Goal: Task Accomplishment & Management: Use online tool/utility

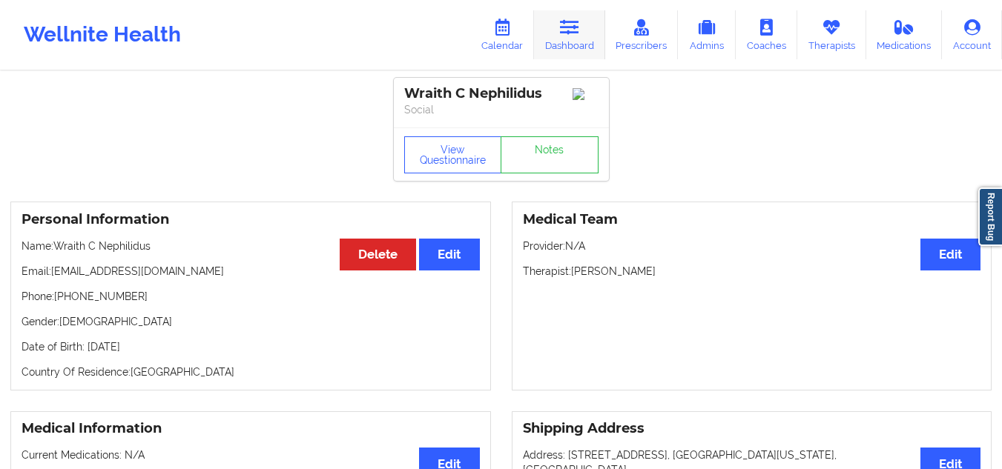
drag, startPoint x: 583, startPoint y: 45, endPoint x: 575, endPoint y: 36, distance: 12.2
click at [583, 45] on link "Dashboard" at bounding box center [569, 34] width 71 height 49
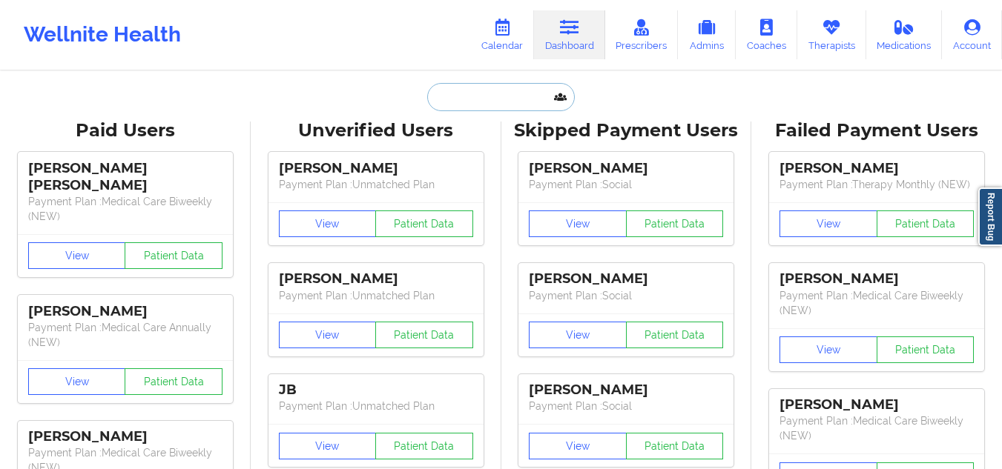
click at [515, 106] on input "text" at bounding box center [500, 97] width 147 height 28
paste input "Norah Waggoner"
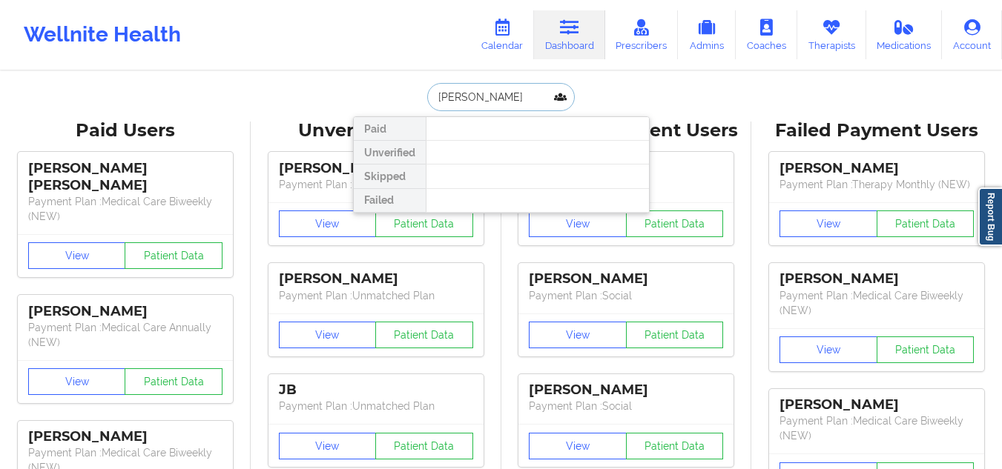
type input "Norah e"
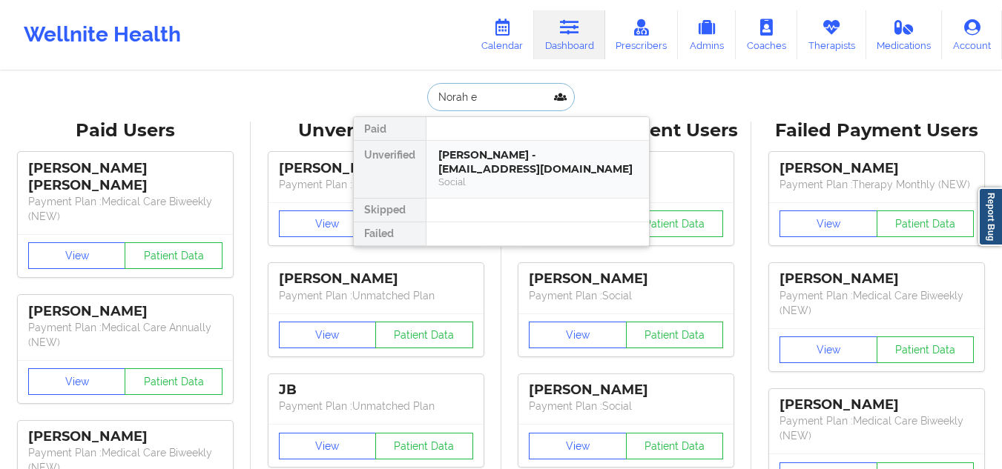
click at [529, 163] on div "Norah E Waggoner - janicecwilliams@hotmail.com" at bounding box center [537, 161] width 199 height 27
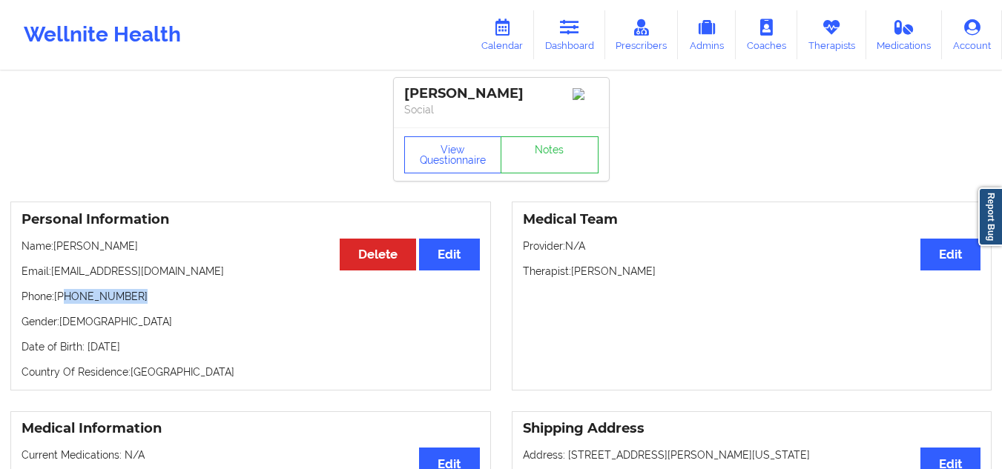
drag, startPoint x: 141, startPoint y: 303, endPoint x: 66, endPoint y: 303, distance: 74.9
click at [66, 303] on p "Phone: +1832-577-1277" at bounding box center [251, 296] width 458 height 15
copy p "832-577-1277"
drag, startPoint x: 204, startPoint y: 277, endPoint x: 55, endPoint y: 277, distance: 149.0
click at [55, 277] on p "Email: janicecwilliams@hotmail.com" at bounding box center [251, 271] width 458 height 15
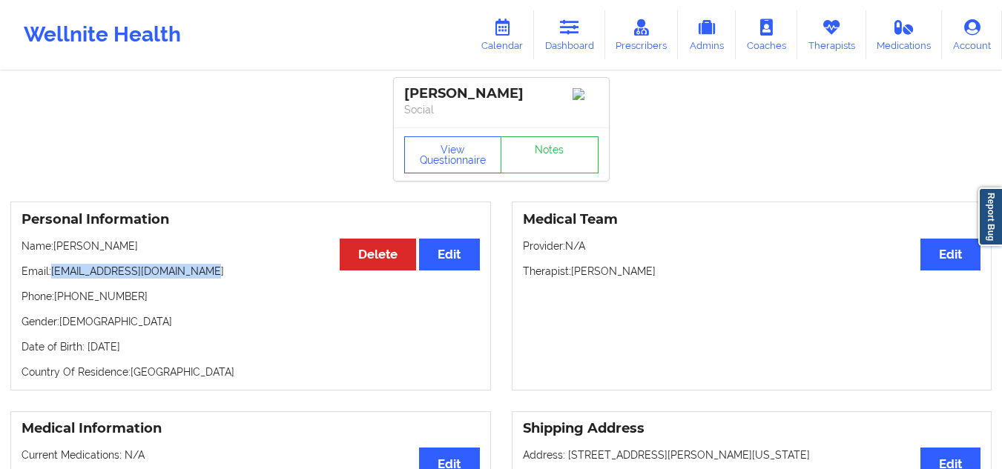
copy p "[EMAIL_ADDRESS][DOMAIN_NAME]"
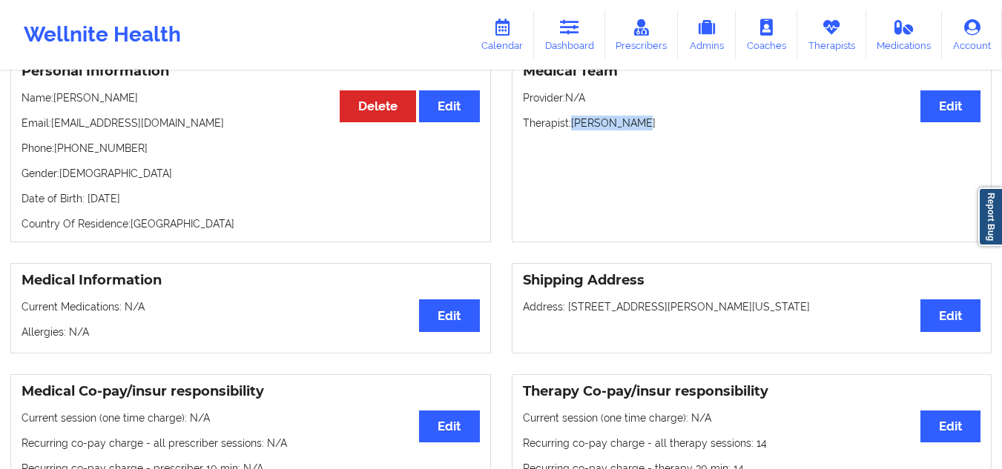
drag, startPoint x: 641, startPoint y: 124, endPoint x: 572, endPoint y: 130, distance: 69.2
click at [572, 130] on p "Therapist: Kellyn Roiko" at bounding box center [752, 123] width 458 height 15
copy p "[PERSON_NAME]"
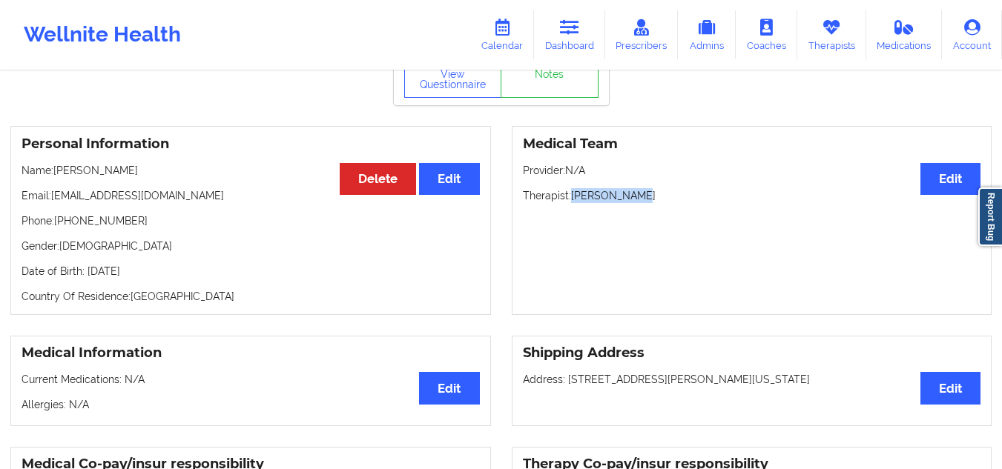
scroll to position [74, 0]
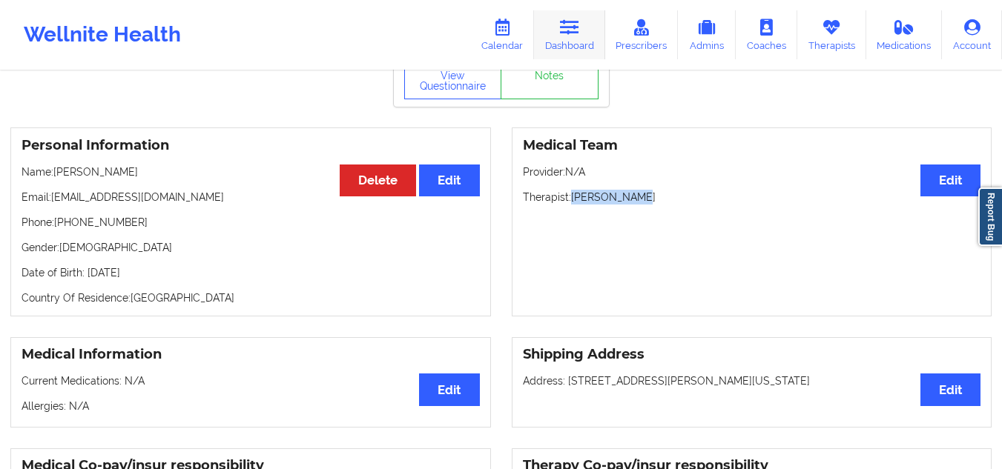
click at [561, 28] on link "Dashboard" at bounding box center [569, 34] width 71 height 49
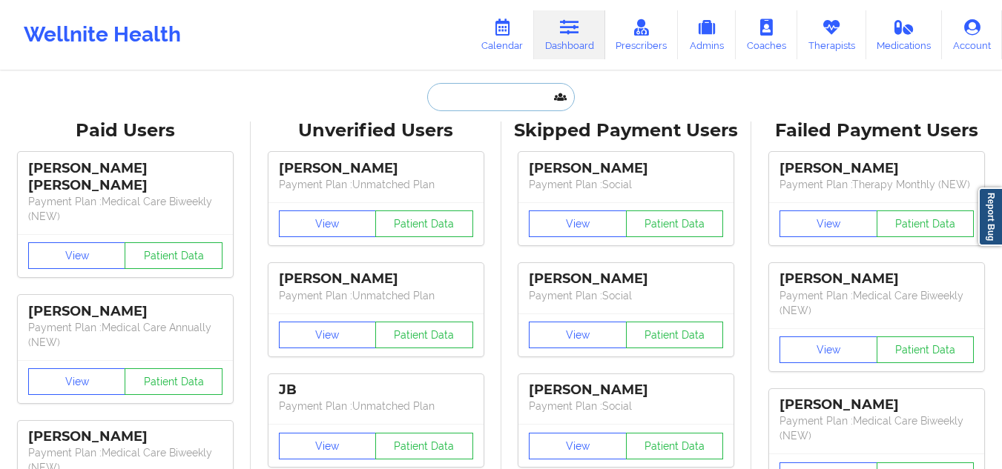
click at [454, 96] on input "text" at bounding box center [500, 97] width 147 height 28
paste input "Nickiebg@gmail.com"
type input "Nickiebg@gmail.com"
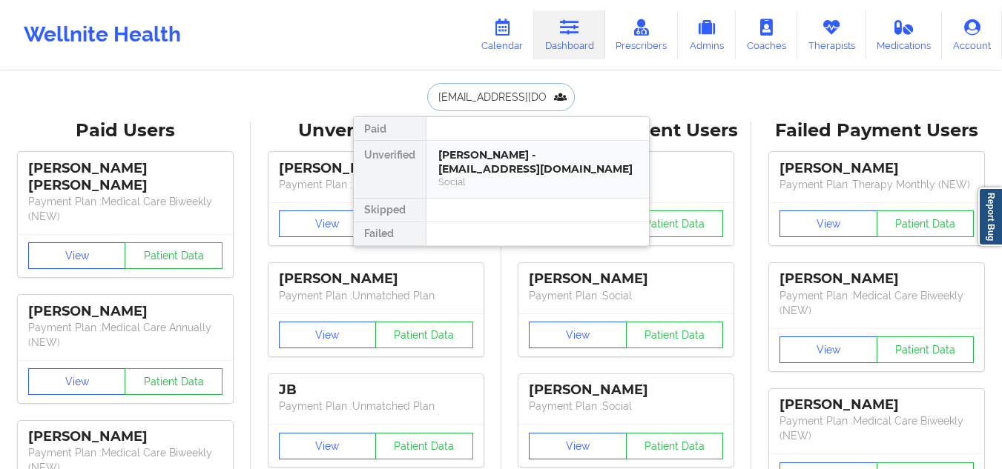
click at [530, 176] on div "Nicole P Bradman-Garcia - nickiebg@gmail.com" at bounding box center [537, 161] width 199 height 27
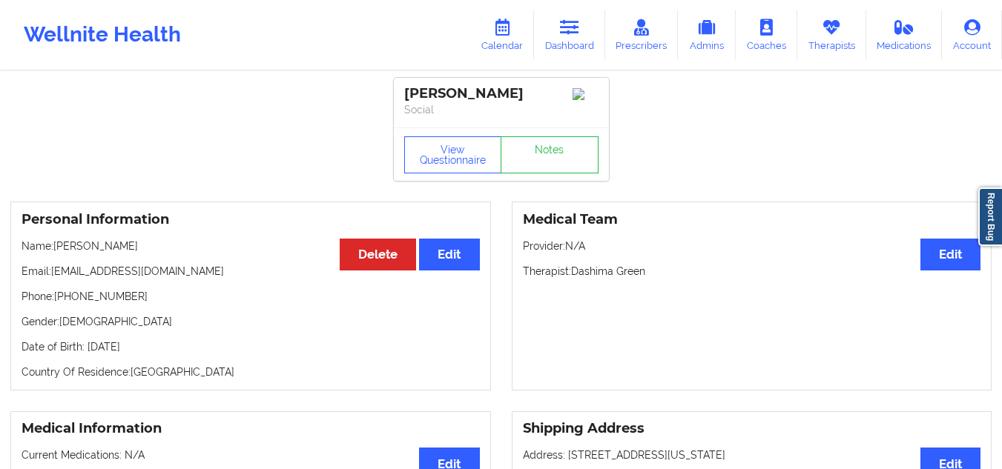
drag, startPoint x: 460, startPoint y: 110, endPoint x: 387, endPoint y: 90, distance: 76.1
copy div "Nicole P Bradman-Garcia"
click at [570, 29] on icon at bounding box center [569, 27] width 19 height 16
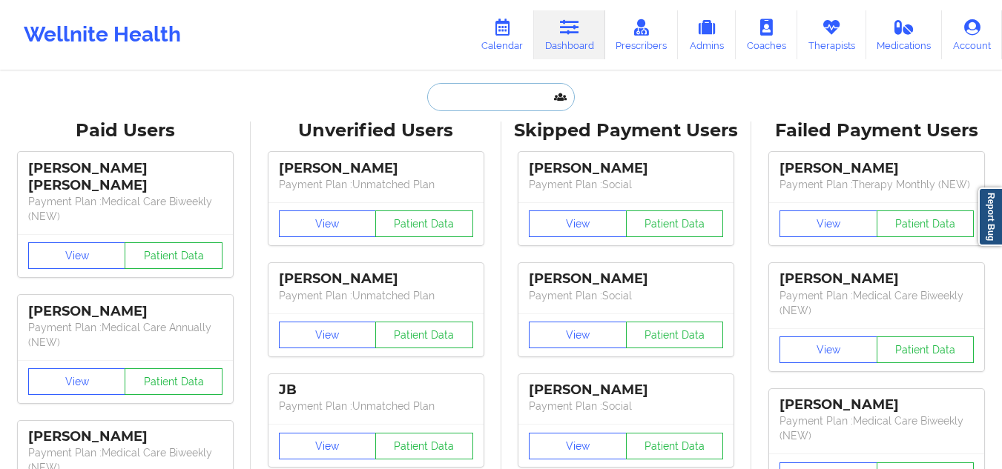
click at [497, 102] on input "text" at bounding box center [500, 97] width 147 height 28
paste input "tukiyac00@gmail.com"
type input "tukiyac00@gmail.com"
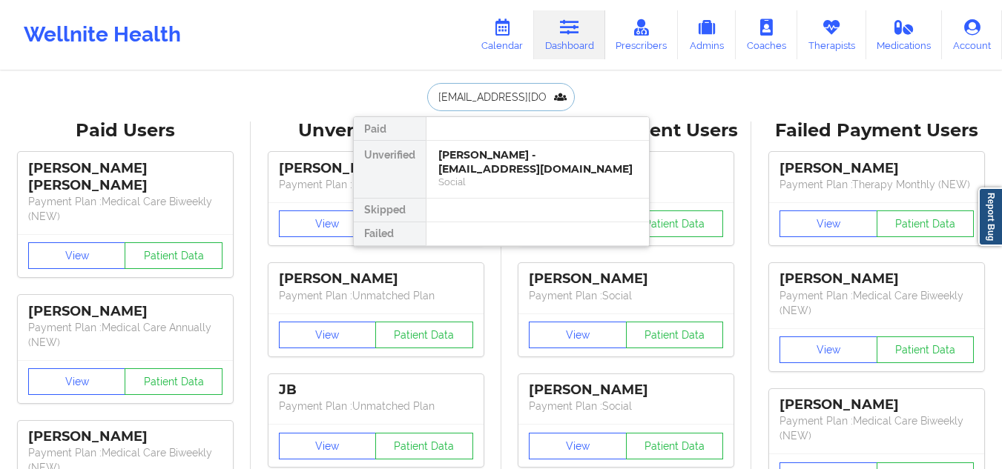
click at [516, 171] on div "TuKiya M Cunningham - tukiyac00@gmail.com" at bounding box center [537, 161] width 199 height 27
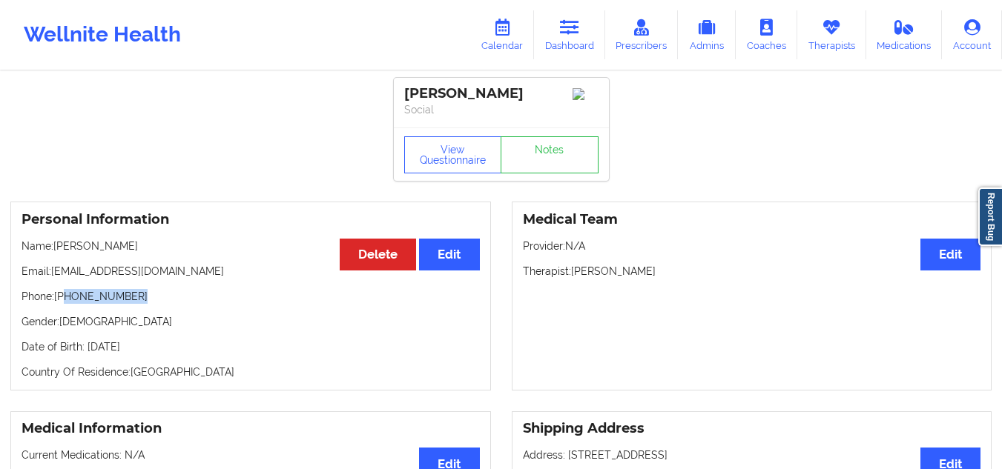
drag, startPoint x: 133, startPoint y: 304, endPoint x: 65, endPoint y: 307, distance: 68.3
click at [65, 304] on p "Phone: +1205-723-7529" at bounding box center [251, 296] width 458 height 15
copy p "205-723-7529"
click at [549, 153] on link "Notes" at bounding box center [550, 154] width 98 height 37
click at [564, 28] on icon at bounding box center [569, 27] width 19 height 16
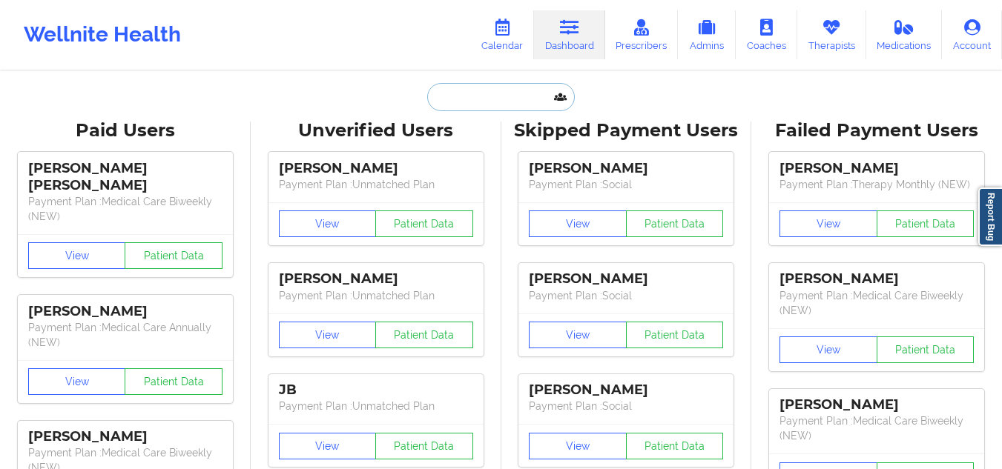
click at [488, 100] on input "text" at bounding box center [500, 97] width 147 height 28
paste input "Norah"
type input "Norah"
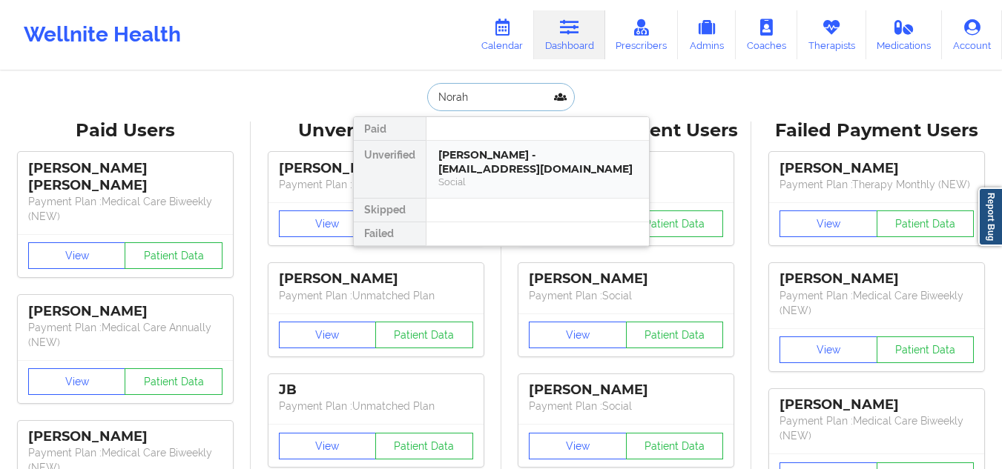
click at [518, 175] on div "Norah E Waggoner - janicecwilliams@hotmail.com" at bounding box center [537, 161] width 199 height 27
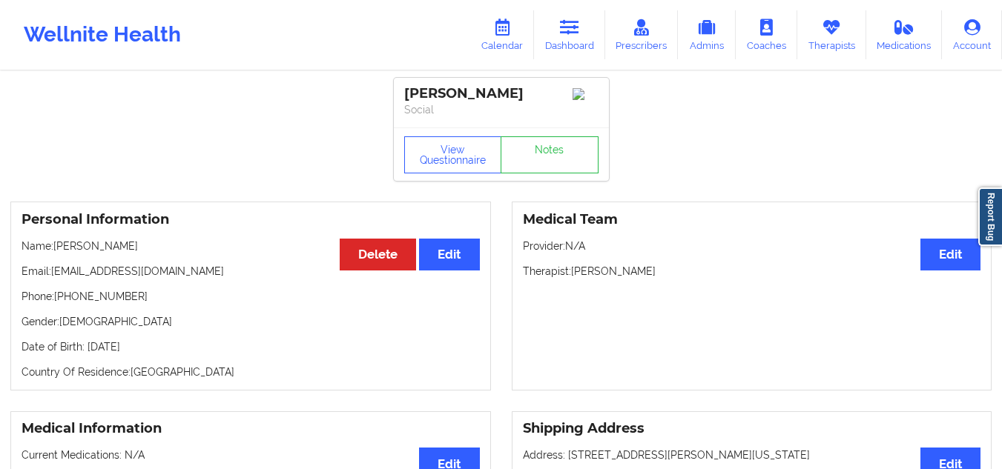
drag, startPoint x: 544, startPoint y: 94, endPoint x: 407, endPoint y: 92, distance: 136.5
click at [407, 92] on div "[PERSON_NAME]" at bounding box center [501, 93] width 194 height 17
copy div "[PERSON_NAME]"
drag, startPoint x: 133, startPoint y: 305, endPoint x: 67, endPoint y: 301, distance: 66.1
click at [67, 301] on p "Phone: +1832-577-1277" at bounding box center [251, 296] width 458 height 15
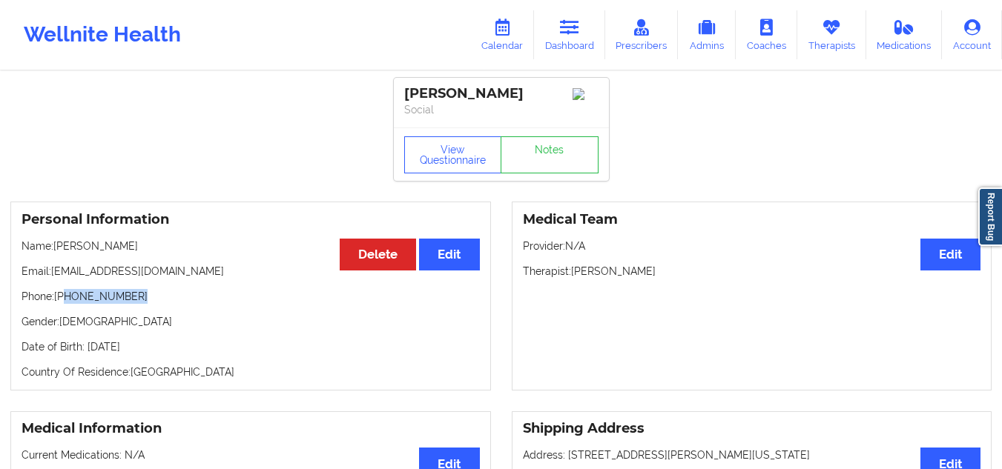
copy p "832-577-1277"
drag, startPoint x: 192, startPoint y: 277, endPoint x: 51, endPoint y: 279, distance: 140.9
click at [51, 279] on p "Email: janicecwilliams@hotmail.com" at bounding box center [251, 271] width 458 height 15
copy p "[EMAIL_ADDRESS][DOMAIN_NAME]"
click at [566, 39] on link "Dashboard" at bounding box center [569, 34] width 71 height 49
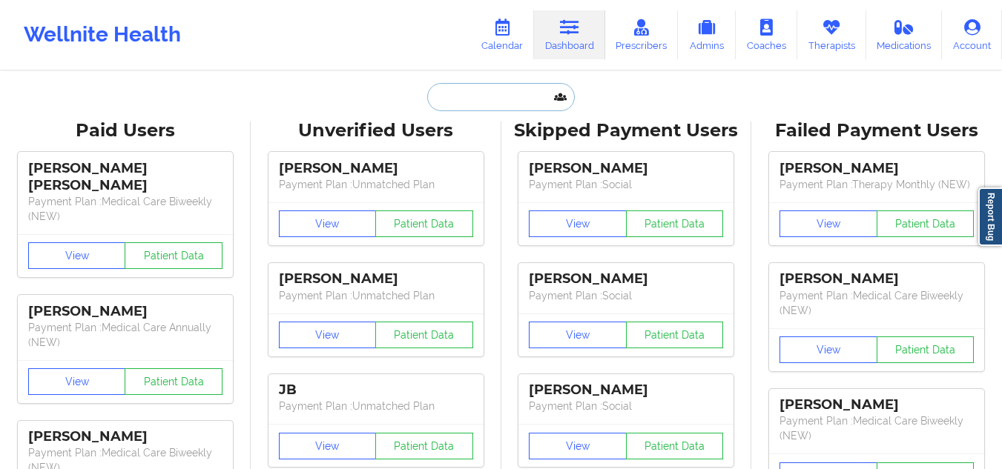
click at [511, 100] on input "text" at bounding box center [500, 97] width 147 height 28
paste input "Hola soy Griselda sólo quieres saber cuando podría restablecer mi terapia de ve…"
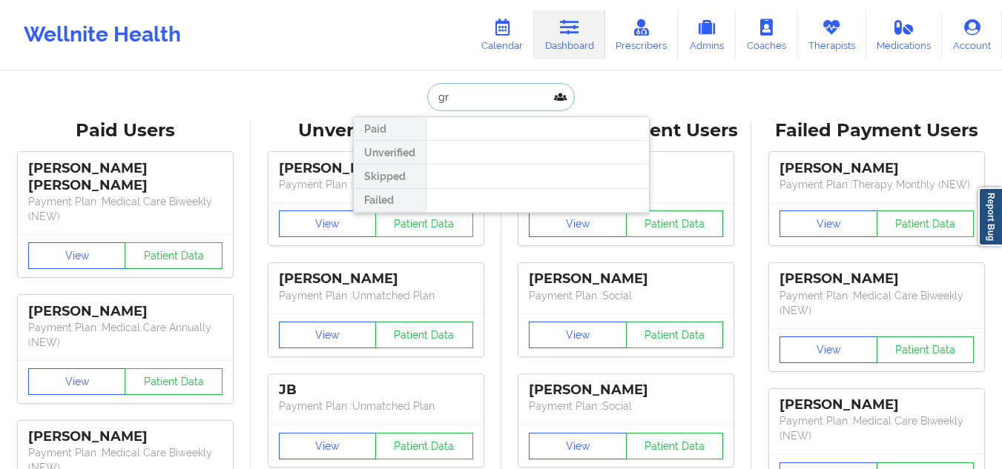
paste input "twicetheg@icloud.com"
type input "twicetheg@icloud.com"
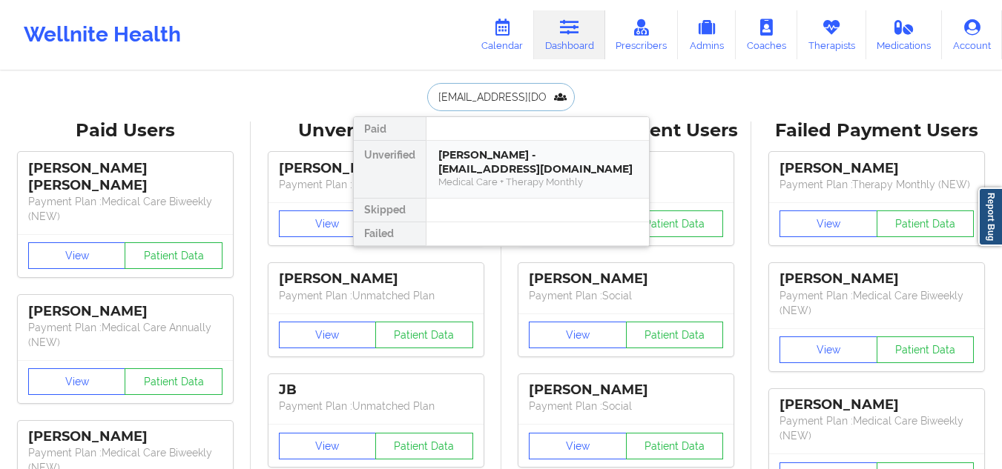
click at [552, 158] on div "Griselda Herrera - twicetheg@icloud.com" at bounding box center [537, 161] width 199 height 27
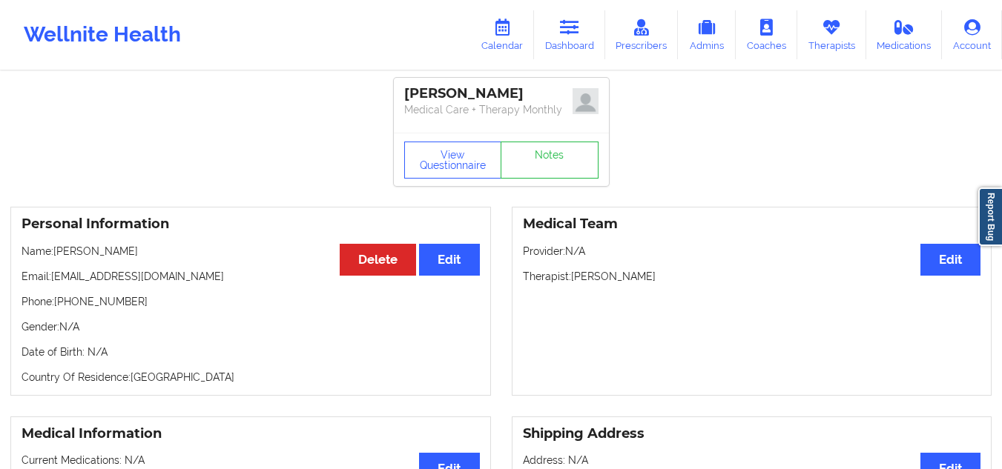
drag, startPoint x: 664, startPoint y: 281, endPoint x: 575, endPoint y: 277, distance: 89.8
click at [575, 277] on p "Therapist: Rosalinda Robles" at bounding box center [752, 276] width 458 height 15
click at [573, 277] on p "Therapist: Rosalinda Robles" at bounding box center [752, 276] width 458 height 15
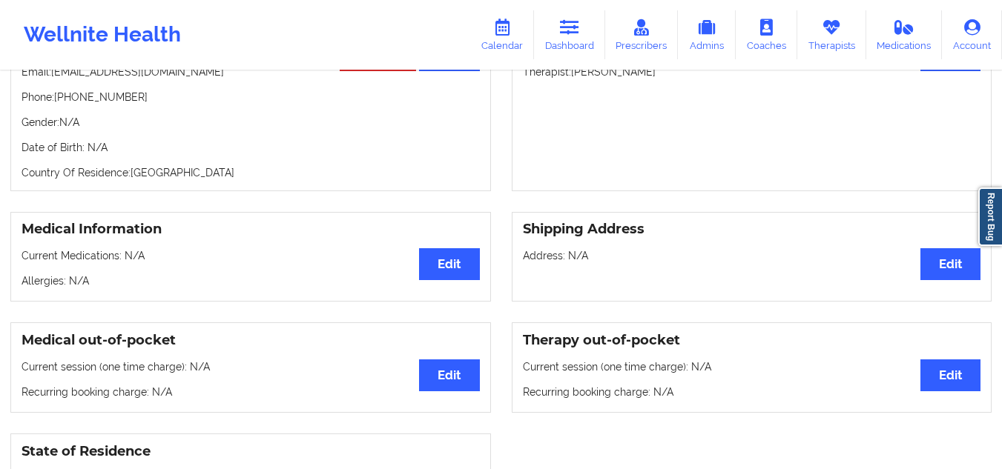
scroll to position [74, 0]
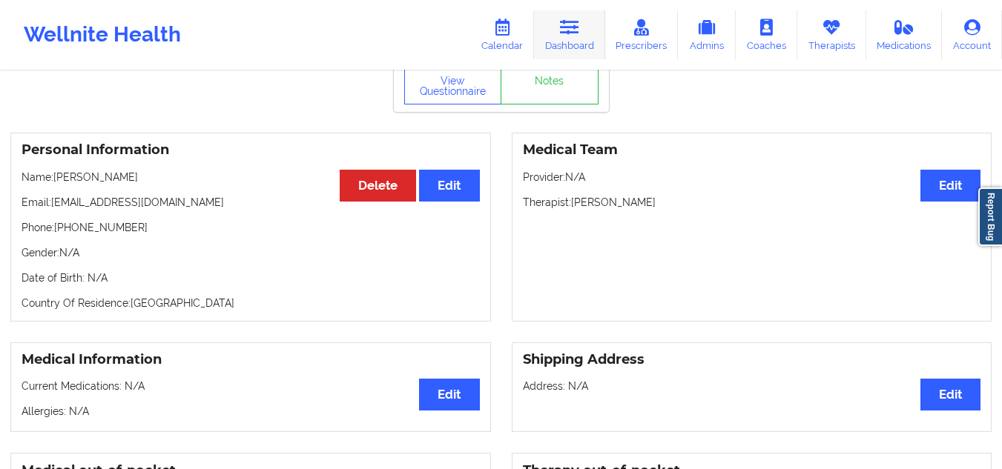
click at [564, 33] on icon at bounding box center [569, 27] width 19 height 16
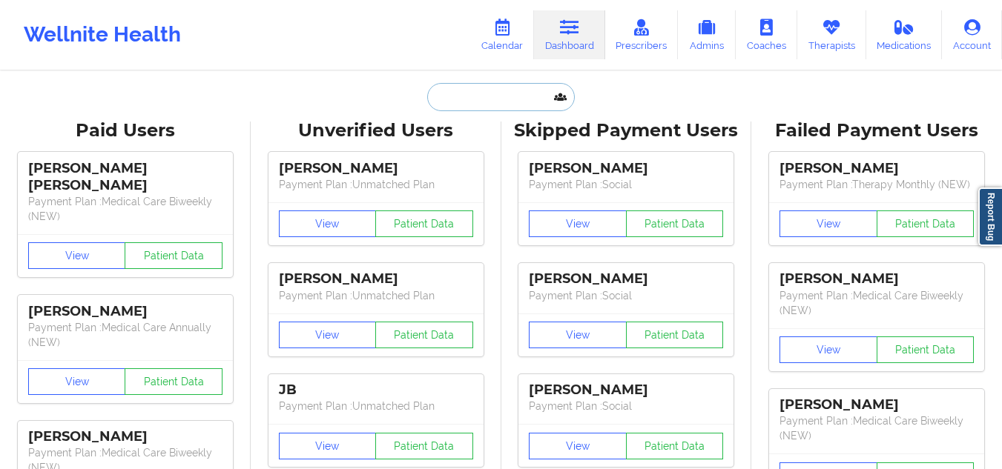
click at [477, 99] on input "text" at bounding box center [500, 97] width 147 height 28
paste input "gbrs1983@gmail.com"
type input "gbrs1983@gmail.com"
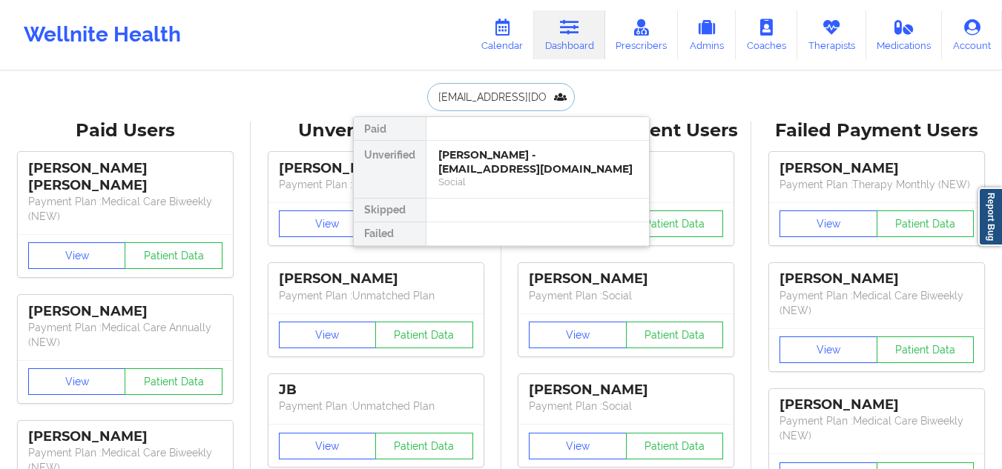
click at [539, 168] on div "Griselda Rodriguez - gbrs1983@gmail.com" at bounding box center [537, 161] width 199 height 27
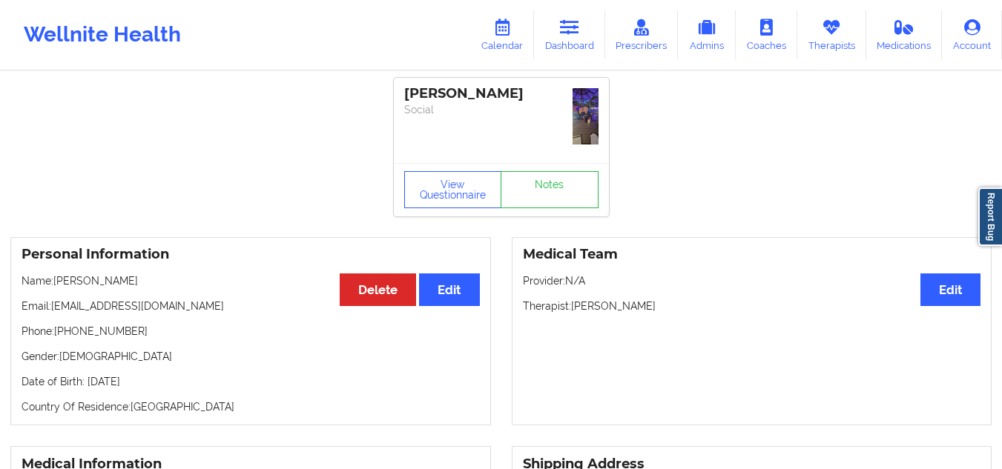
drag, startPoint x: 655, startPoint y: 310, endPoint x: 571, endPoint y: 306, distance: 83.9
click at [571, 306] on p "Therapist: Madelyn Garrett" at bounding box center [752, 306] width 458 height 15
copy p "Madelyn Garrett"
drag, startPoint x: 562, startPoint y: 31, endPoint x: 558, endPoint y: 42, distance: 12.0
click at [563, 31] on link "Dashboard" at bounding box center [569, 34] width 71 height 49
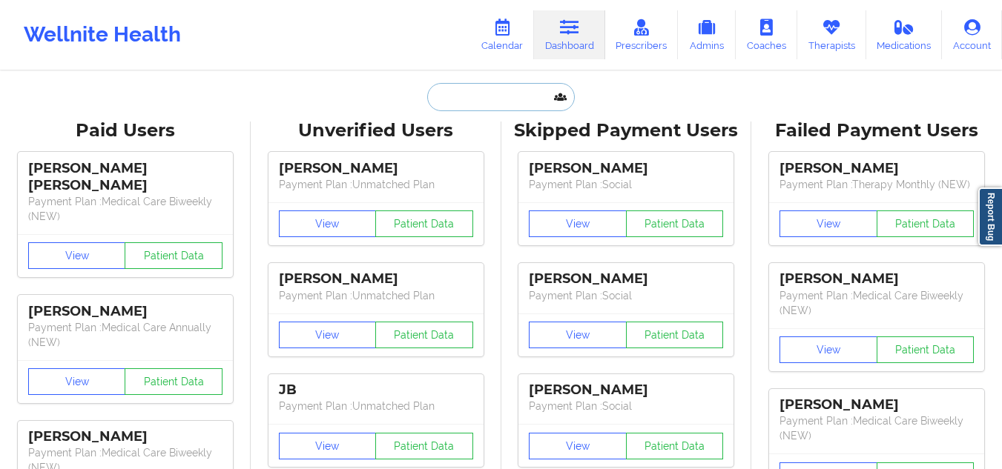
click at [489, 85] on input "text" at bounding box center [500, 97] width 147 height 28
paste input "Amiah Hayes"
type input "Amiah Hayes"
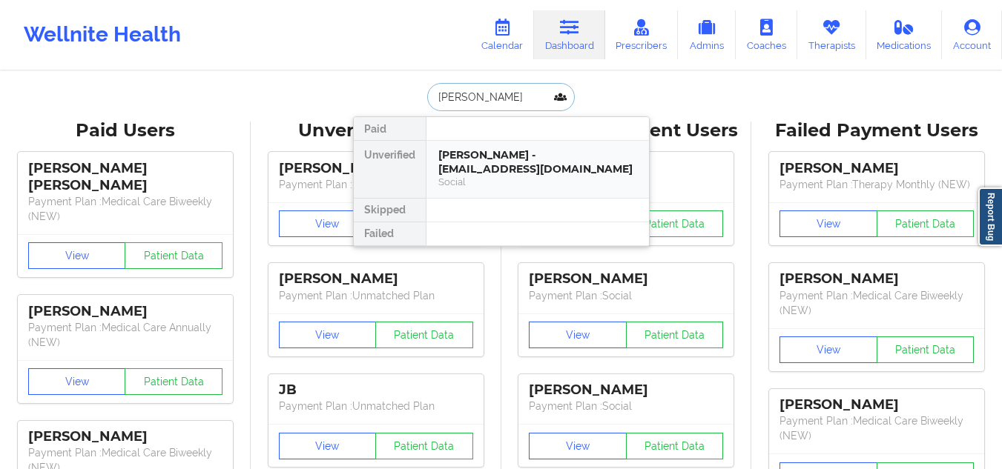
click at [512, 179] on div "Social" at bounding box center [537, 182] width 199 height 13
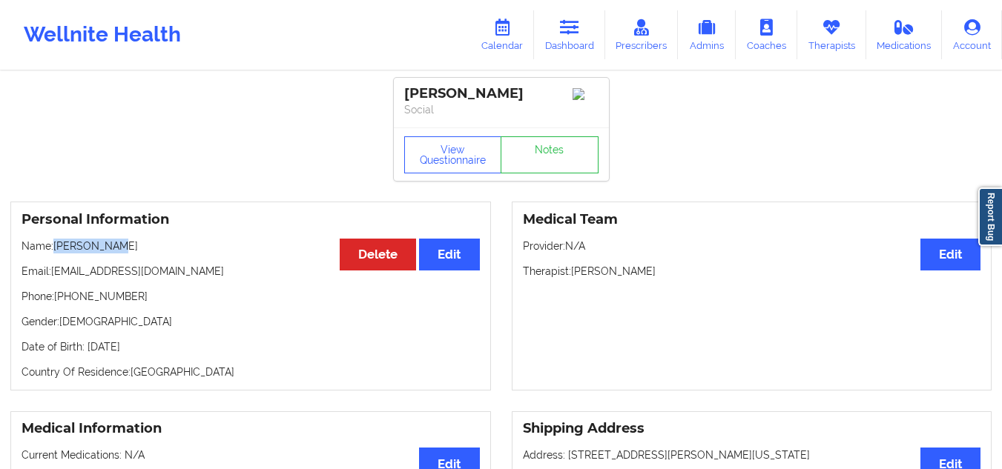
drag, startPoint x: 121, startPoint y: 250, endPoint x: 56, endPoint y: 247, distance: 64.6
click at [56, 247] on p "Name: Amiah Hayes" at bounding box center [251, 246] width 458 height 15
copy p "Amiah Hayes"
drag, startPoint x: 143, startPoint y: 305, endPoint x: 67, endPoint y: 306, distance: 76.4
click at [67, 304] on p "Phone: +1863-677-1006" at bounding box center [251, 296] width 458 height 15
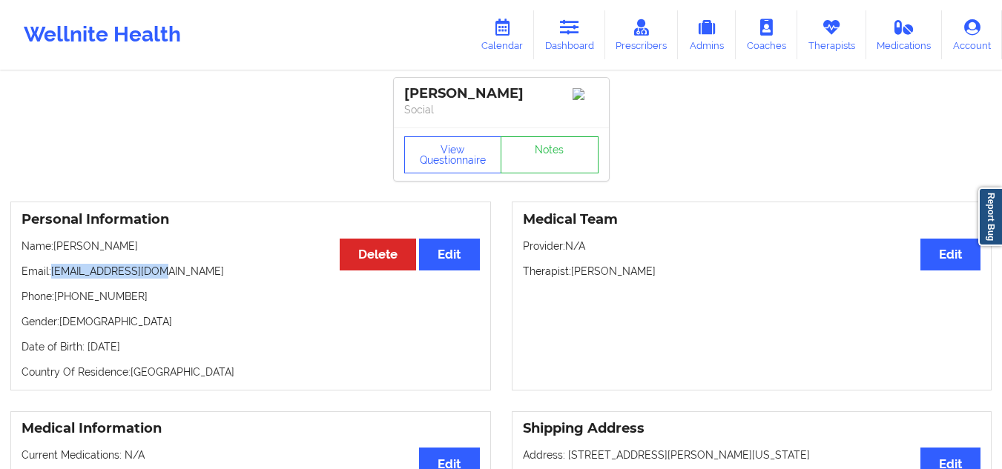
drag, startPoint x: 174, startPoint y: 275, endPoint x: 54, endPoint y: 275, distance: 120.1
click at [54, 275] on p "Email: navahayes@yahoo.com" at bounding box center [251, 271] width 458 height 15
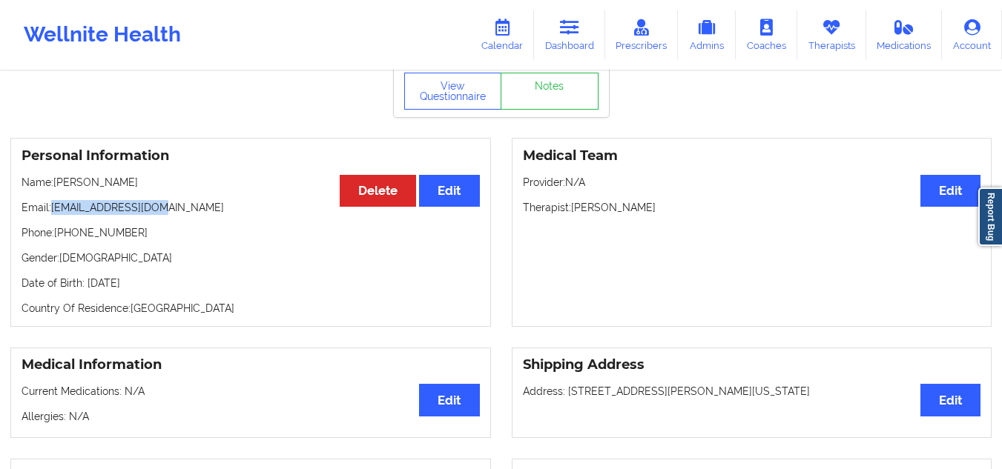
scroll to position [148, 0]
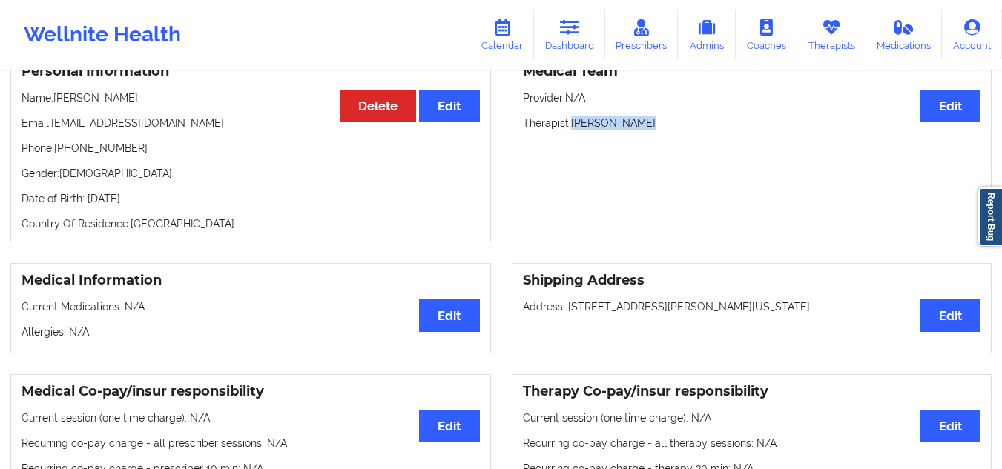
drag, startPoint x: 654, startPoint y: 134, endPoint x: 572, endPoint y: 128, distance: 82.6
click at [572, 128] on p "Therapist: Melissa Glenn" at bounding box center [752, 123] width 458 height 15
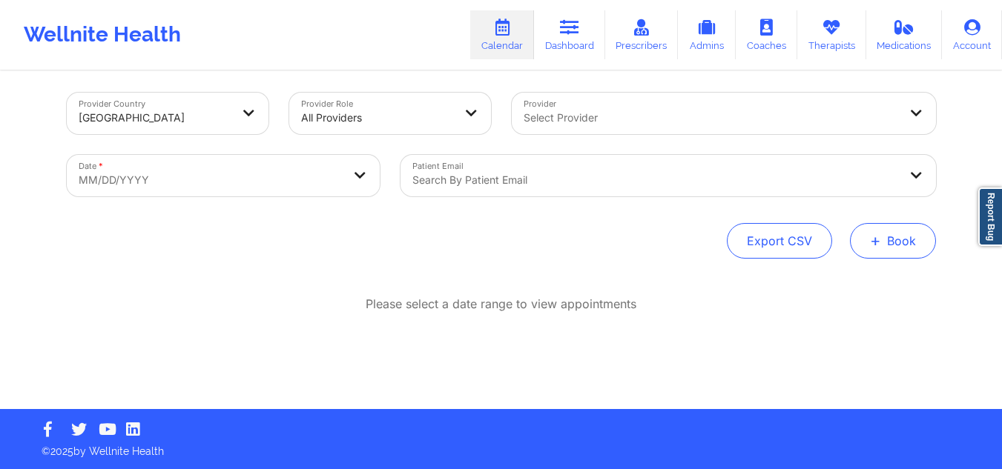
click at [888, 229] on button "+ Book" at bounding box center [893, 241] width 86 height 36
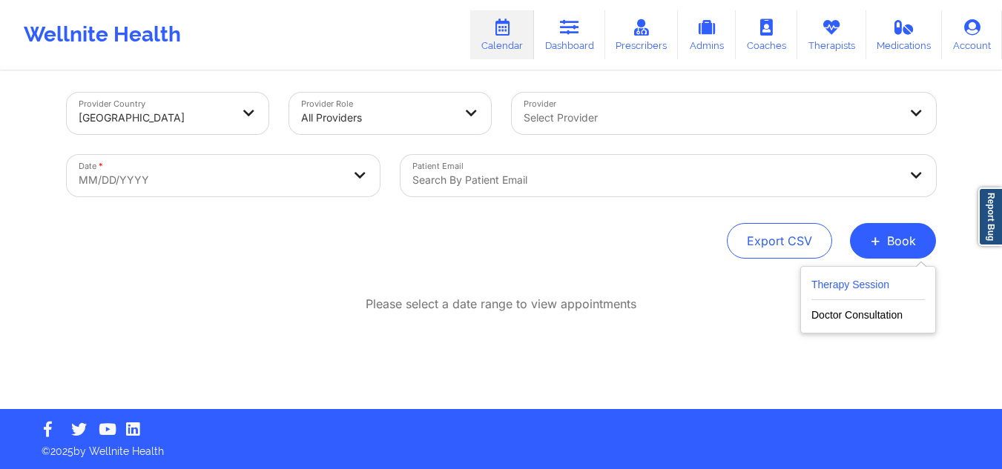
click at [859, 291] on button "Therapy Session" at bounding box center [867, 288] width 113 height 24
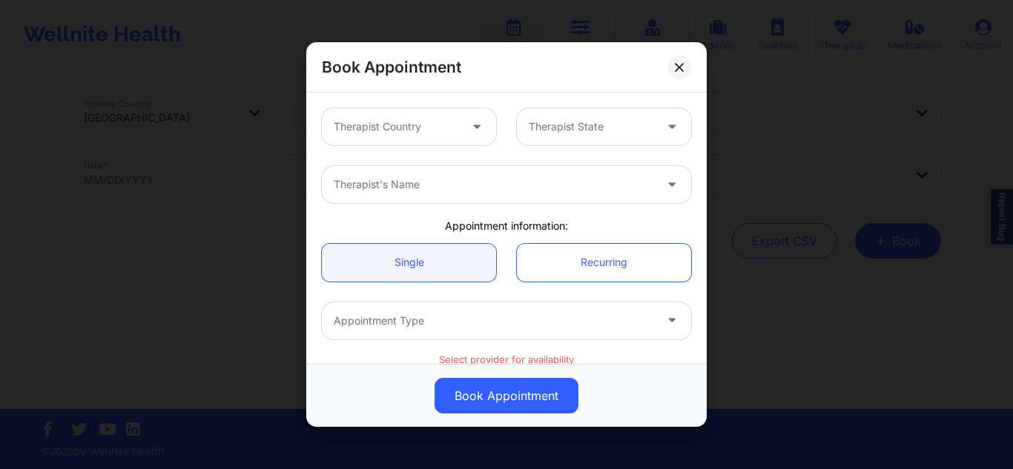
click at [572, 121] on div at bounding box center [591, 127] width 125 height 18
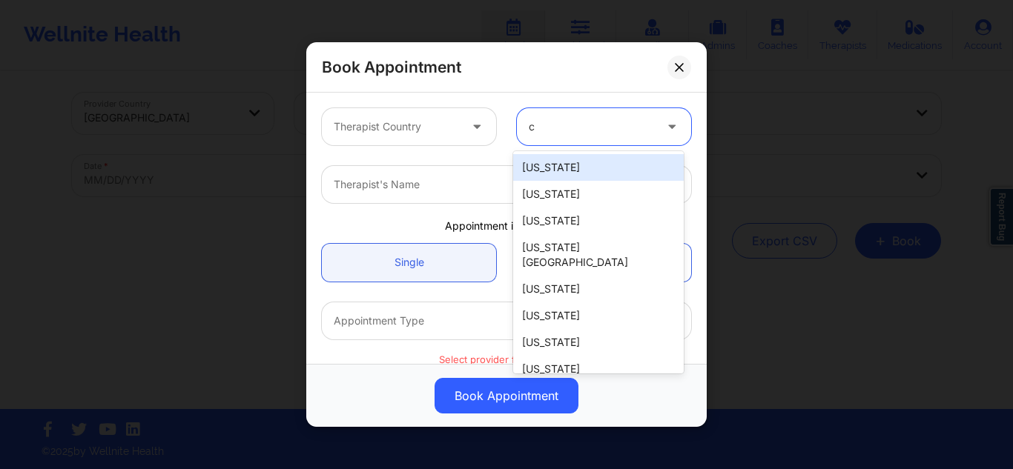
type input "co"
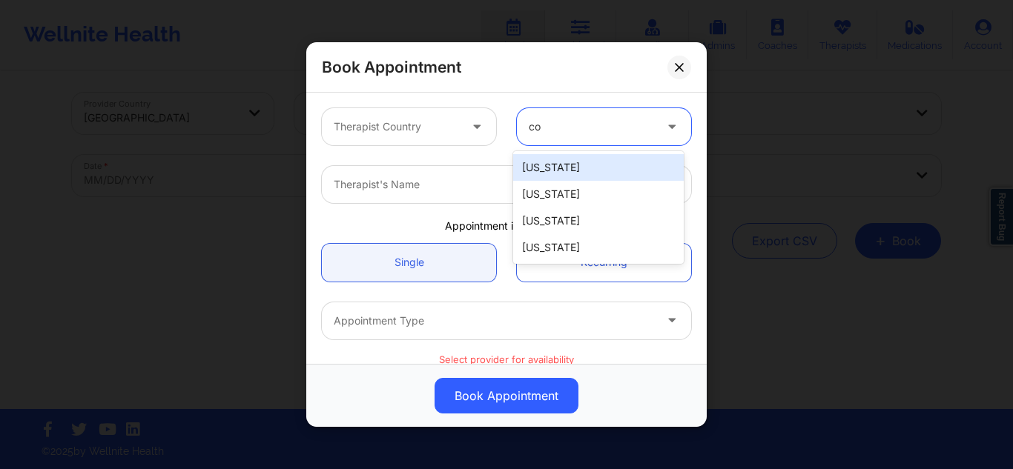
click at [569, 160] on div "[US_STATE]" at bounding box center [598, 167] width 171 height 27
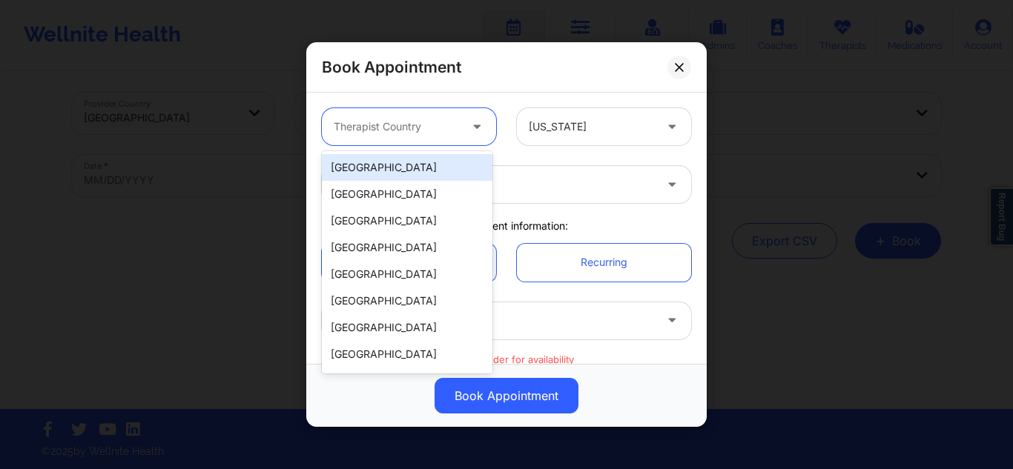
click at [437, 132] on div at bounding box center [396, 127] width 125 height 18
click at [405, 157] on div "[GEOGRAPHIC_DATA]" at bounding box center [407, 167] width 171 height 27
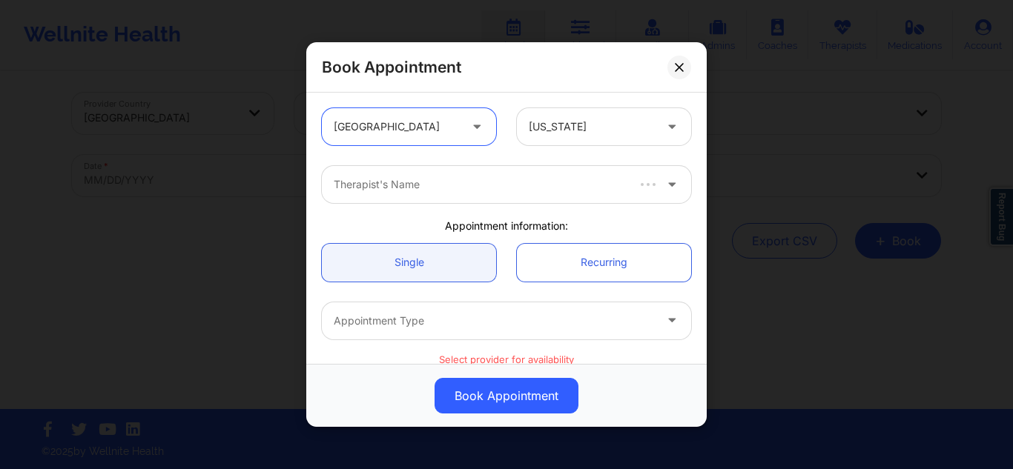
click at [413, 181] on div at bounding box center [479, 185] width 291 height 18
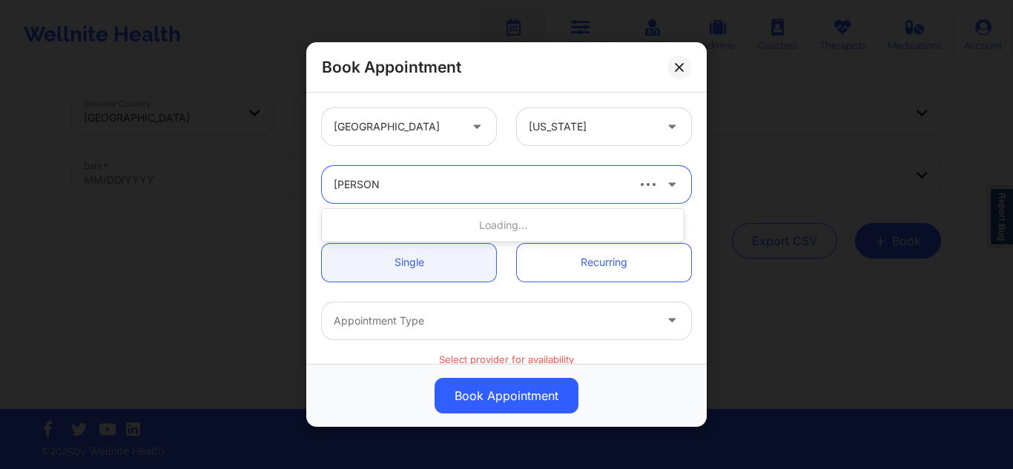
type input "[PERSON_NAME]"
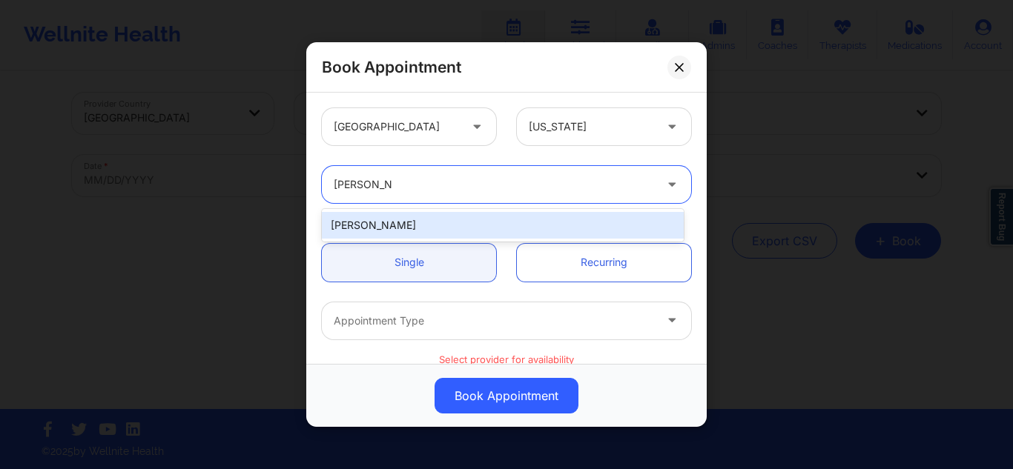
click at [398, 228] on div "[PERSON_NAME]" at bounding box center [503, 225] width 362 height 27
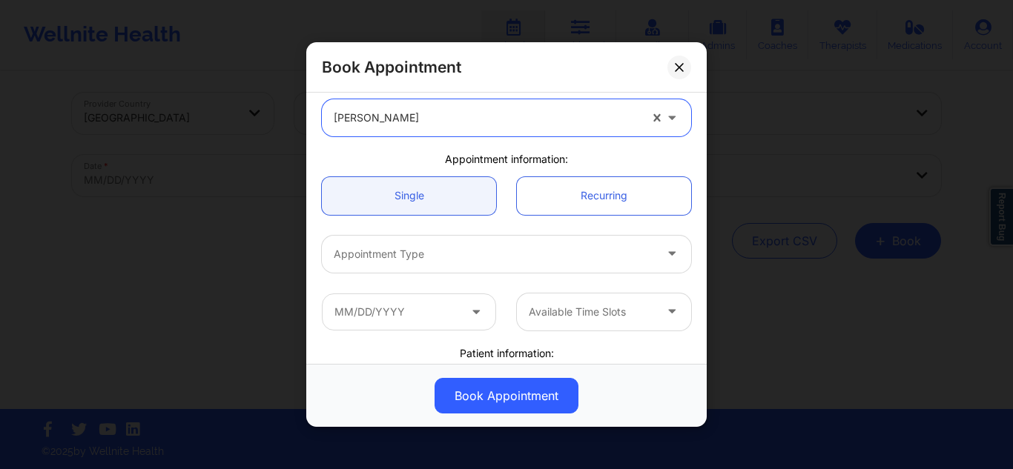
scroll to position [148, 0]
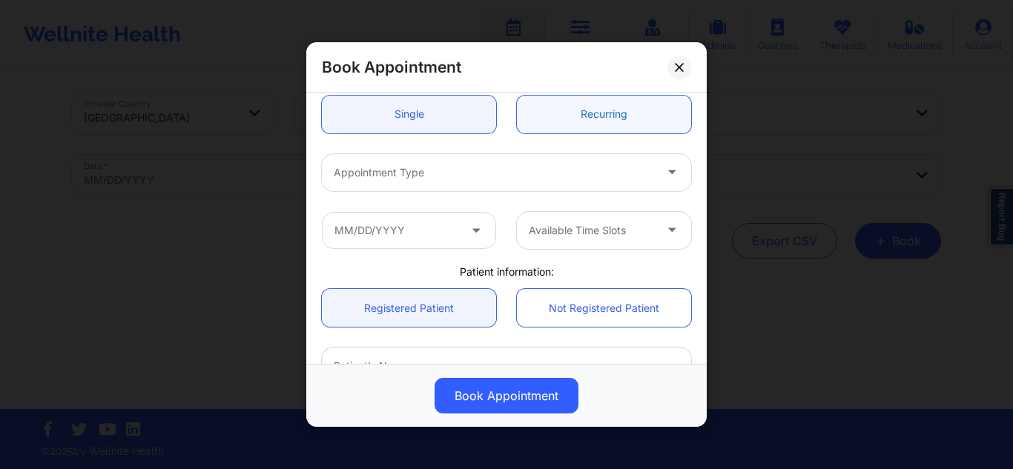
click at [552, 113] on link "Recurring" at bounding box center [604, 114] width 174 height 38
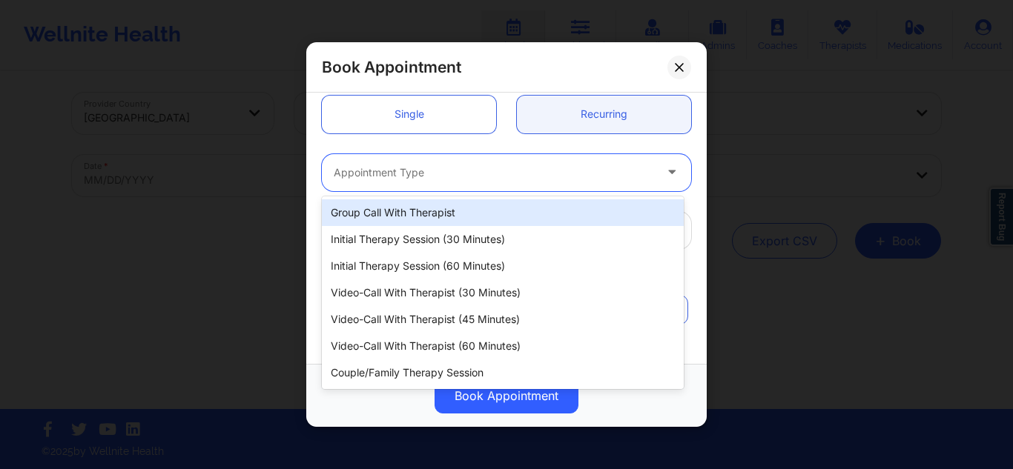
click at [487, 179] on div at bounding box center [494, 173] width 320 height 18
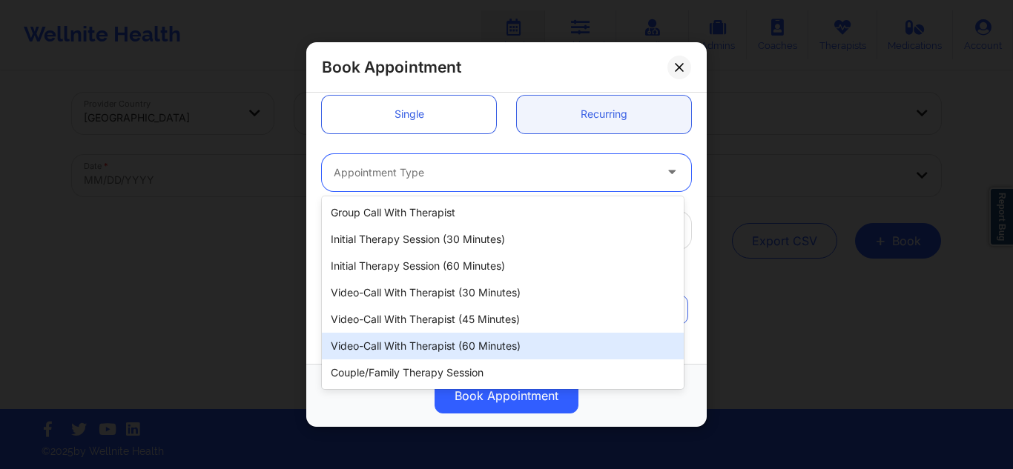
click at [455, 336] on div "Video-Call with Therapist (60 minutes)" at bounding box center [503, 346] width 362 height 27
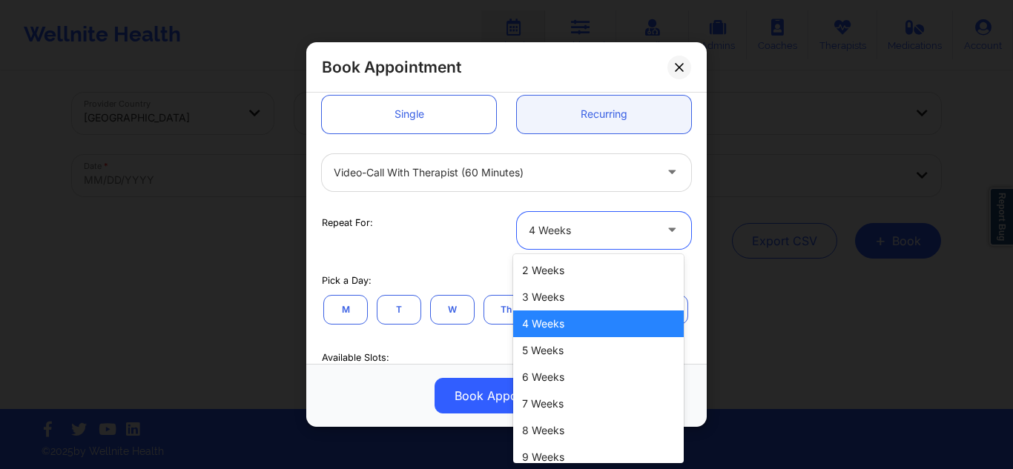
click at [569, 227] on div at bounding box center [591, 231] width 125 height 18
click at [542, 429] on div "8 Weeks" at bounding box center [598, 430] width 171 height 27
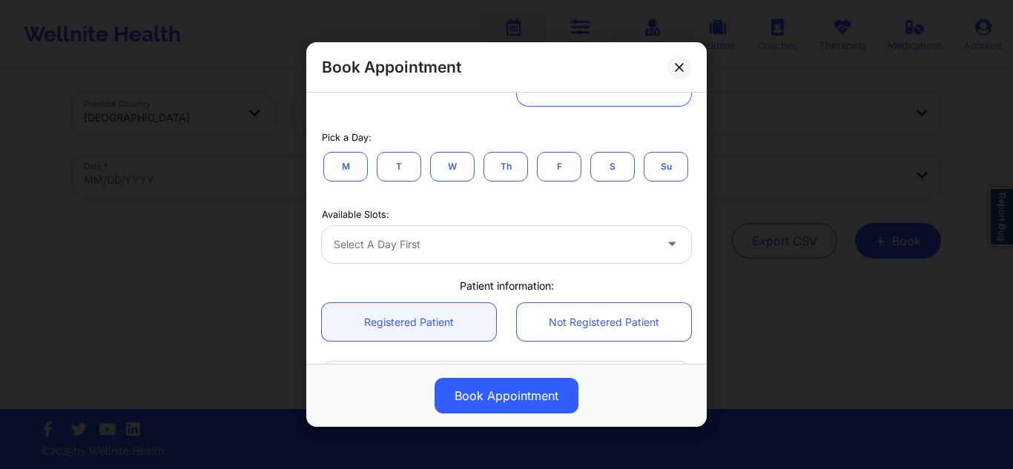
scroll to position [297, 0]
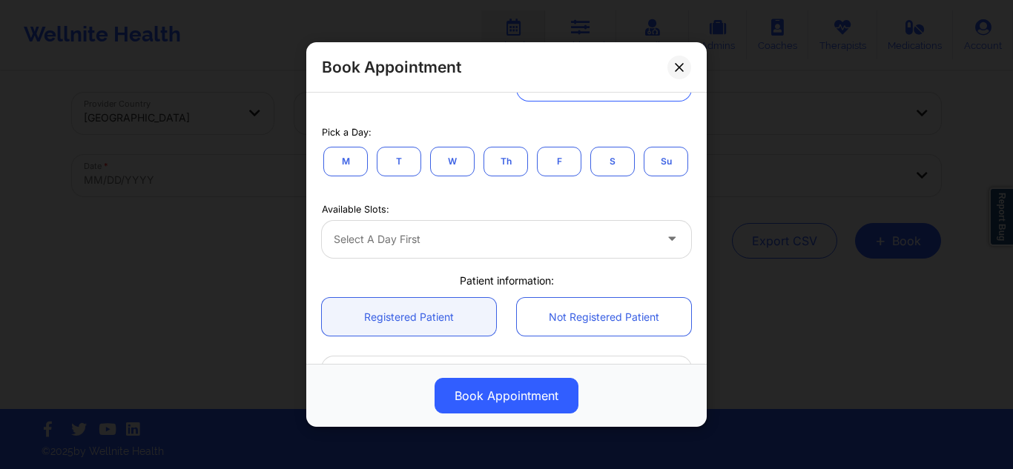
click at [644, 176] on button "Su" at bounding box center [666, 161] width 44 height 30
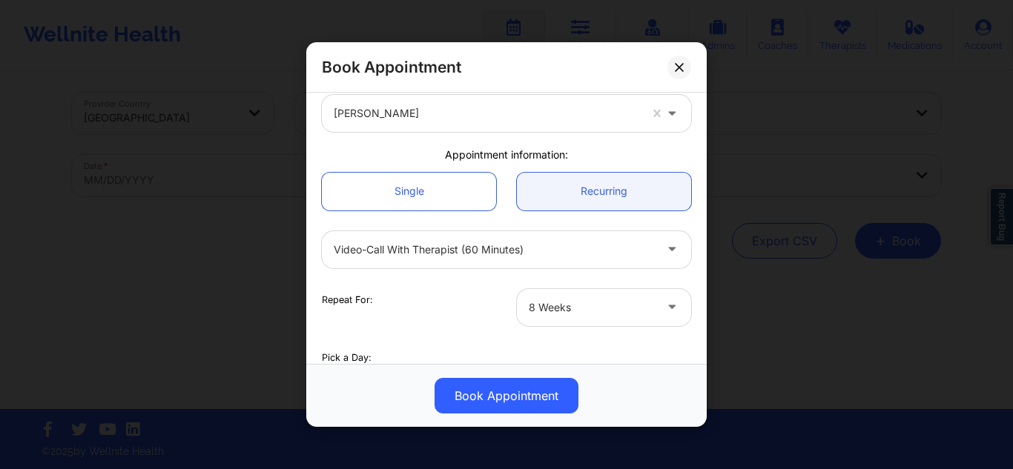
scroll to position [0, 0]
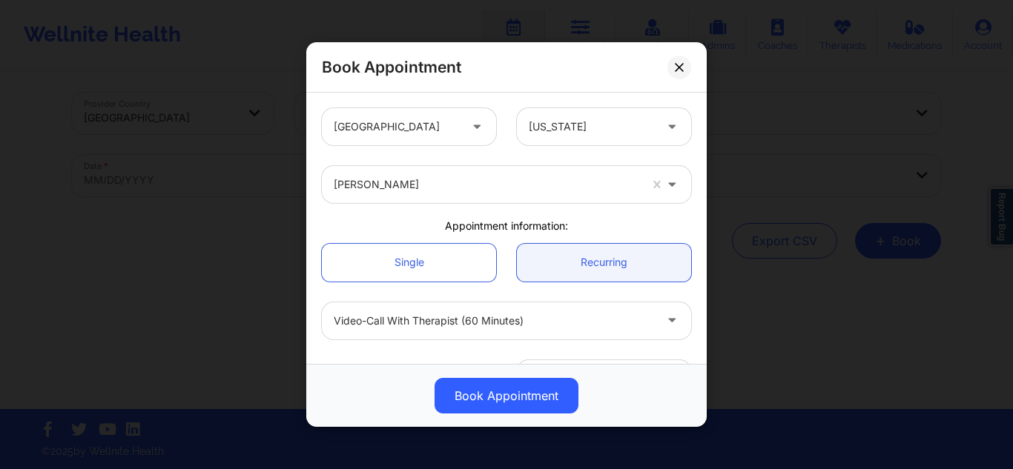
click at [592, 120] on div at bounding box center [591, 127] width 125 height 18
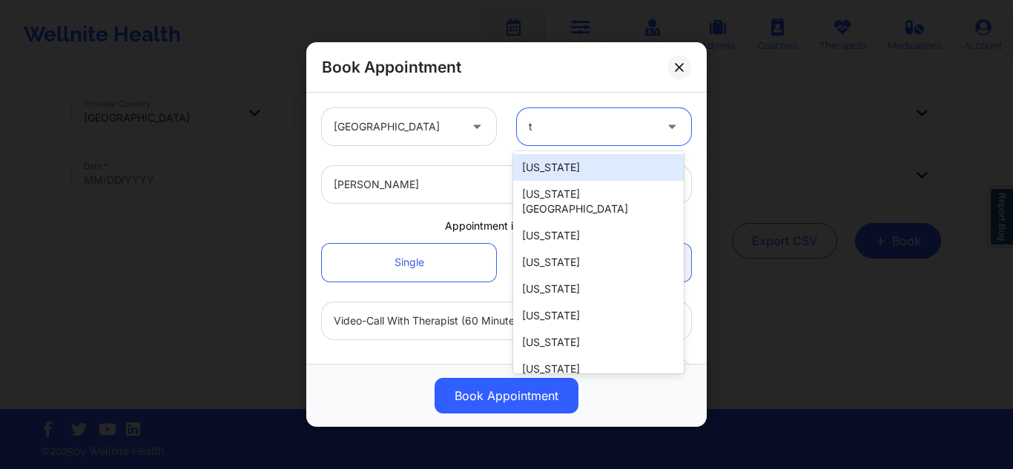
type input "tx"
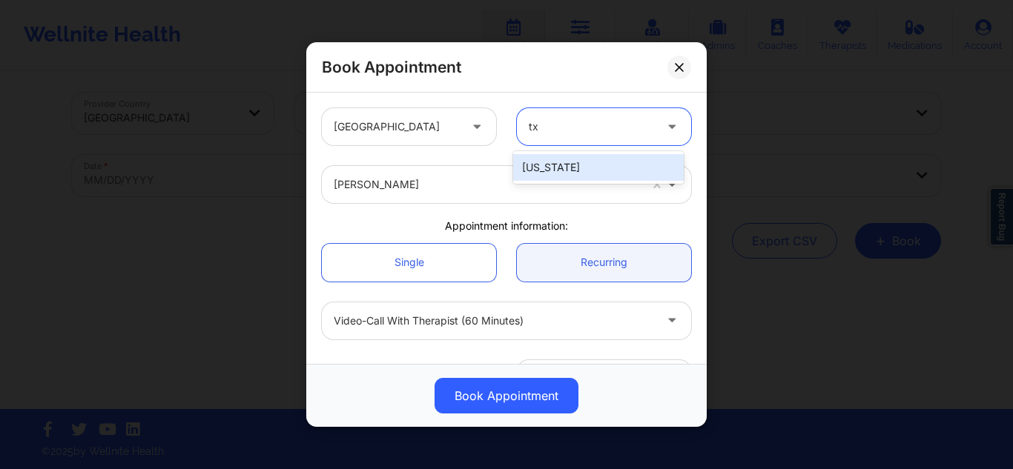
click at [592, 164] on div "Texas" at bounding box center [598, 167] width 171 height 27
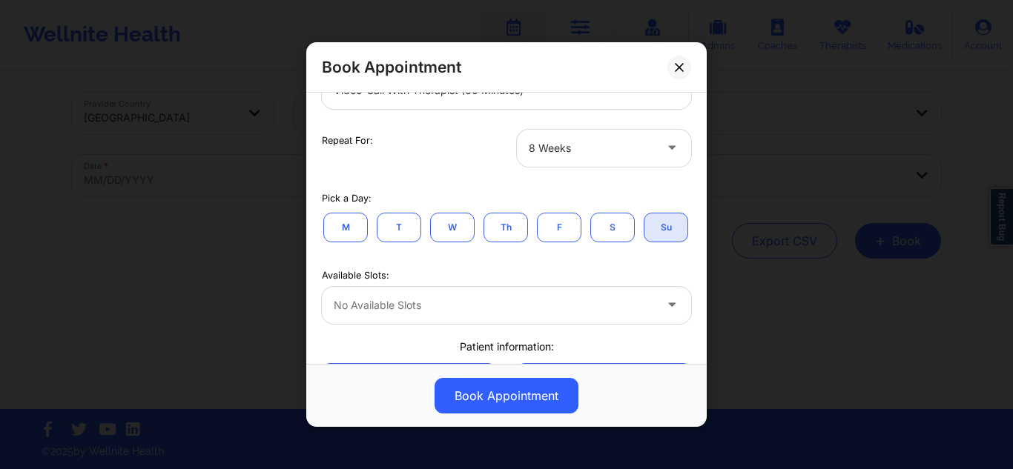
scroll to position [222, 0]
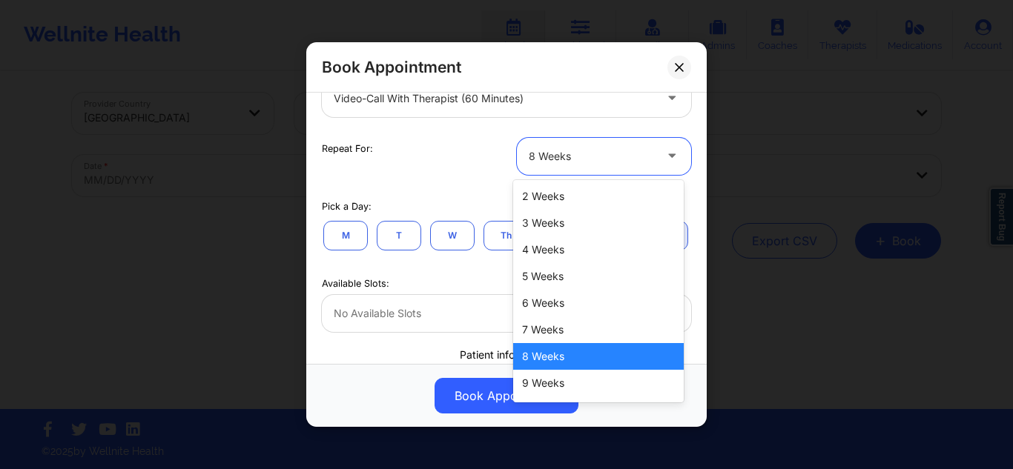
click at [554, 165] on div "8 Weeks" at bounding box center [591, 155] width 125 height 37
click at [544, 197] on div "2 Weeks" at bounding box center [598, 196] width 171 height 27
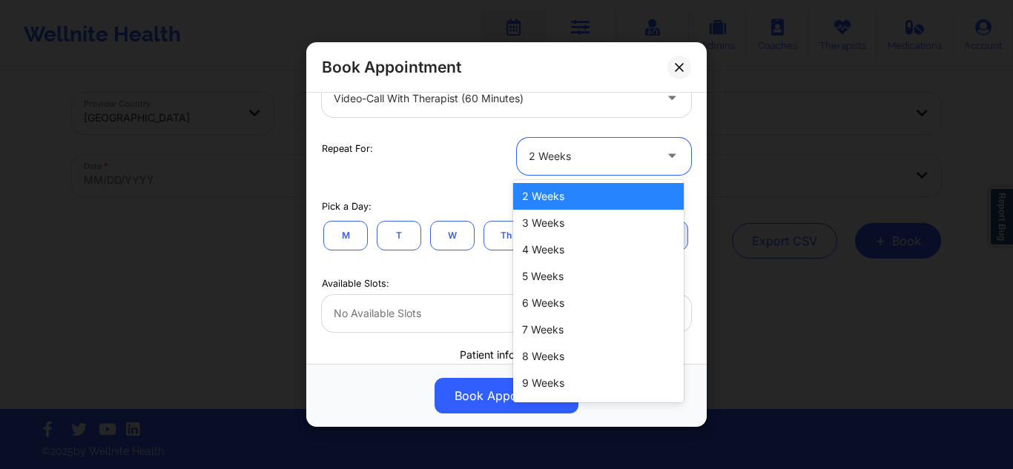
click at [564, 154] on div at bounding box center [591, 157] width 125 height 18
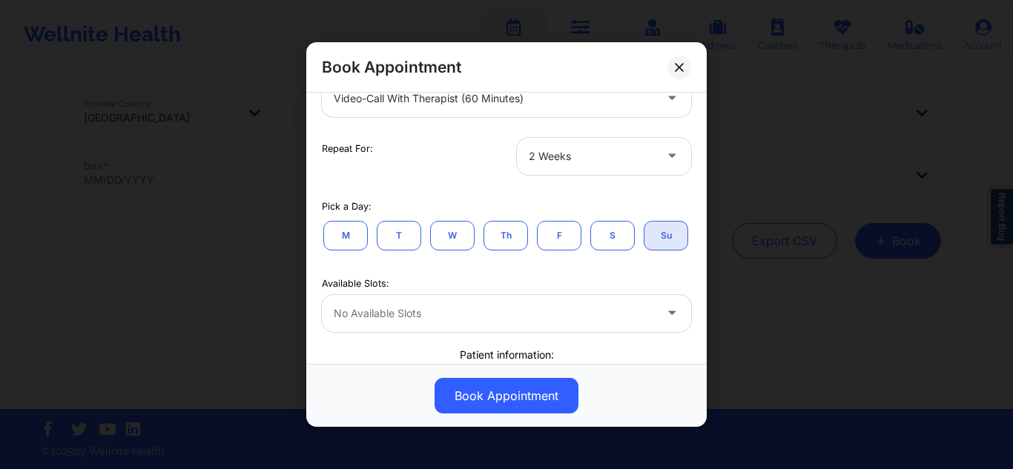
click at [435, 176] on div "Repeat For: 2 Weeks" at bounding box center [506, 156] width 390 height 58
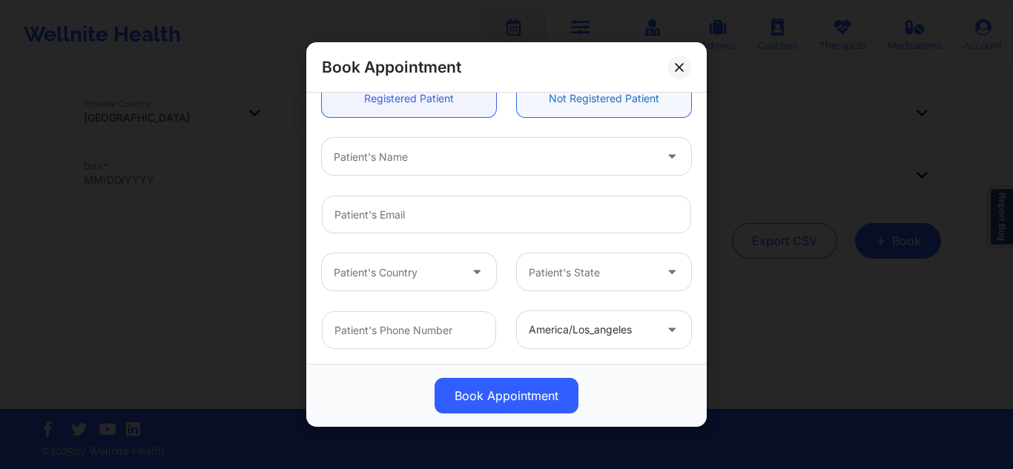
scroll to position [554, 0]
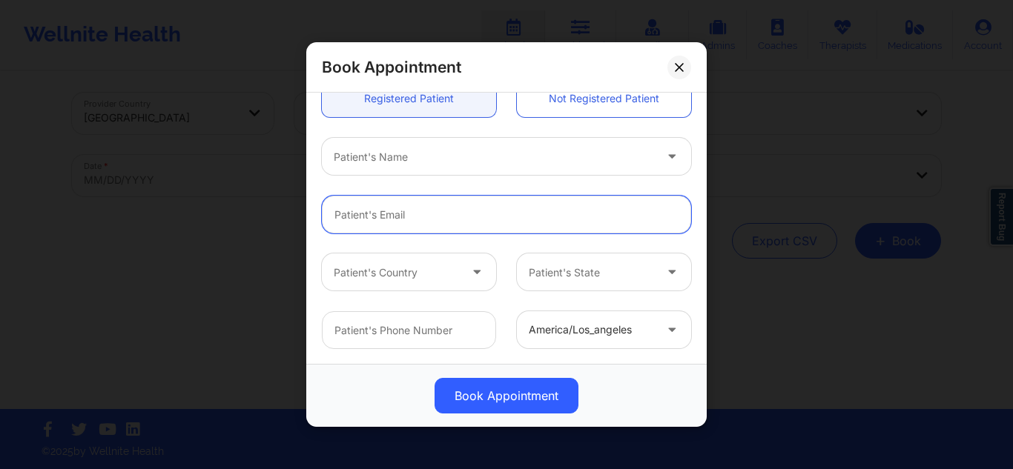
click at [369, 204] on input "Patient Email" at bounding box center [506, 215] width 369 height 38
paste input "janicecwilliams@hotmail.com"
click at [503, 214] on input "janicecwilliams@hotmail.com" at bounding box center [506, 215] width 369 height 38
type input "janicecwilliams@hotmail.com"
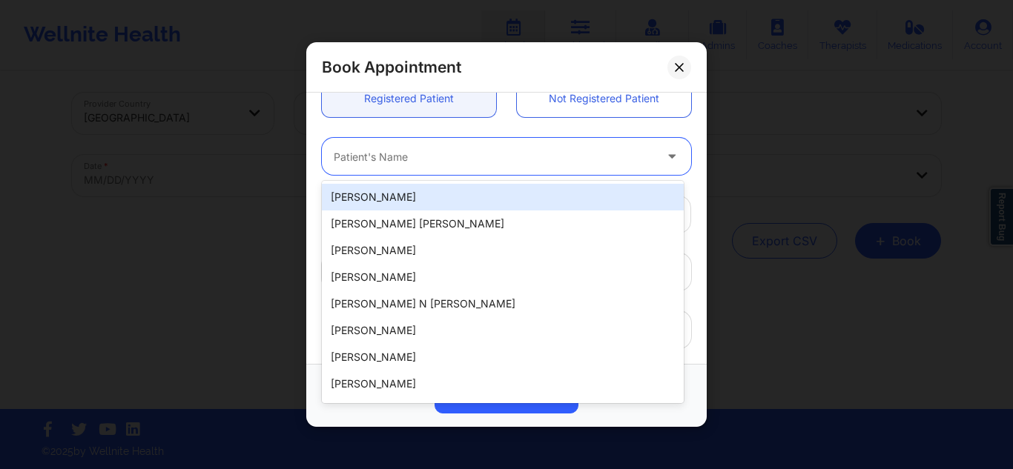
click at [426, 165] on div at bounding box center [494, 157] width 320 height 18
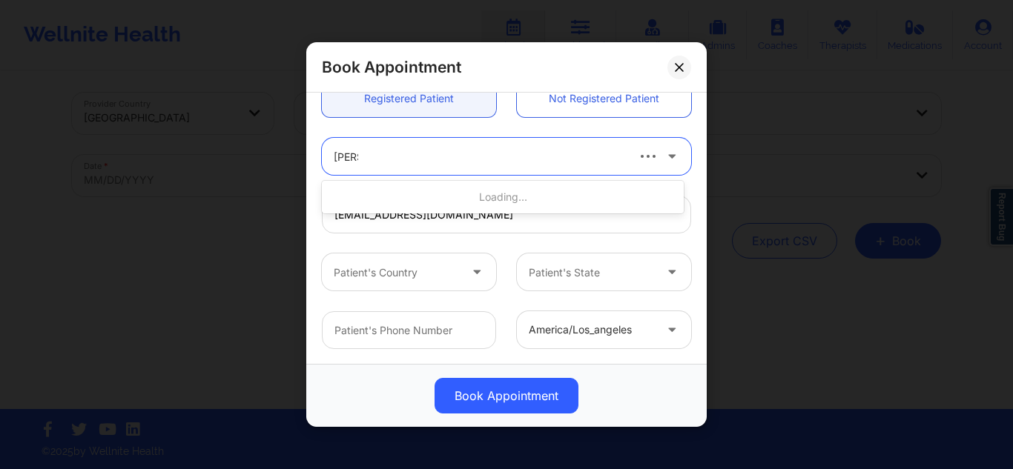
type input "norah"
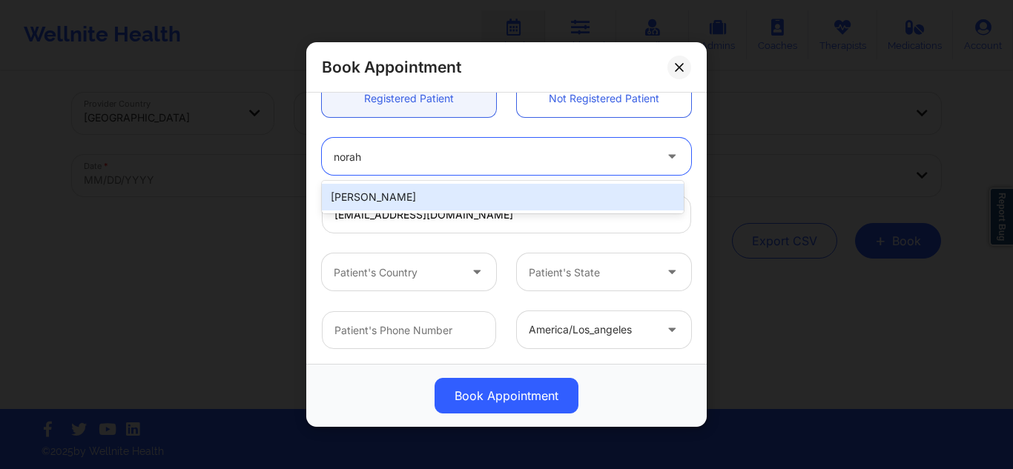
click at [421, 191] on div "Norah E Waggoner" at bounding box center [503, 197] width 362 height 27
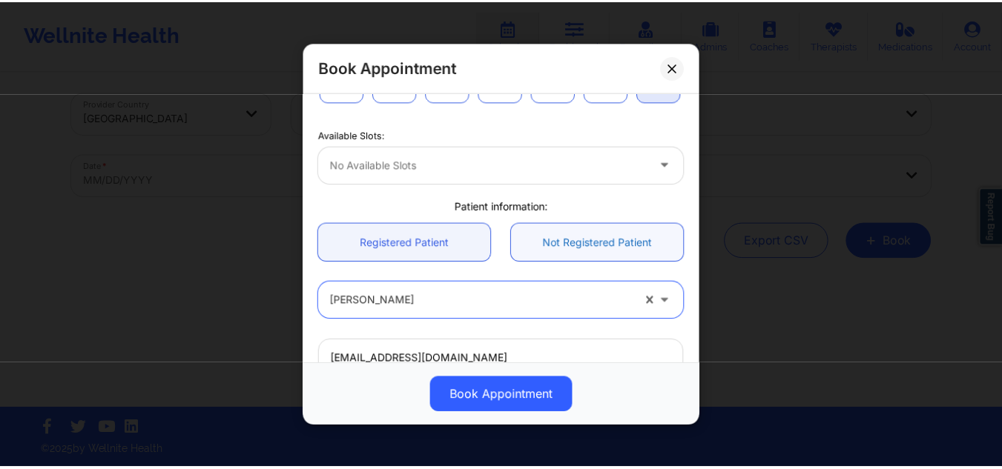
scroll to position [297, 0]
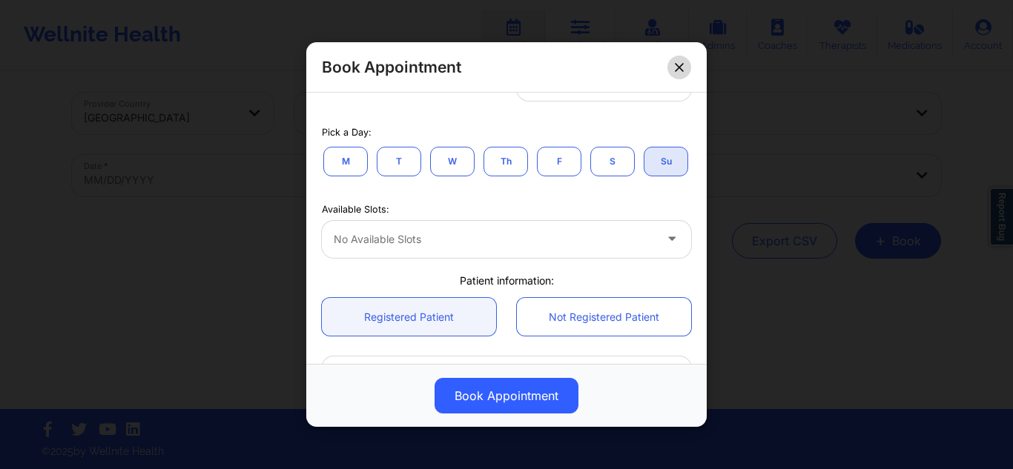
click at [682, 72] on button at bounding box center [679, 67] width 24 height 24
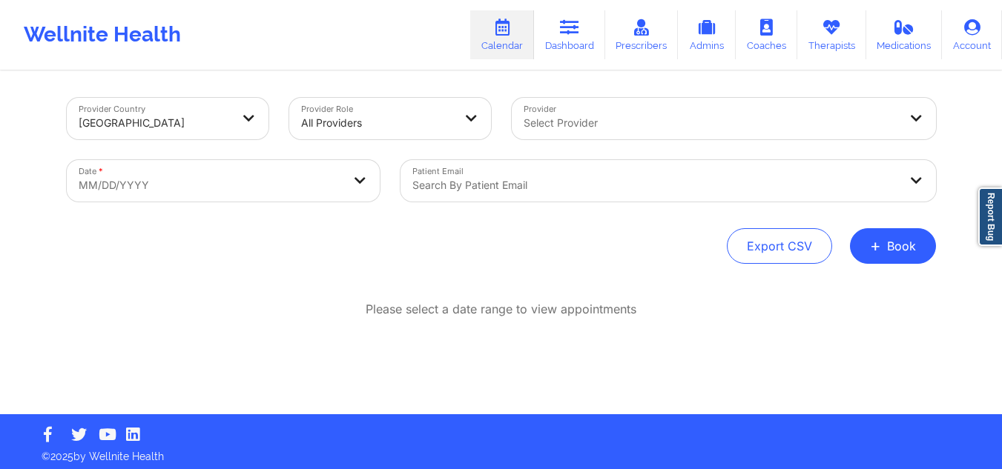
scroll to position [0, 0]
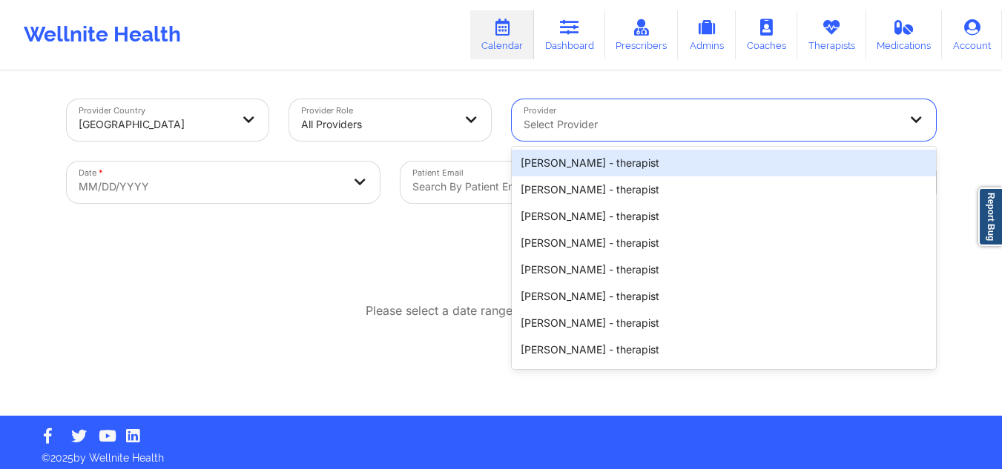
click at [604, 122] on div at bounding box center [711, 125] width 375 height 18
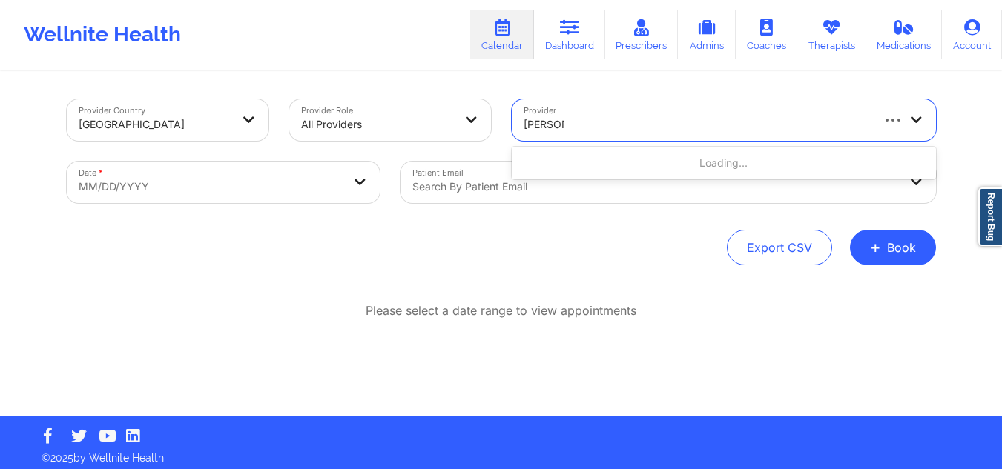
type input "andrea st"
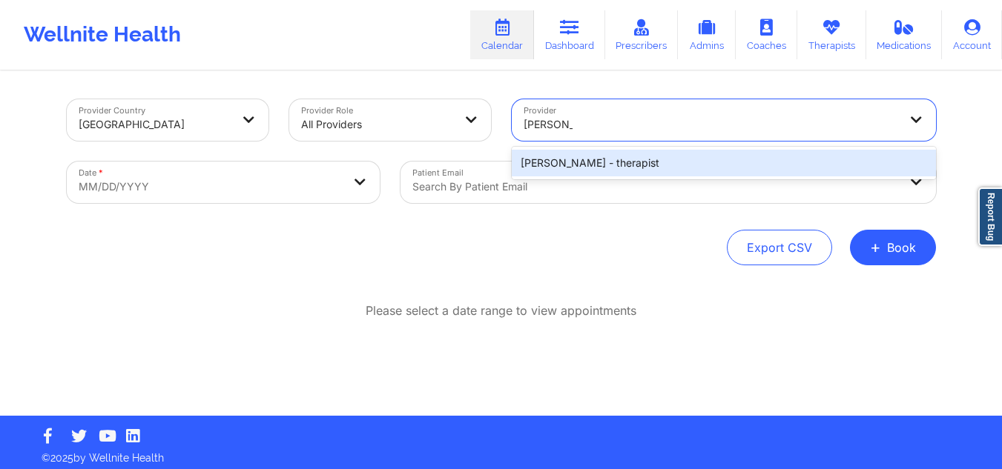
click at [633, 159] on div "Andrea Steen - therapist" at bounding box center [724, 163] width 424 height 27
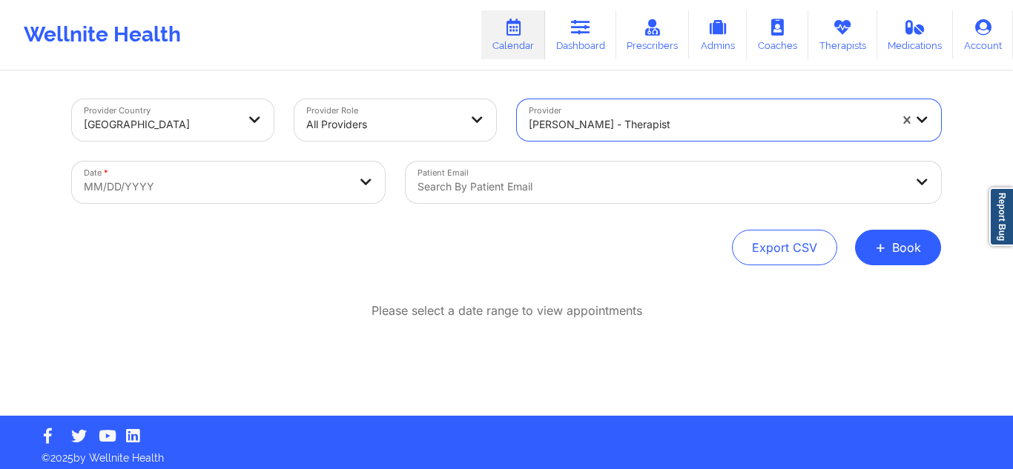
click at [188, 174] on body "Wellnite Health Calendar Dashboard Prescribers Admins Coaches Therapists Medica…" at bounding box center [506, 234] width 1013 height 469
select select "2025-8"
select select "2025-9"
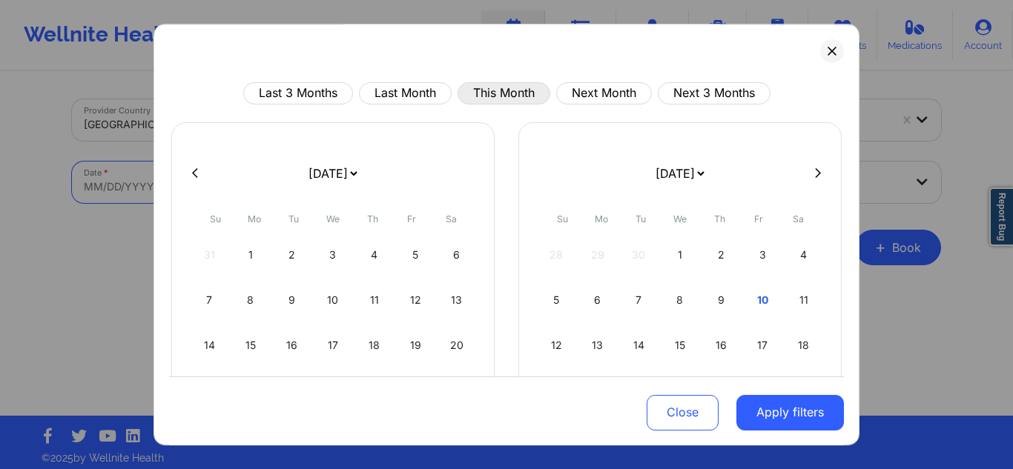
click at [486, 85] on button "This Month" at bounding box center [504, 93] width 93 height 22
select select "2025-9"
select select "2025-10"
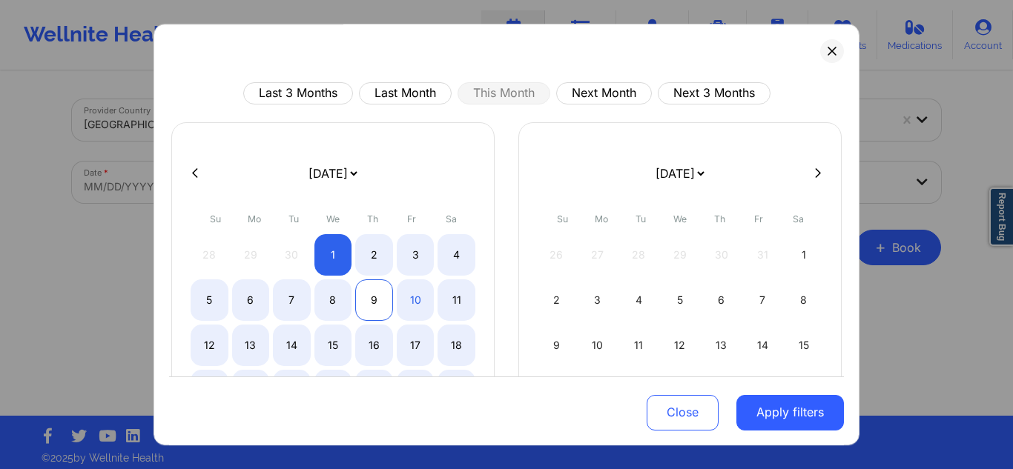
drag, startPoint x: 362, startPoint y: 299, endPoint x: 371, endPoint y: 298, distance: 9.7
click at [363, 299] on div "9" at bounding box center [374, 301] width 38 height 42
select select "2025-9"
select select "2025-10"
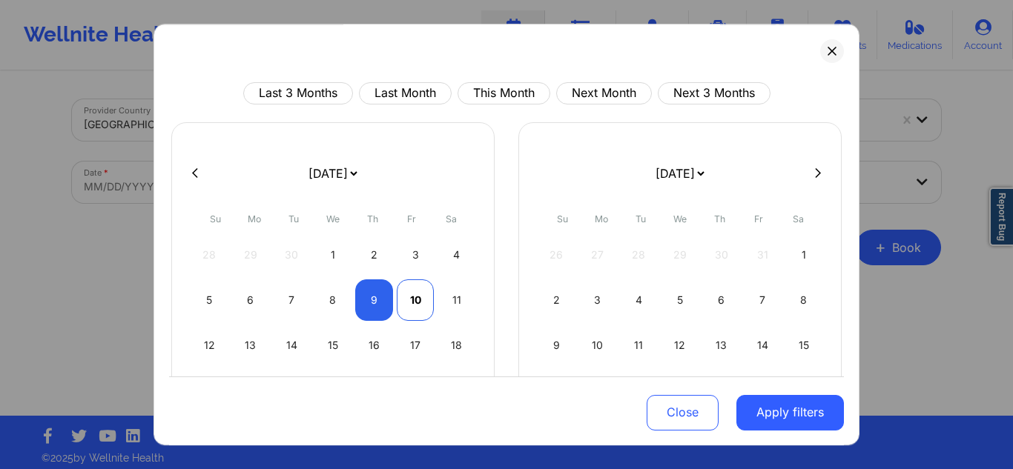
select select "2025-9"
select select "2025-10"
click at [422, 302] on div "10" at bounding box center [416, 301] width 38 height 42
select select "2025-9"
select select "2025-10"
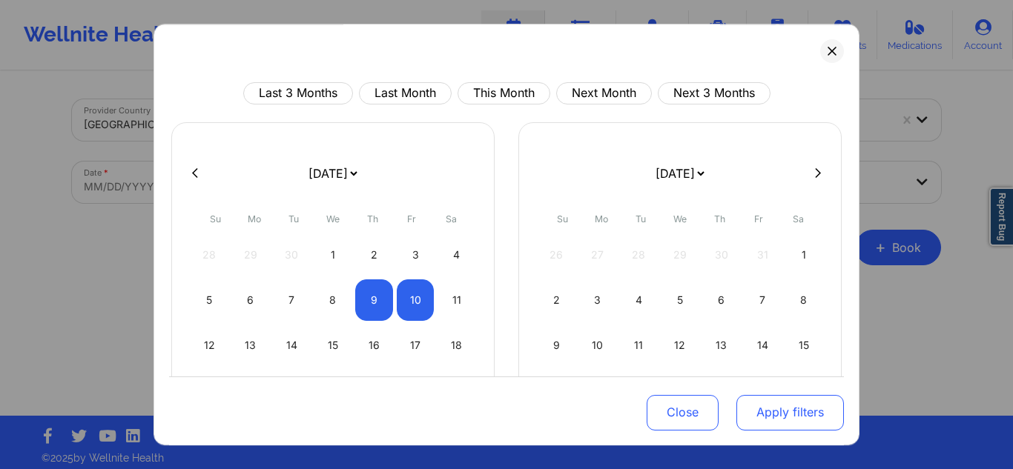
click at [800, 423] on button "Apply filters" at bounding box center [790, 412] width 108 height 36
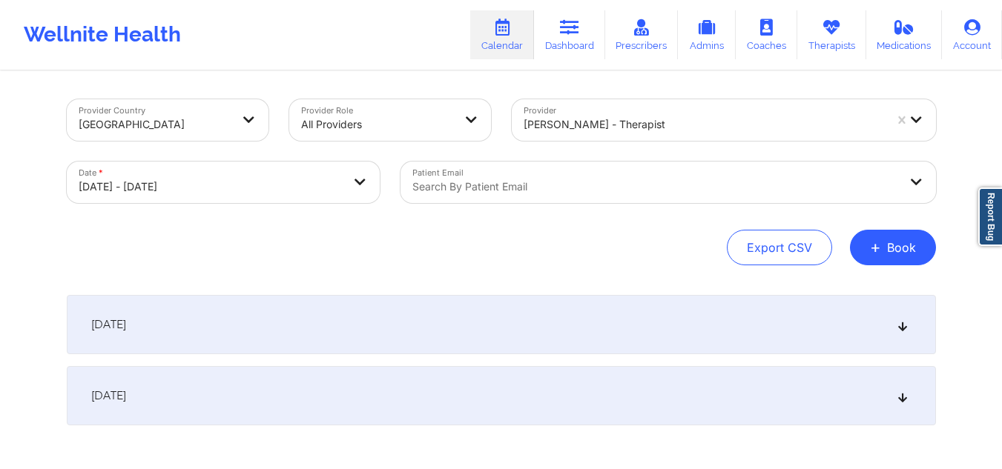
click at [305, 321] on div "October 9, 2025" at bounding box center [501, 324] width 869 height 59
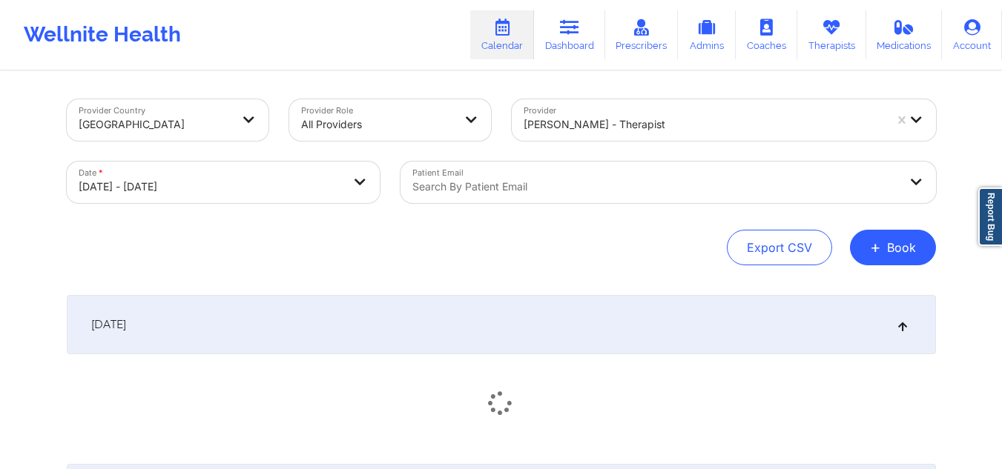
scroll to position [148, 0]
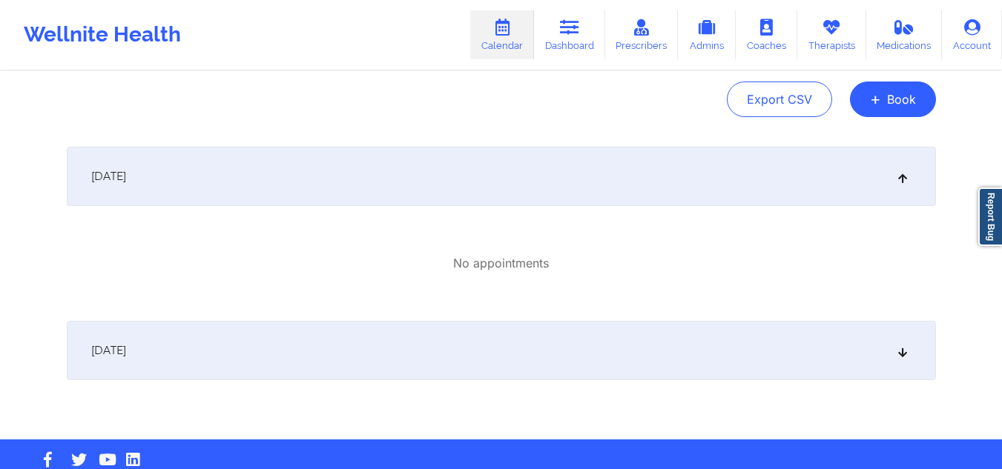
click at [638, 335] on div "[DATE]" at bounding box center [501, 350] width 869 height 59
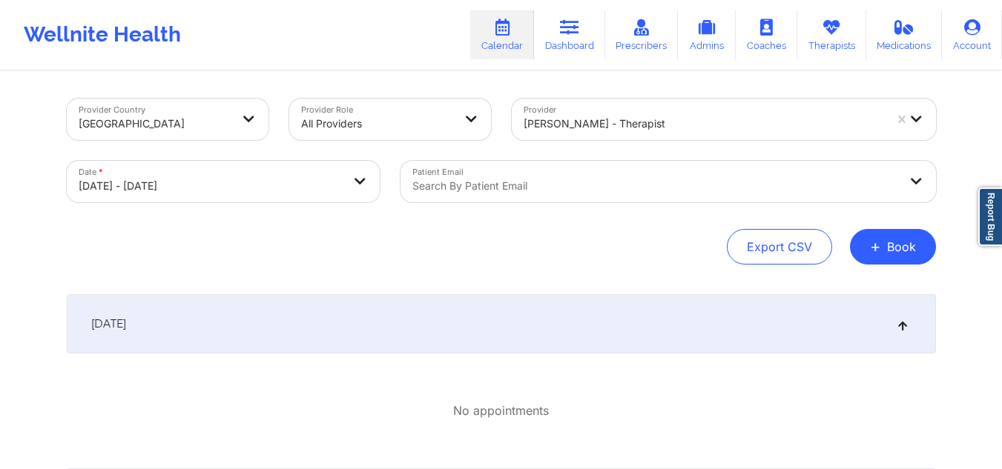
scroll to position [0, 0]
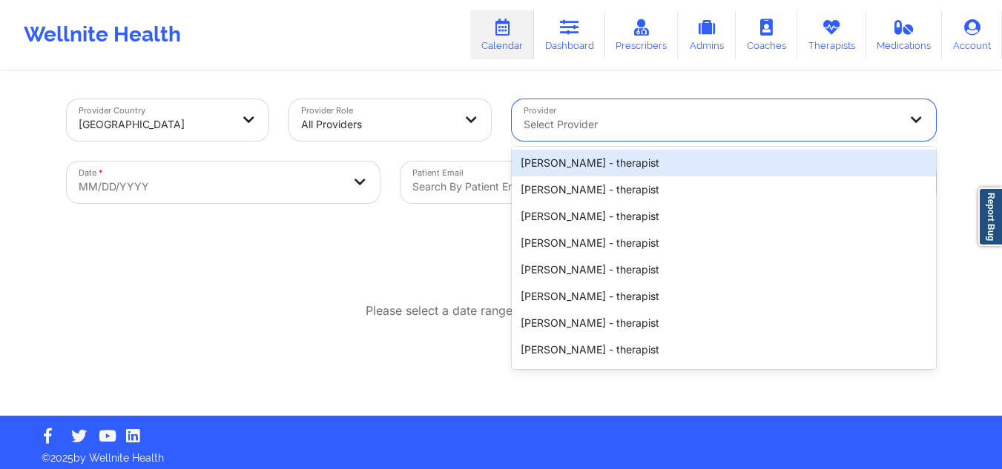
click at [624, 128] on div at bounding box center [711, 125] width 375 height 18
click at [614, 122] on div at bounding box center [711, 125] width 375 height 18
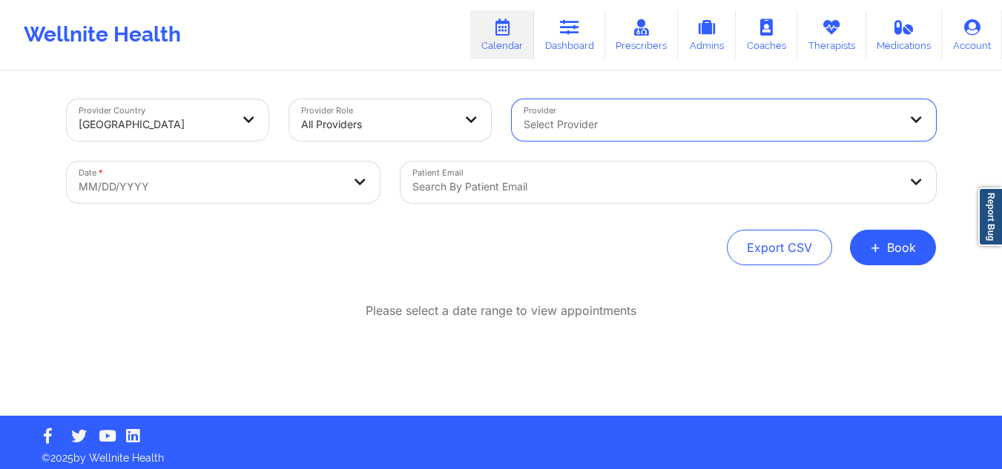
paste input "twicetheg@icloud.com"
type input "twicetheg@icloud.com"
type input "rosalinda robles"
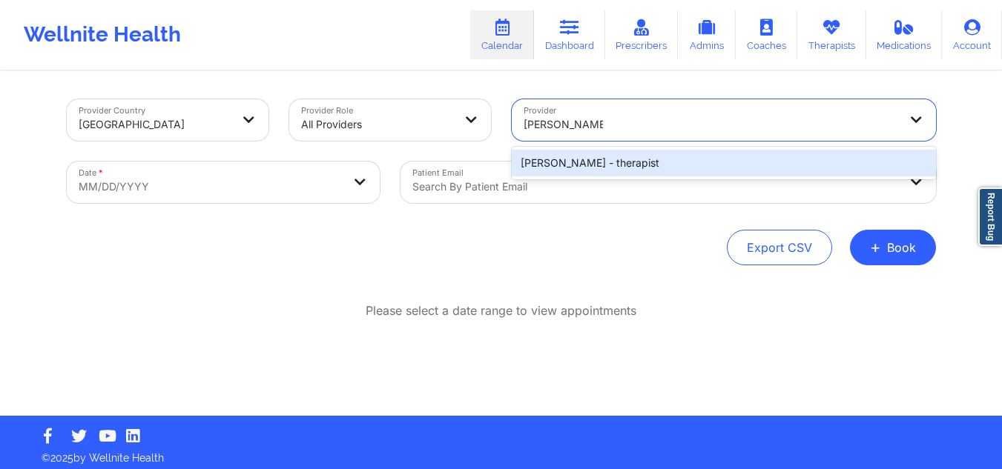
click at [640, 171] on div "Rosalinda Robles - therapist" at bounding box center [724, 163] width 424 height 27
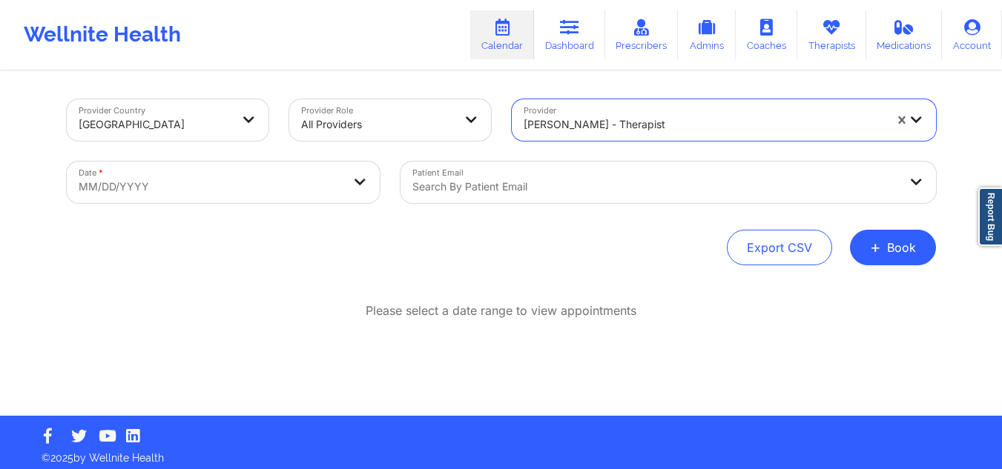
select select "2025-8"
select select "2025-9"
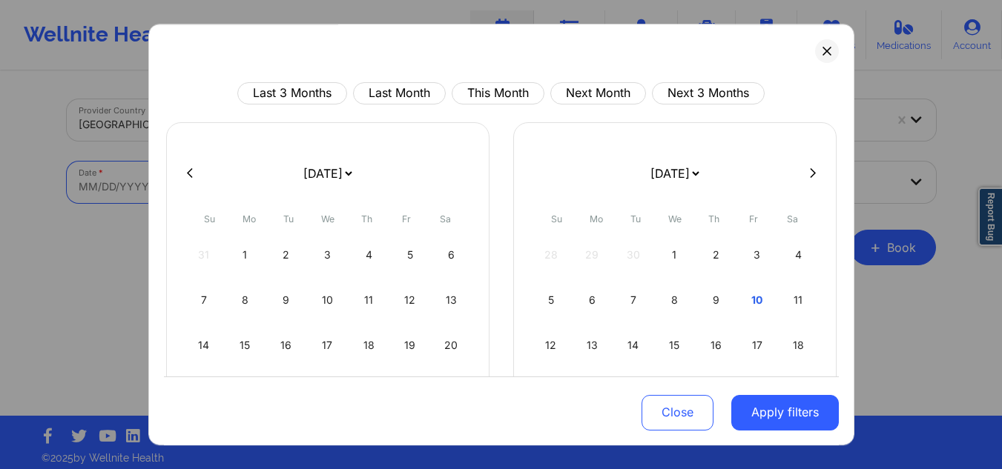
click at [240, 176] on body "Wellnite Health Calendar Dashboard Prescribers Admins Coaches Therapists Medica…" at bounding box center [501, 234] width 1002 height 469
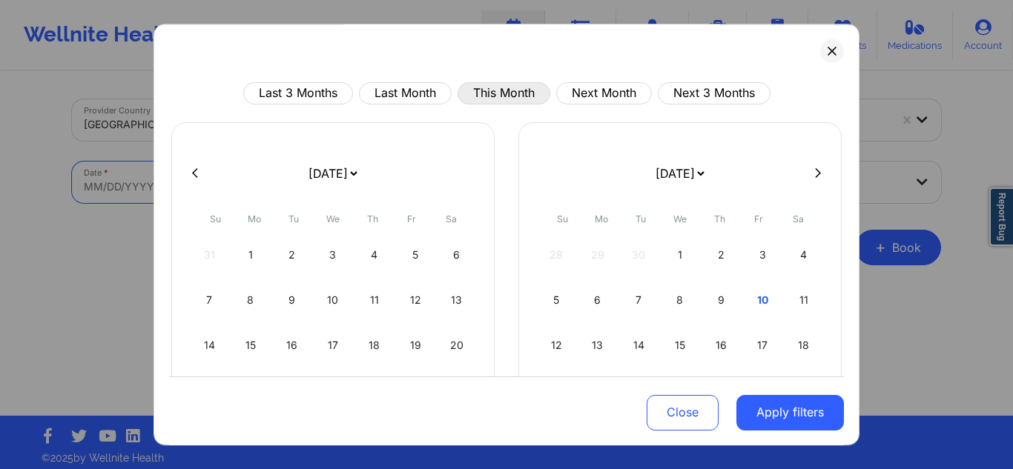
click at [526, 91] on button "This Month" at bounding box center [504, 93] width 93 height 22
select select "2025-9"
select select "2025-10"
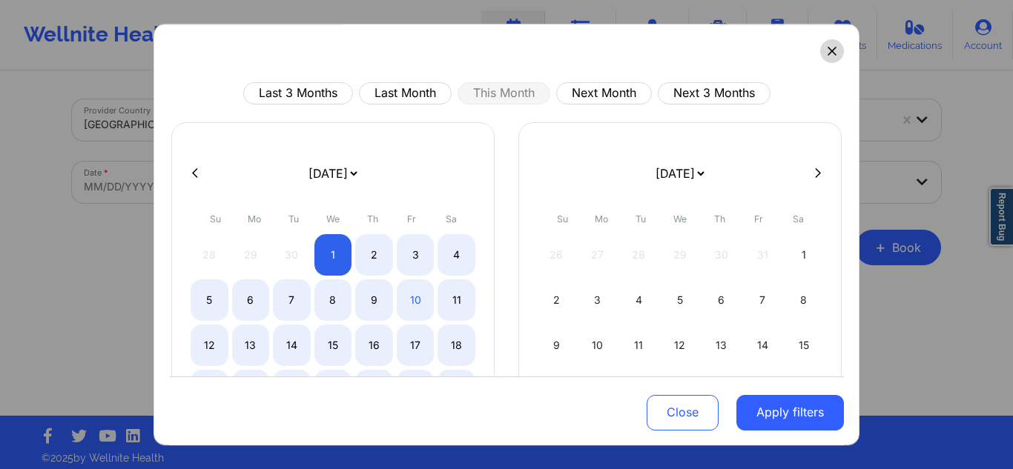
click at [833, 58] on button at bounding box center [832, 51] width 24 height 24
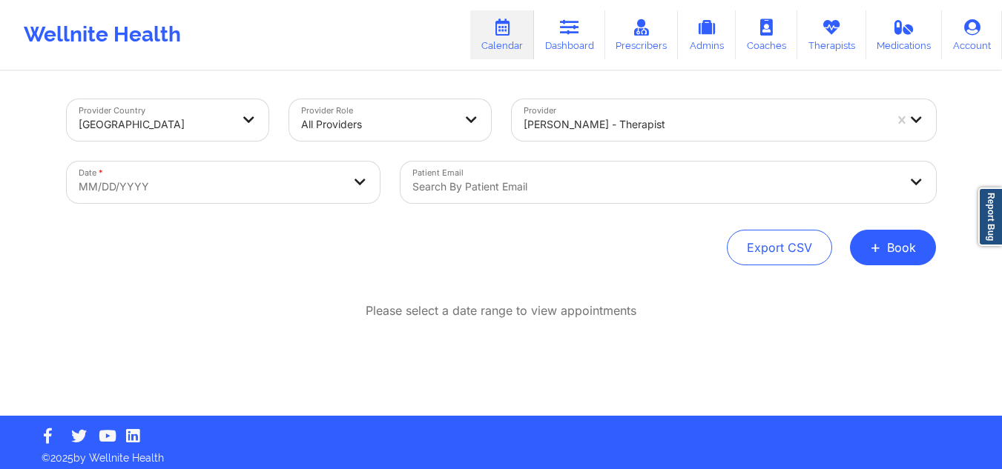
click at [699, 116] on div at bounding box center [704, 125] width 360 height 18
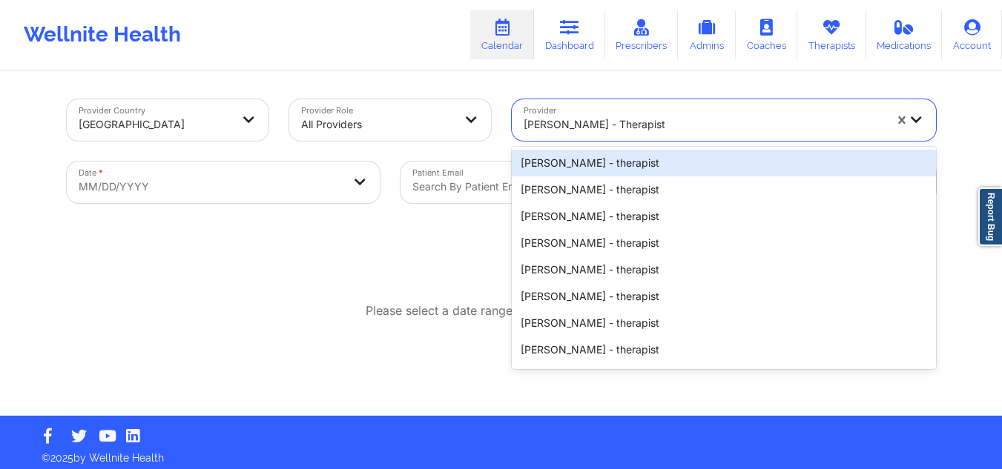
paste input "Madelyn Garrett"
type input "Madelyn Garrett"
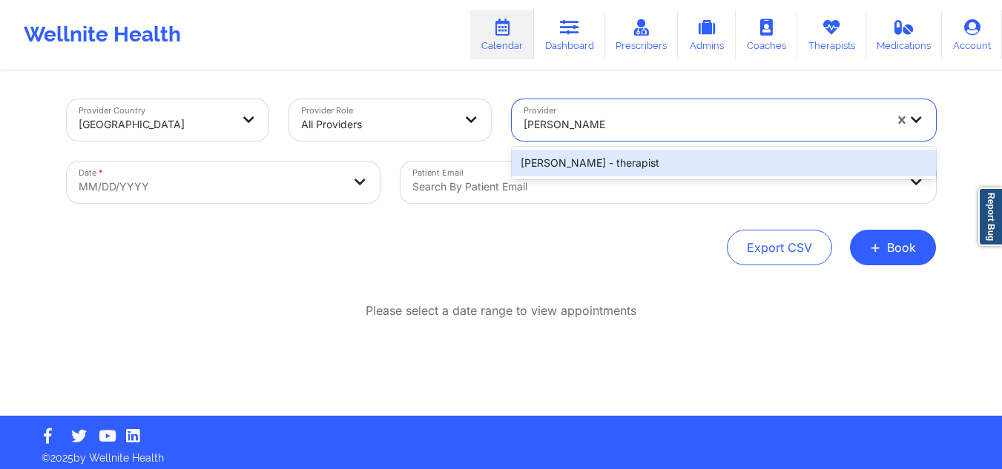
click at [632, 166] on div "Madelyn Garrett - therapist" at bounding box center [724, 163] width 424 height 27
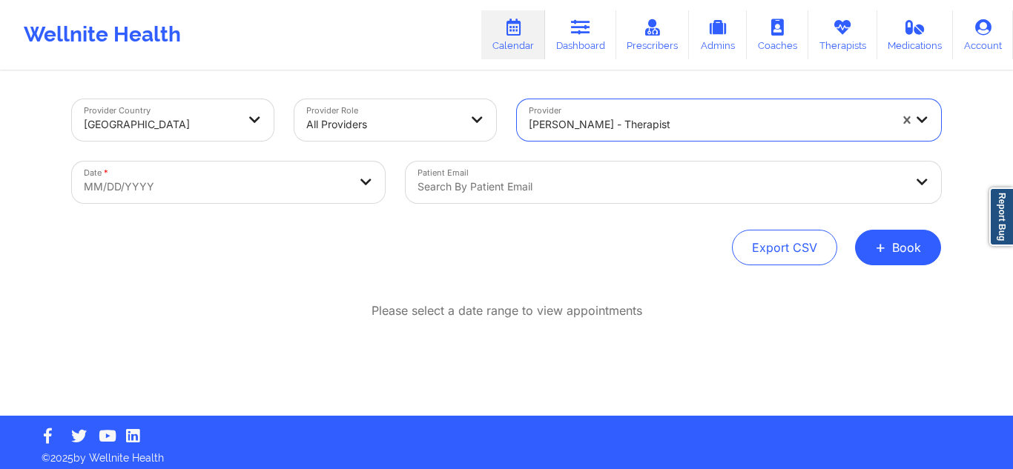
click at [277, 182] on body "Wellnite Health Calendar Dashboard Prescribers Admins Coaches Therapists Medica…" at bounding box center [506, 234] width 1013 height 469
select select "2025-8"
select select "2025-9"
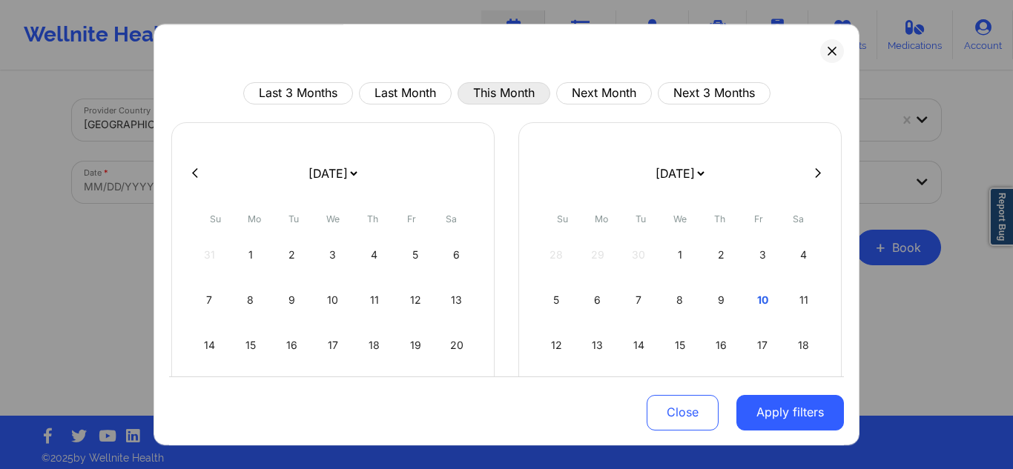
drag, startPoint x: 567, startPoint y: 90, endPoint x: 495, endPoint y: 90, distance: 71.9
click at [539, 90] on div "Last 3 Months Last Month This Month Next Month Next 3 Months" at bounding box center [506, 93] width 675 height 22
click at [495, 90] on button "This Month" at bounding box center [504, 93] width 93 height 22
select select "2025-9"
select select "2025-10"
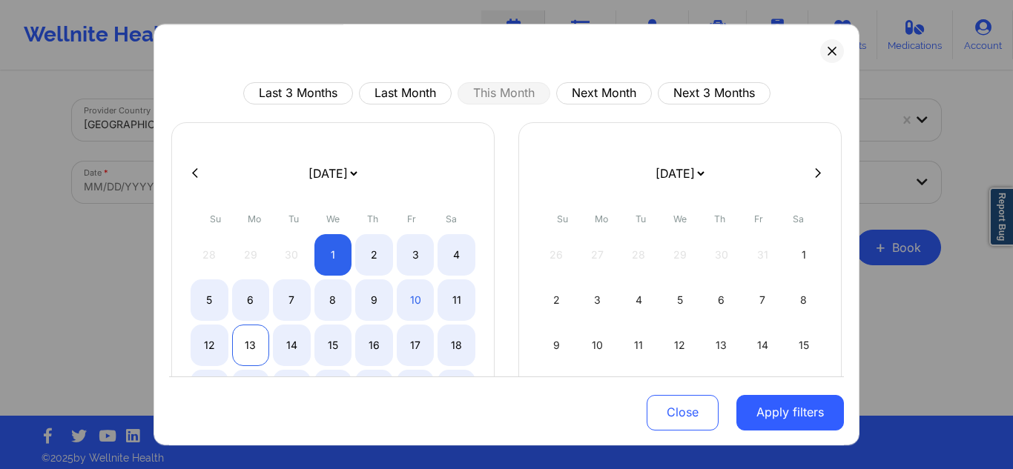
click at [242, 346] on div "13" at bounding box center [251, 346] width 38 height 42
select select "2025-9"
select select "2025-10"
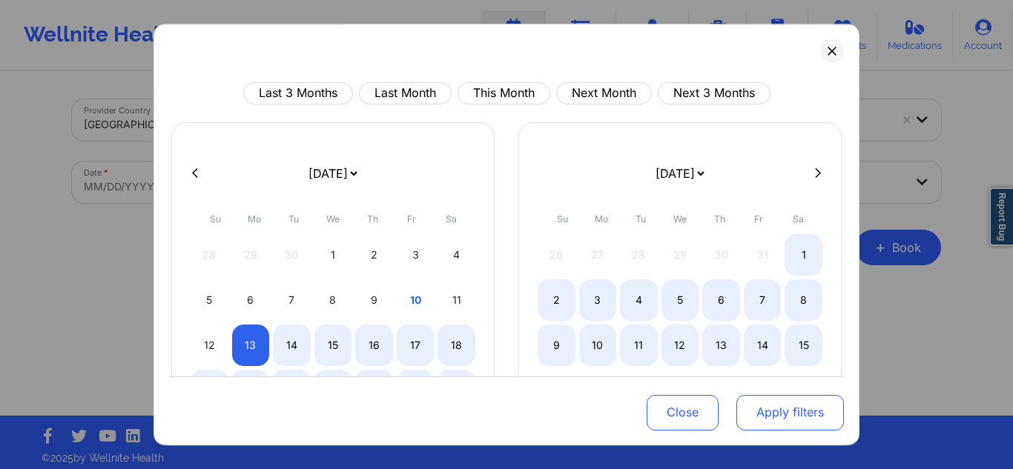
select select "2025-9"
select select "2025-10"
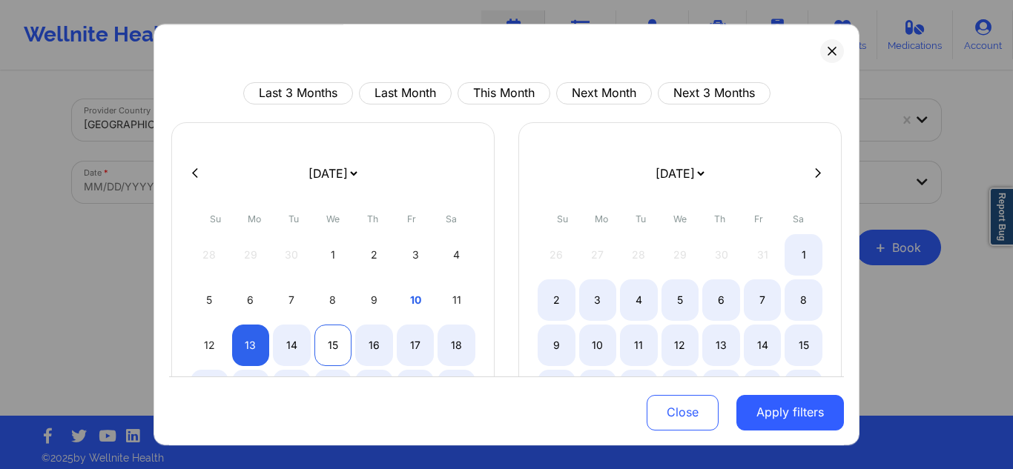
select select "2025-9"
select select "2025-10"
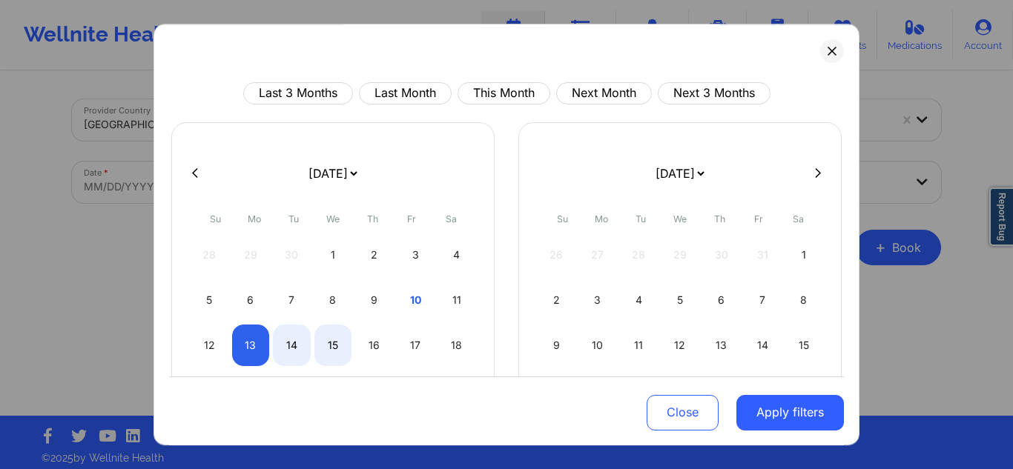
select select "2025-9"
select select "2025-10"
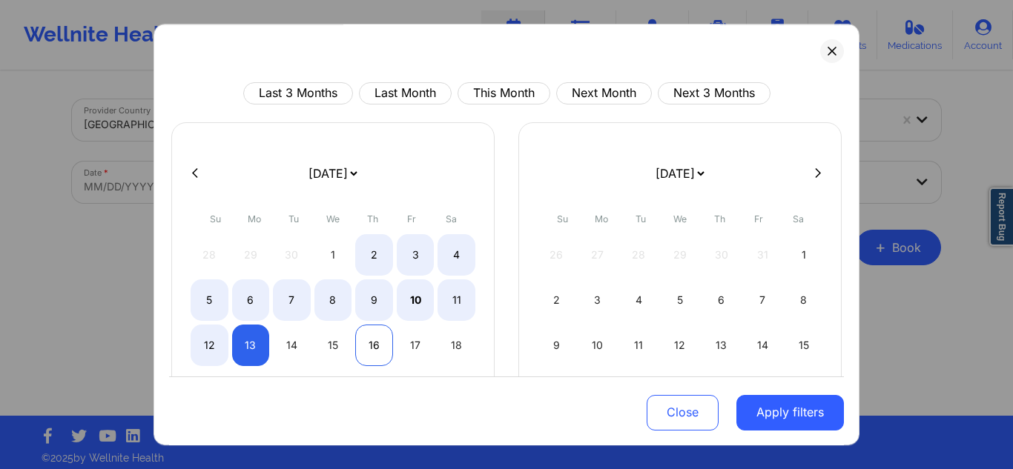
select select "2025-9"
select select "2025-10"
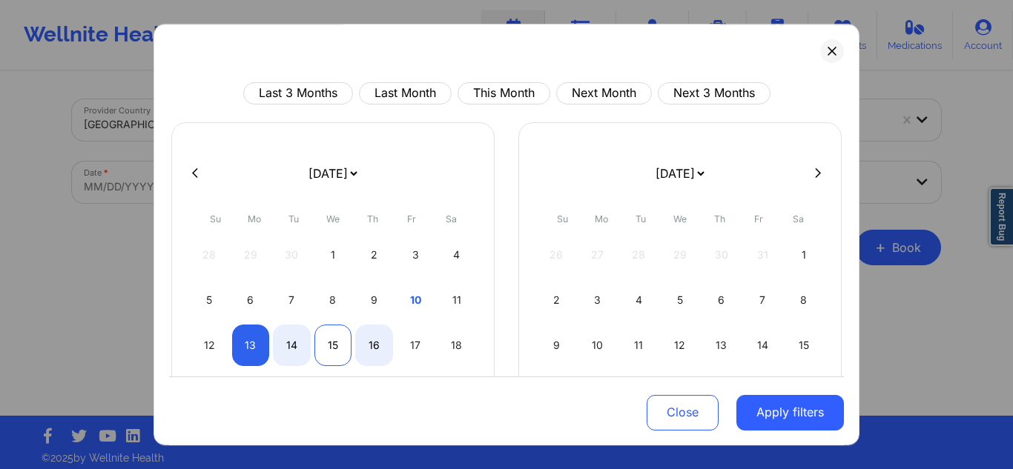
select select "2025-9"
select select "2025-10"
click at [330, 344] on div "15" at bounding box center [333, 346] width 38 height 42
select select "2025-9"
select select "2025-10"
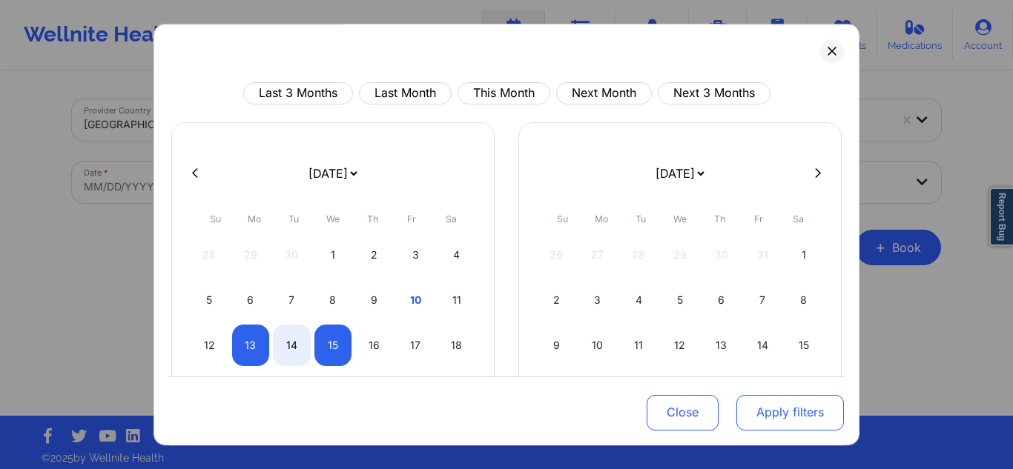
click at [796, 413] on button "Apply filters" at bounding box center [790, 412] width 108 height 36
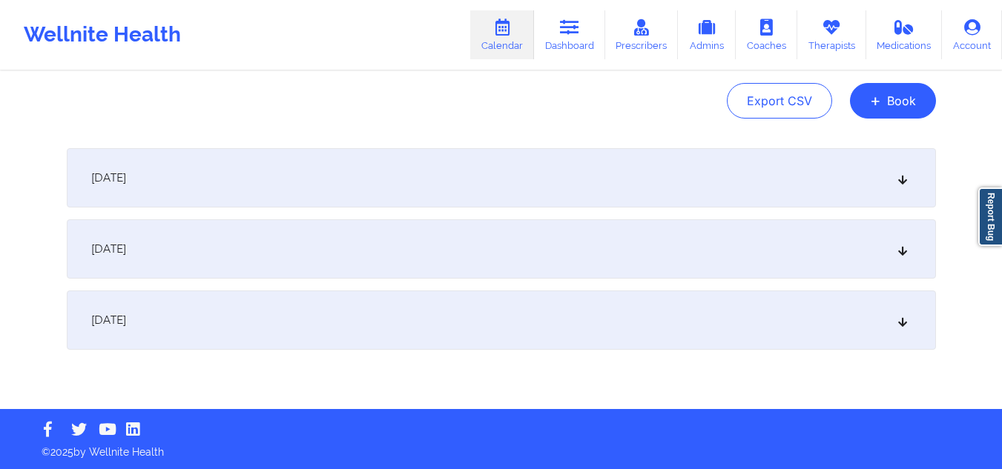
scroll to position [148, 0]
click at [540, 189] on div "October 13, 2025" at bounding box center [501, 177] width 869 height 59
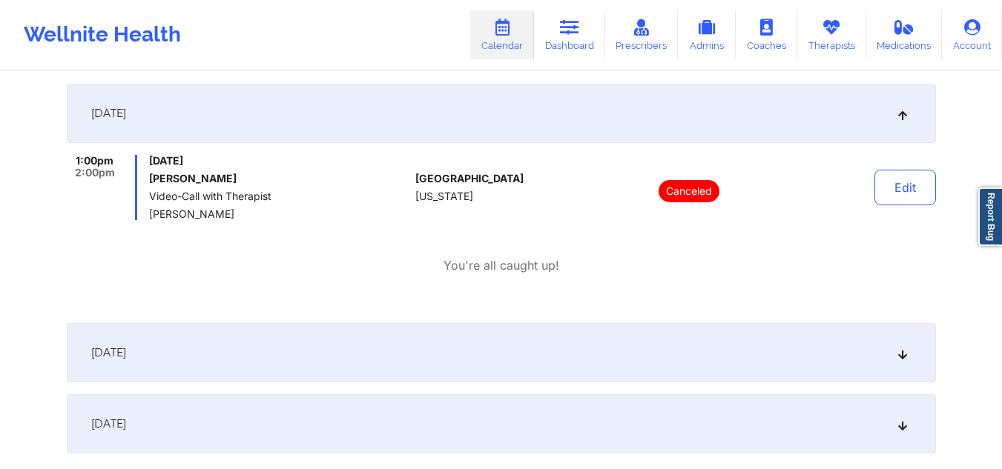
scroll to position [296, 0]
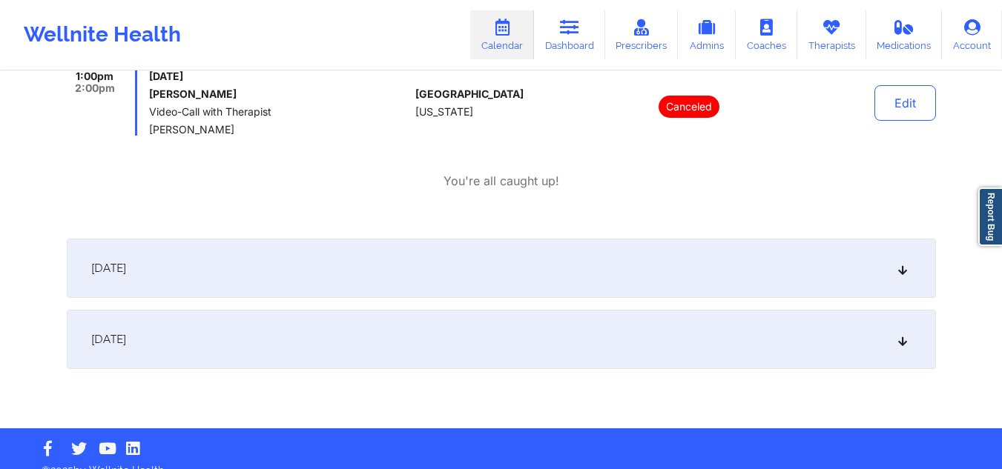
click at [529, 341] on div "October 15, 2025" at bounding box center [501, 339] width 869 height 59
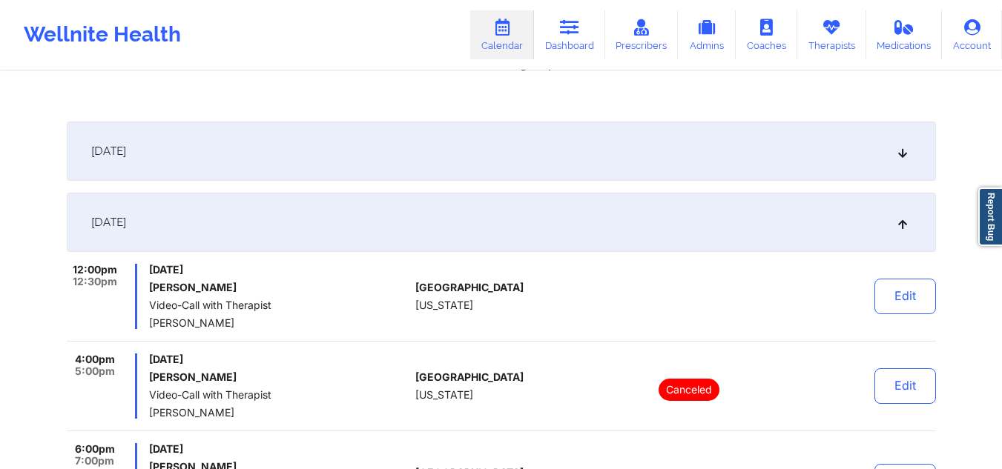
scroll to position [487, 0]
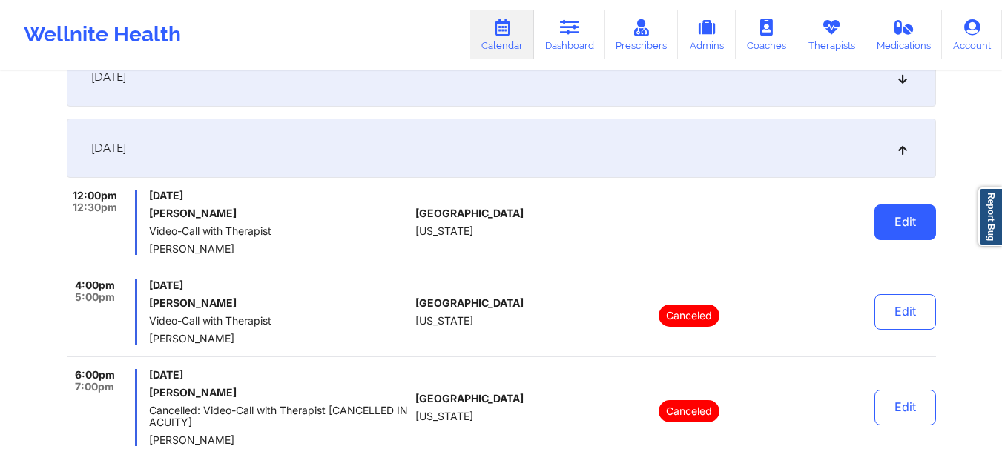
click at [934, 219] on button "Edit" at bounding box center [905, 223] width 62 height 36
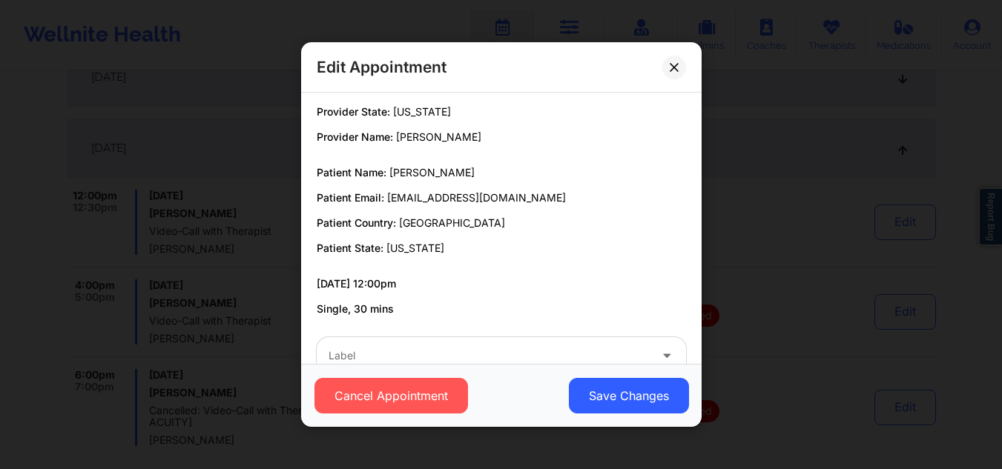
scroll to position [0, 0]
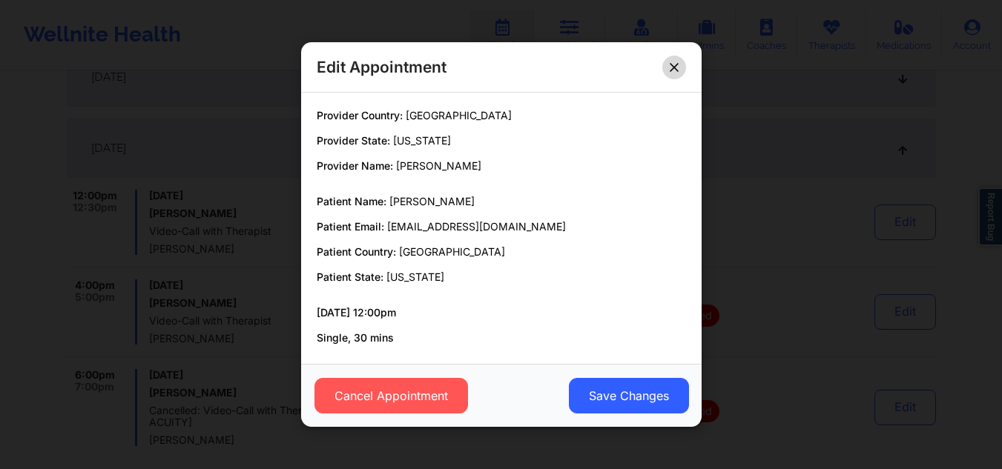
click at [669, 69] on button at bounding box center [674, 67] width 24 height 24
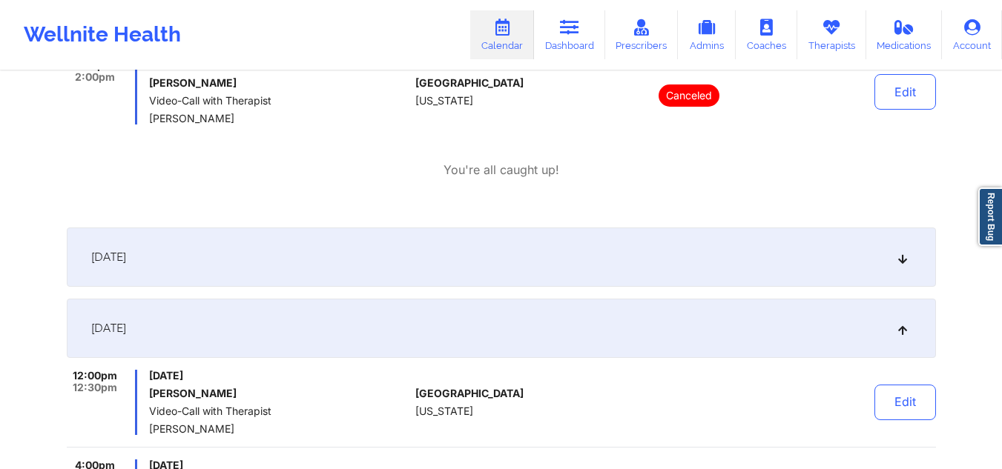
scroll to position [116, 0]
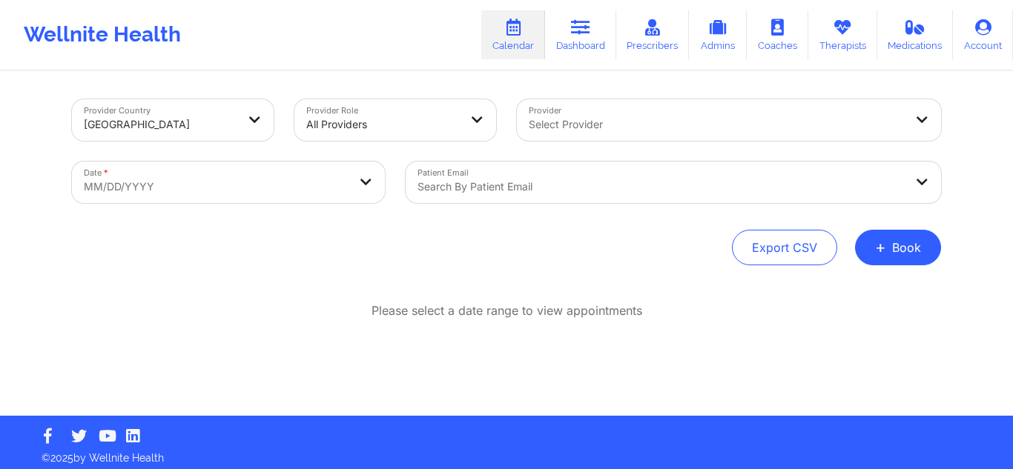
scroll to position [7, 0]
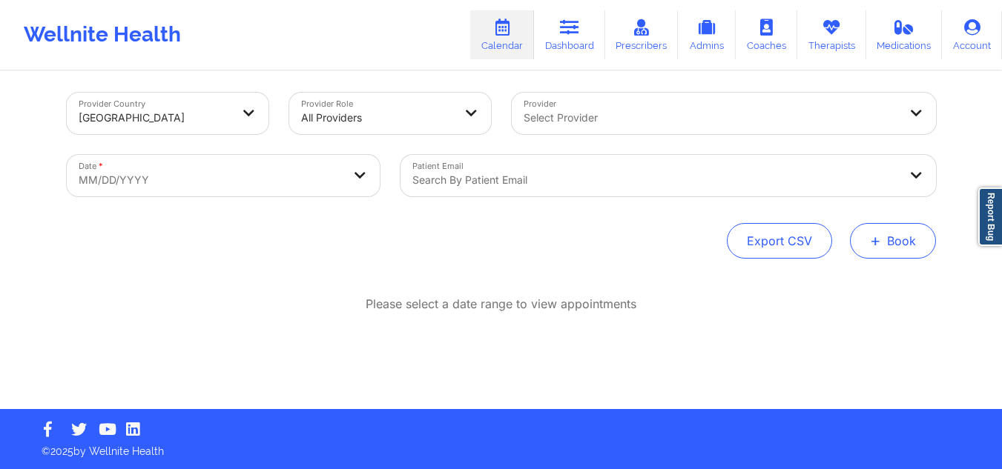
click at [879, 245] on span "+" at bounding box center [875, 241] width 11 height 8
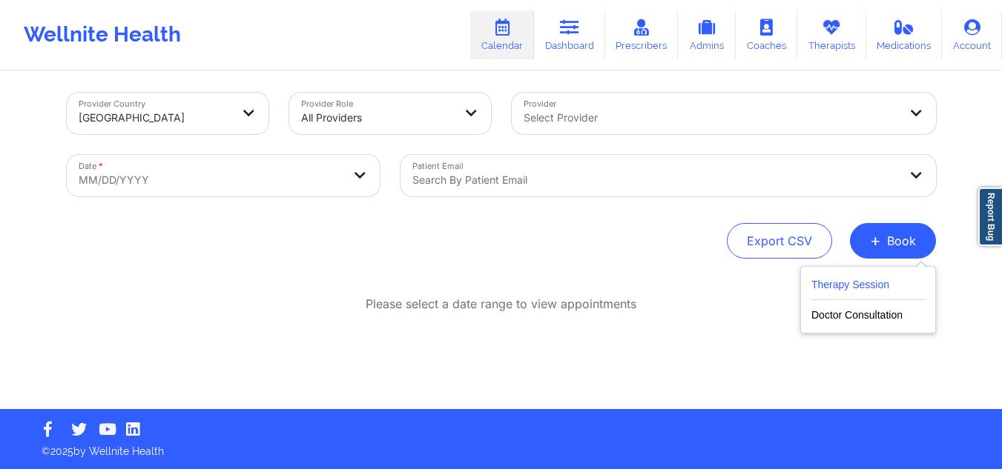
click at [814, 285] on button "Therapy Session" at bounding box center [867, 288] width 113 height 24
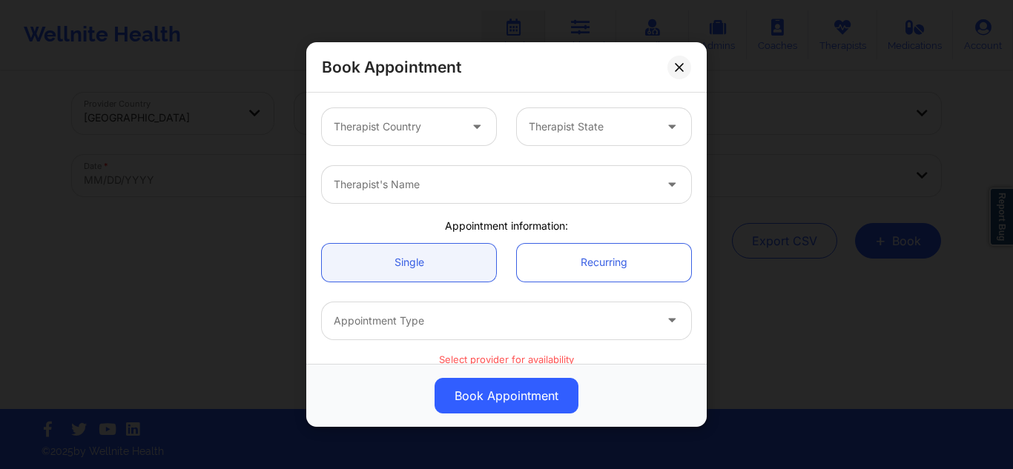
click at [423, 135] on div at bounding box center [396, 127] width 125 height 18
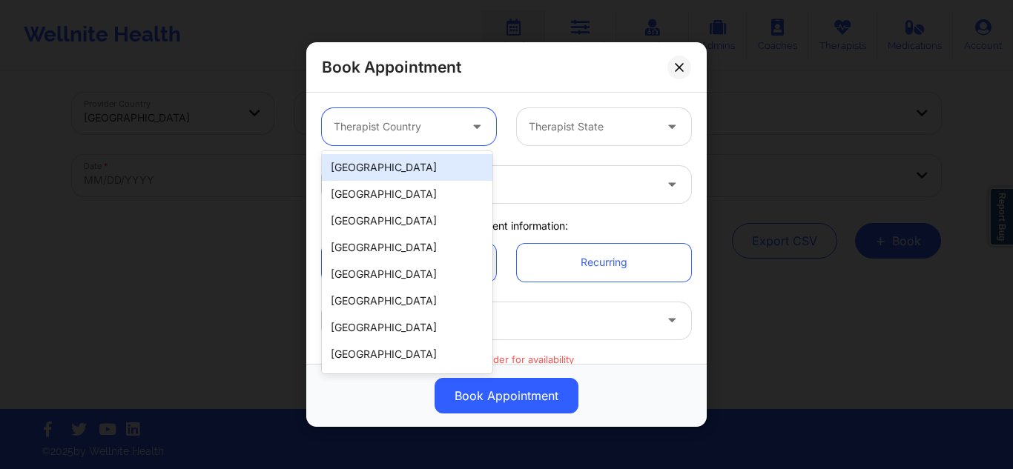
click at [412, 165] on div "[GEOGRAPHIC_DATA]" at bounding box center [407, 167] width 171 height 27
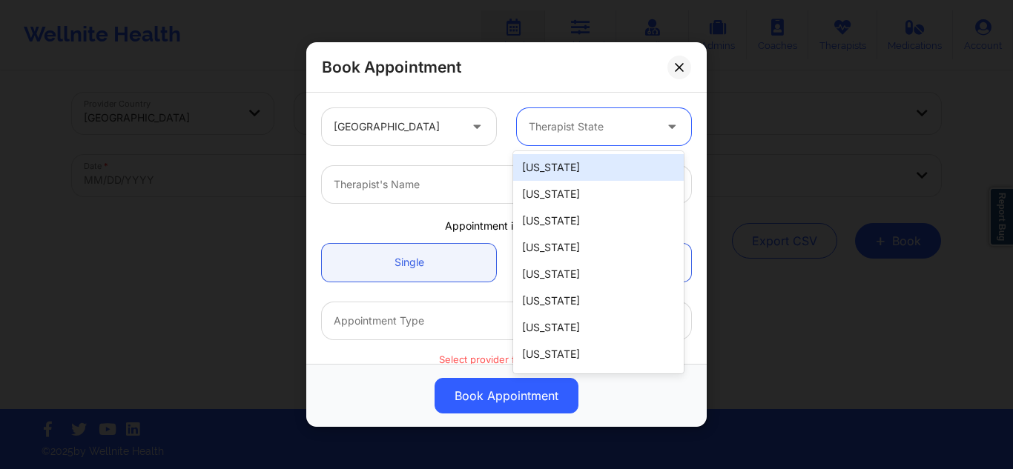
click at [574, 123] on div at bounding box center [591, 127] width 125 height 18
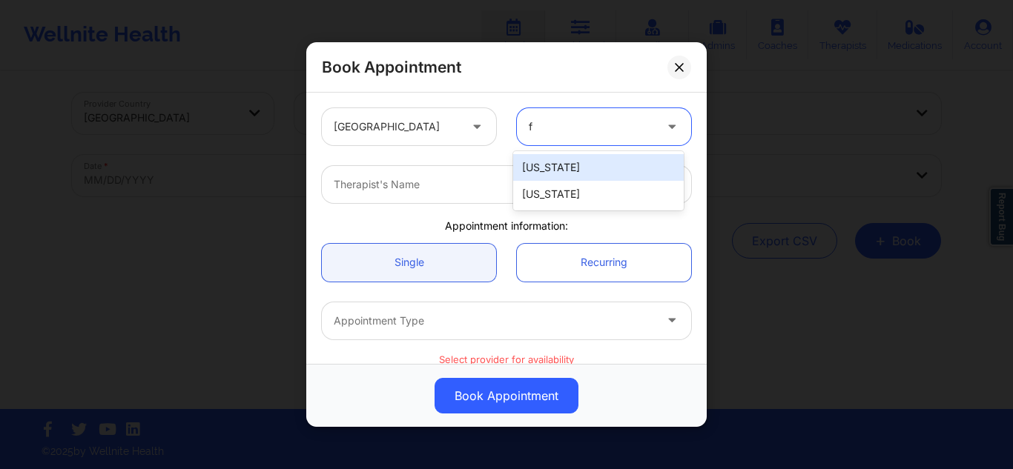
type input "fl"
click at [531, 168] on div "[US_STATE]" at bounding box center [598, 167] width 171 height 27
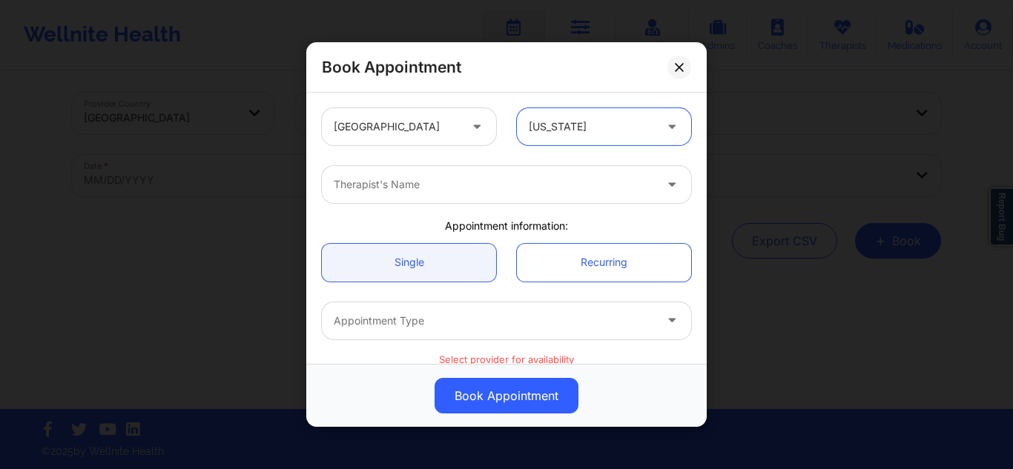
click at [467, 184] on div at bounding box center [494, 185] width 320 height 18
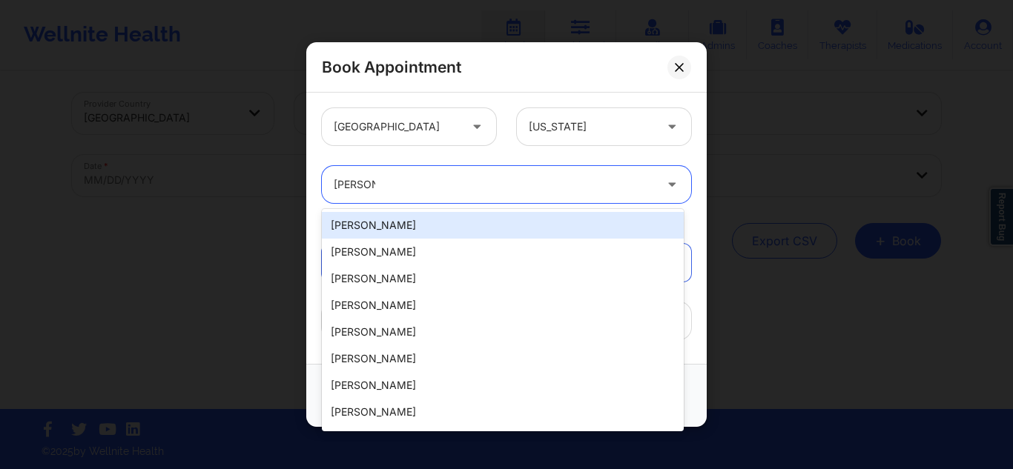
type input "melissa gl"
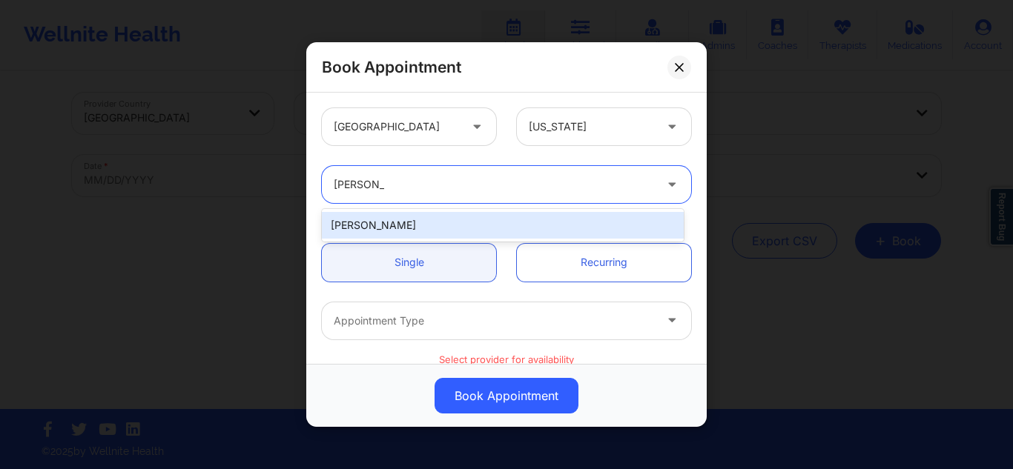
click at [455, 222] on div "Melissa Glenn" at bounding box center [503, 225] width 362 height 27
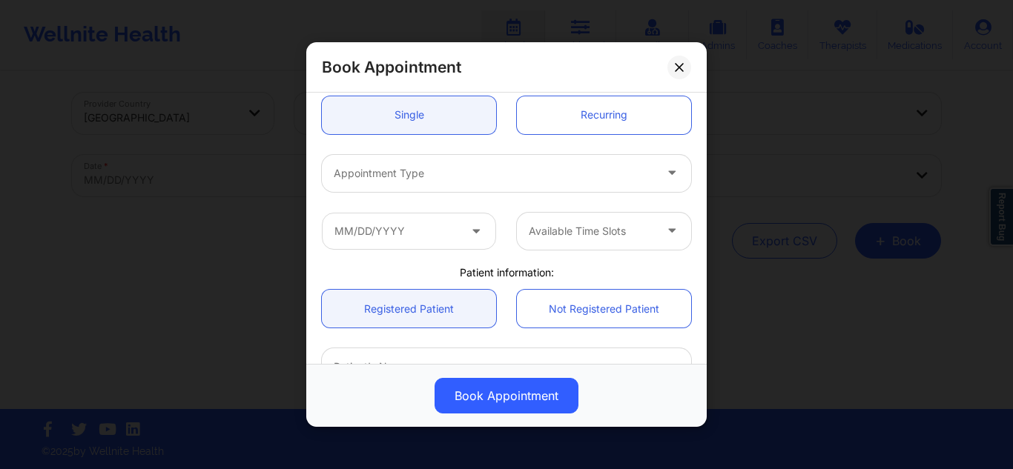
scroll to position [148, 0]
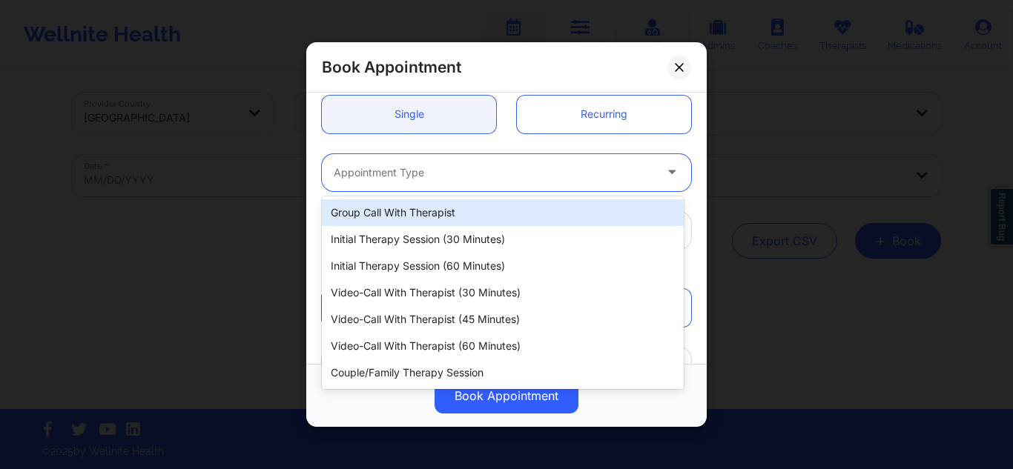
click at [366, 174] on div at bounding box center [494, 173] width 320 height 18
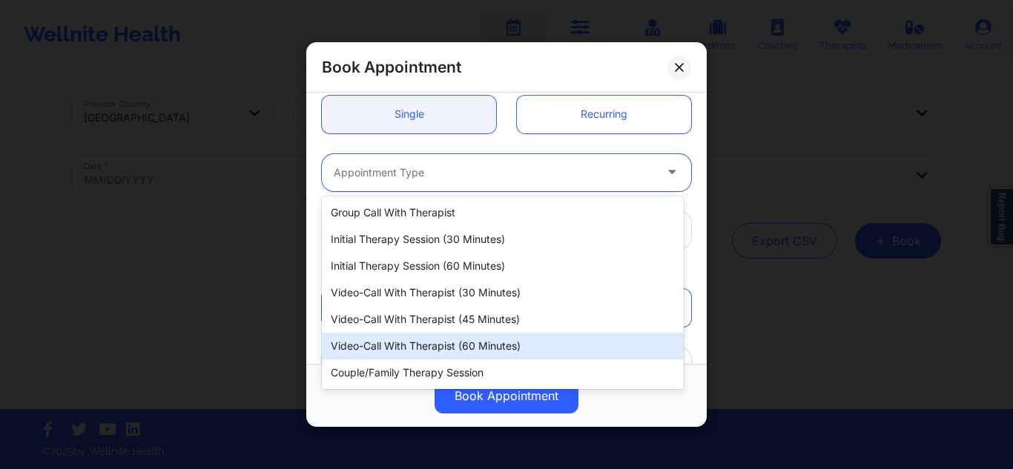
click at [479, 343] on div "Video-Call with Therapist (60 minutes)" at bounding box center [503, 346] width 362 height 27
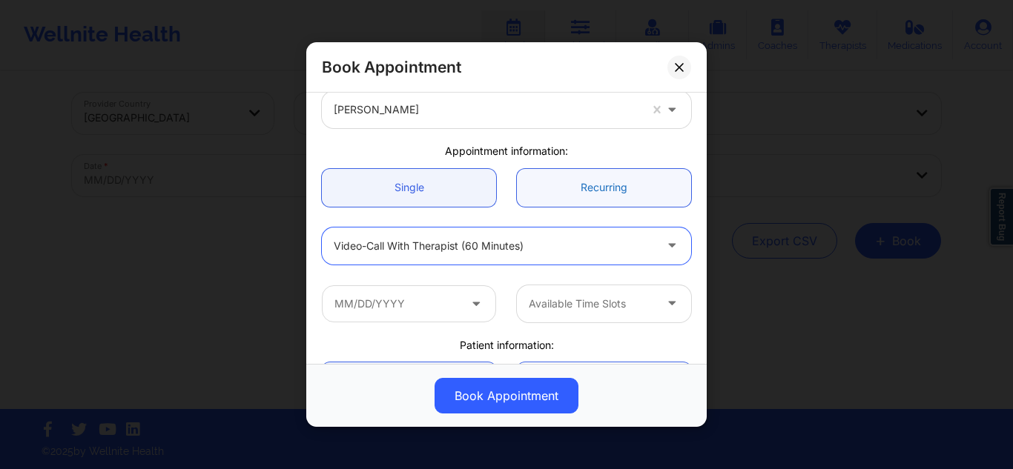
scroll to position [74, 0]
click at [561, 186] on link "Recurring" at bounding box center [604, 188] width 174 height 38
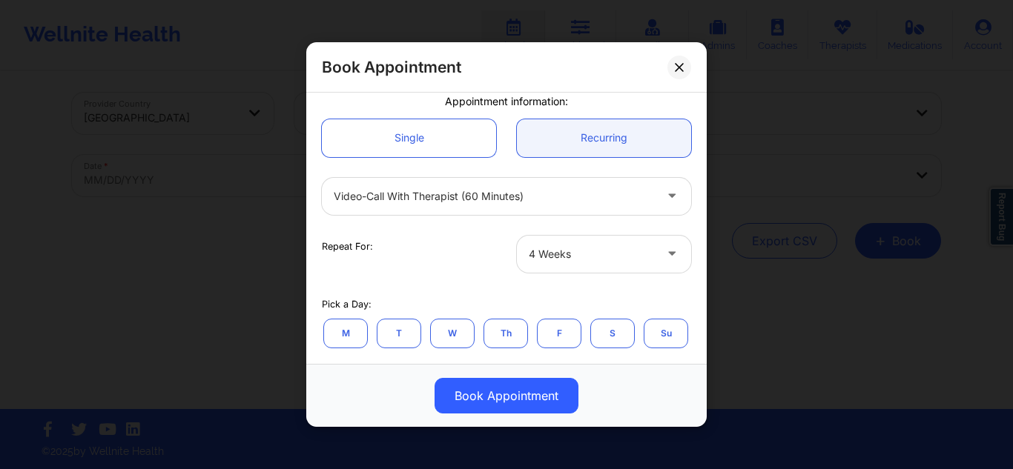
scroll to position [148, 0]
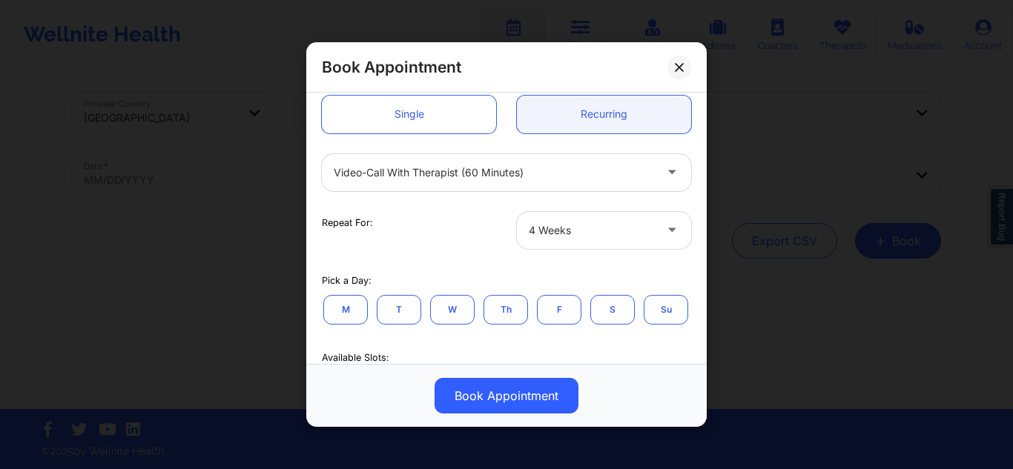
click at [571, 219] on div "4 Weeks" at bounding box center [591, 229] width 125 height 37
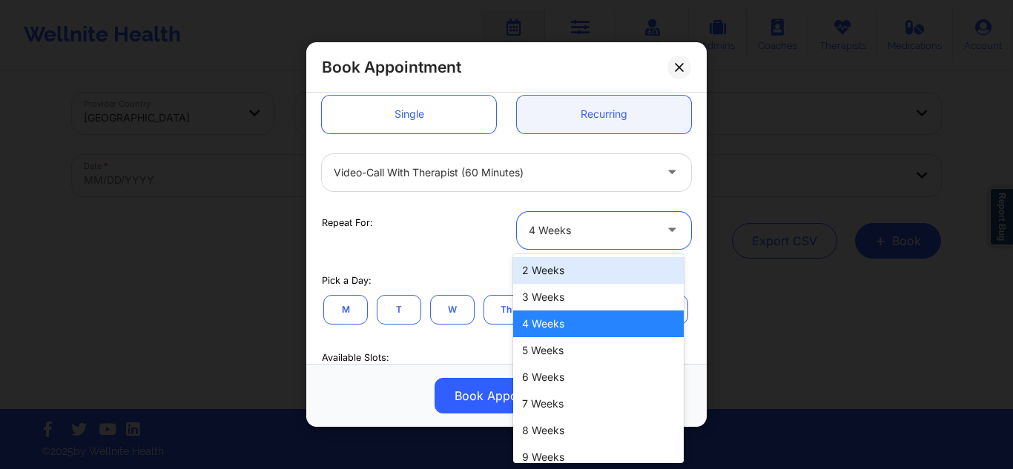
click at [550, 265] on div "2 Weeks" at bounding box center [598, 270] width 171 height 27
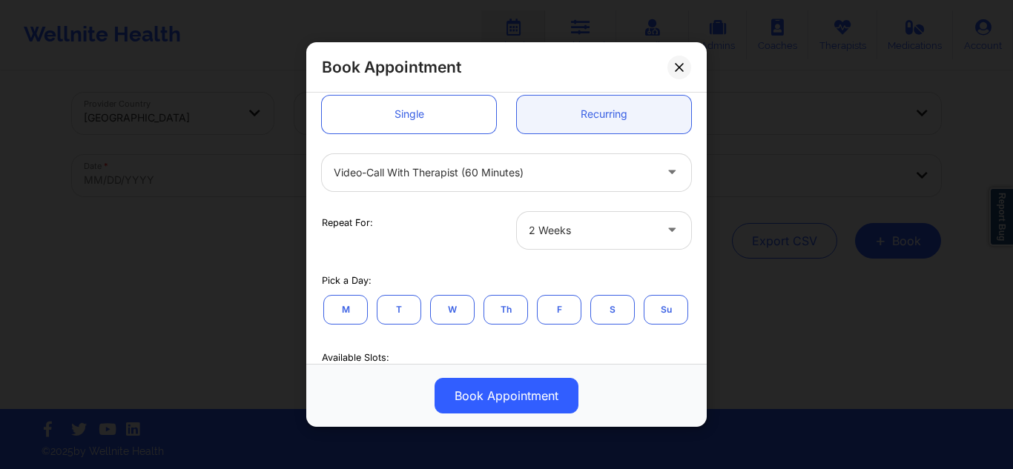
click at [340, 316] on button "M" at bounding box center [345, 309] width 44 height 30
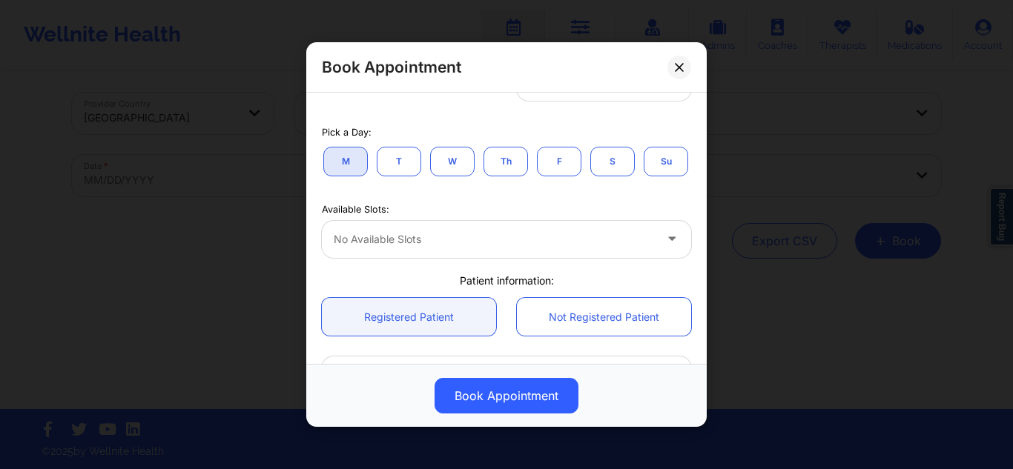
click at [404, 248] on div at bounding box center [494, 240] width 320 height 18
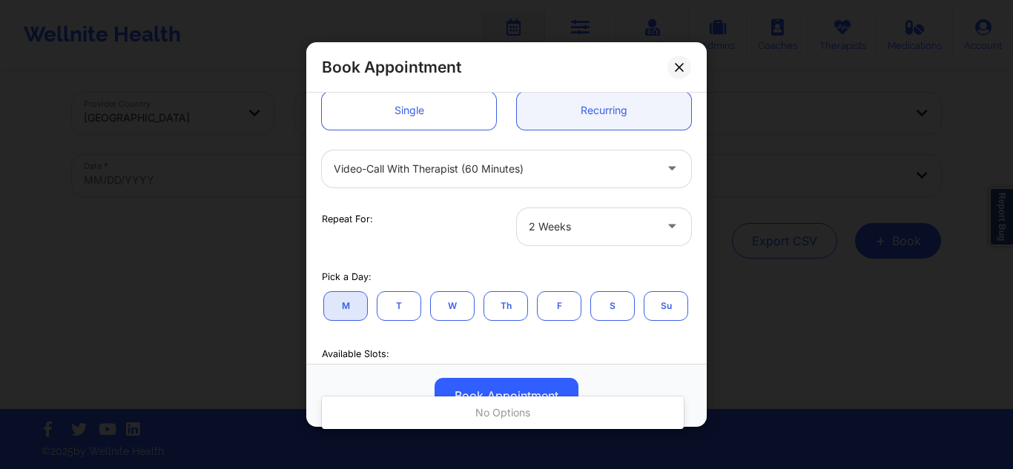
scroll to position [74, 0]
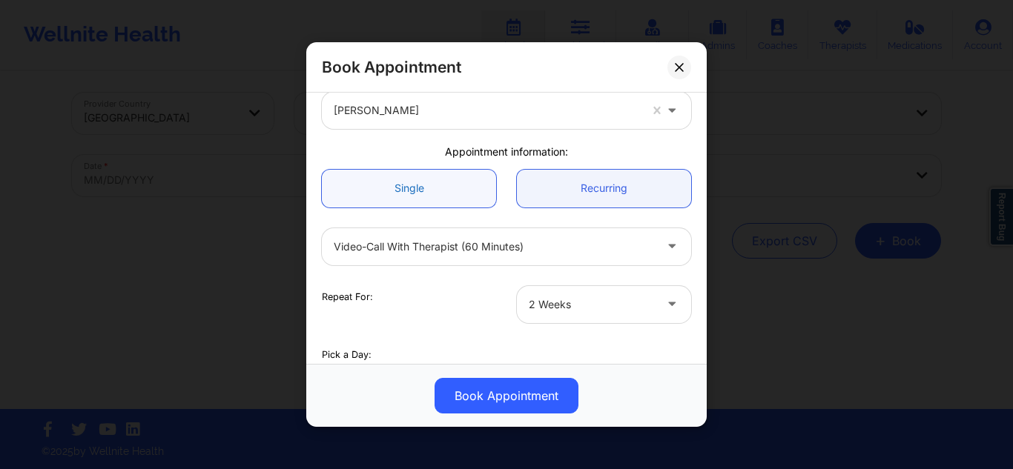
click at [455, 182] on link "Single" at bounding box center [409, 188] width 174 height 38
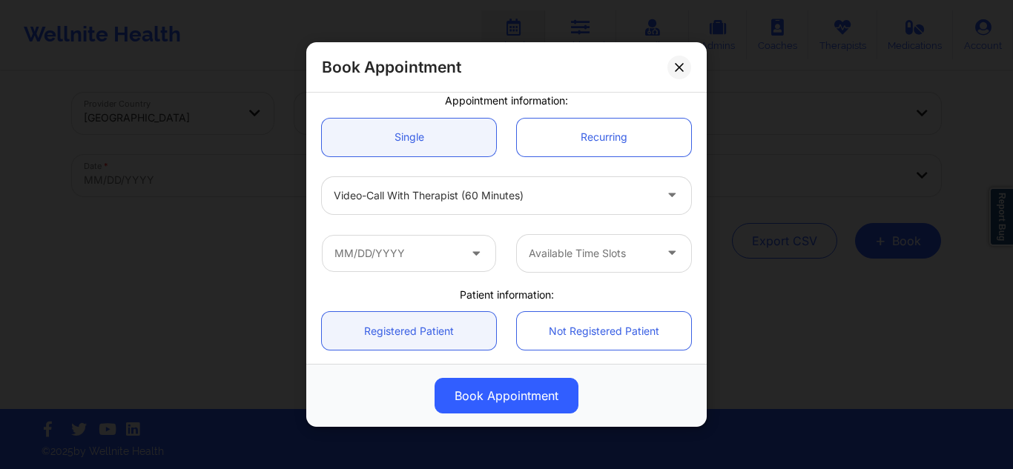
scroll to position [148, 0]
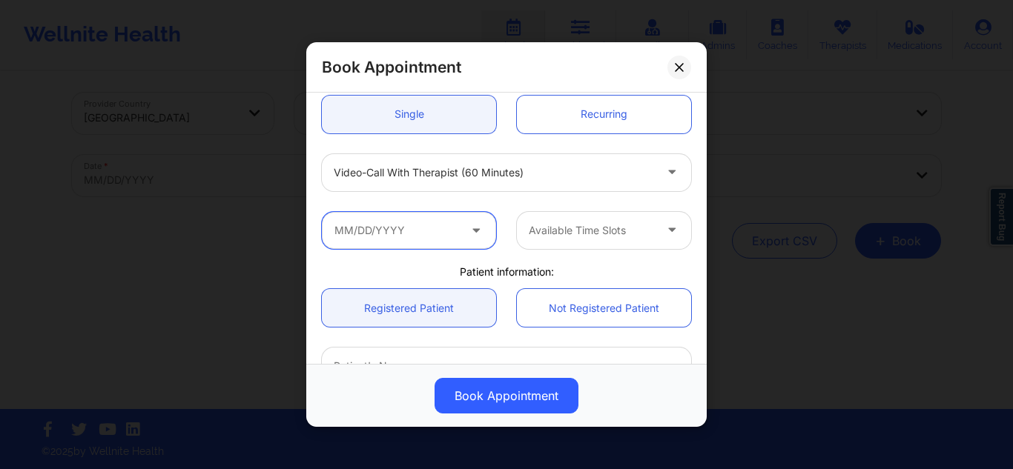
click at [404, 230] on input "text" at bounding box center [409, 229] width 174 height 37
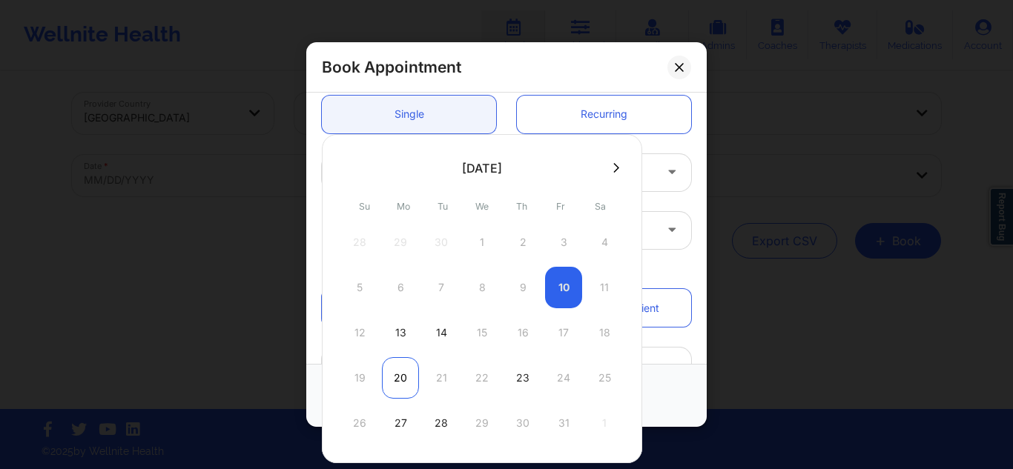
click at [412, 380] on div "20" at bounding box center [400, 378] width 37 height 42
type input "10/20/2025"
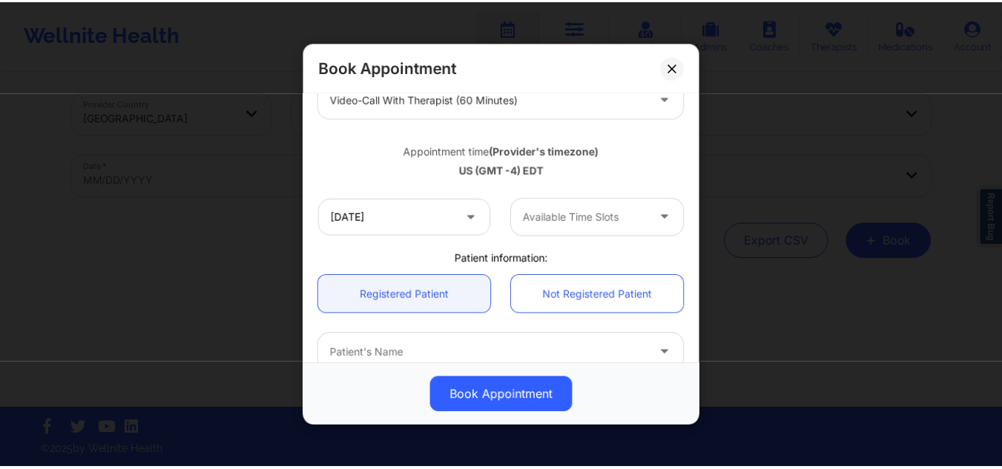
scroll to position [222, 0]
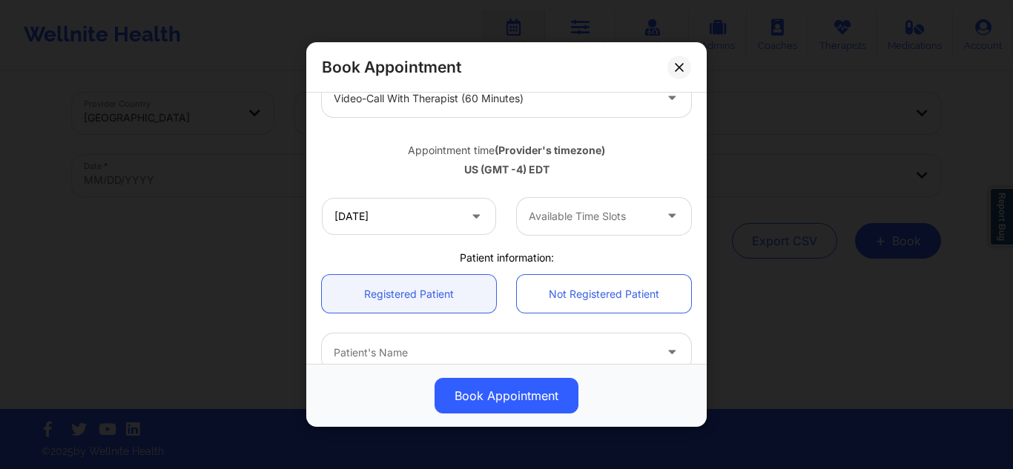
click at [561, 208] on div at bounding box center [591, 217] width 125 height 18
click at [686, 67] on button at bounding box center [679, 67] width 24 height 24
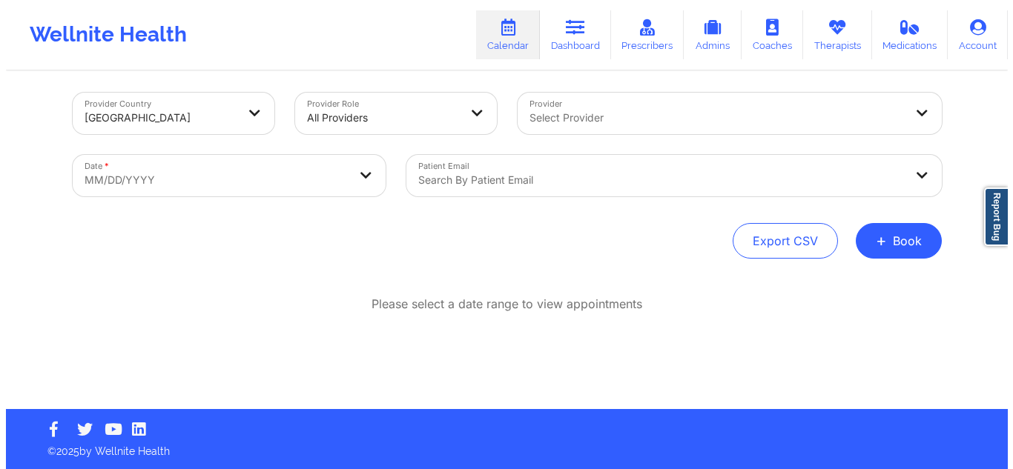
scroll to position [0, 0]
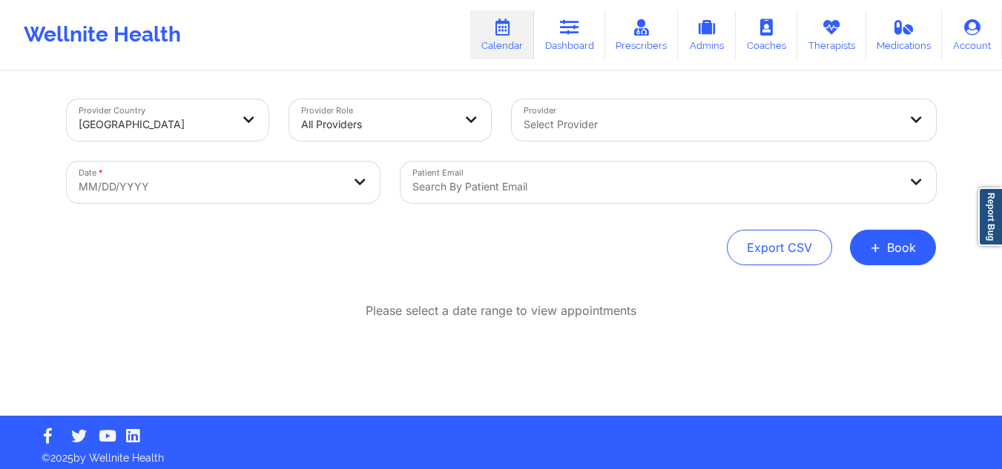
click at [592, 127] on div at bounding box center [711, 125] width 375 height 18
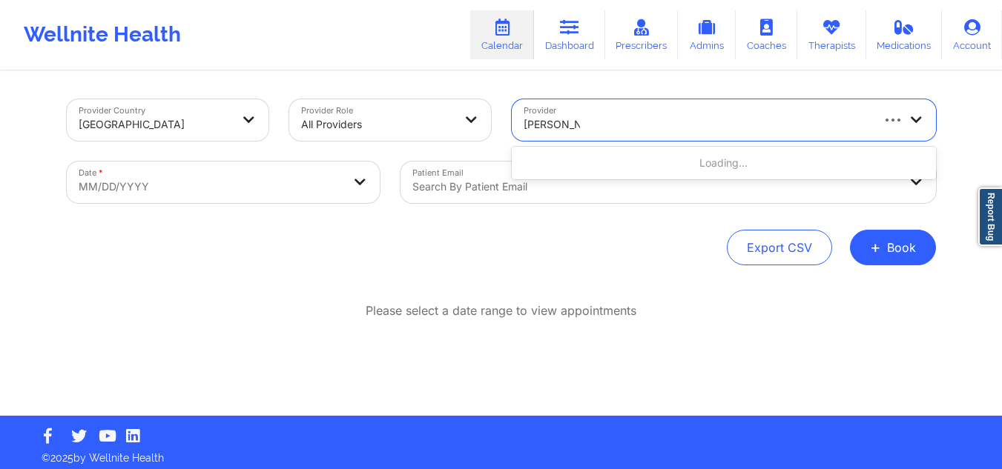
type input "melissa glenn"
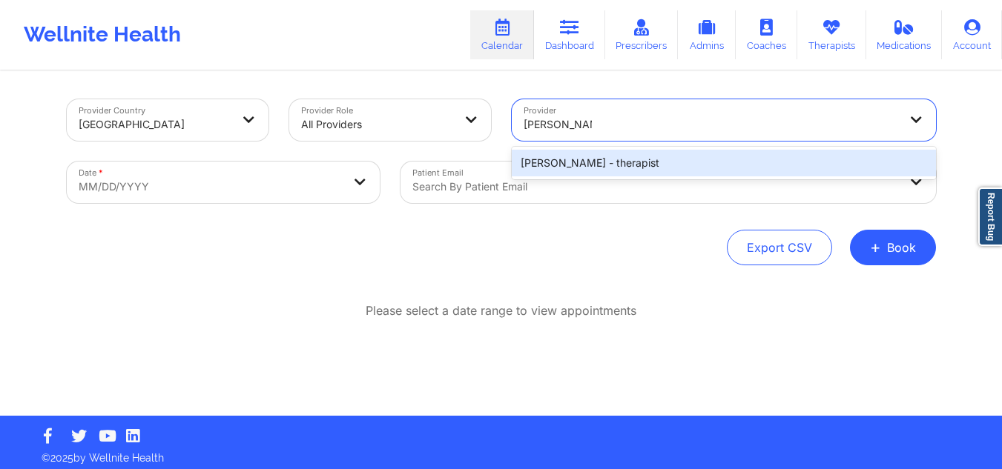
click at [584, 163] on div "Melissa Glenn - therapist" at bounding box center [724, 163] width 424 height 27
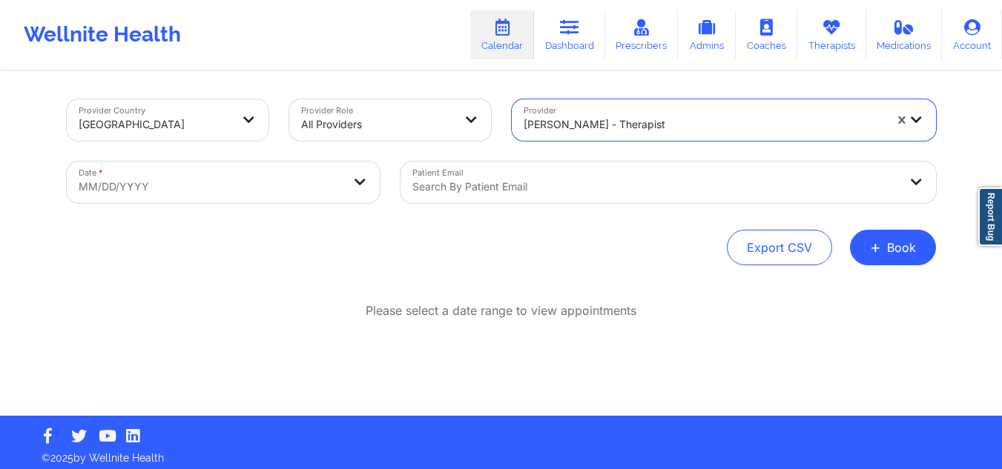
select select "2025-8"
select select "2025-9"
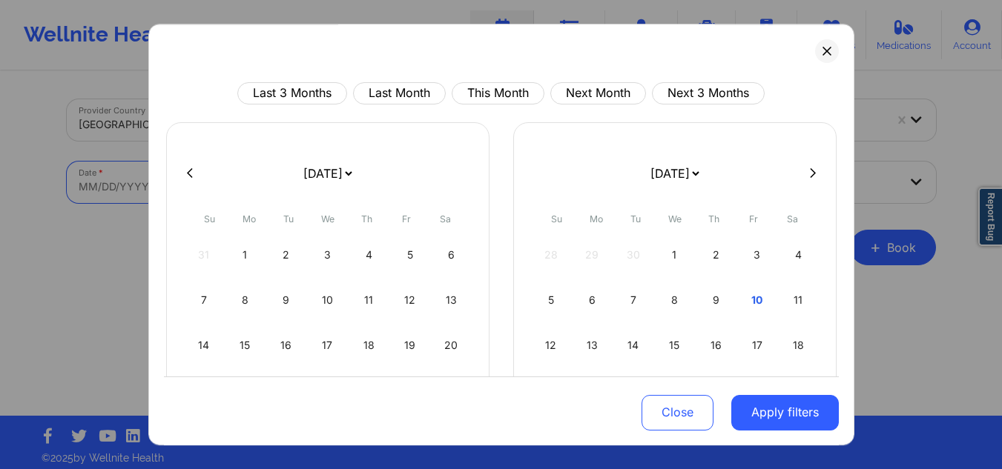
click at [234, 185] on body "Wellnite Health Calendar Dashboard Prescribers Admins Coaches Therapists Medica…" at bounding box center [501, 234] width 1002 height 469
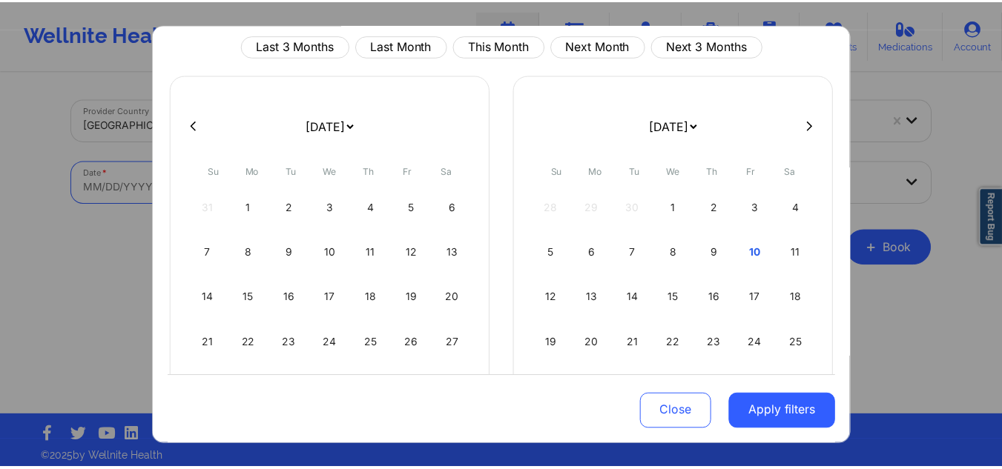
scroll to position [74, 0]
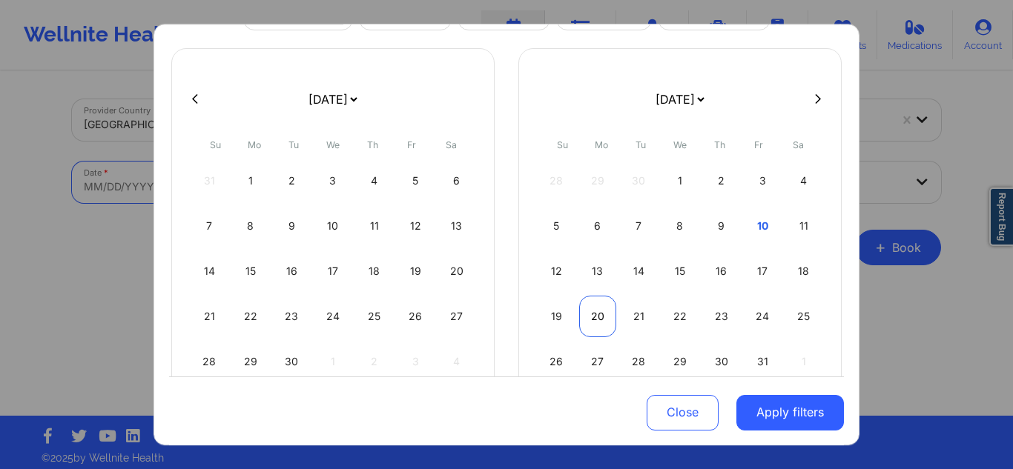
click at [590, 323] on div "20" at bounding box center [598, 317] width 38 height 42
select select "2025-9"
select select "2025-10"
select select "2025-9"
select select "2025-10"
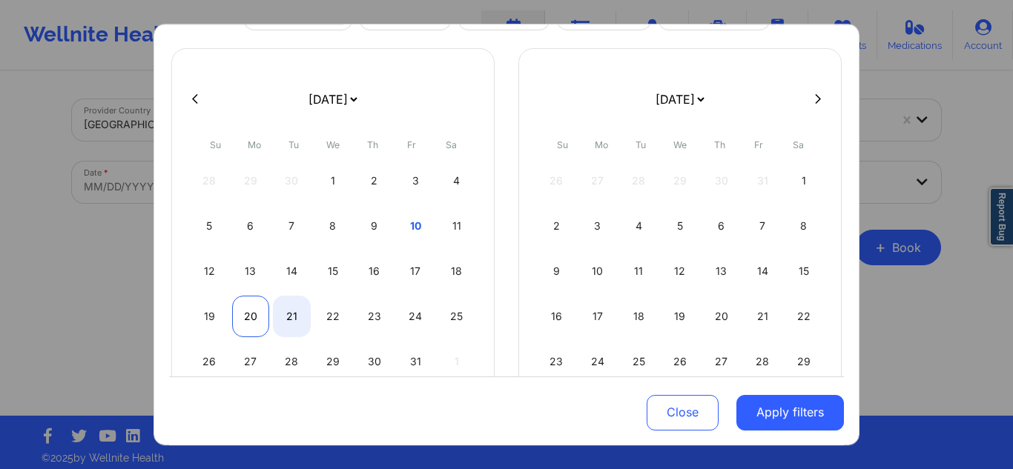
select select "2025-9"
select select "2025-10"
select select "2025-9"
select select "2025-10"
click at [287, 314] on div "21" at bounding box center [292, 317] width 38 height 42
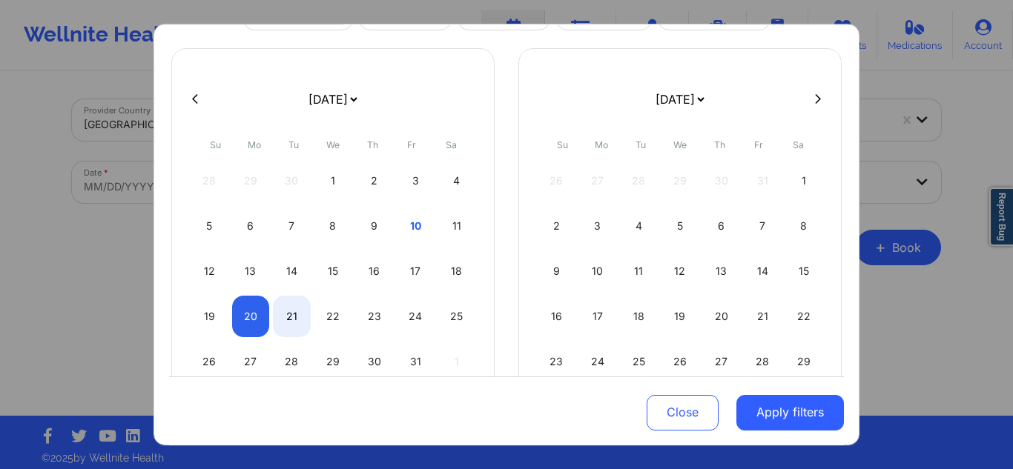
select select "2025-9"
select select "2025-10"
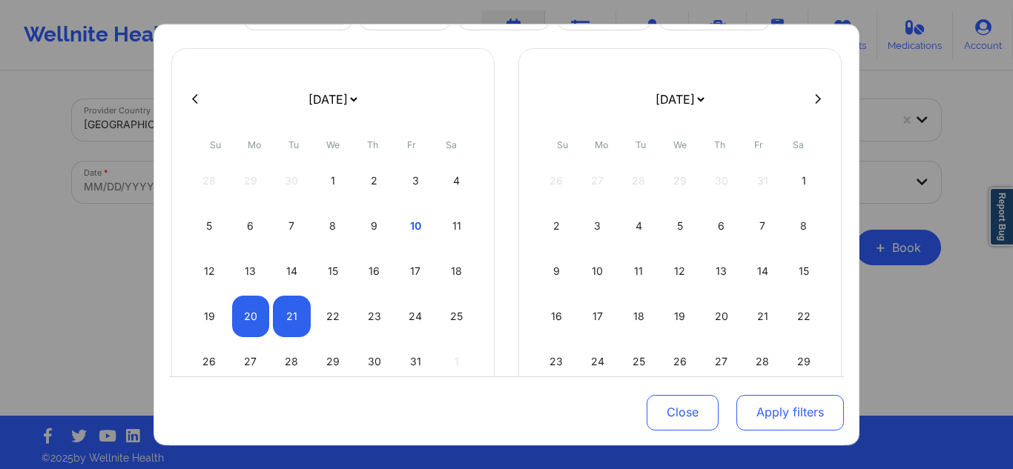
click at [767, 409] on button "Apply filters" at bounding box center [790, 412] width 108 height 36
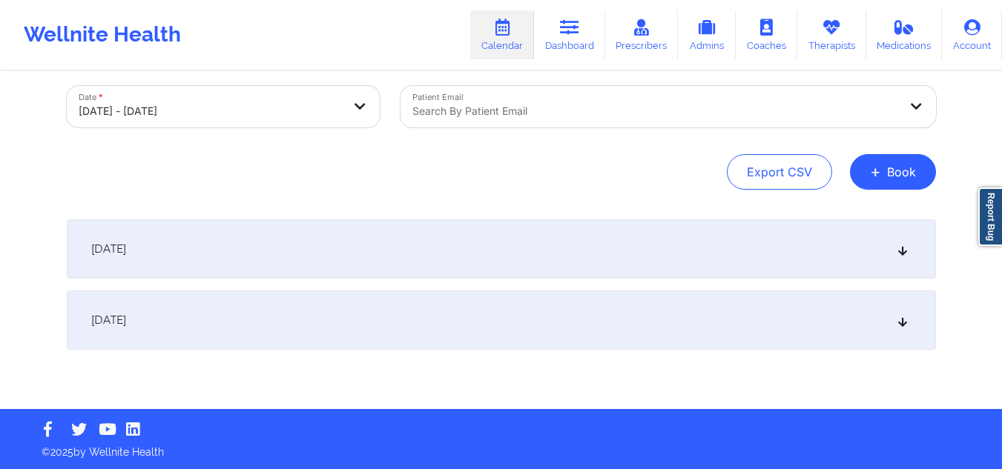
scroll to position [76, 0]
click at [191, 265] on div "October 20, 2025" at bounding box center [501, 248] width 869 height 59
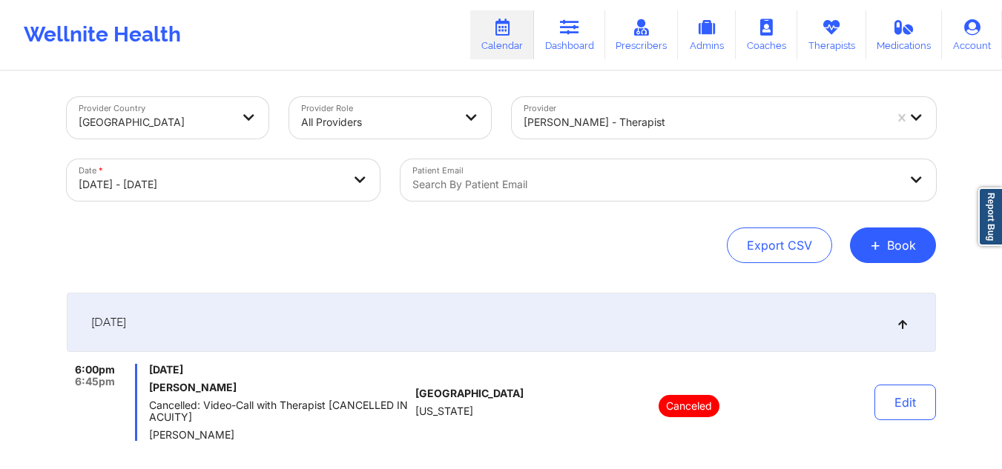
scroll to position [0, 0]
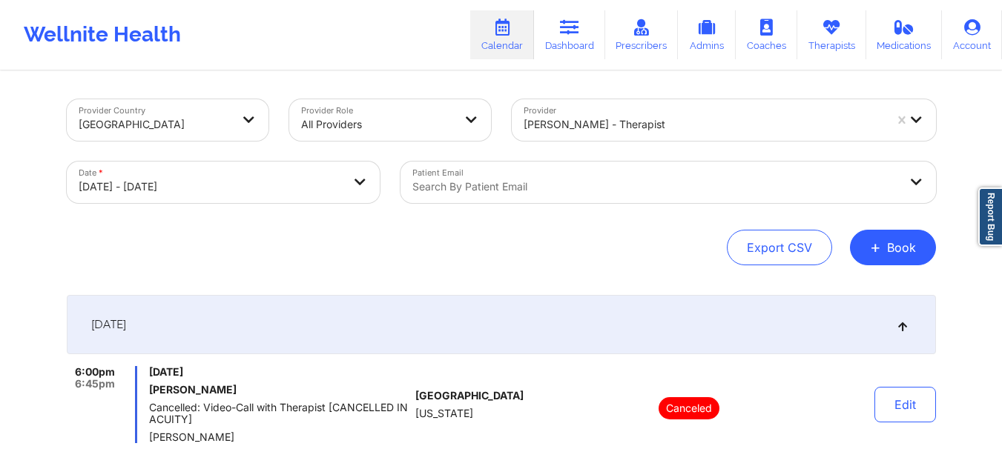
click at [718, 116] on div at bounding box center [704, 125] width 360 height 18
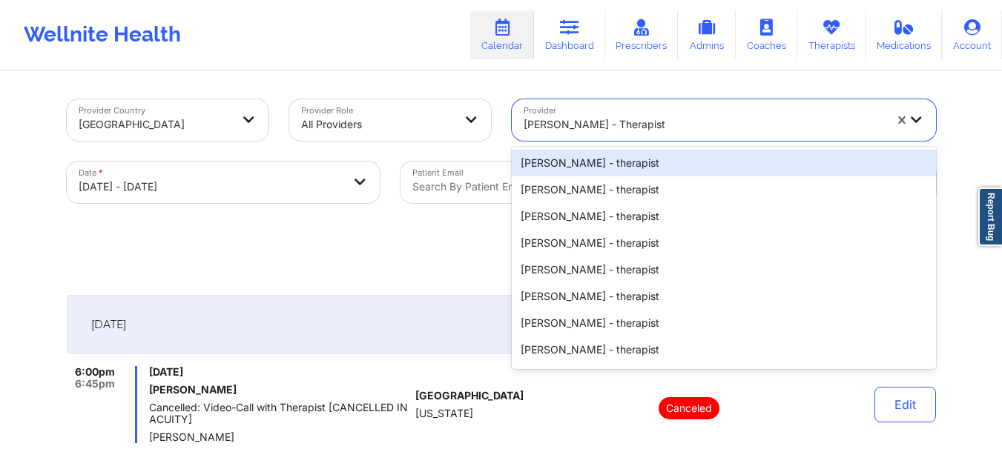
paste input "Shaquile Wise'"
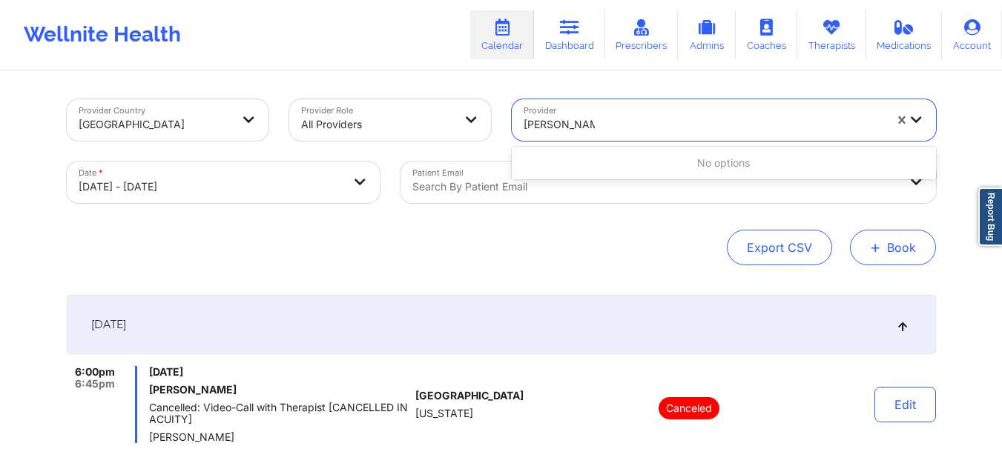
type input "Shaquile Wise"
click at [889, 236] on button "+ Book" at bounding box center [893, 248] width 86 height 36
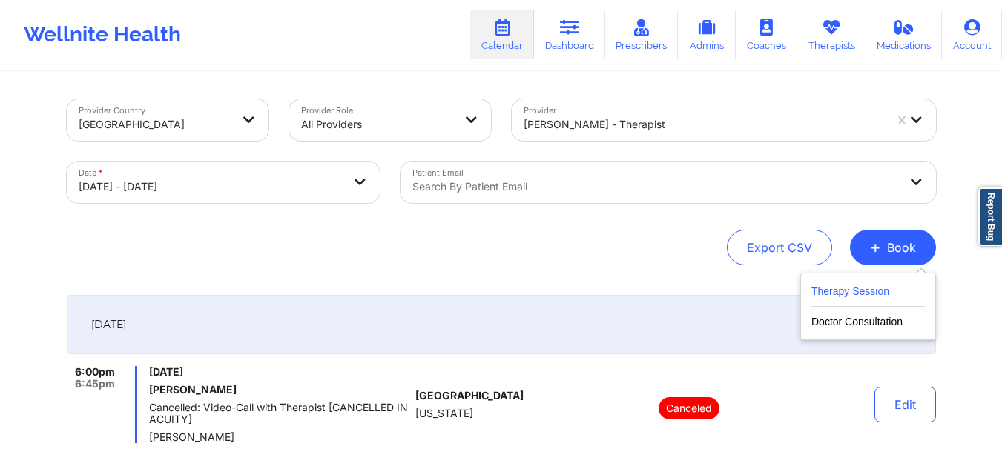
click at [819, 293] on button "Therapy Session" at bounding box center [867, 295] width 113 height 24
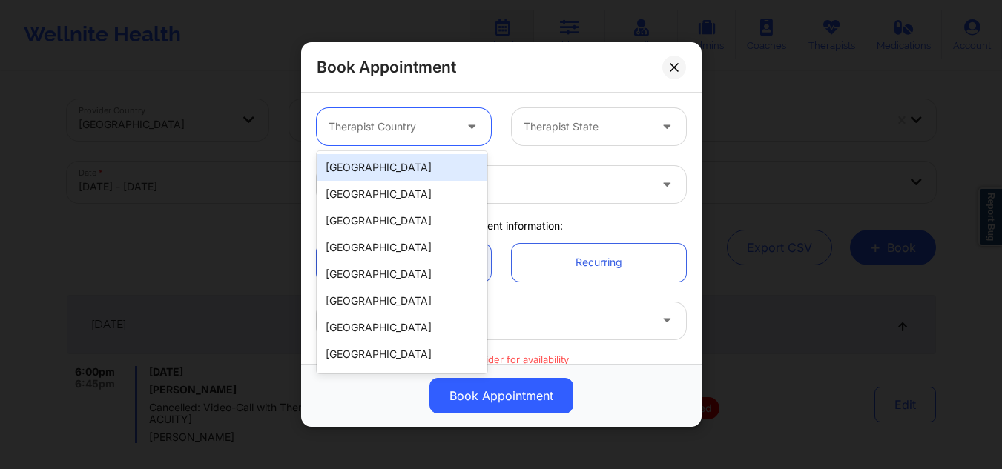
click at [455, 128] on div at bounding box center [473, 126] width 36 height 37
click at [403, 163] on div "[GEOGRAPHIC_DATA]" at bounding box center [402, 167] width 171 height 27
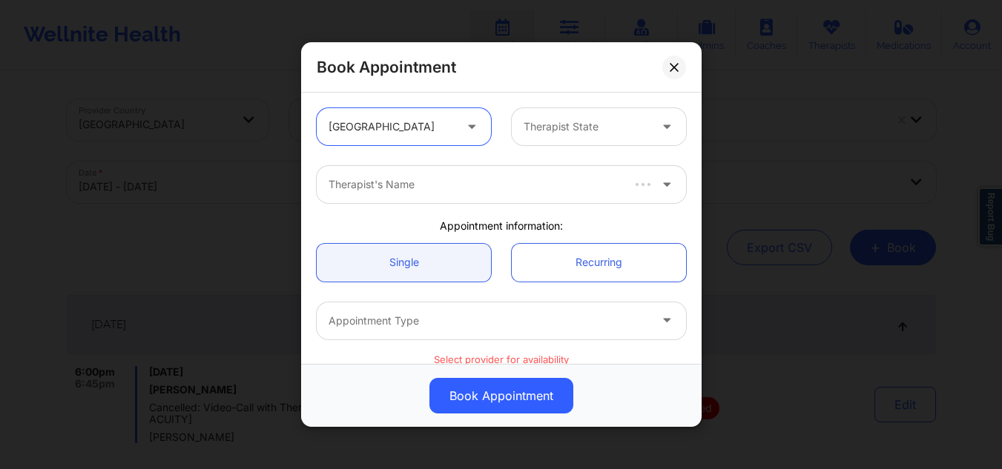
click at [589, 120] on div at bounding box center [586, 127] width 125 height 18
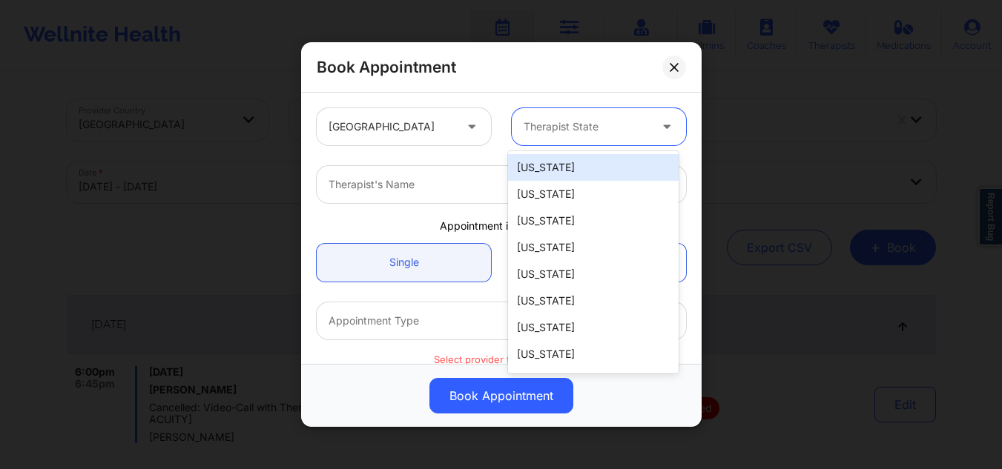
click at [416, 177] on div at bounding box center [488, 185] width 320 height 18
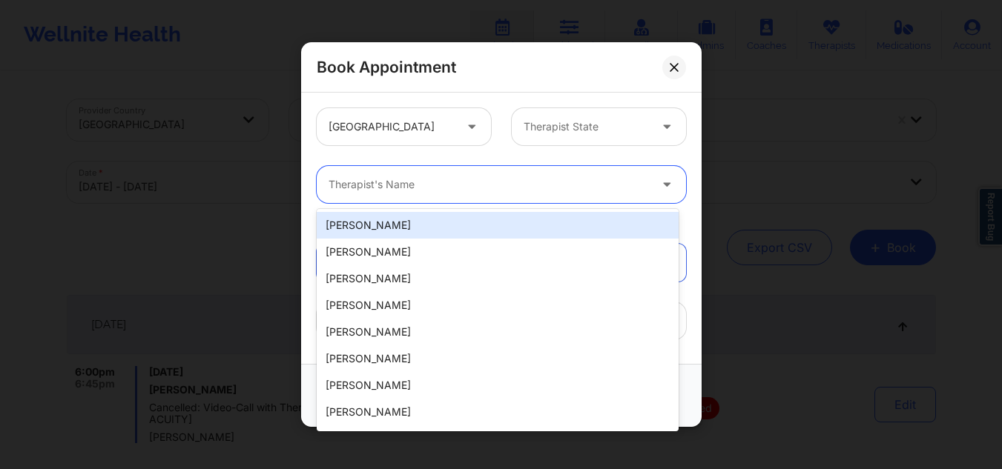
paste input "Shaquile Wise'"
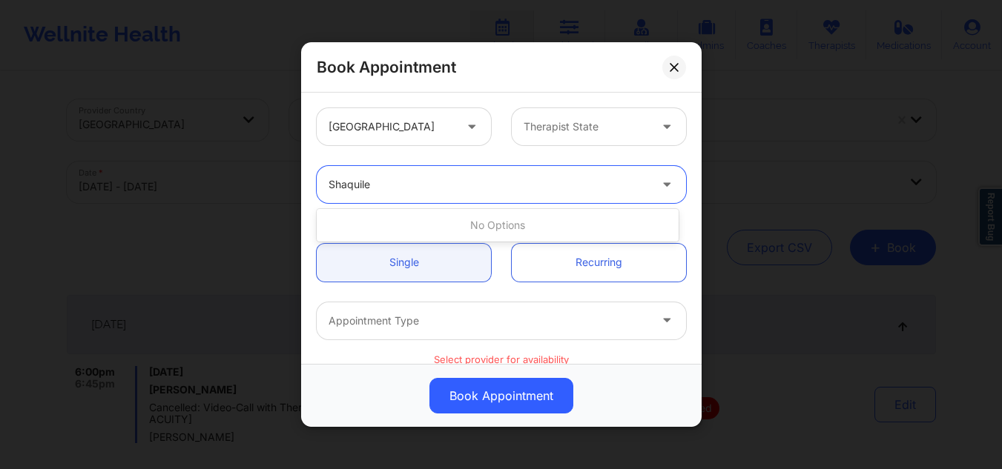
type input "Shaquile"
paste input "[PERSON_NAME]"
type input "[PERSON_NAME]"
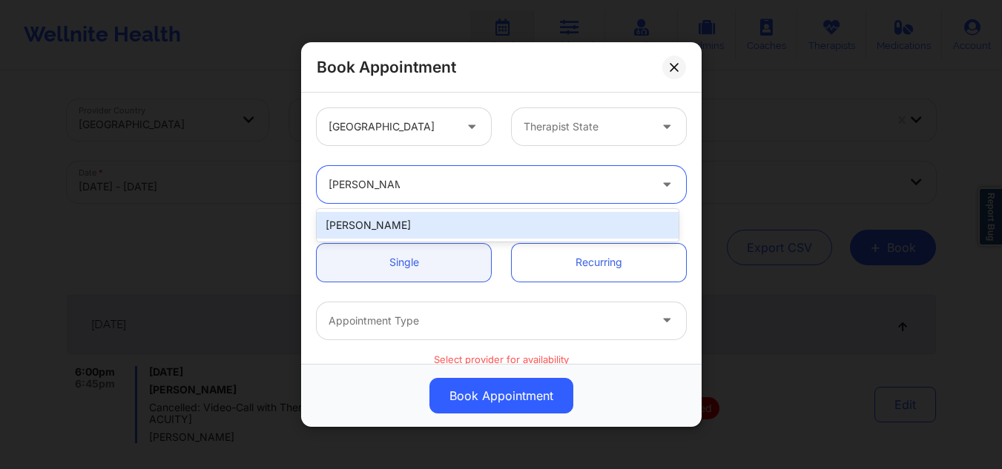
click at [515, 224] on div "[PERSON_NAME]" at bounding box center [498, 225] width 362 height 27
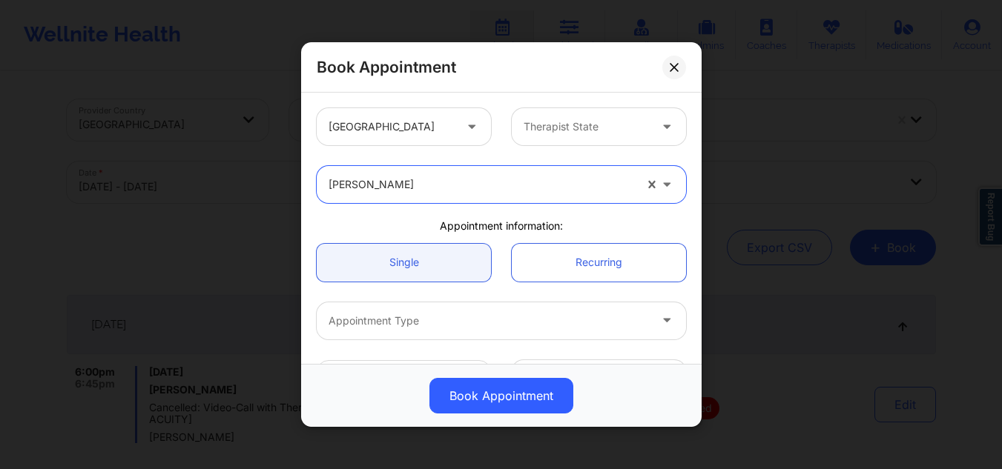
click at [637, 128] on div at bounding box center [586, 127] width 125 height 18
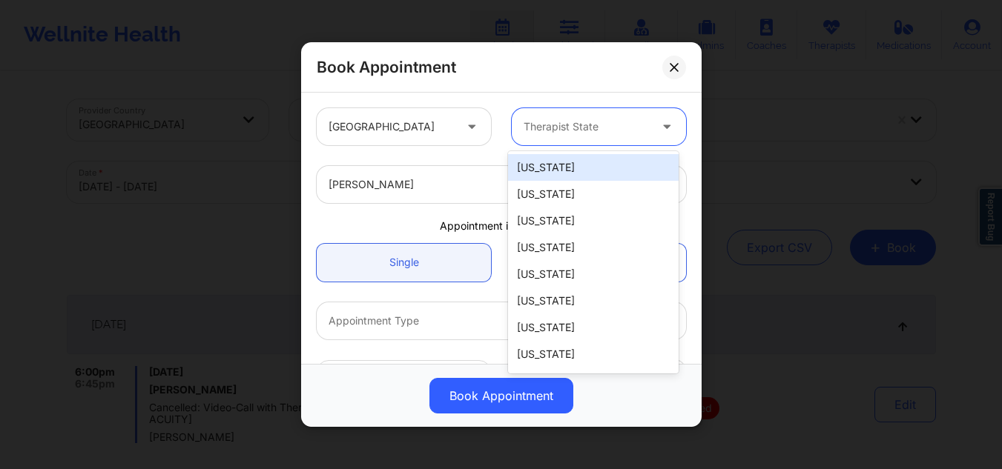
type input "f"
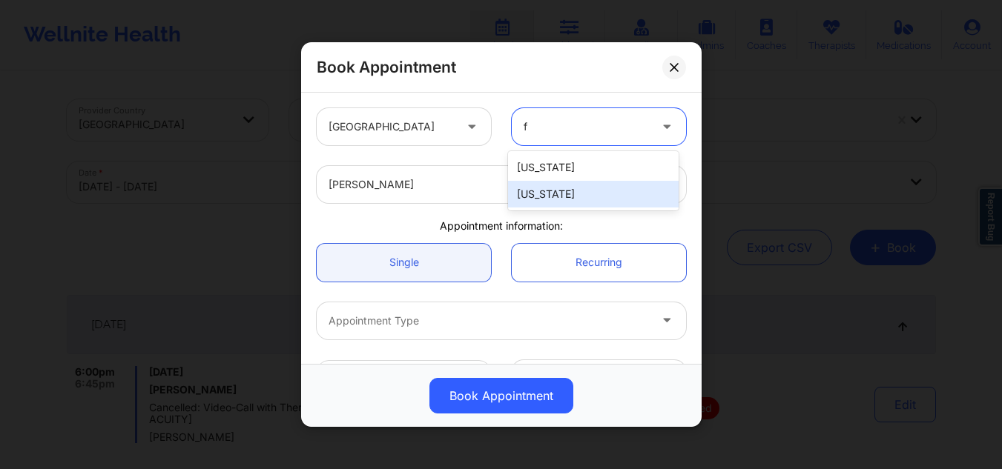
click at [552, 191] on div "[US_STATE]" at bounding box center [593, 194] width 171 height 27
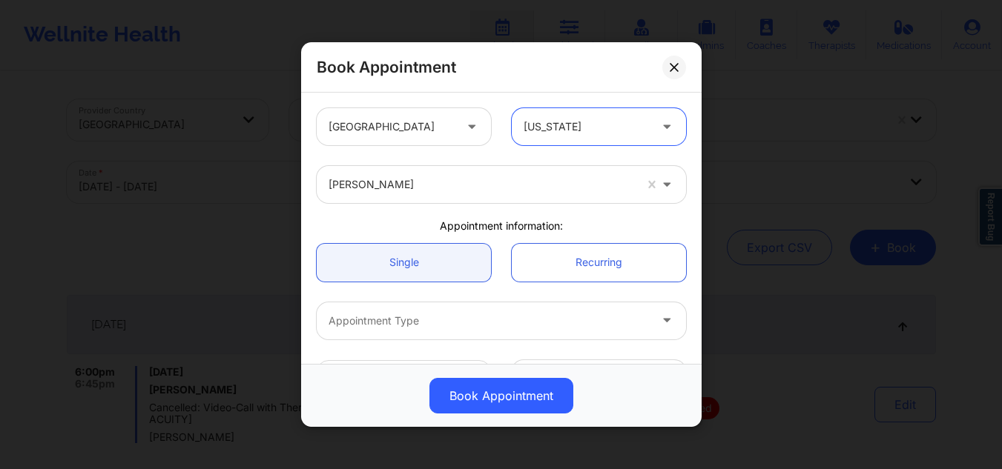
scroll to position [74, 0]
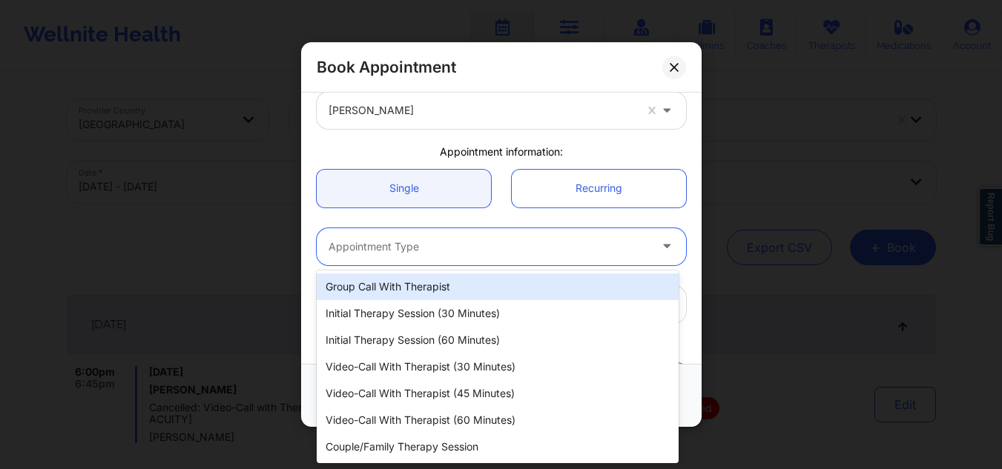
click at [407, 253] on div at bounding box center [488, 247] width 320 height 18
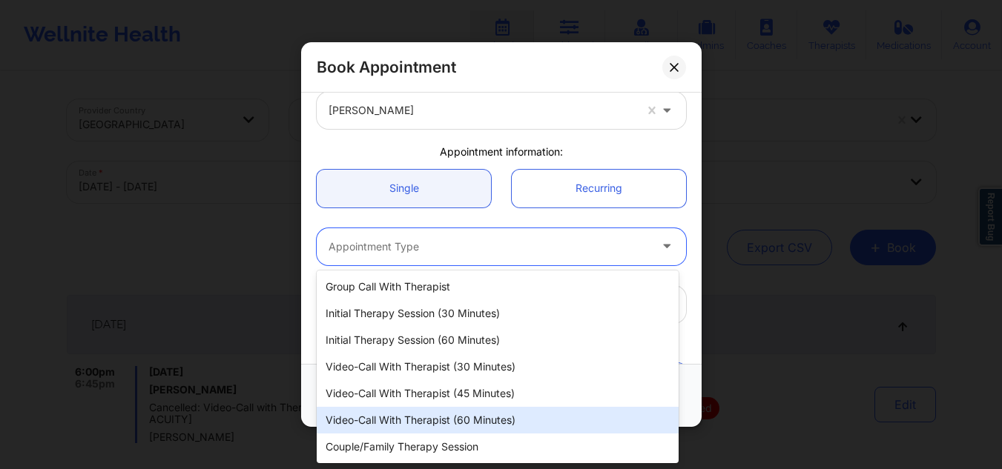
click at [449, 417] on div "Video-Call with Therapist (60 minutes)" at bounding box center [498, 420] width 362 height 27
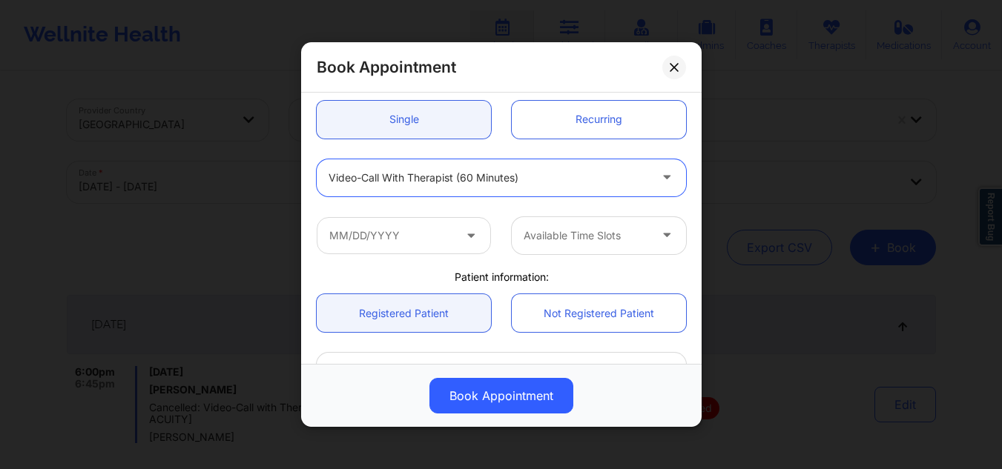
scroll to position [222, 0]
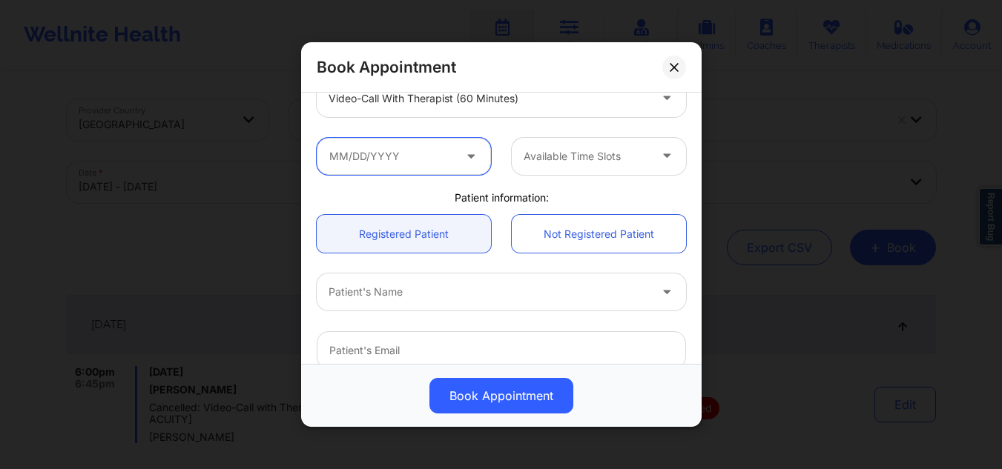
click at [415, 153] on input "text" at bounding box center [404, 155] width 174 height 37
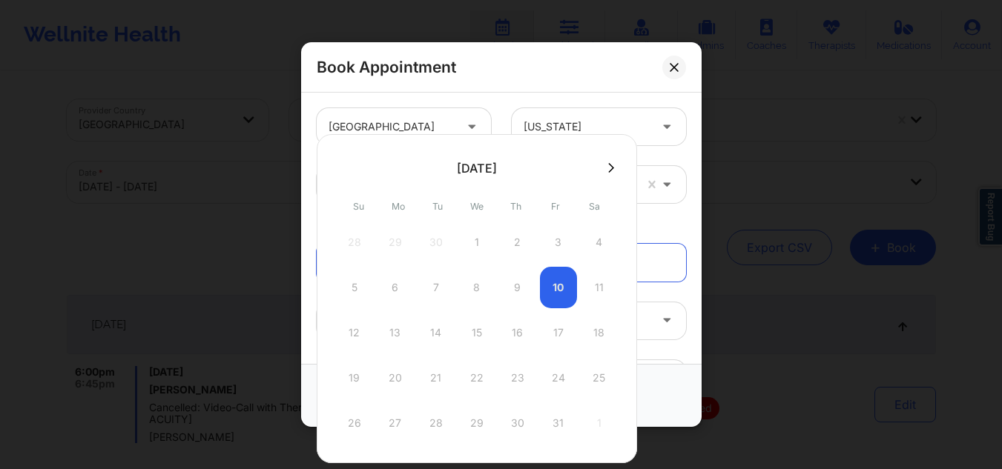
scroll to position [222, 0]
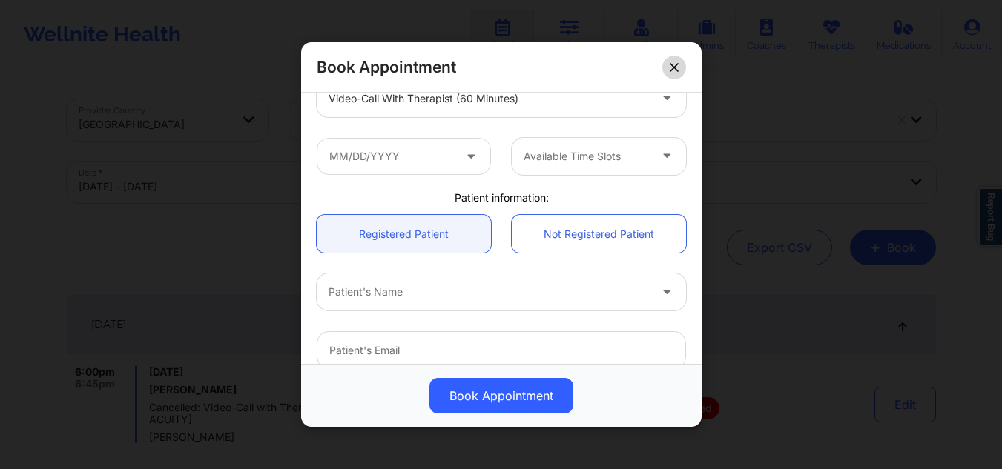
click at [673, 71] on icon at bounding box center [674, 66] width 9 height 9
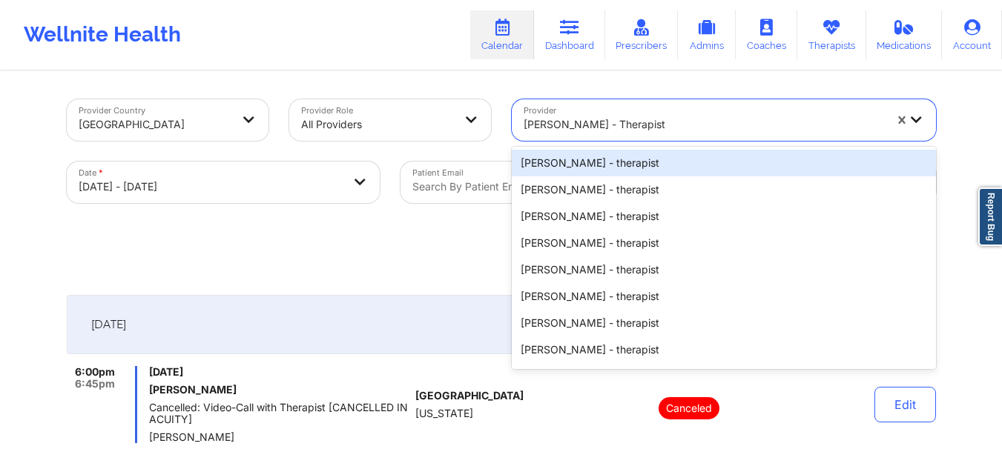
click at [657, 128] on div at bounding box center [704, 125] width 360 height 18
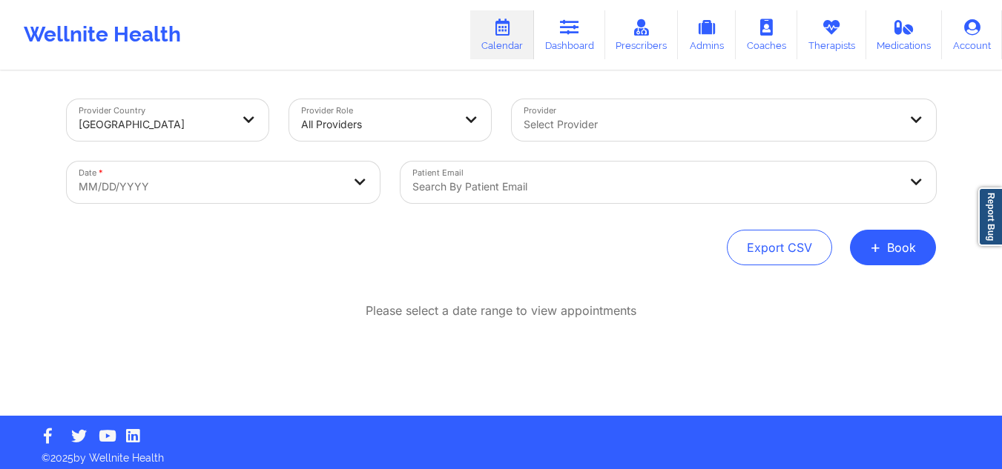
click at [715, 122] on div at bounding box center [711, 125] width 375 height 18
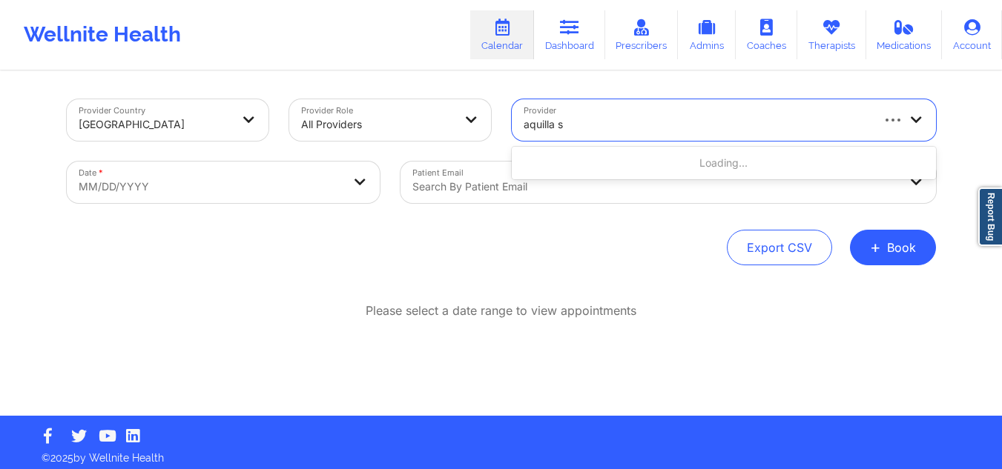
type input "aquilla si"
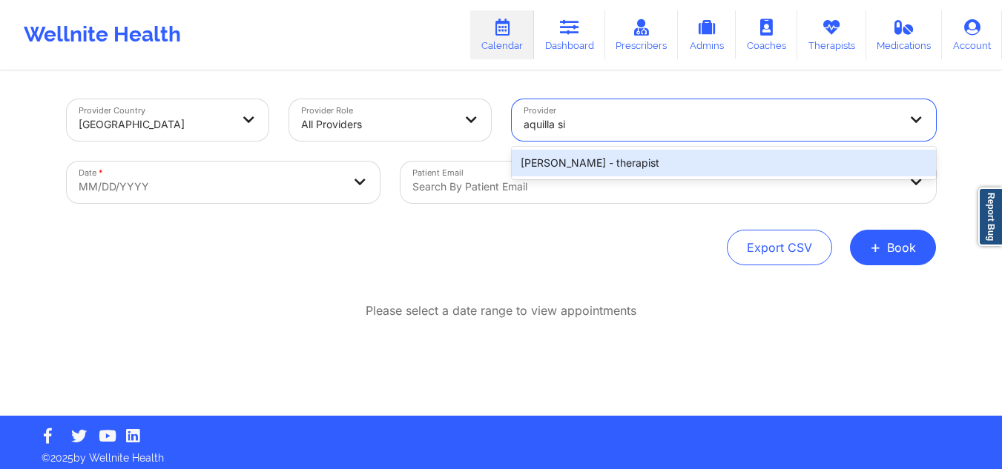
click at [691, 164] on div "[PERSON_NAME] - therapist" at bounding box center [724, 163] width 424 height 27
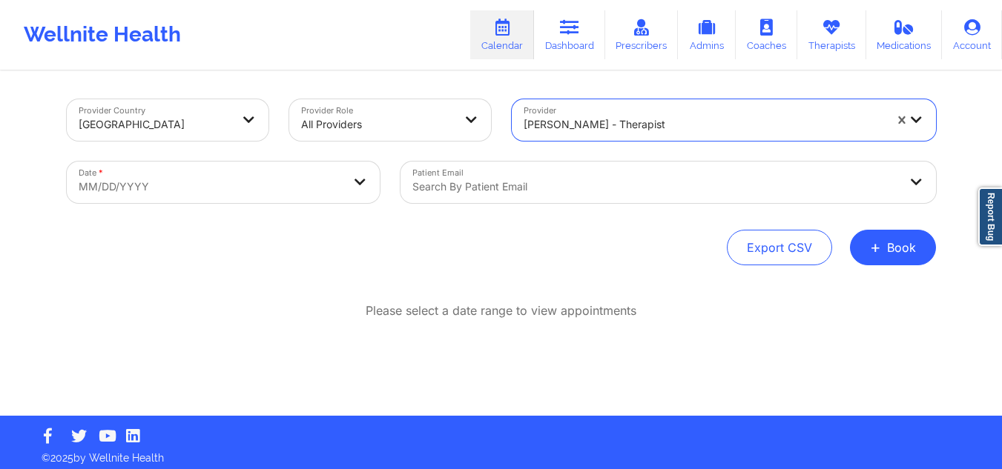
click at [234, 191] on body "Wellnite Health Calendar Dashboard Prescribers Admins Coaches Therapists Medica…" at bounding box center [501, 234] width 1002 height 469
select select "2025-8"
select select "2025-9"
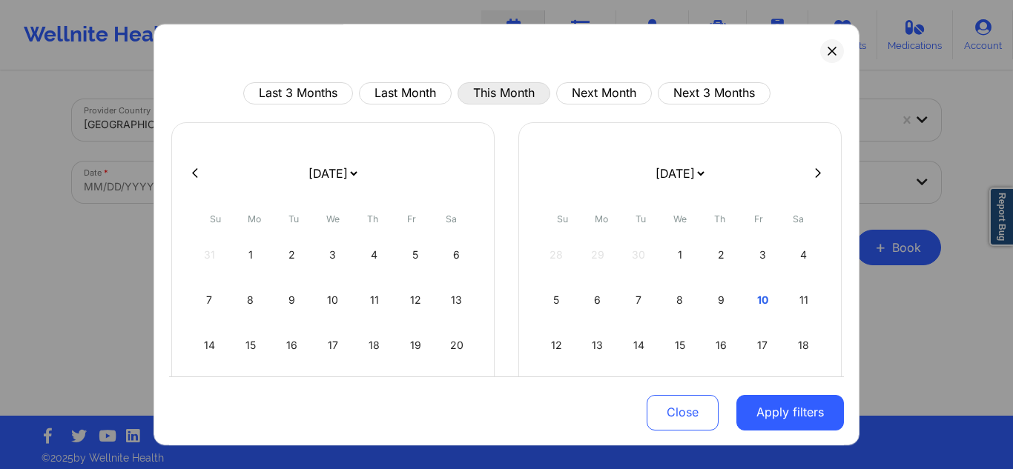
click at [486, 94] on button "This Month" at bounding box center [504, 93] width 93 height 22
select select "2025-9"
select select "2025-10"
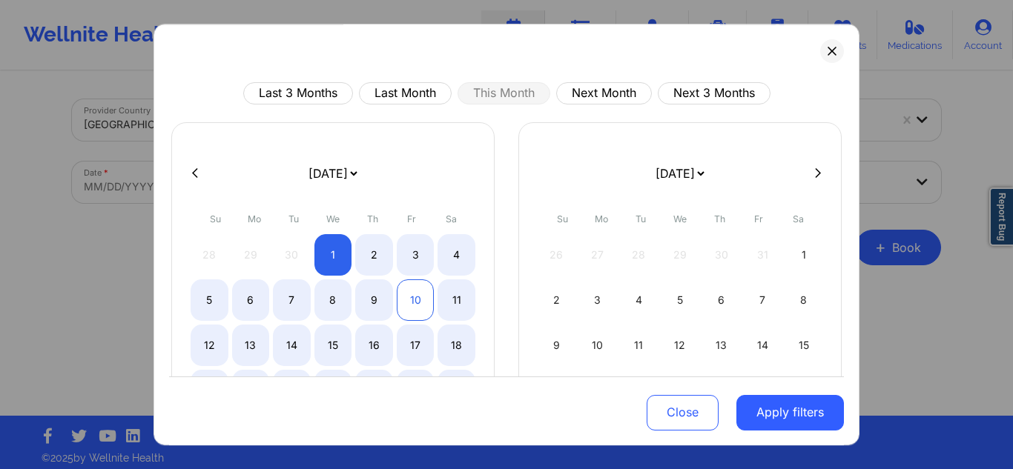
click at [400, 300] on div "10" at bounding box center [416, 301] width 38 height 42
select select "2025-9"
select select "2025-10"
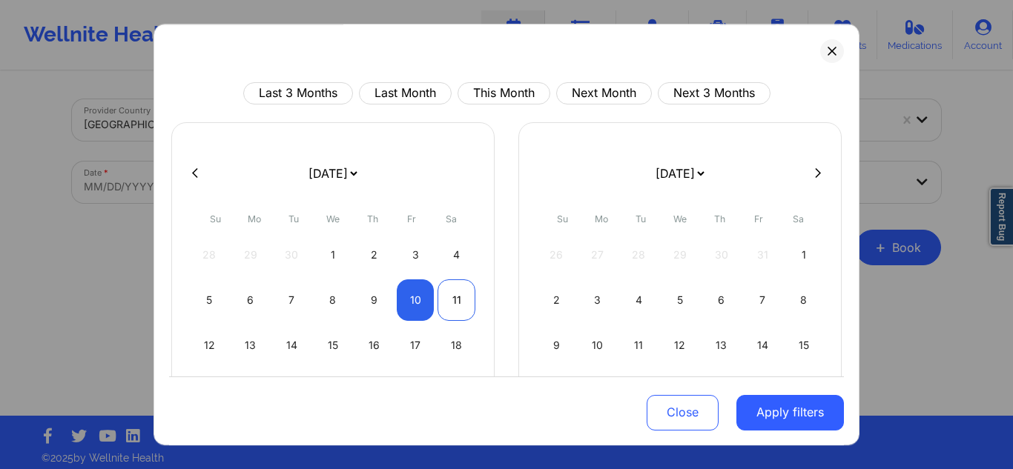
select select "2025-9"
select select "2025-10"
click at [448, 305] on div "11" at bounding box center [456, 301] width 38 height 42
select select "2025-9"
select select "2025-10"
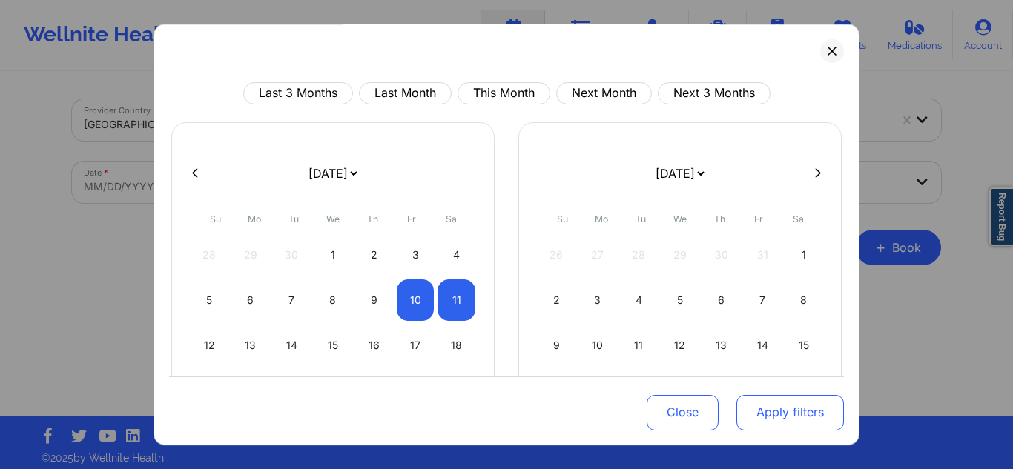
click at [741, 417] on button "Apply filters" at bounding box center [790, 412] width 108 height 36
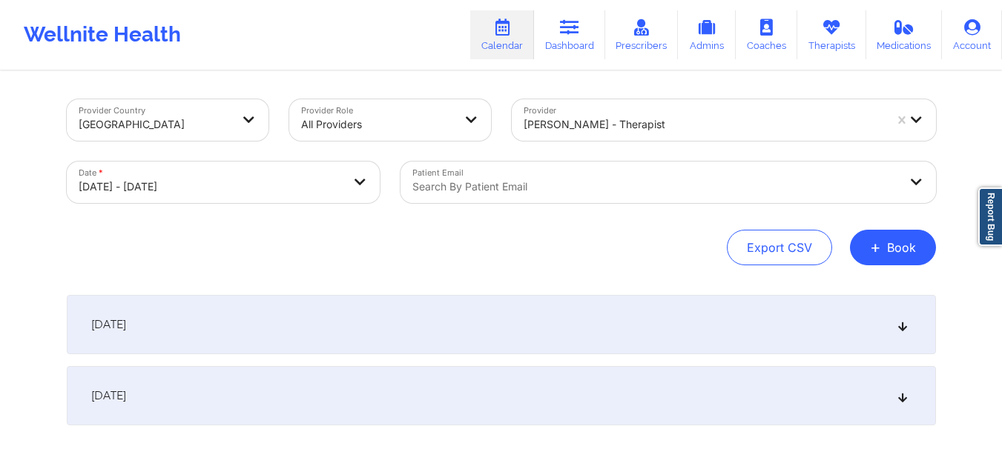
click at [739, 334] on div "October 10, 2025" at bounding box center [501, 324] width 869 height 59
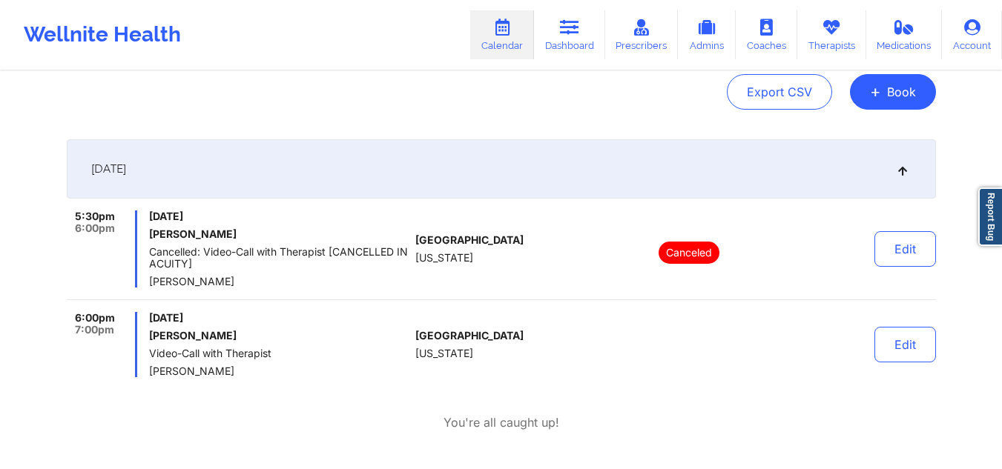
scroll to position [272, 0]
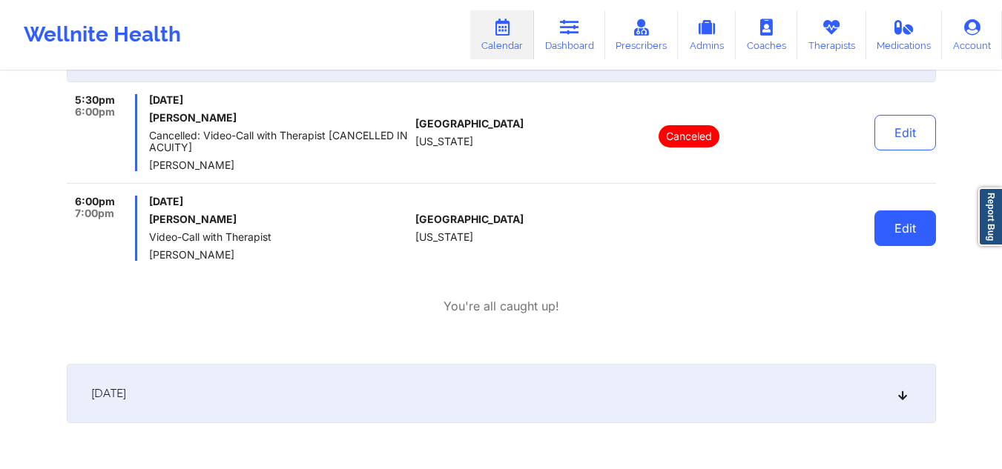
click at [879, 235] on button "Edit" at bounding box center [905, 229] width 62 height 36
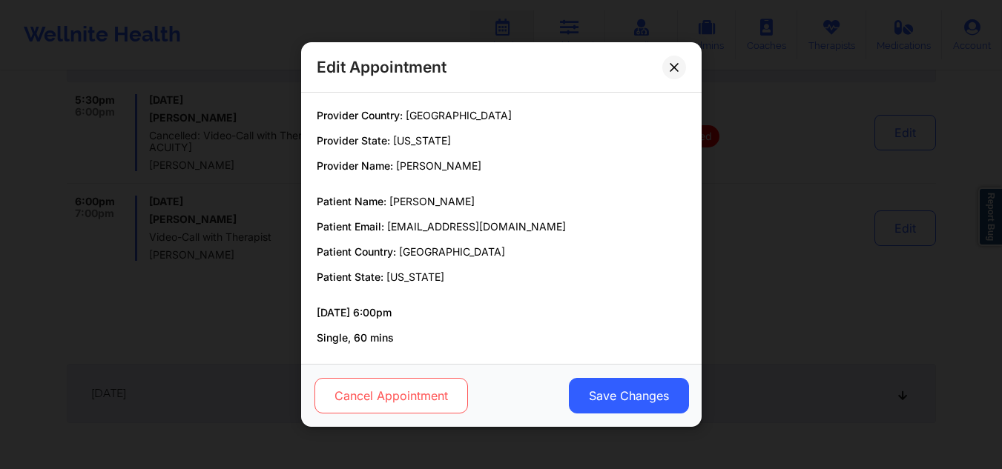
click at [409, 383] on button "Cancel Appointment" at bounding box center [390, 396] width 153 height 36
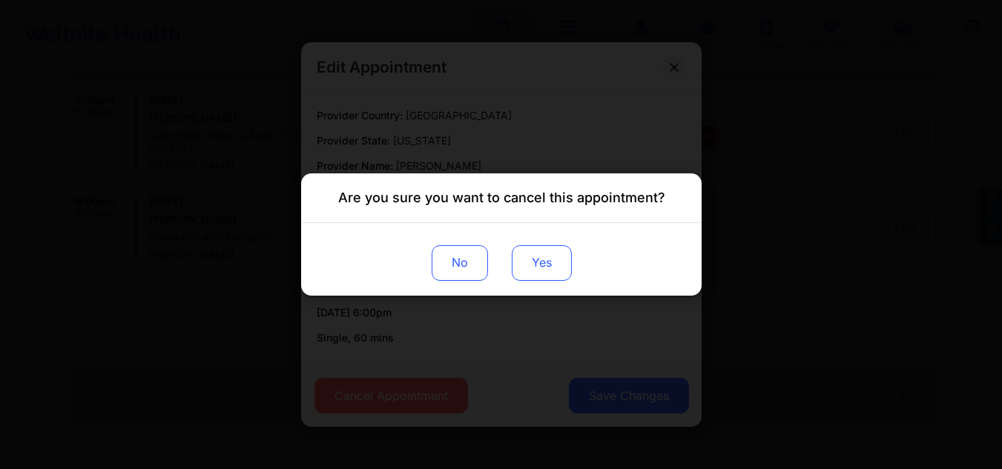
click at [532, 268] on button "Yes" at bounding box center [541, 263] width 60 height 36
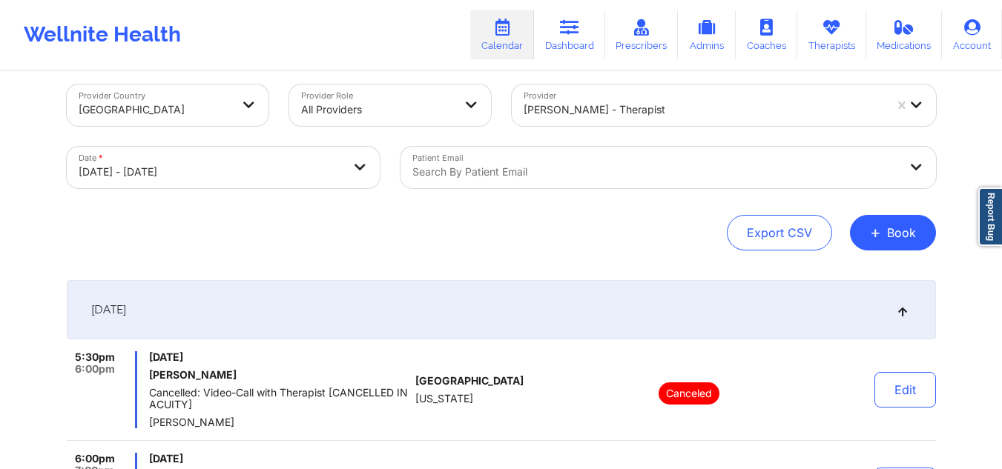
scroll to position [0, 0]
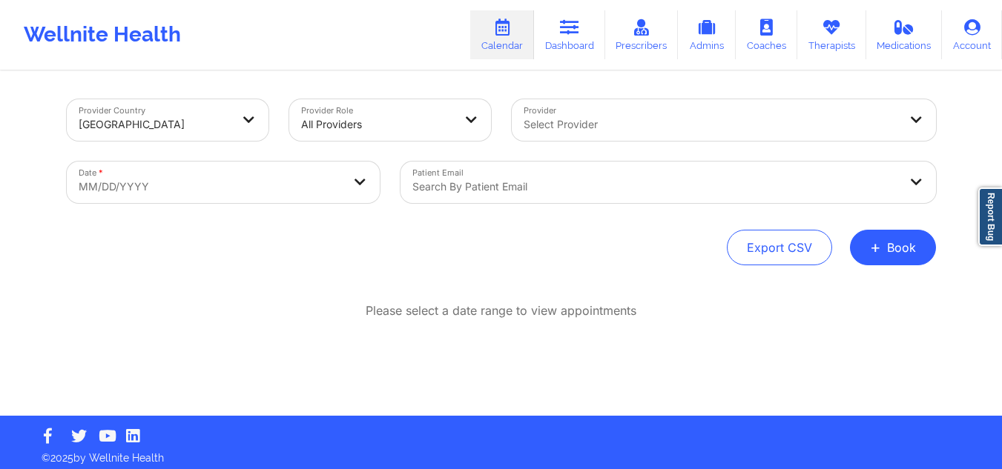
click at [589, 118] on div at bounding box center [711, 125] width 375 height 18
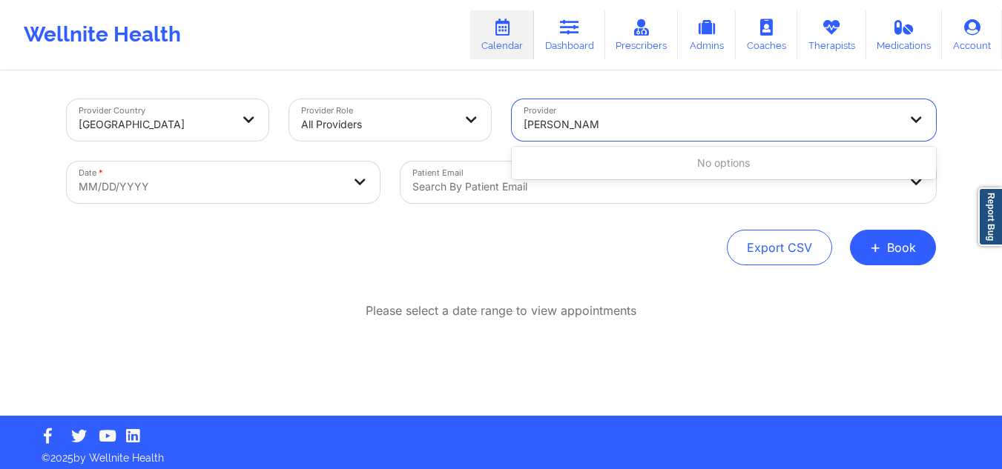
type input "[PERSON_NAME]"
type input "[PERSON_NAME] [PERSON_NAME]"
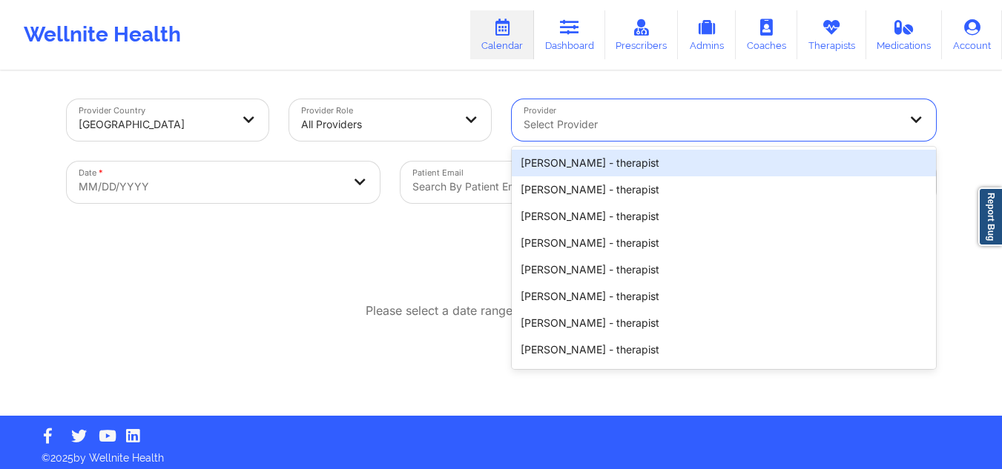
click at [537, 130] on div at bounding box center [711, 125] width 375 height 18
paste input "[PERSON_NAME]"
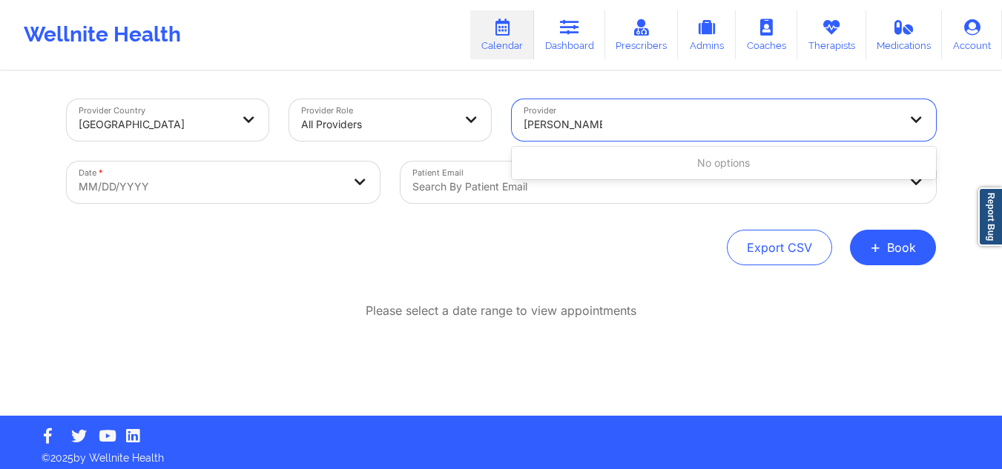
type input "[PERSON_NAME]"
click at [770, 131] on div at bounding box center [711, 125] width 375 height 18
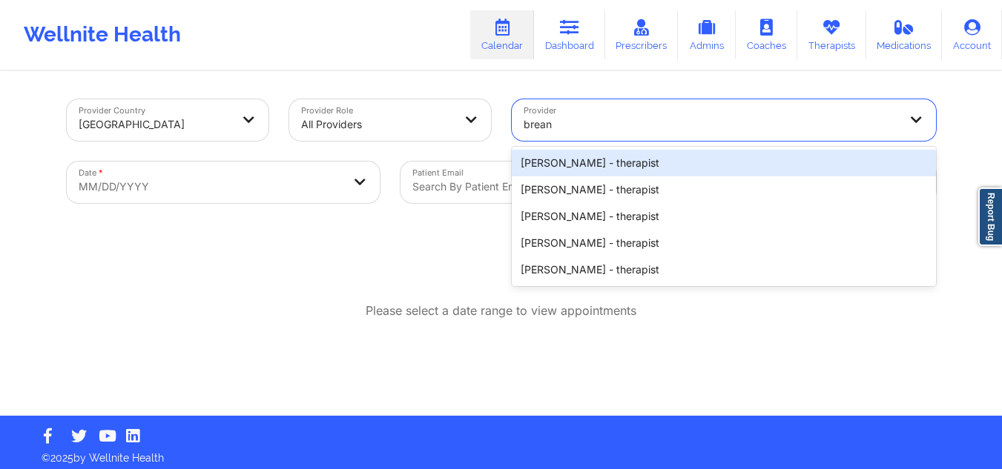
type input "brean"
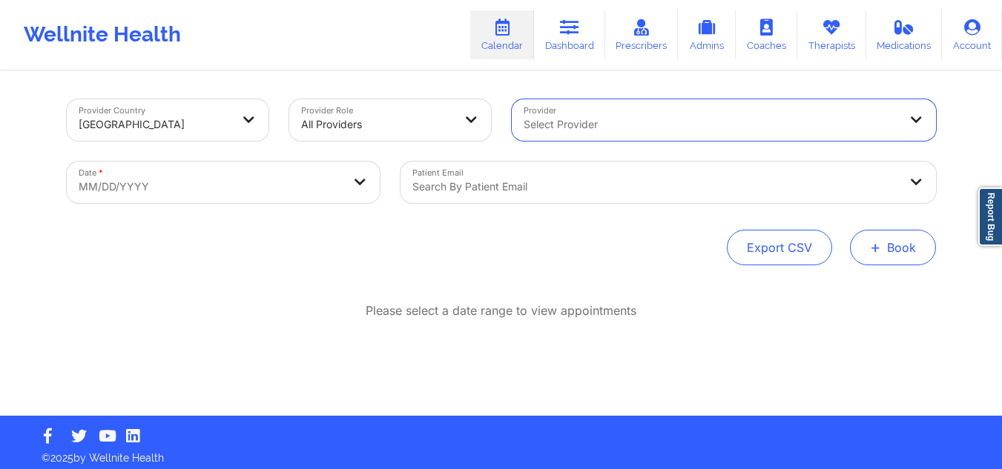
click at [889, 240] on button "+ Book" at bounding box center [893, 248] width 86 height 36
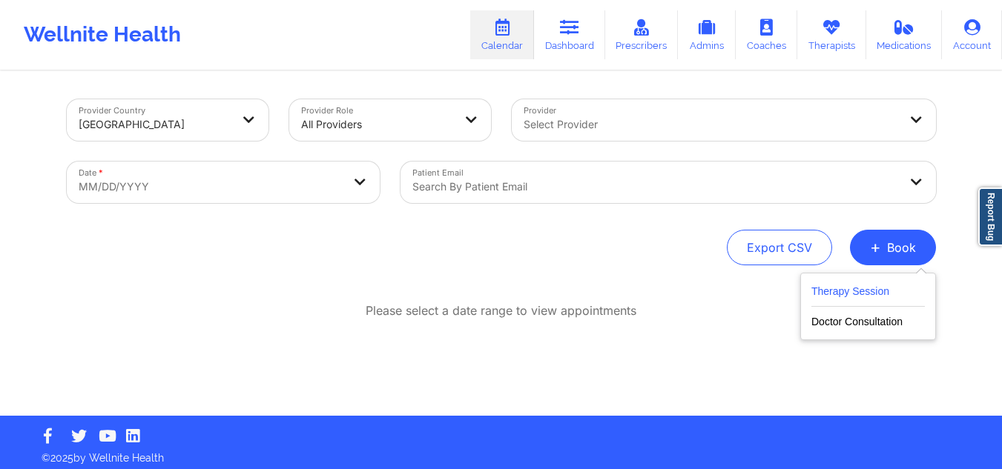
click at [843, 290] on button "Therapy Session" at bounding box center [867, 295] width 113 height 24
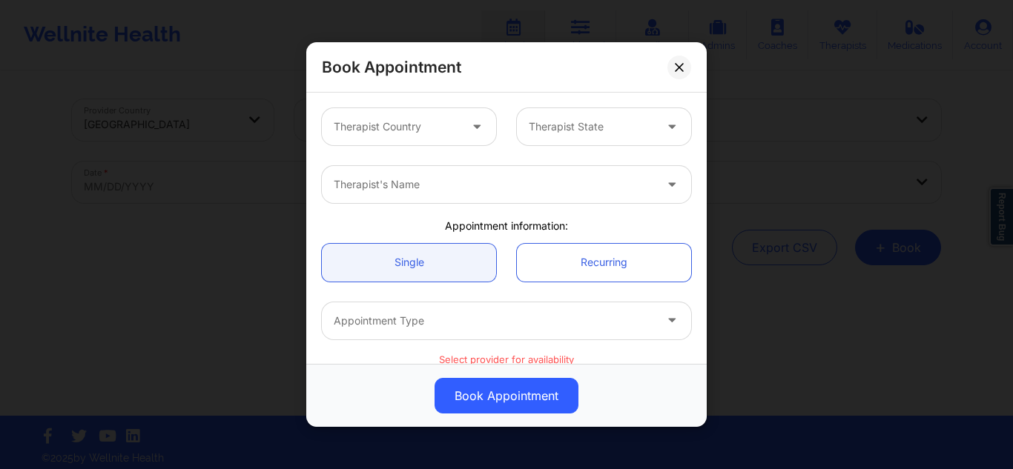
click at [422, 136] on div "Therapist Country" at bounding box center [391, 126] width 139 height 37
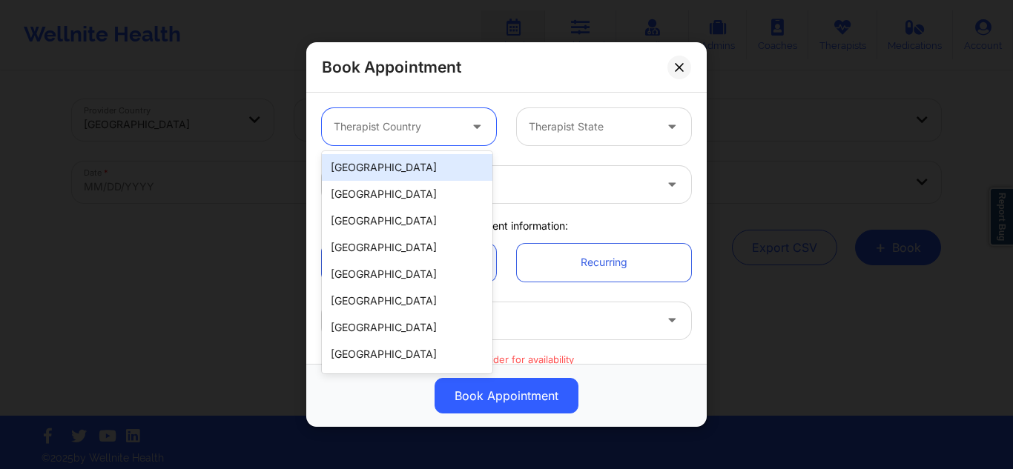
click at [398, 169] on div "[GEOGRAPHIC_DATA]" at bounding box center [407, 167] width 171 height 27
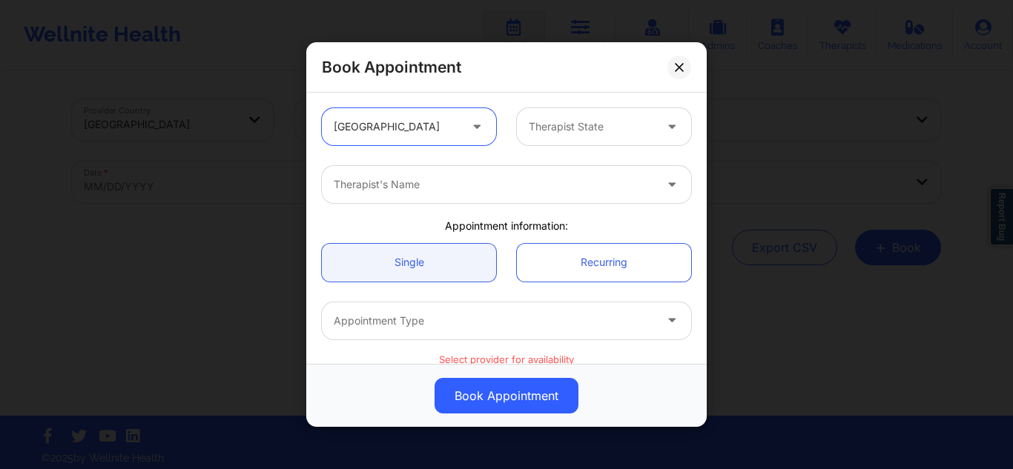
click at [549, 135] on div at bounding box center [591, 127] width 125 height 18
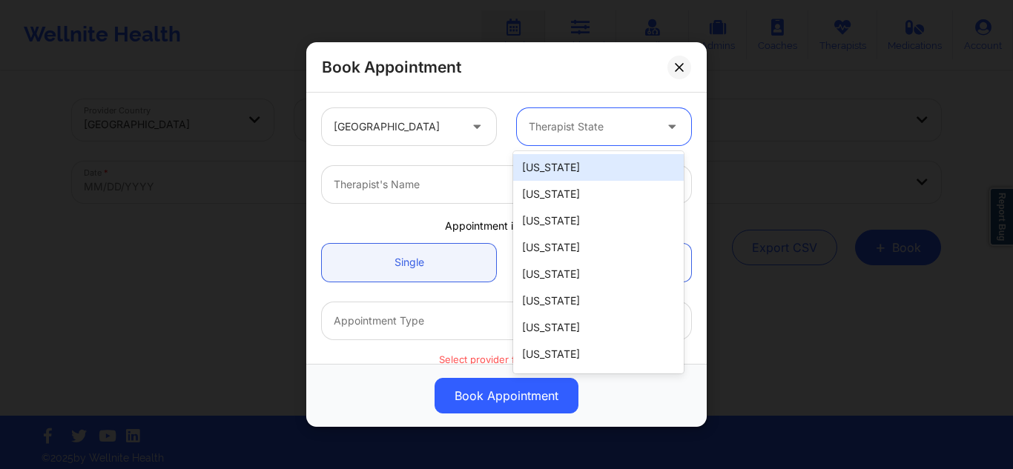
type input "f"
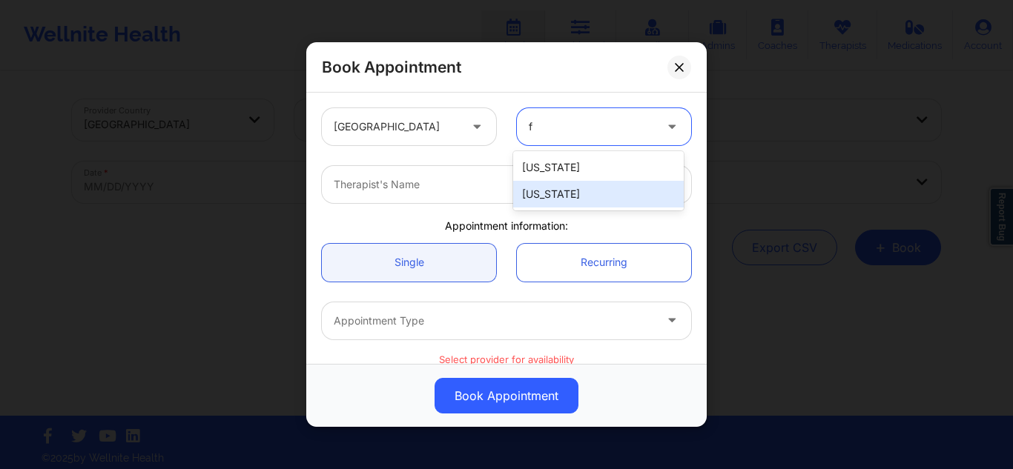
click at [531, 195] on div "[US_STATE]" at bounding box center [598, 194] width 171 height 27
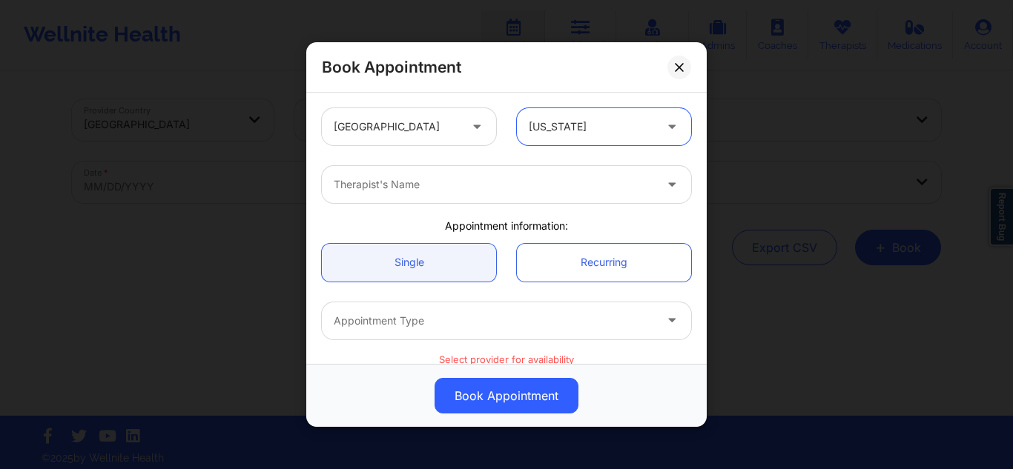
click at [489, 190] on div at bounding box center [494, 185] width 320 height 18
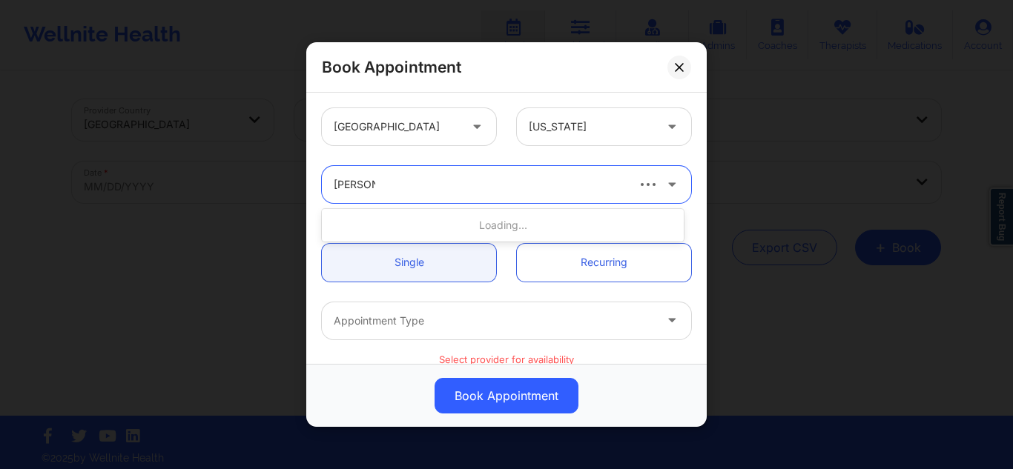
type input "melissa g"
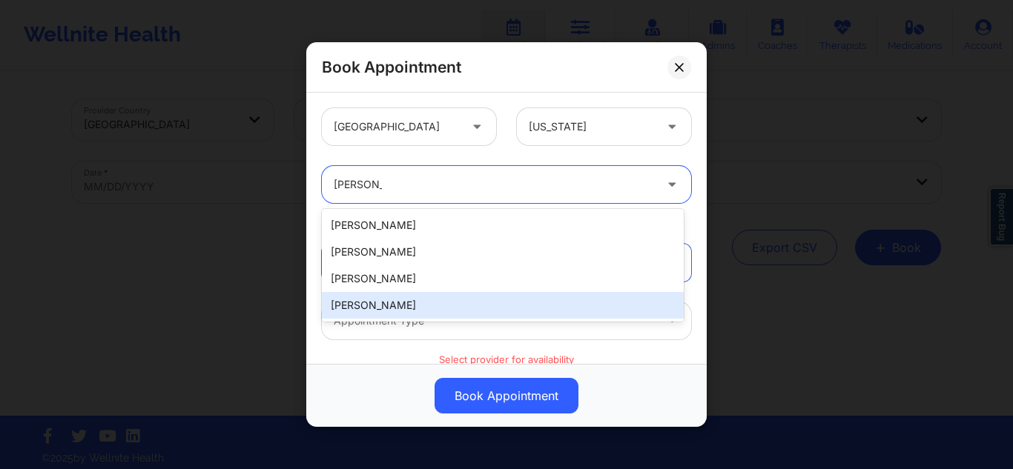
click at [400, 300] on div "[PERSON_NAME]" at bounding box center [503, 305] width 362 height 27
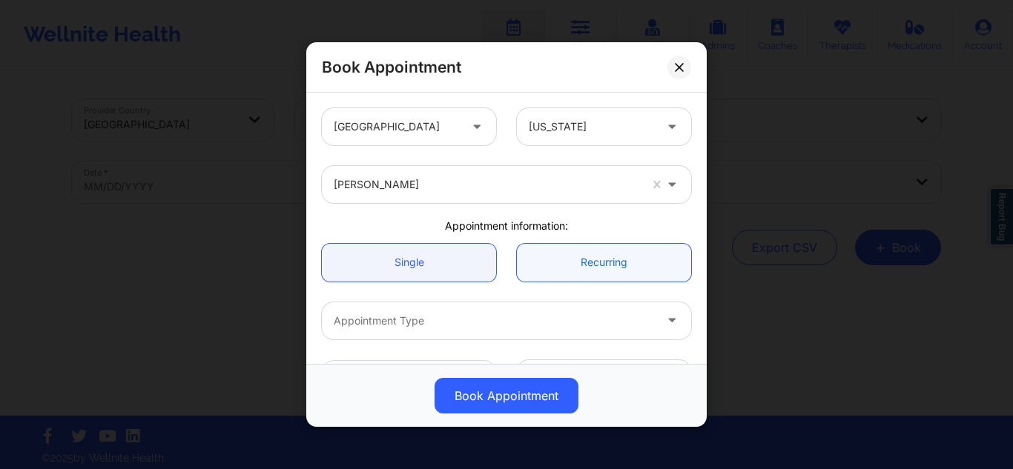
click at [601, 251] on link "Recurring" at bounding box center [604, 262] width 174 height 38
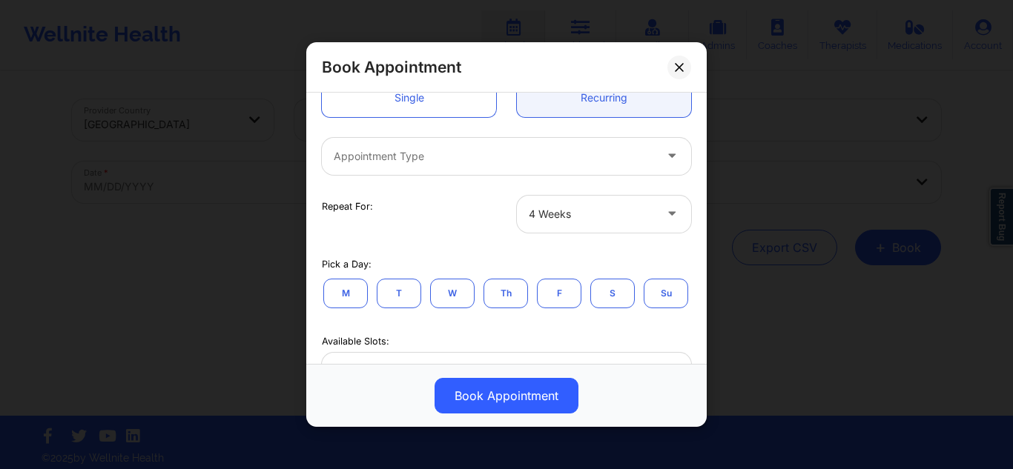
scroll to position [174, 0]
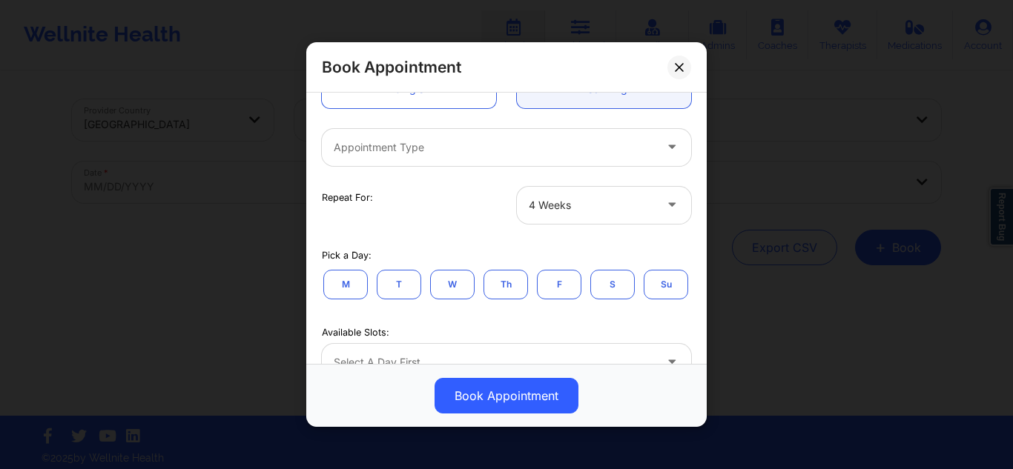
click at [517, 291] on button "Th" at bounding box center [505, 284] width 44 height 30
click at [608, 148] on div at bounding box center [494, 148] width 320 height 18
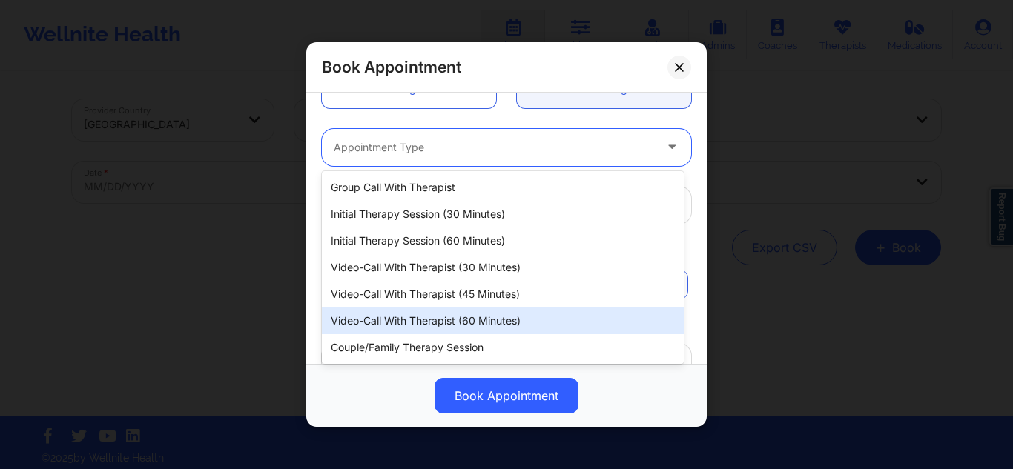
click at [496, 323] on div "Video-Call with Therapist (60 minutes)" at bounding box center [503, 321] width 362 height 27
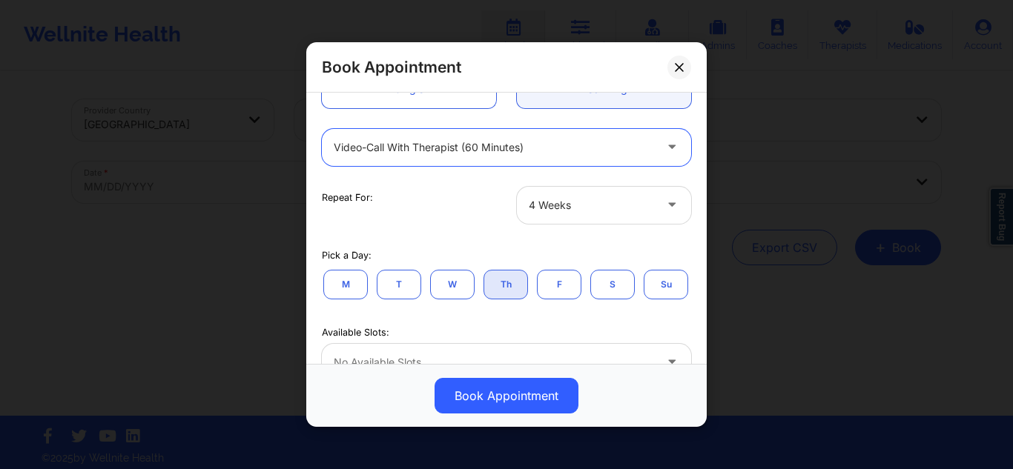
click at [600, 207] on div at bounding box center [591, 206] width 125 height 18
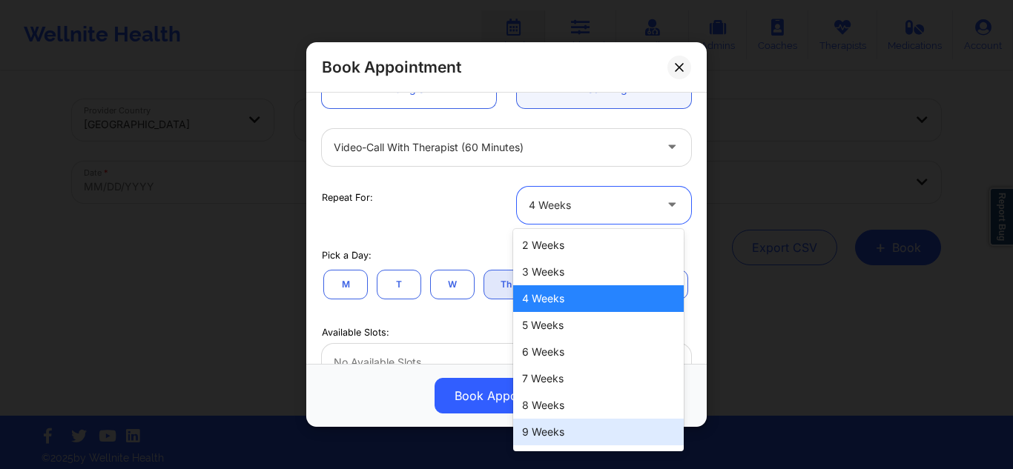
click at [541, 430] on div "9 Weeks" at bounding box center [598, 432] width 171 height 27
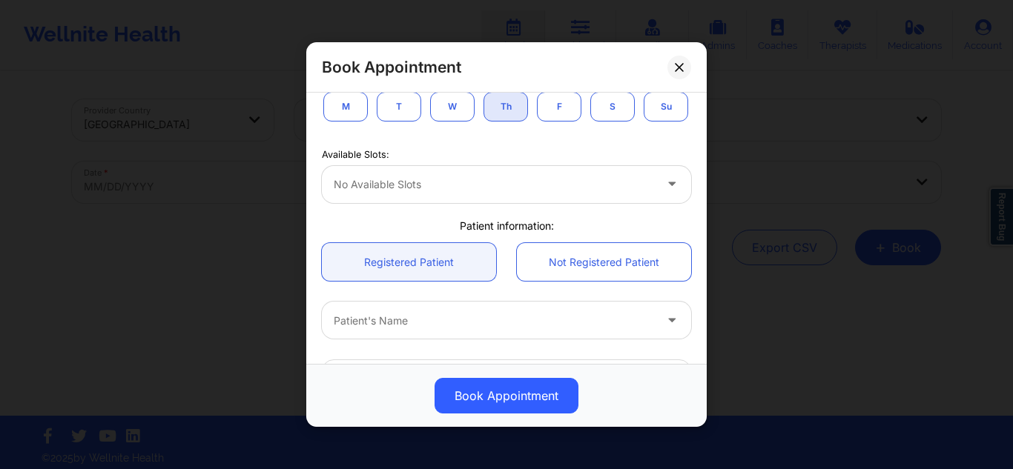
scroll to position [360, 0]
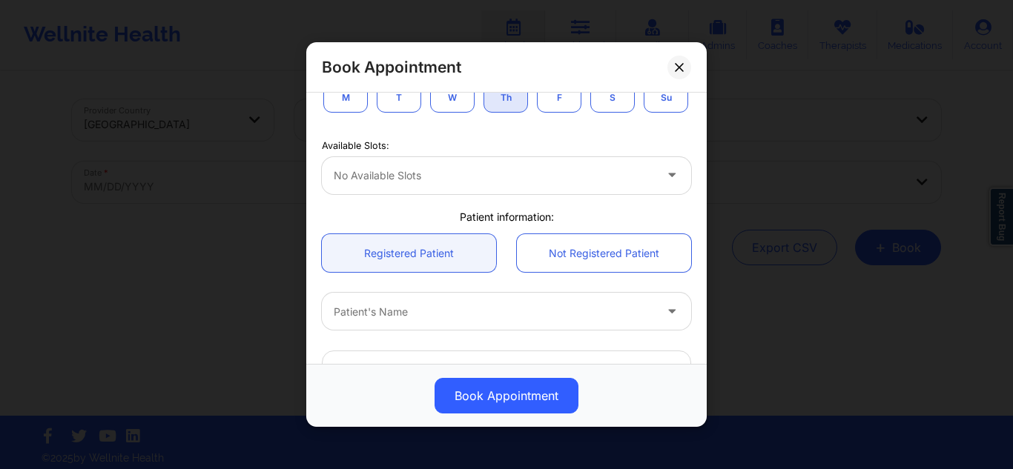
click at [562, 185] on div at bounding box center [494, 176] width 320 height 18
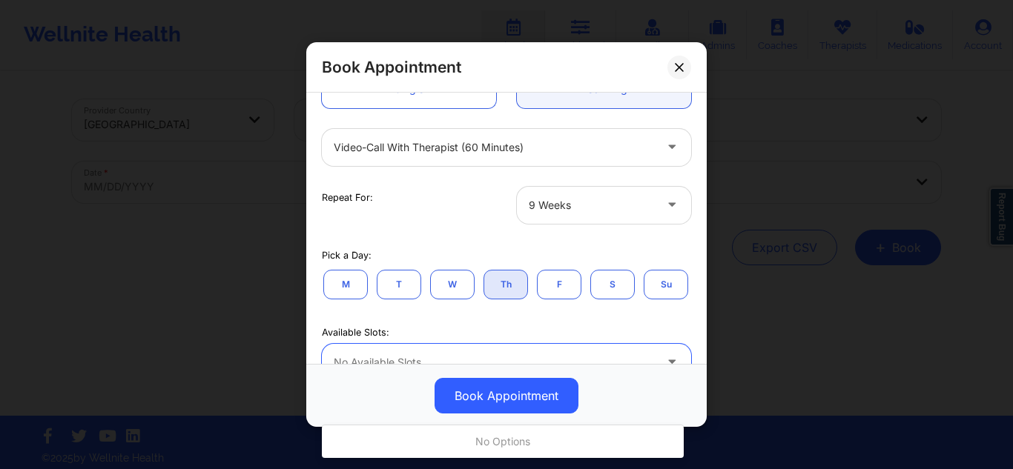
scroll to position [165, 0]
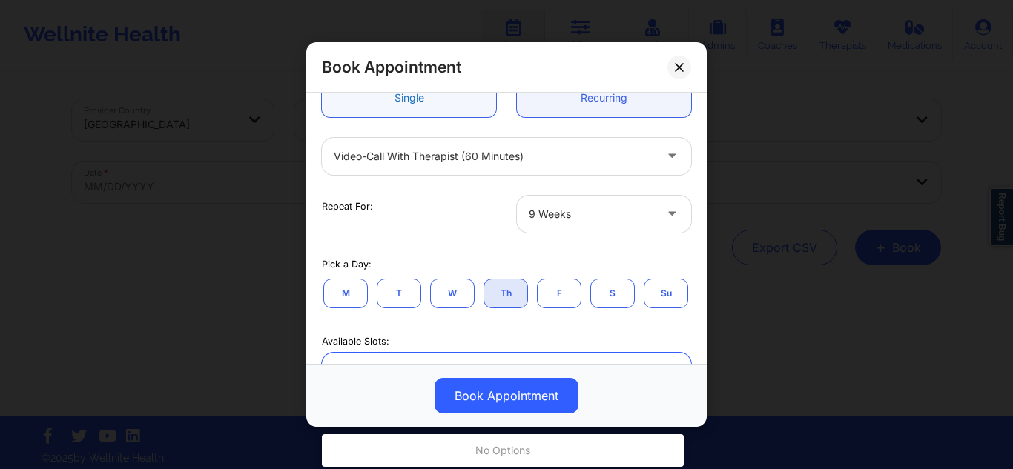
click at [455, 99] on link "Single" at bounding box center [409, 98] width 174 height 38
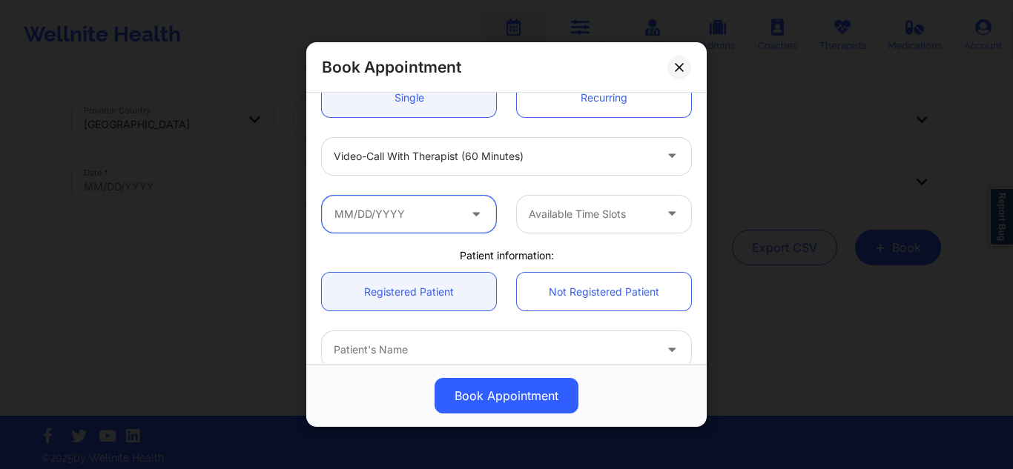
click at [440, 217] on input "text" at bounding box center [409, 213] width 174 height 37
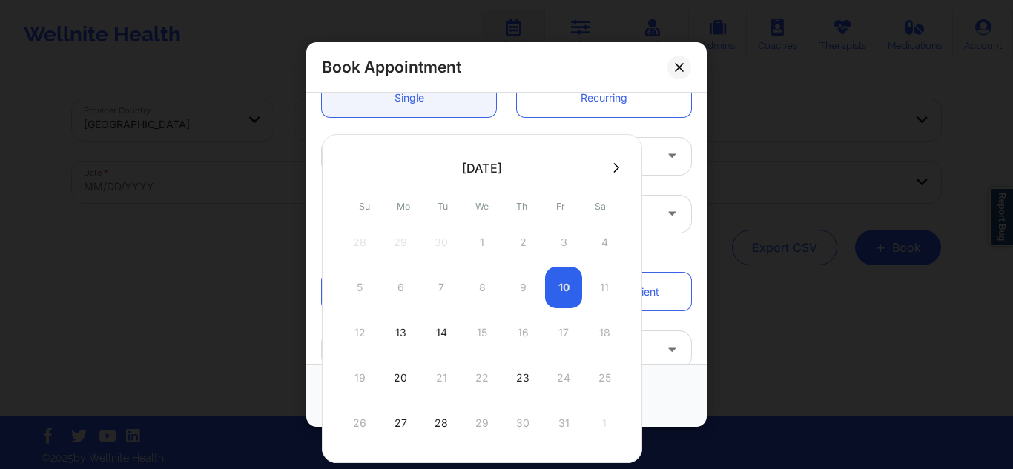
click at [609, 165] on button at bounding box center [616, 168] width 15 height 13
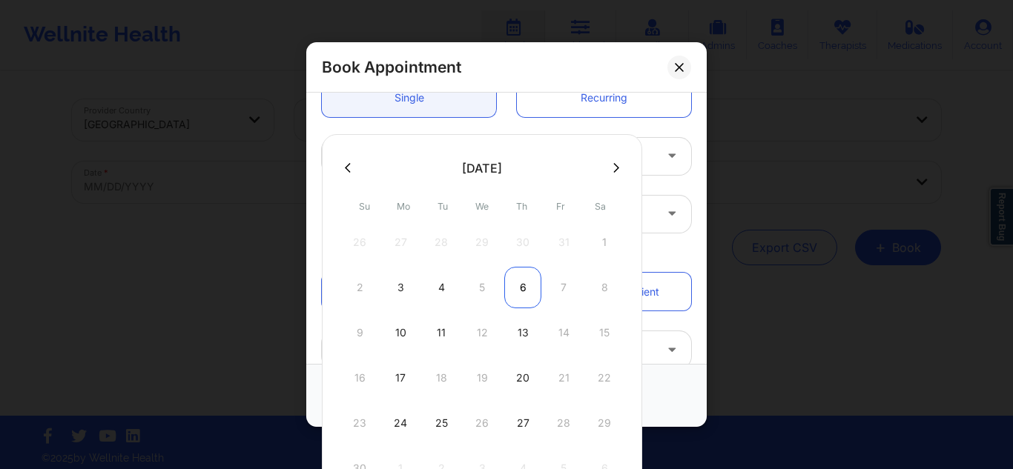
click at [522, 296] on div "6" at bounding box center [522, 288] width 37 height 42
type input "11/06/2025"
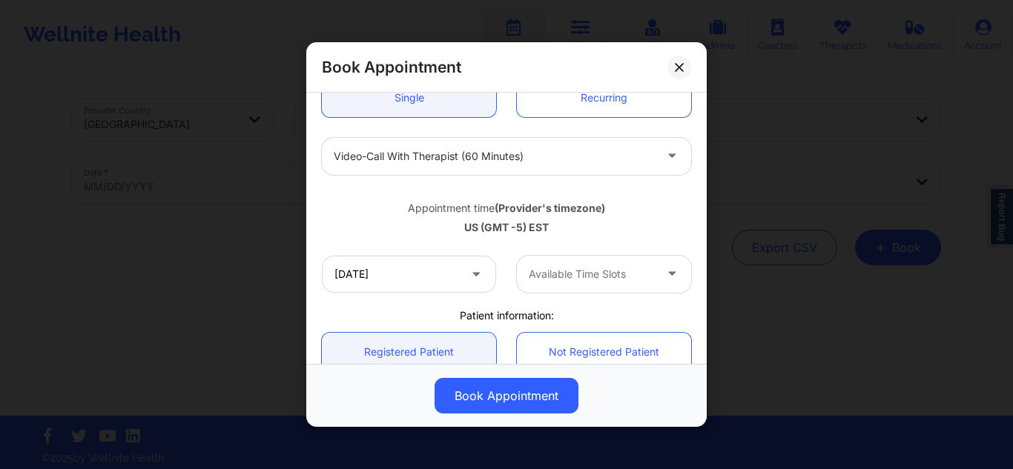
click at [591, 268] on div at bounding box center [591, 274] width 125 height 18
click at [617, 104] on link "Recurring" at bounding box center [604, 98] width 174 height 38
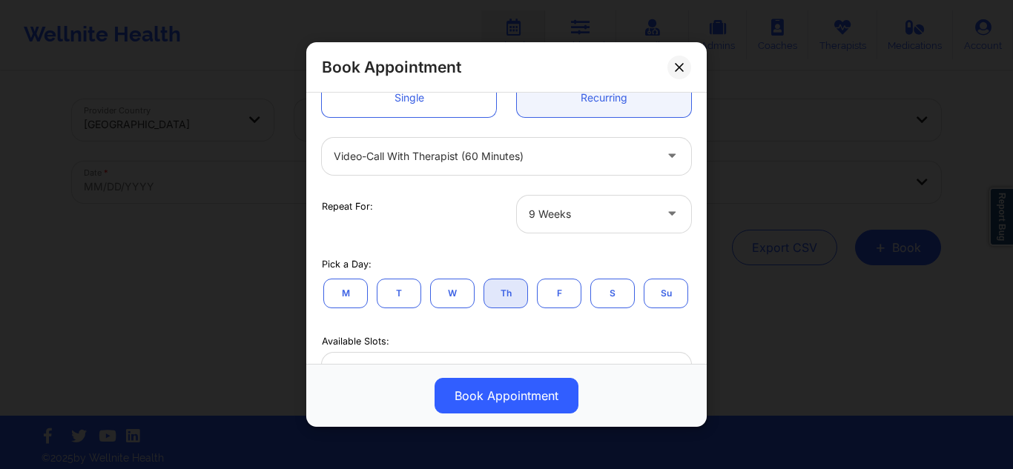
click at [589, 208] on div at bounding box center [591, 214] width 125 height 18
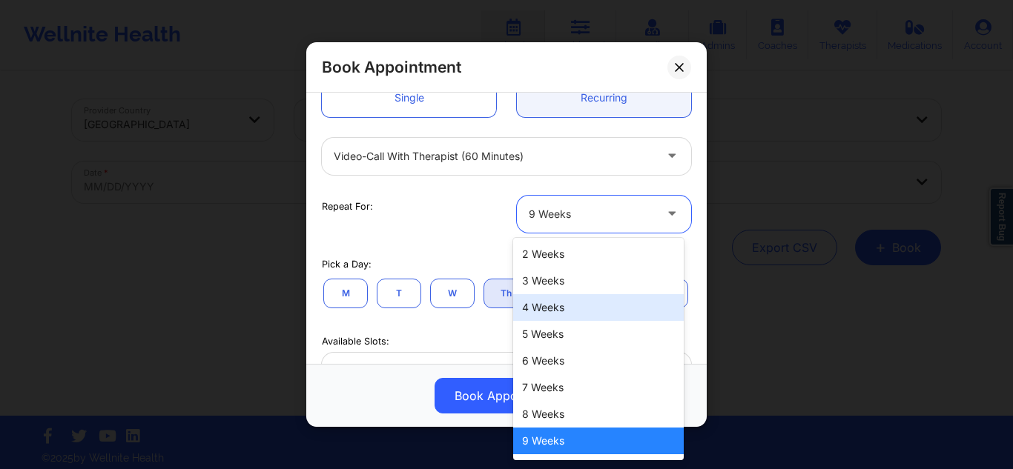
click at [549, 303] on div "4 Weeks" at bounding box center [598, 307] width 171 height 27
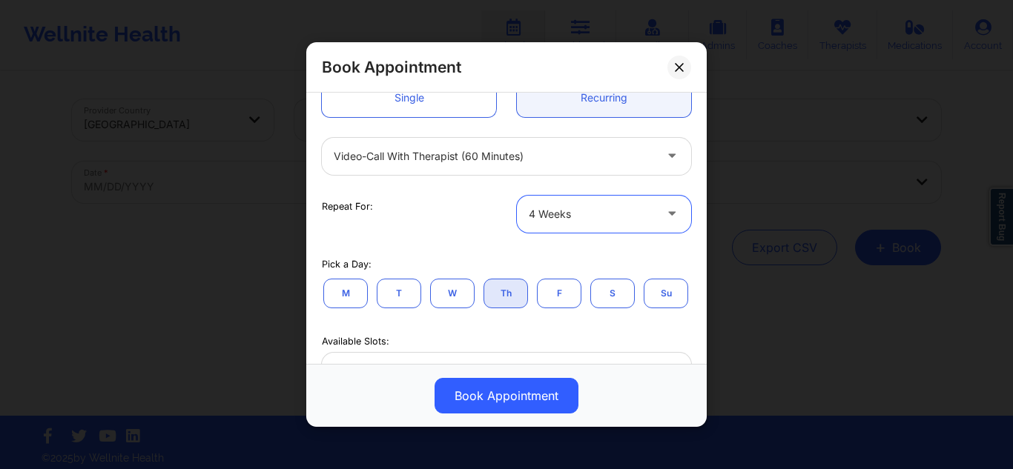
click at [509, 297] on button "Th" at bounding box center [505, 293] width 44 height 30
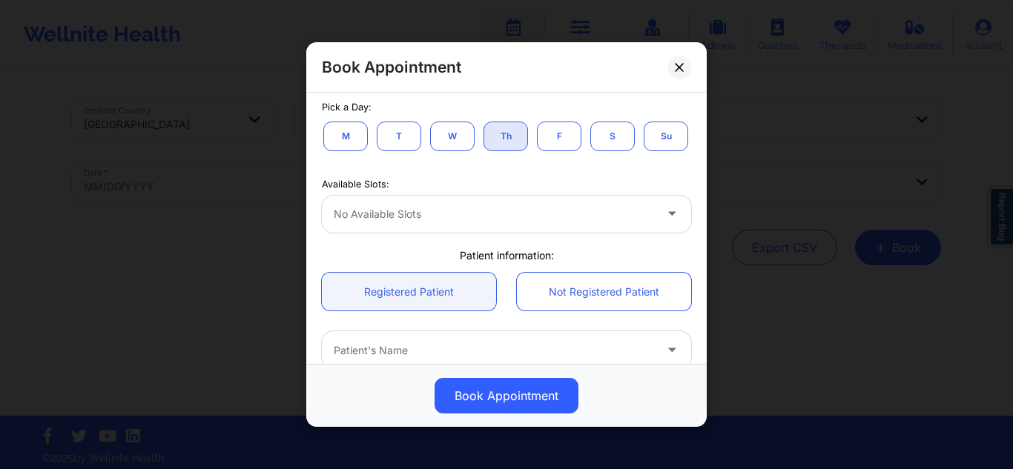
scroll to position [325, 0]
click at [593, 220] on div at bounding box center [494, 211] width 320 height 18
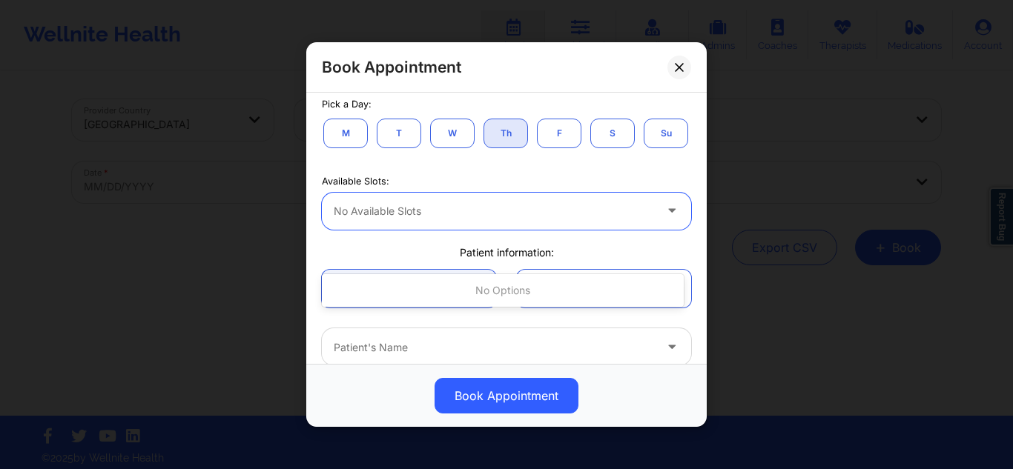
click at [593, 220] on div at bounding box center [494, 211] width 320 height 18
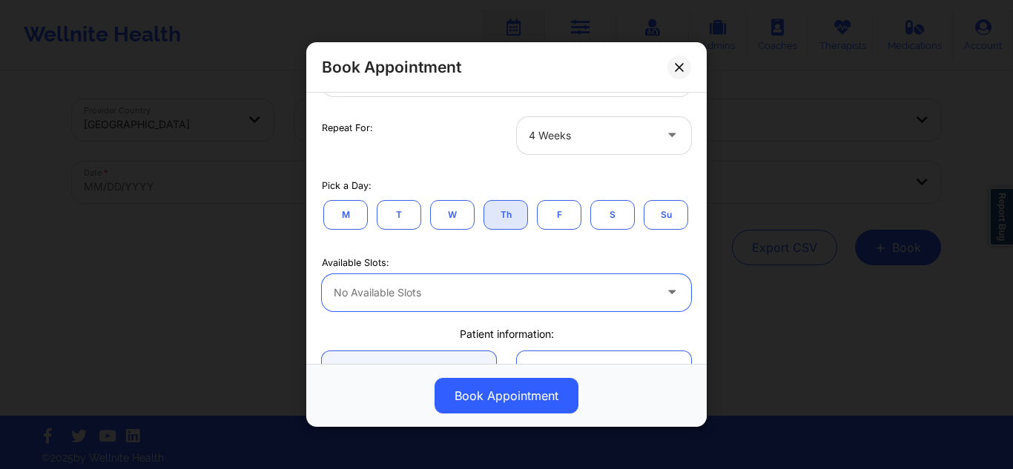
scroll to position [218, 0]
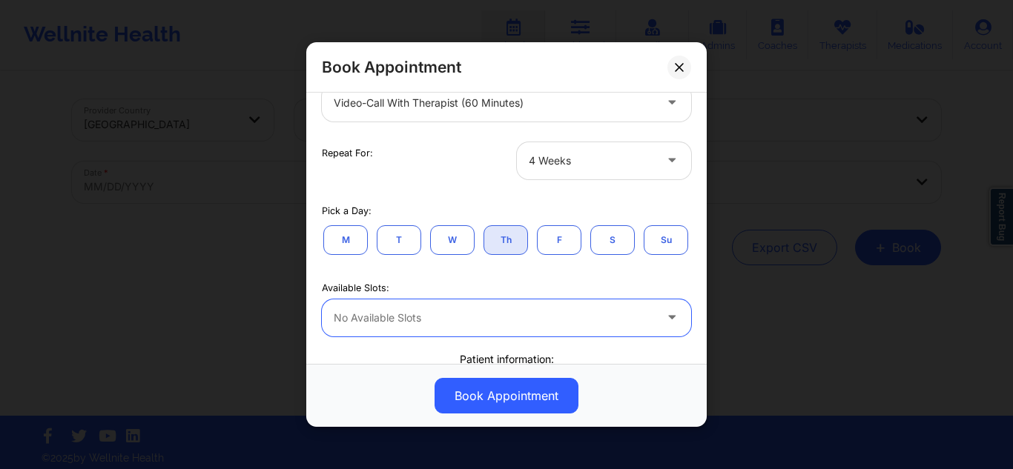
click at [610, 153] on div at bounding box center [591, 161] width 125 height 18
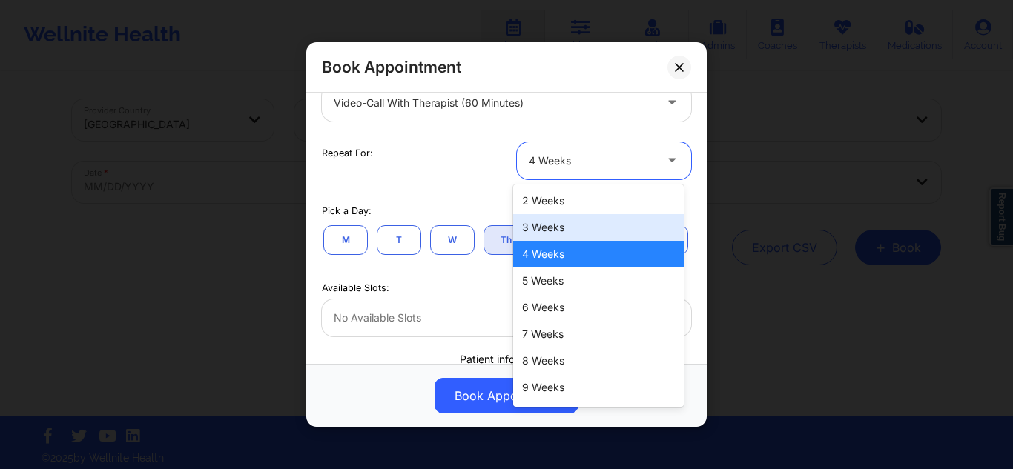
click at [549, 224] on div "3 Weeks" at bounding box center [598, 227] width 171 height 27
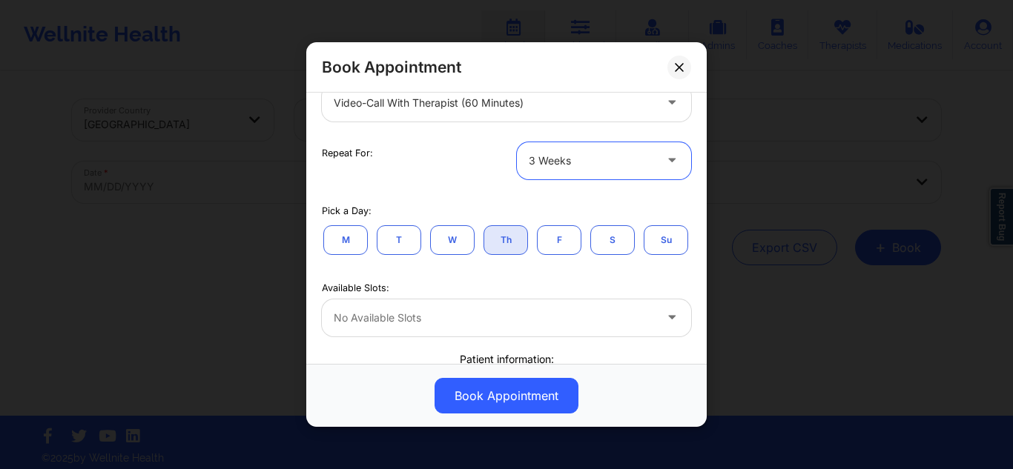
click at [584, 168] on div at bounding box center [591, 161] width 125 height 18
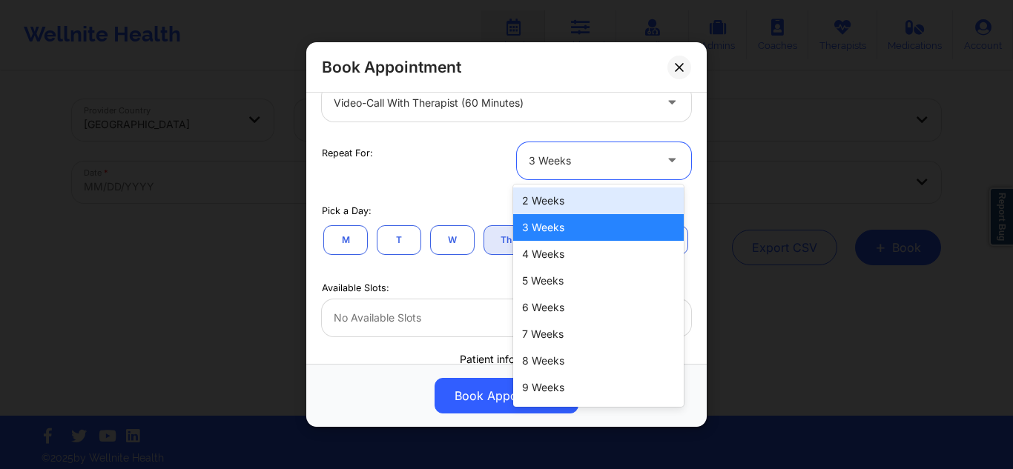
click at [540, 205] on div "2 Weeks" at bounding box center [598, 201] width 171 height 27
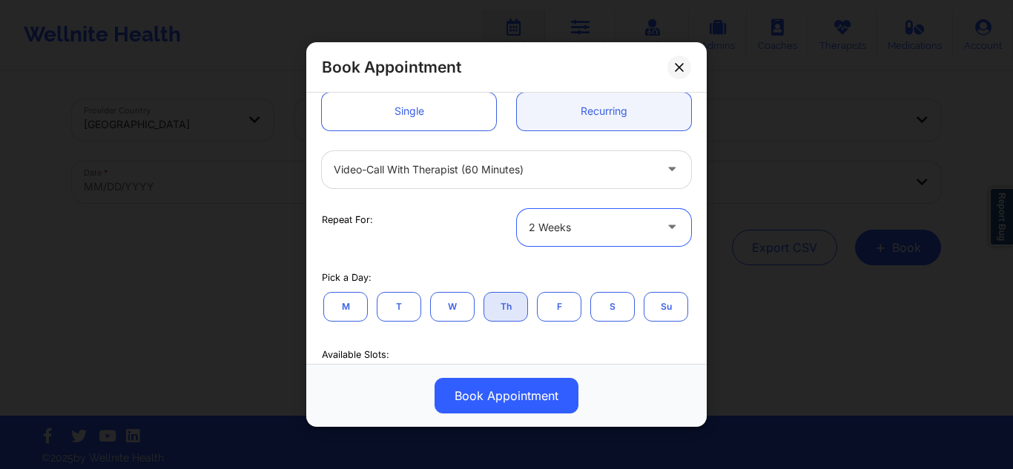
scroll to position [144, 0]
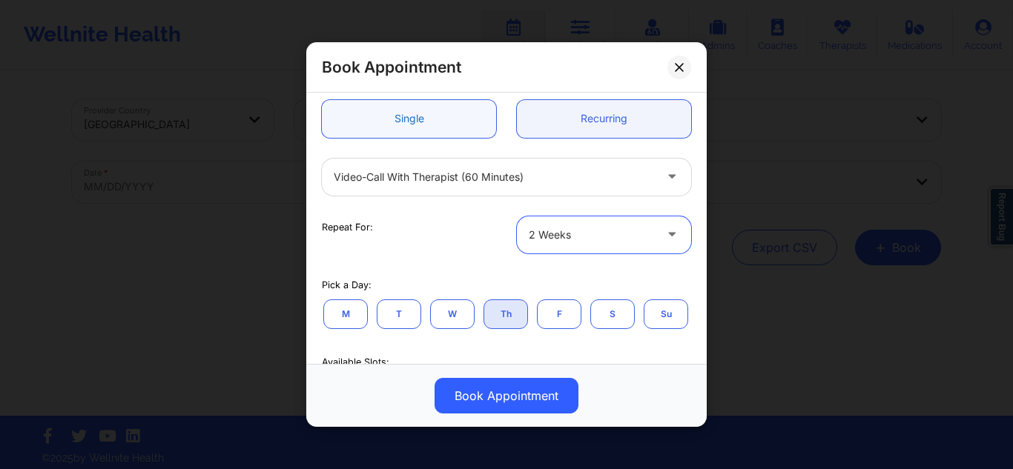
click at [432, 137] on link "Single" at bounding box center [409, 118] width 174 height 38
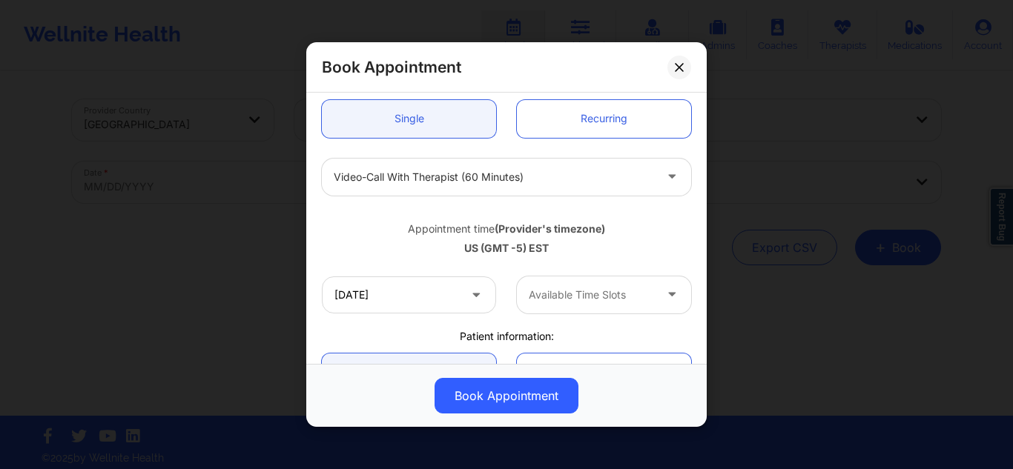
click at [616, 285] on div "Available Time Slots" at bounding box center [586, 295] width 139 height 37
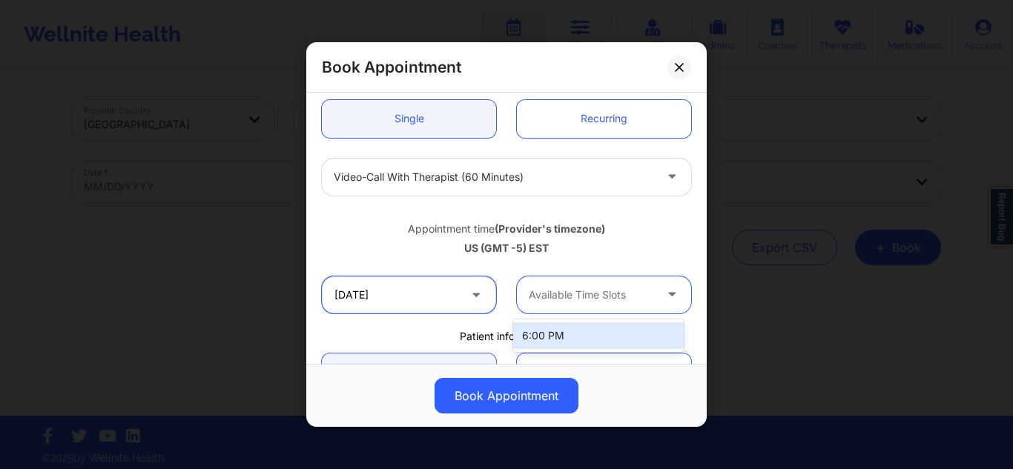
click at [450, 280] on input "11/06/2025" at bounding box center [409, 295] width 174 height 37
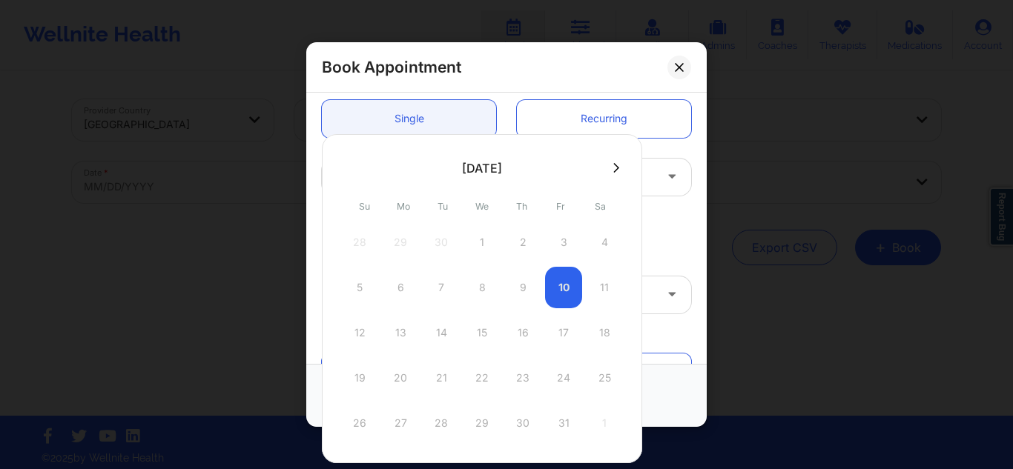
click at [557, 337] on div "12 13 14 15 16 17 18" at bounding box center [482, 333] width 282 height 42
click at [613, 169] on icon at bounding box center [616, 167] width 6 height 11
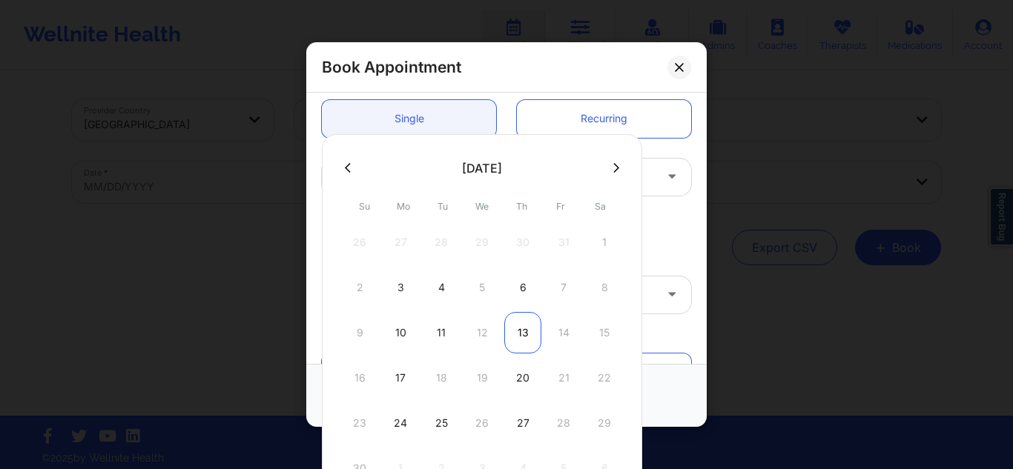
click at [521, 342] on div "13" at bounding box center [522, 333] width 37 height 42
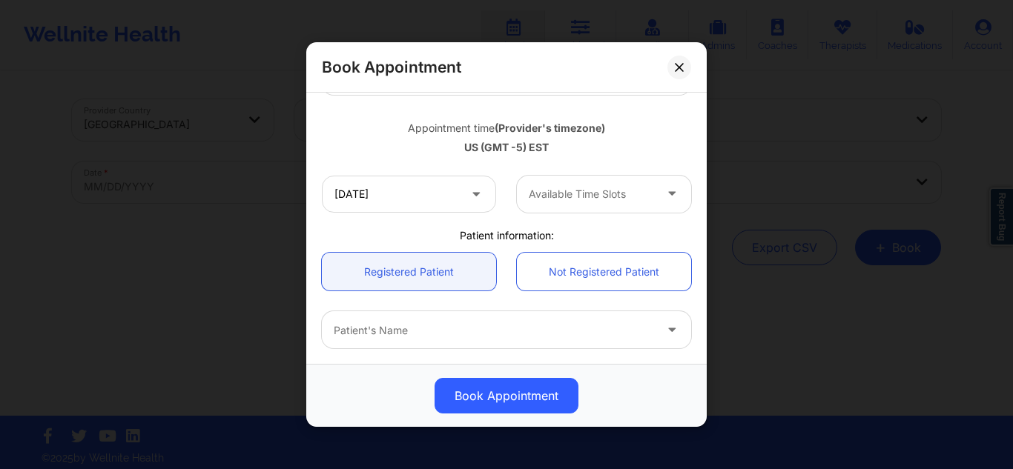
scroll to position [219, 0]
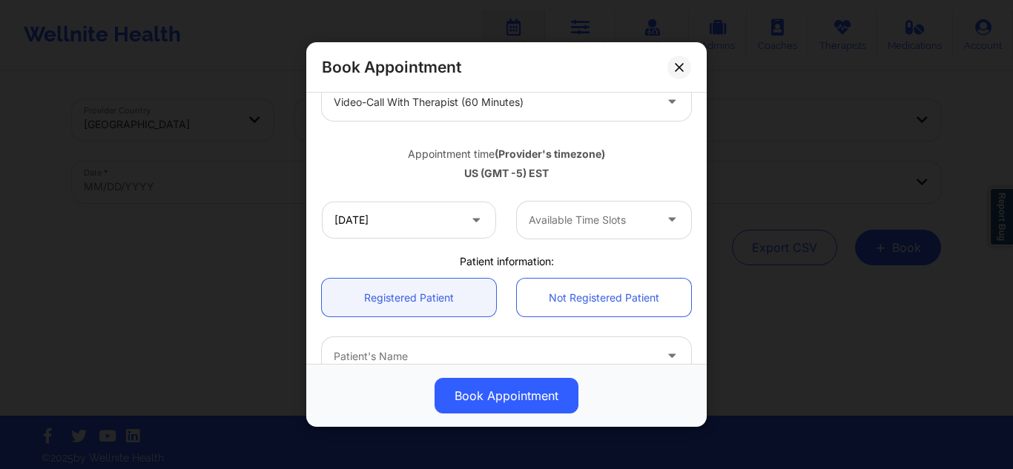
click at [627, 214] on div at bounding box center [591, 220] width 125 height 18
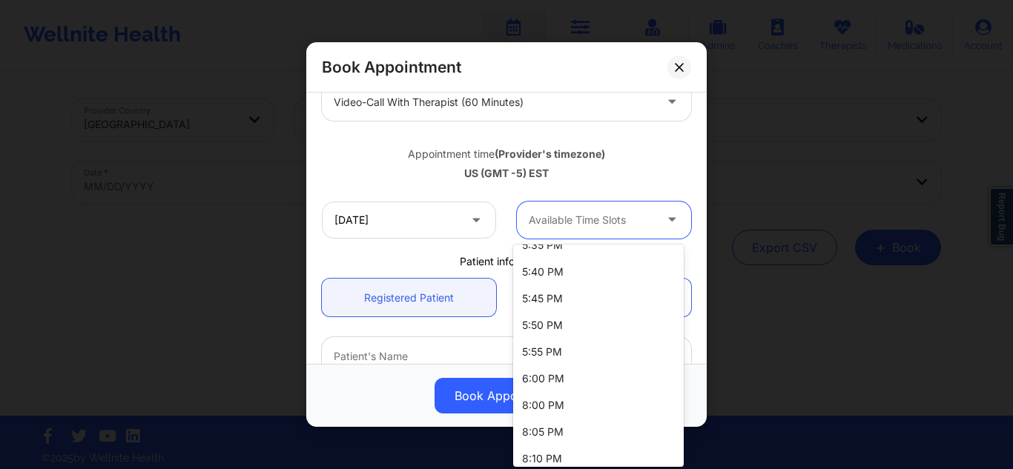
scroll to position [208, 0]
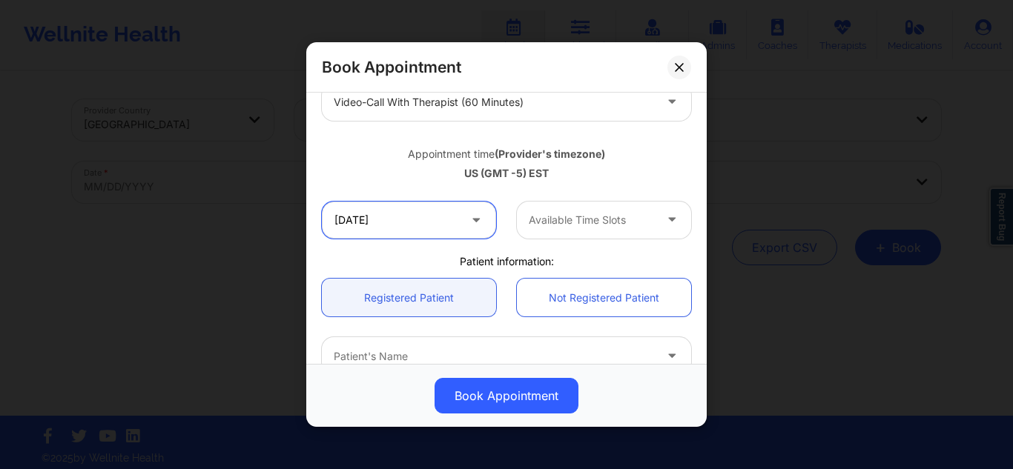
click at [429, 235] on input "11/13/2025" at bounding box center [409, 220] width 174 height 37
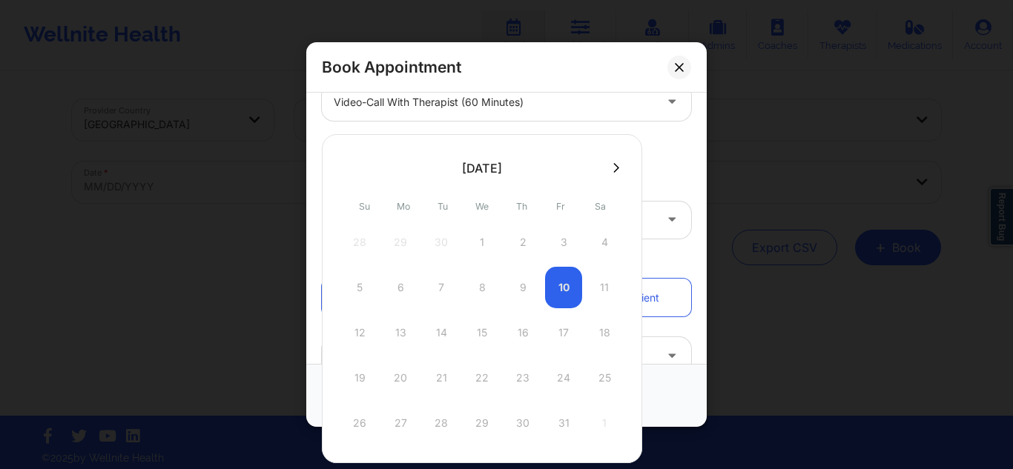
click at [613, 171] on icon at bounding box center [616, 167] width 6 height 11
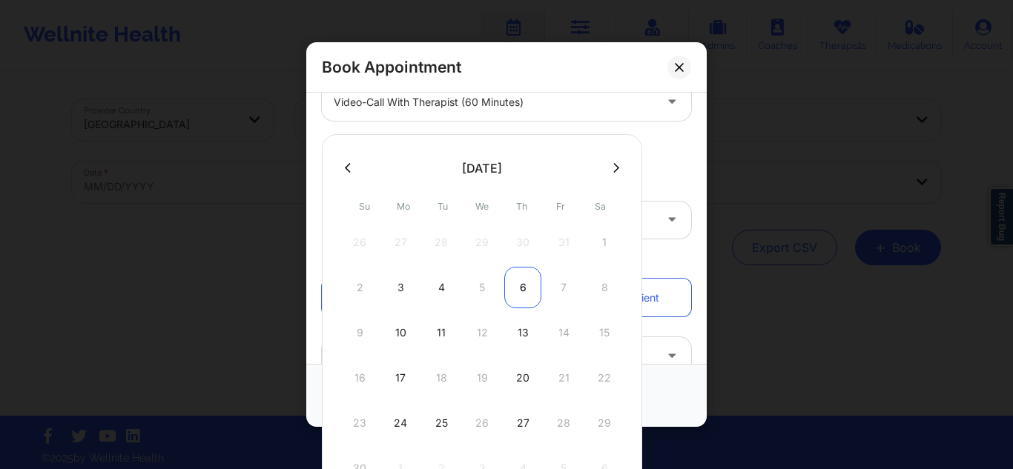
click at [514, 288] on div "6" at bounding box center [522, 288] width 37 height 42
type input "11/06/2025"
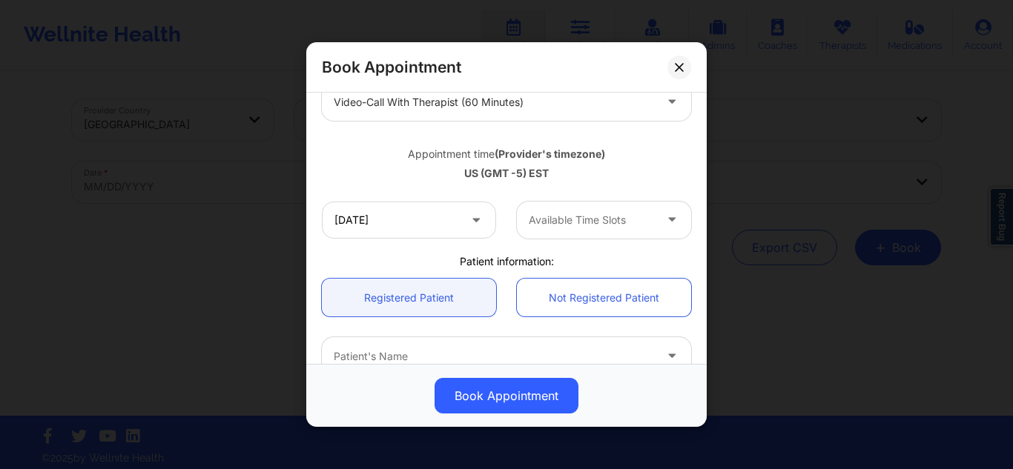
scroll to position [374, 0]
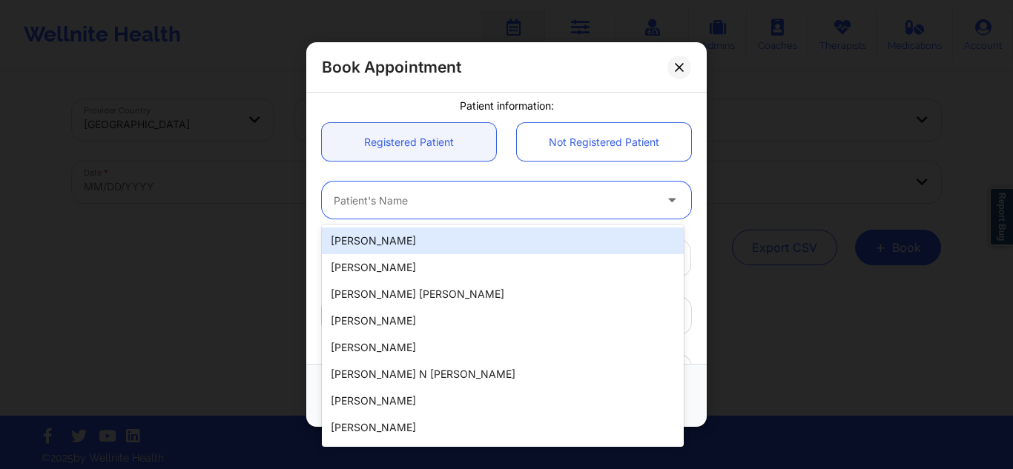
click at [548, 195] on div at bounding box center [494, 200] width 320 height 18
click at [466, 197] on div at bounding box center [494, 200] width 320 height 18
paste input "Amiah Hayes"
type input "Amiah Hayes"
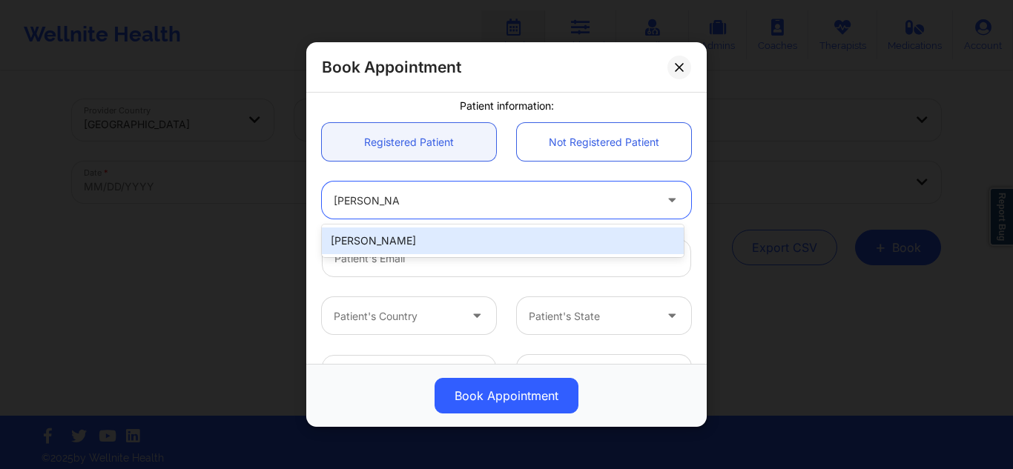
click at [387, 245] on div "Amiah Hayes" at bounding box center [503, 241] width 362 height 27
type input "navahayes@yahoo.com"
type input "+1863-677-1006"
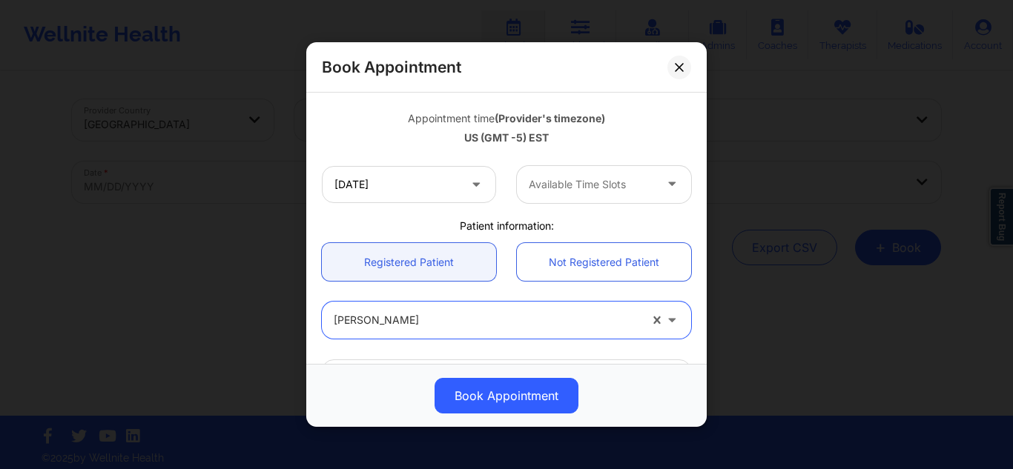
scroll to position [228, 0]
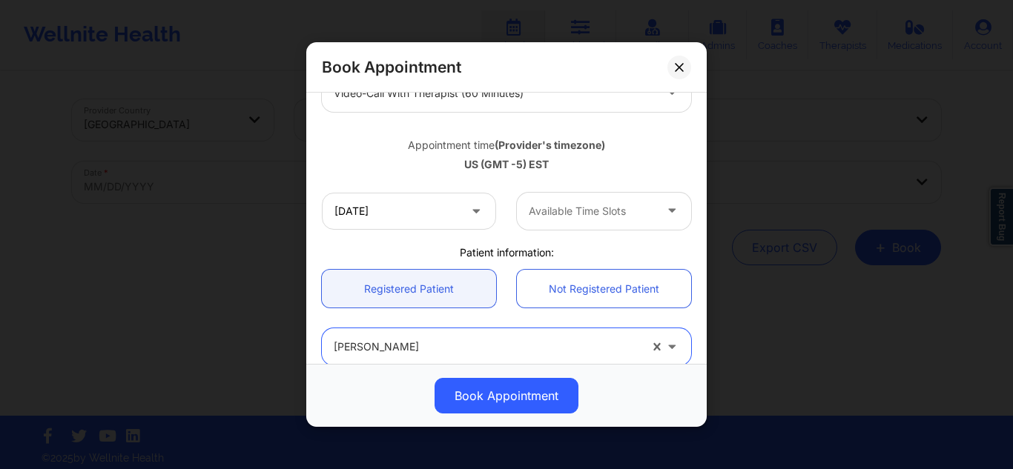
click at [627, 212] on div at bounding box center [591, 211] width 125 height 18
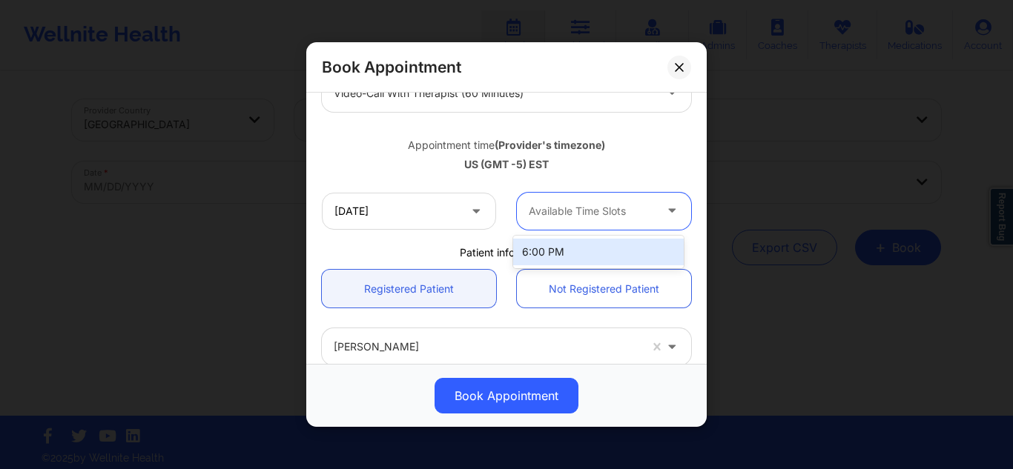
click at [578, 248] on div "6:00 PM" at bounding box center [598, 252] width 171 height 27
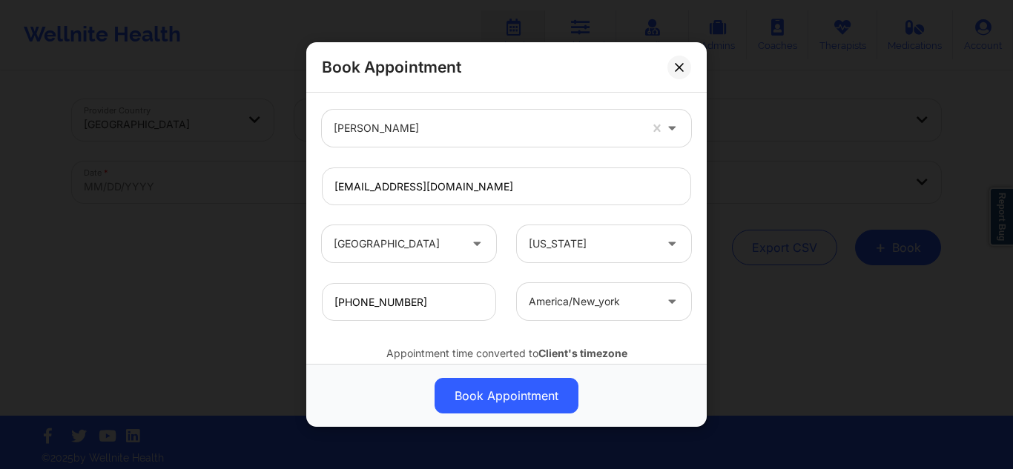
scroll to position [452, 0]
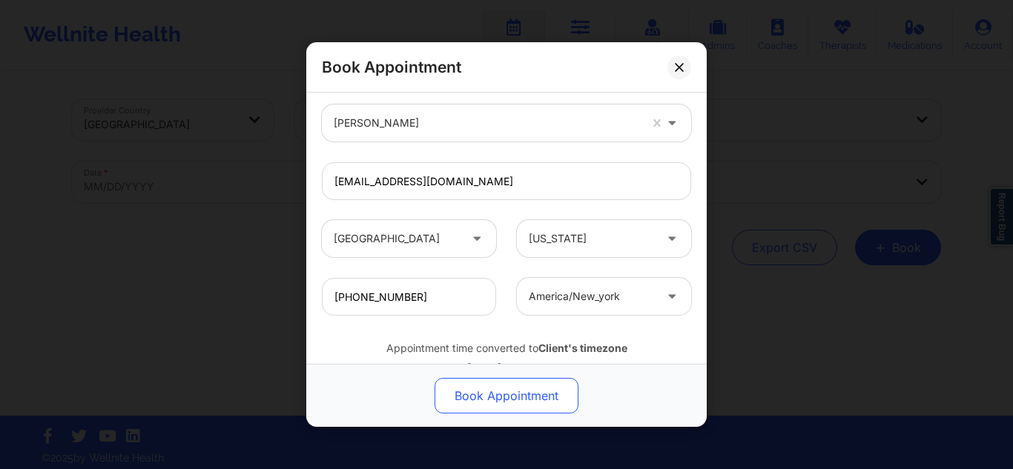
click at [494, 397] on button "Book Appointment" at bounding box center [507, 396] width 144 height 36
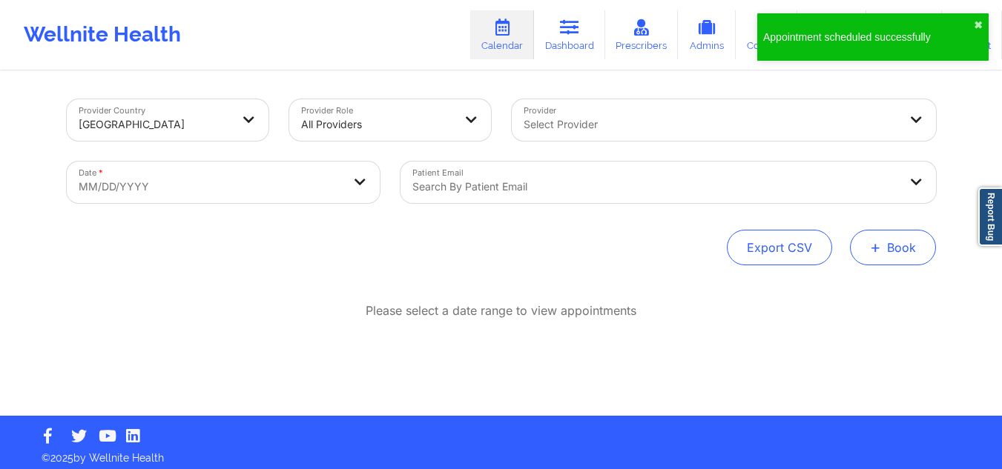
click at [898, 247] on button "+ Book" at bounding box center [893, 248] width 86 height 36
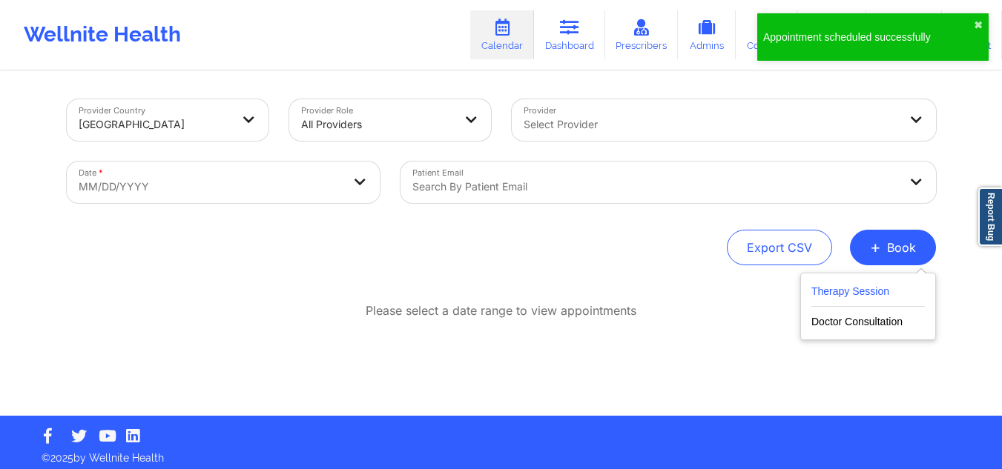
click at [839, 288] on button "Therapy Session" at bounding box center [867, 295] width 113 height 24
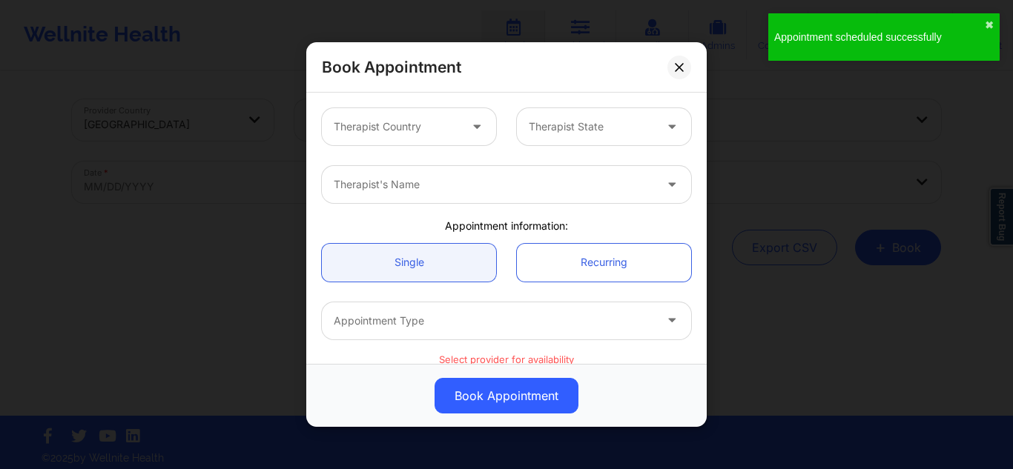
click at [419, 118] on div at bounding box center [396, 127] width 125 height 18
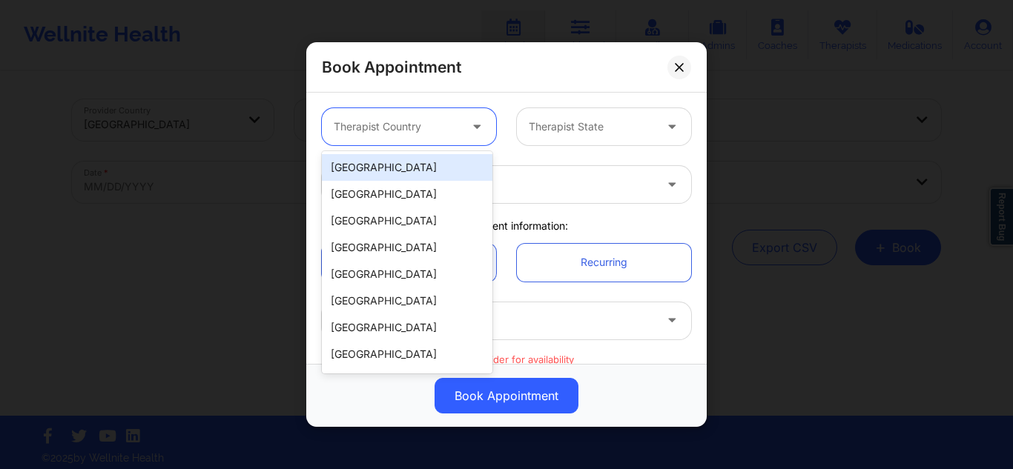
click at [397, 165] on div "[GEOGRAPHIC_DATA]" at bounding box center [407, 167] width 171 height 27
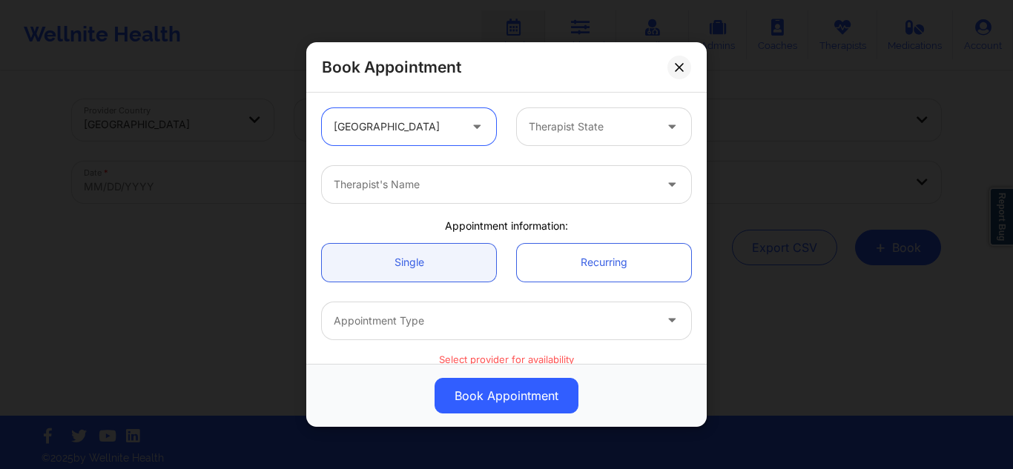
click at [545, 136] on div "Therapist State" at bounding box center [586, 126] width 139 height 37
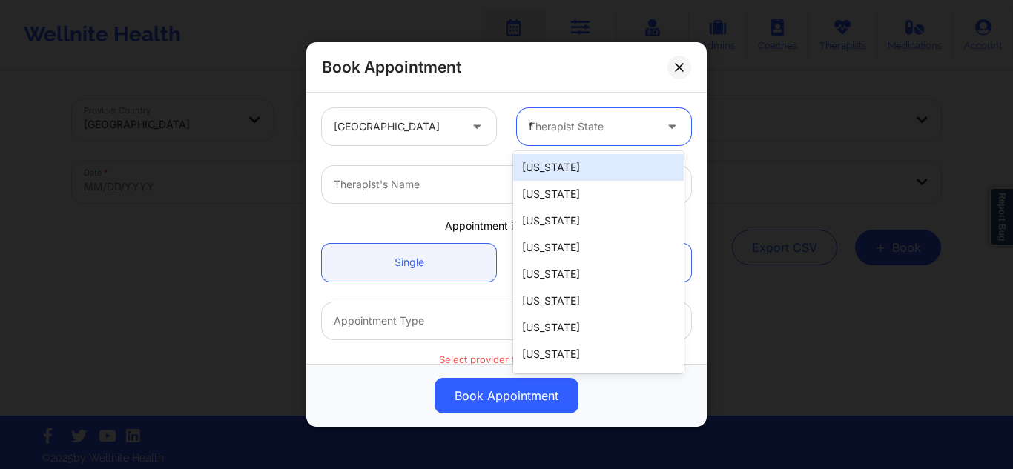
type input "fl"
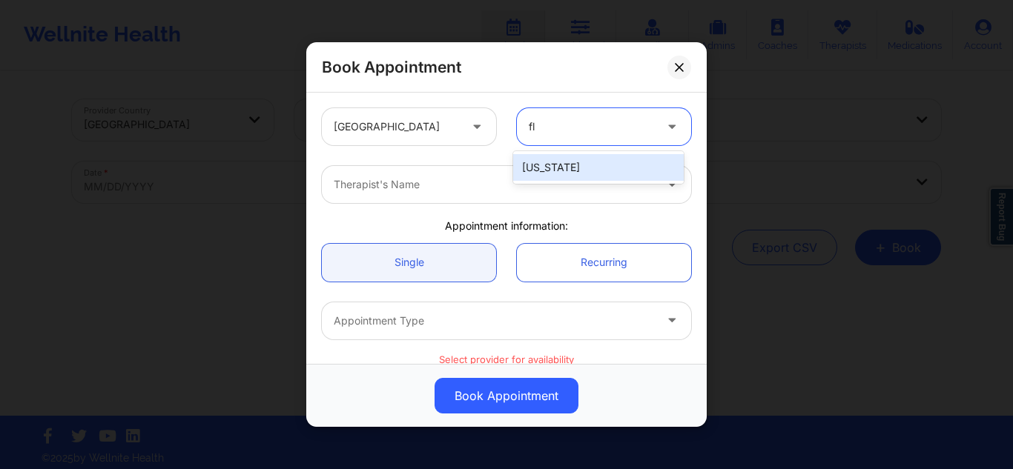
click at [552, 163] on div "[US_STATE]" at bounding box center [598, 167] width 171 height 27
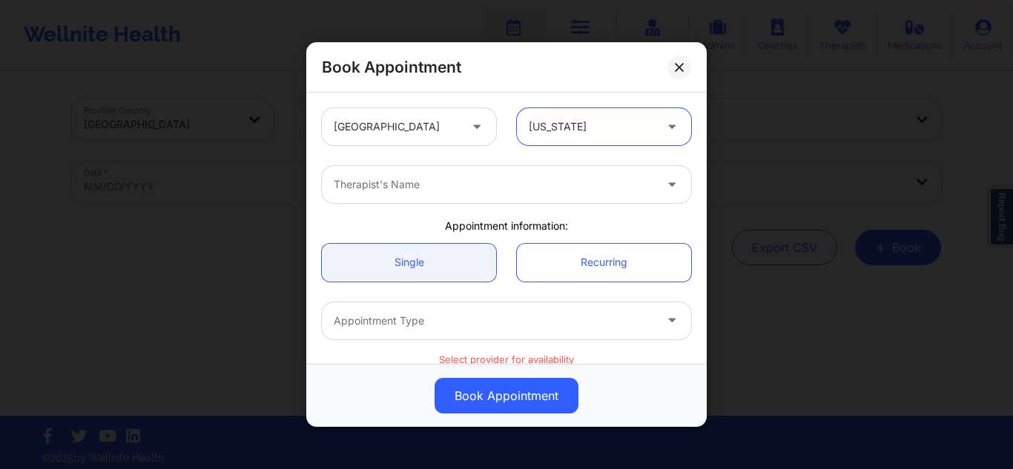
click at [467, 179] on div at bounding box center [494, 185] width 320 height 18
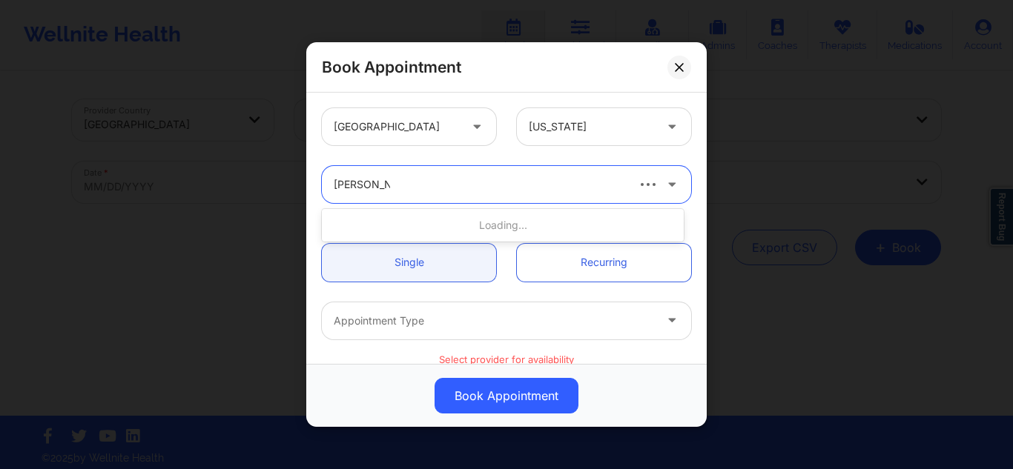
type input "melissa glenn"
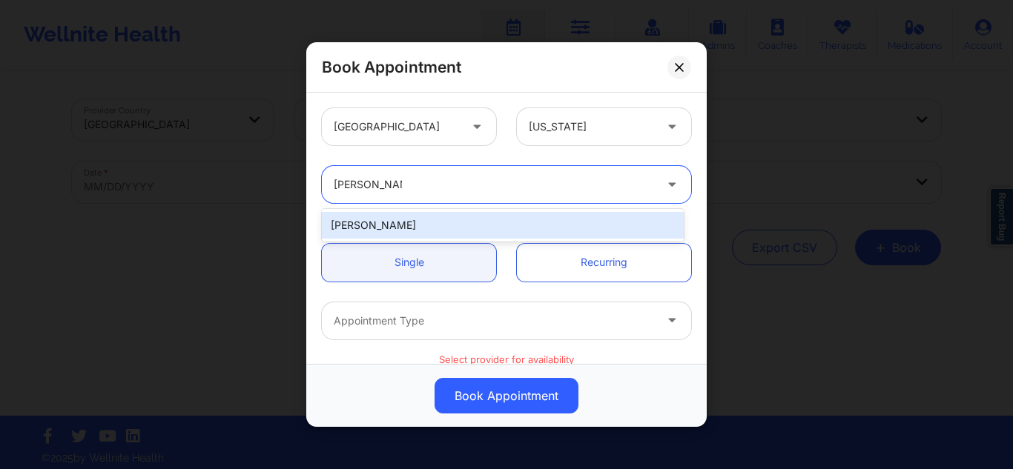
click at [417, 226] on div "Melissa Glenn" at bounding box center [503, 225] width 362 height 27
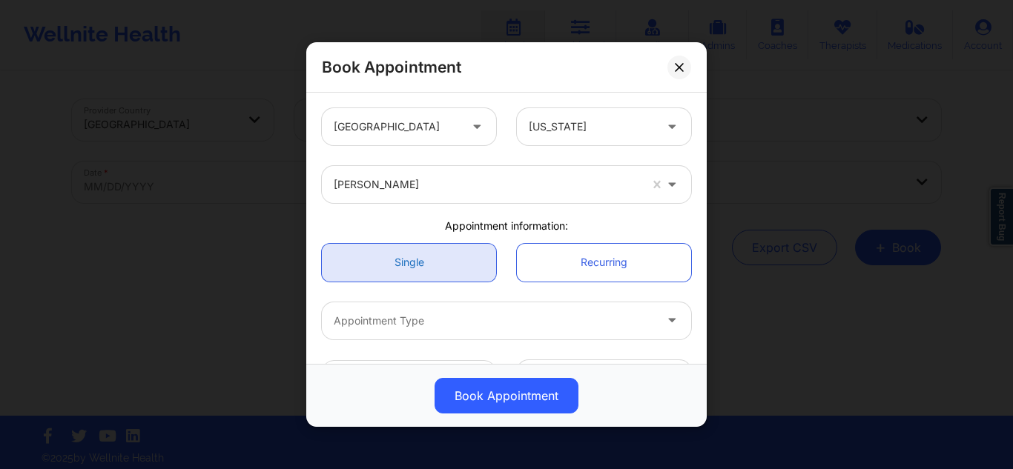
click at [399, 262] on link "Single" at bounding box center [409, 262] width 174 height 38
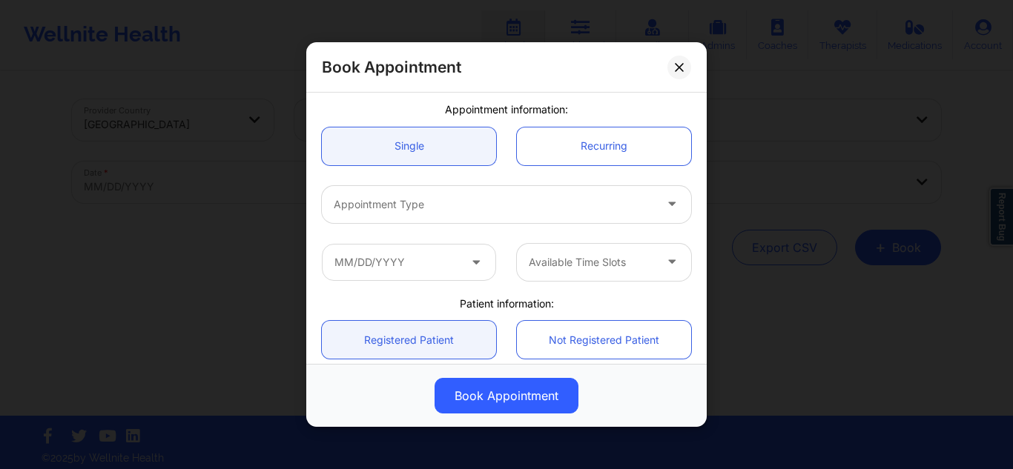
click at [600, 192] on div "Appointment Type" at bounding box center [489, 203] width 334 height 37
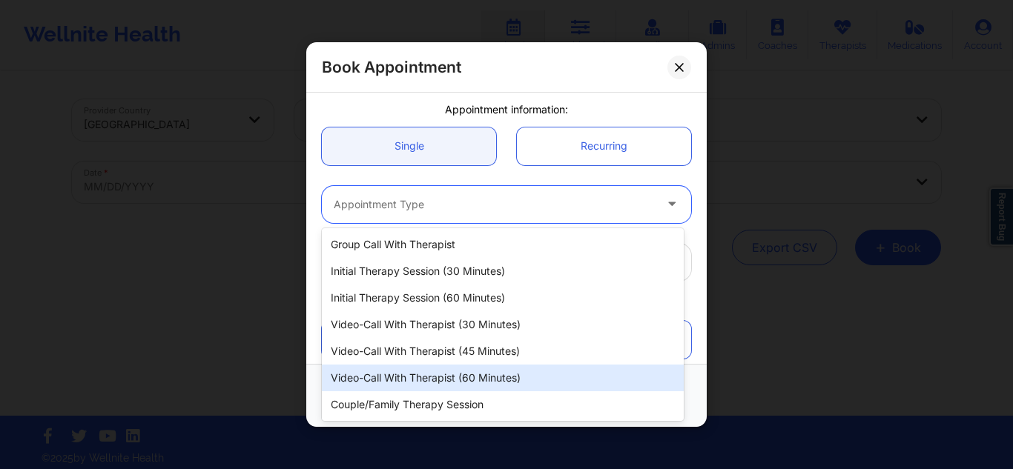
click at [437, 389] on div "Video-Call with Therapist (60 minutes)" at bounding box center [503, 378] width 362 height 27
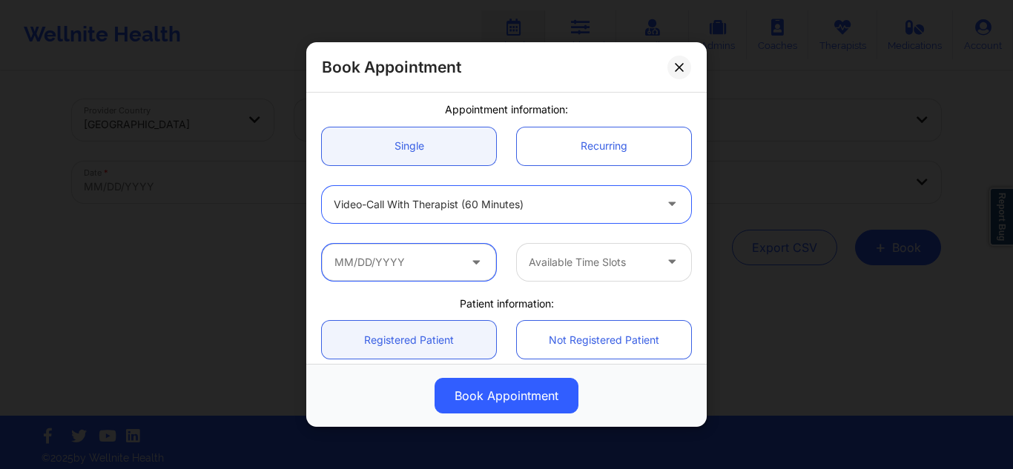
click at [383, 263] on input "text" at bounding box center [409, 261] width 174 height 37
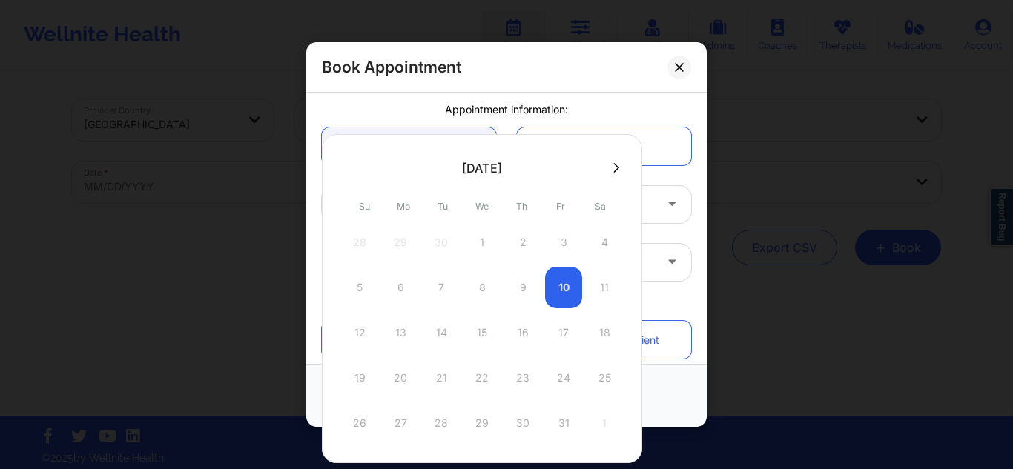
click at [613, 166] on icon at bounding box center [616, 167] width 6 height 11
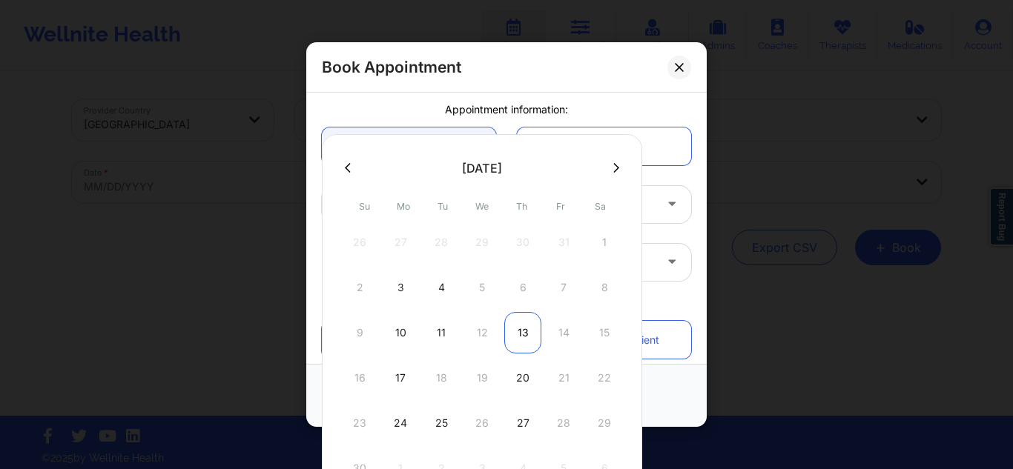
click at [524, 338] on div "13" at bounding box center [522, 333] width 37 height 42
type input "11/13/2025"
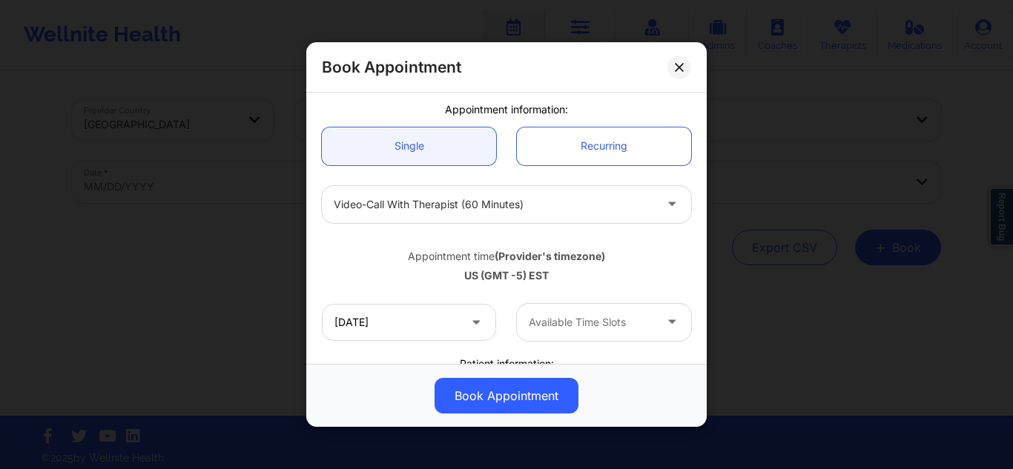
click at [611, 320] on div at bounding box center [591, 323] width 125 height 18
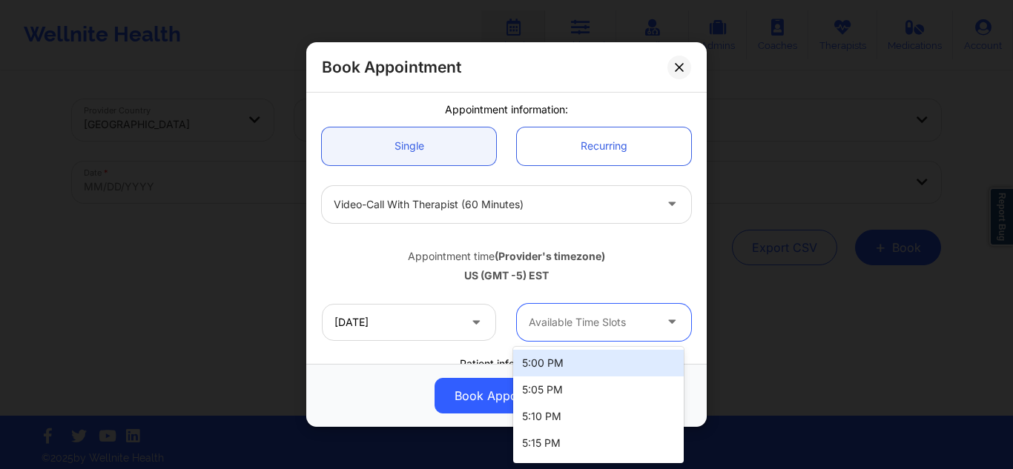
type input "6"
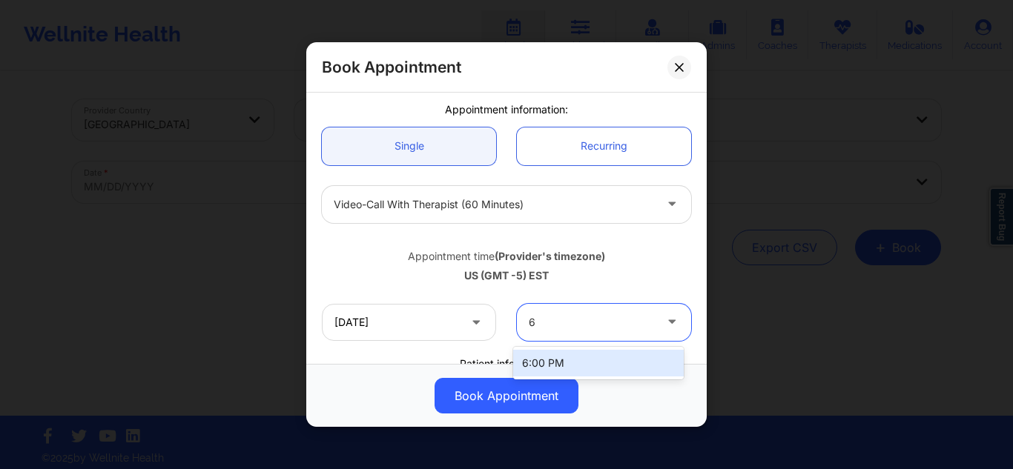
click at [579, 360] on div "6:00 PM" at bounding box center [598, 363] width 171 height 27
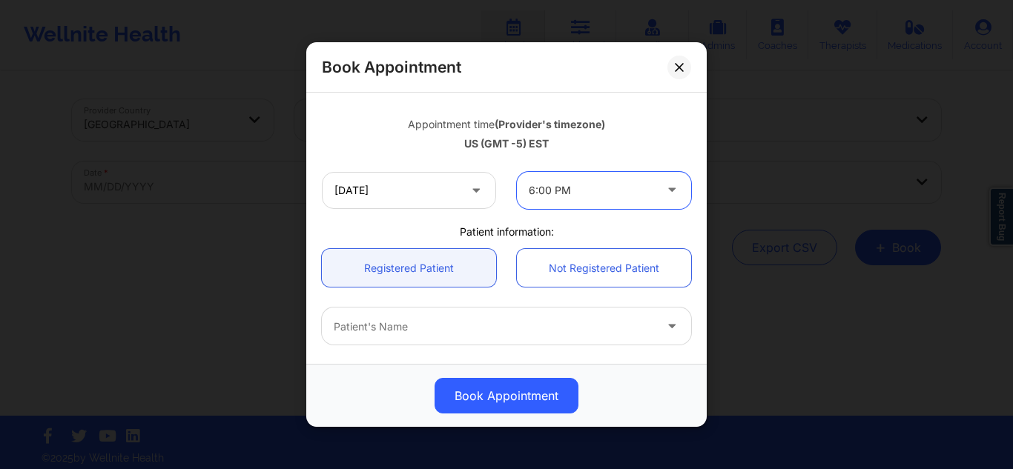
scroll to position [284, 0]
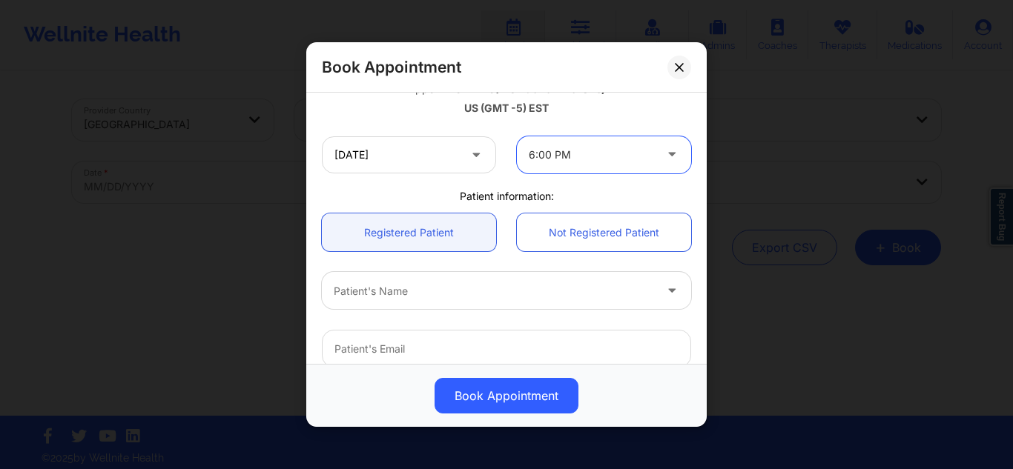
click at [503, 282] on div at bounding box center [494, 291] width 320 height 18
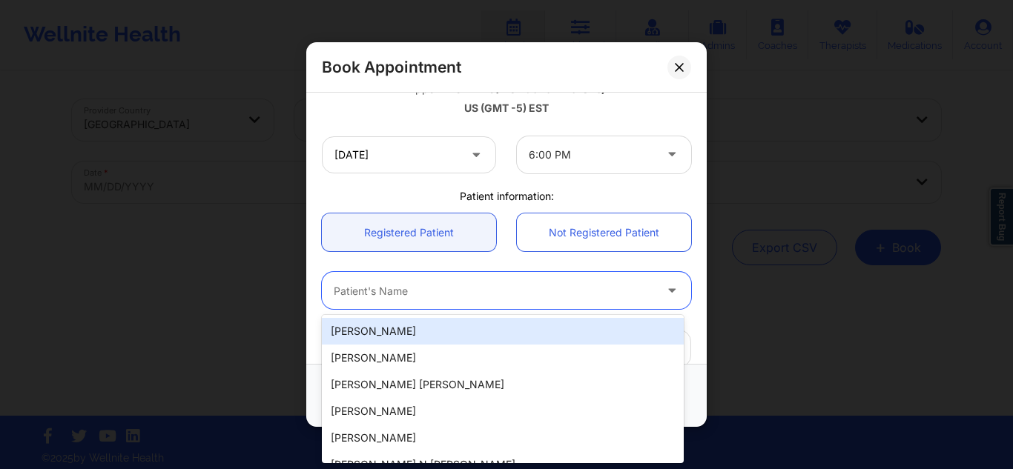
paste input "Amiah Hayes"
type input "Amiah Hayes"
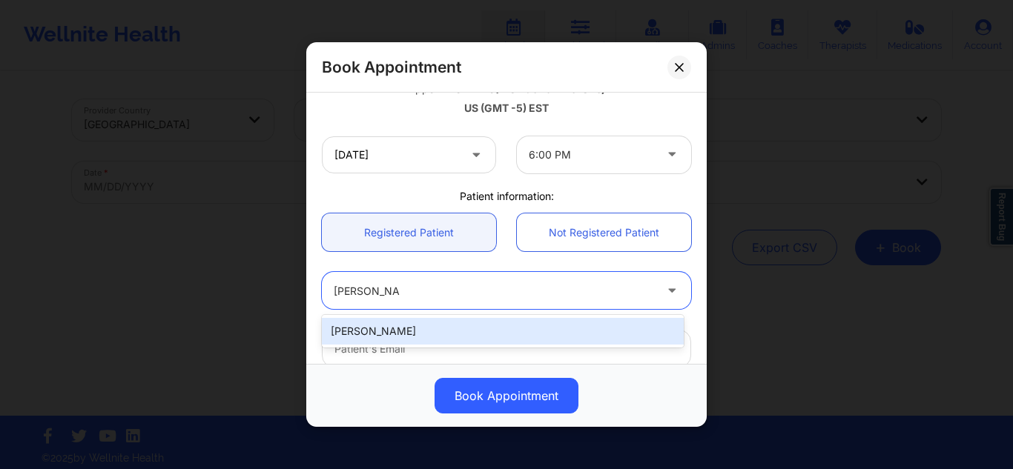
click at [473, 329] on div "Amiah Hayes" at bounding box center [503, 331] width 362 height 27
type input "navahayes@yahoo.com"
type input "+1863-677-1006"
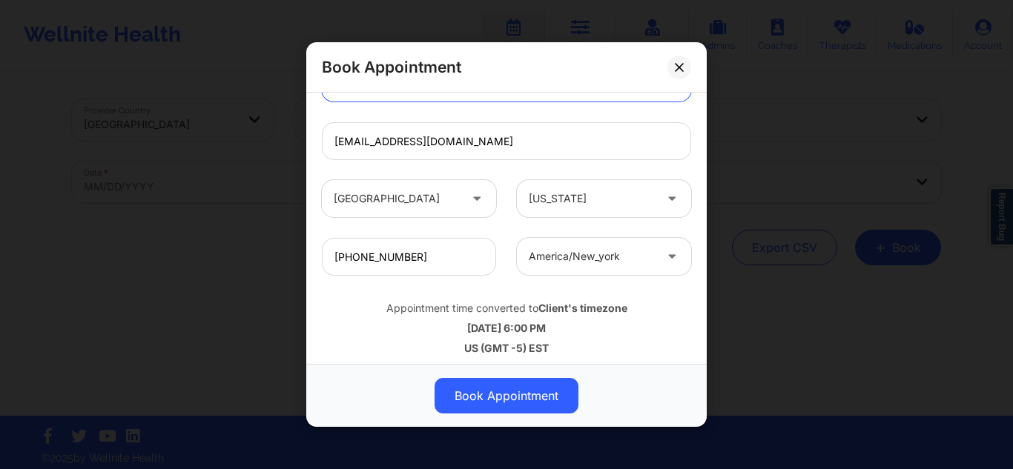
scroll to position [498, 0]
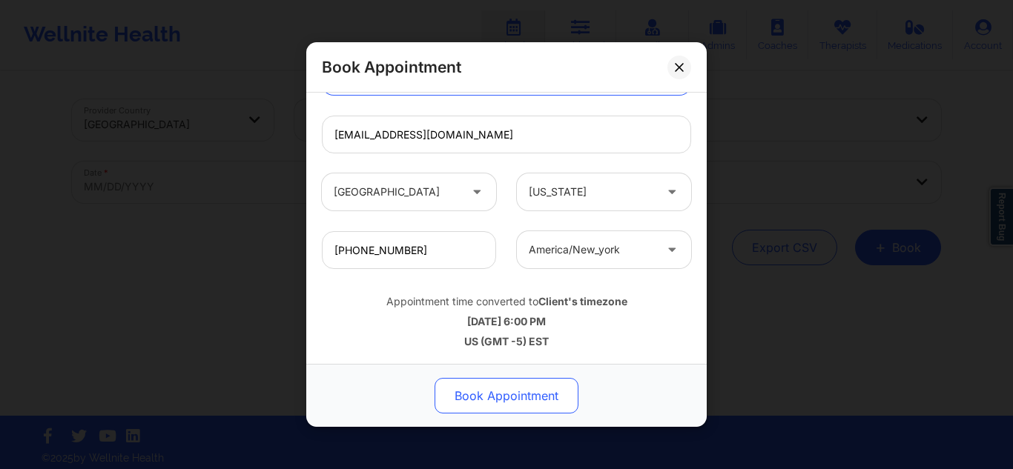
click at [490, 401] on button "Book Appointment" at bounding box center [507, 396] width 144 height 36
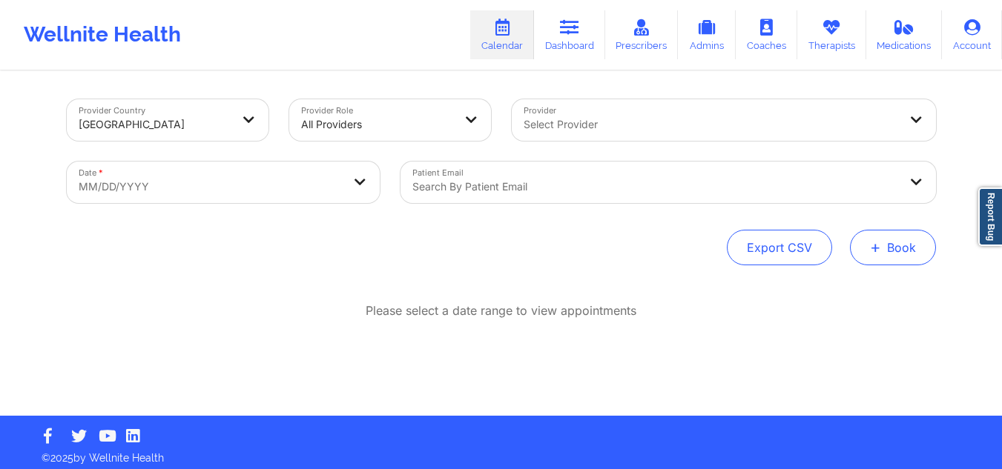
click at [919, 240] on button "+ Book" at bounding box center [893, 248] width 86 height 36
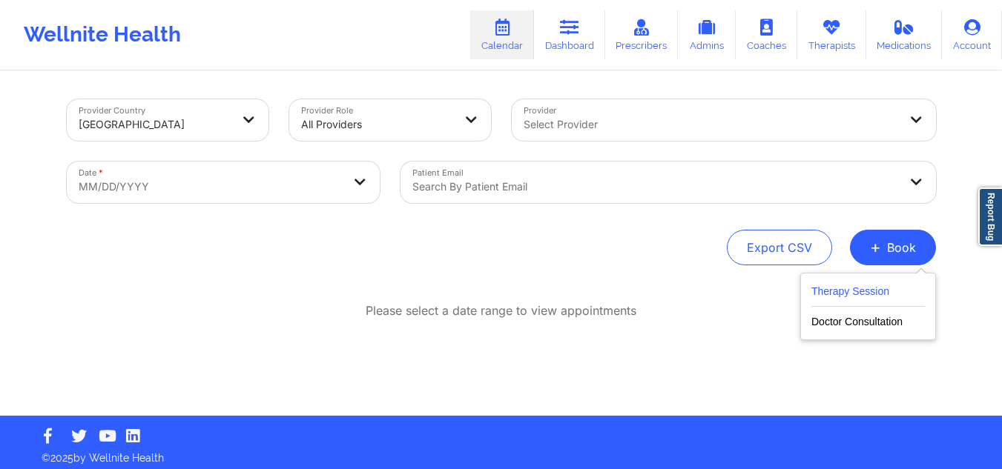
click at [835, 285] on button "Therapy Session" at bounding box center [867, 295] width 113 height 24
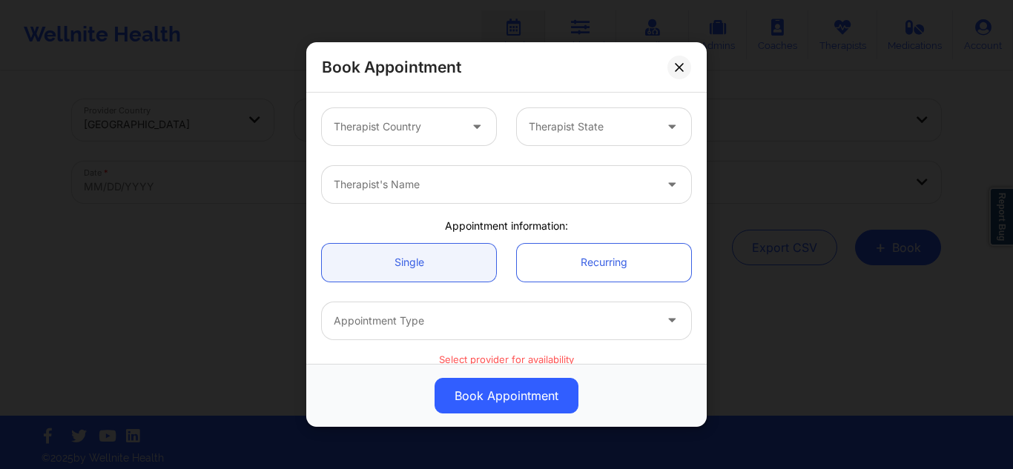
click at [435, 125] on div at bounding box center [396, 127] width 125 height 18
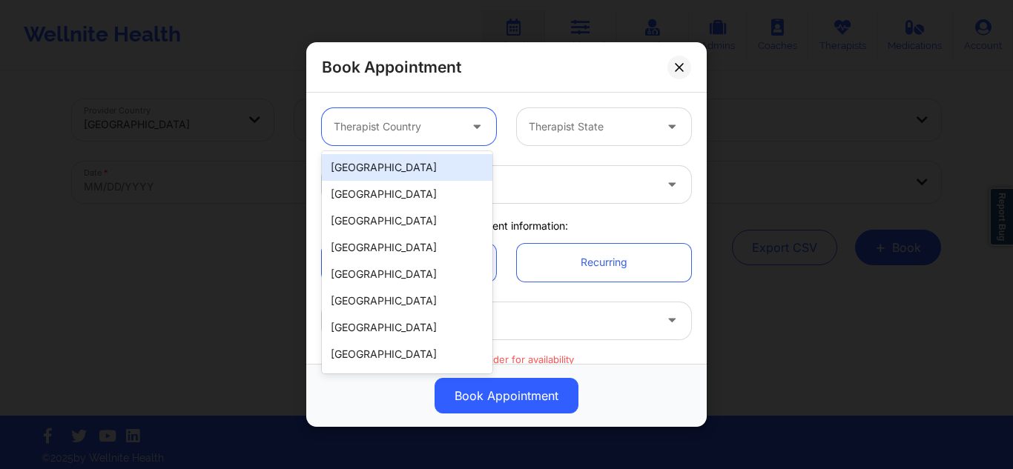
click at [397, 177] on div "[GEOGRAPHIC_DATA]" at bounding box center [407, 167] width 171 height 27
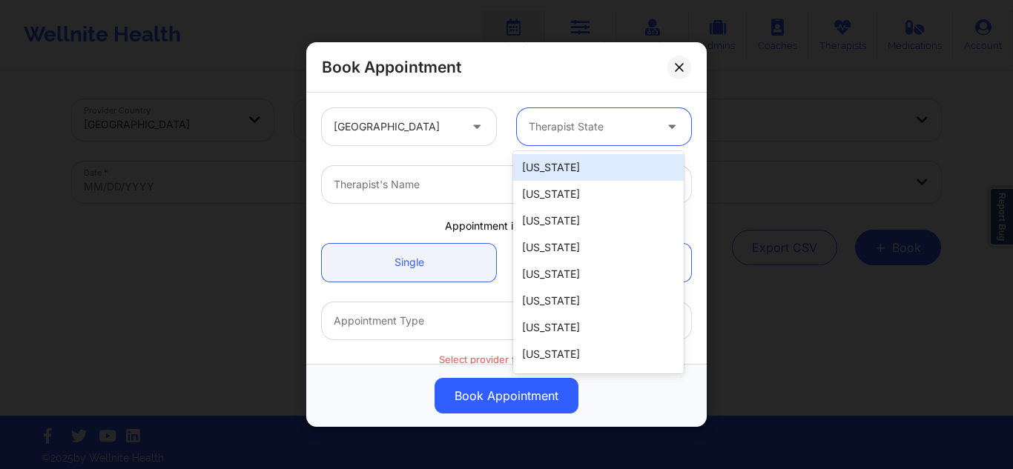
click at [567, 121] on div at bounding box center [591, 127] width 125 height 18
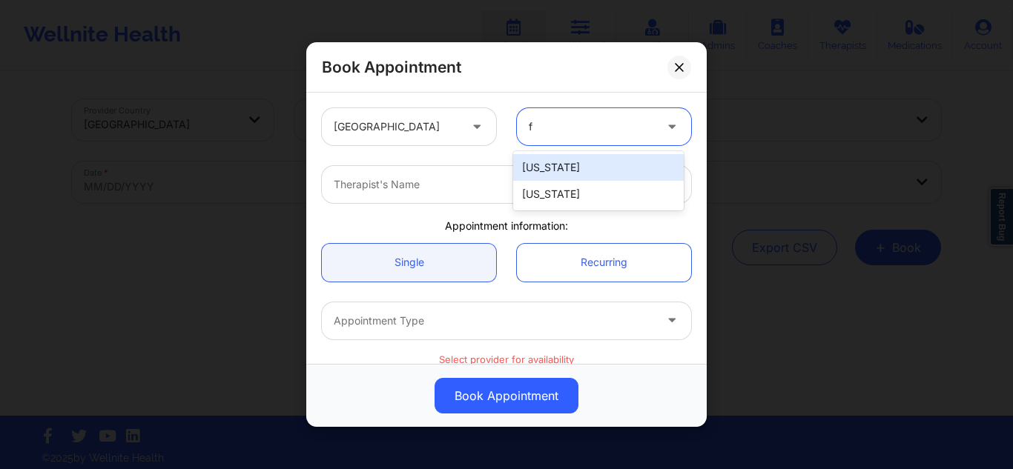
type input "fl"
click at [554, 165] on div "[US_STATE]" at bounding box center [598, 167] width 171 height 27
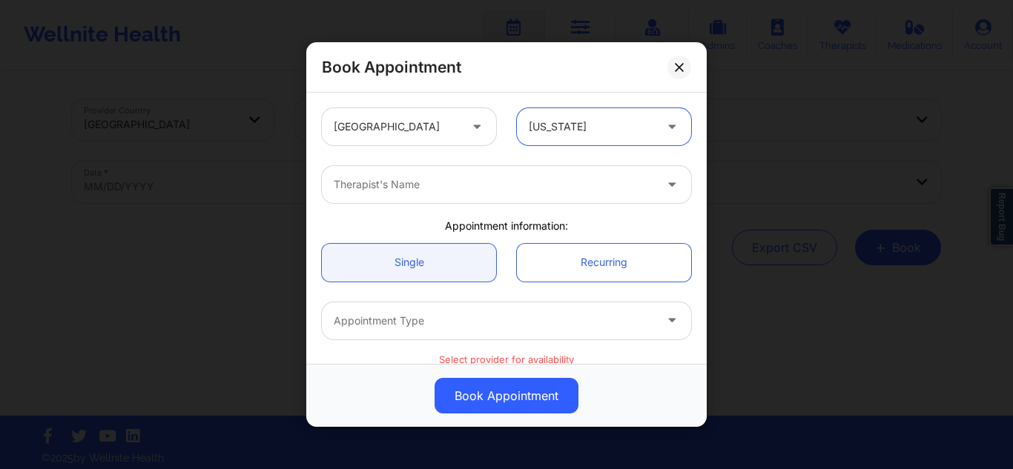
click at [504, 194] on div "Therapist's Name" at bounding box center [489, 184] width 334 height 37
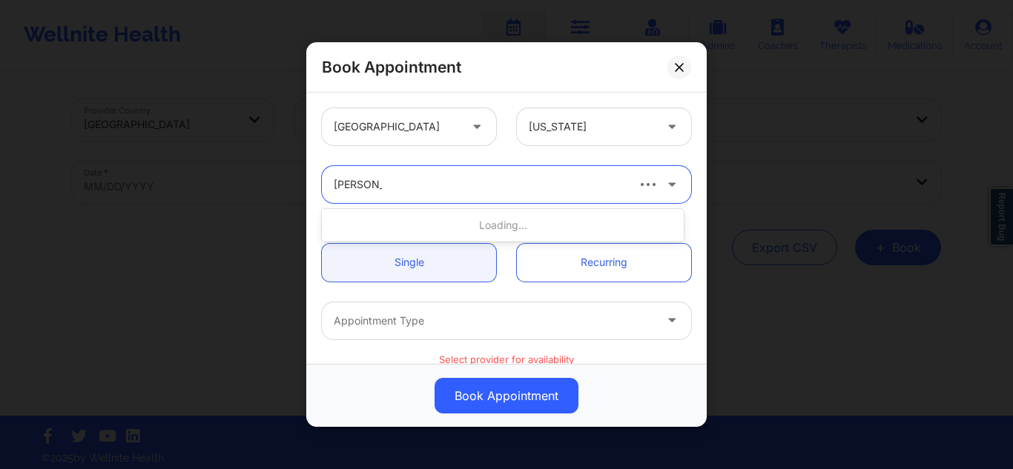
type input "melissa gl"
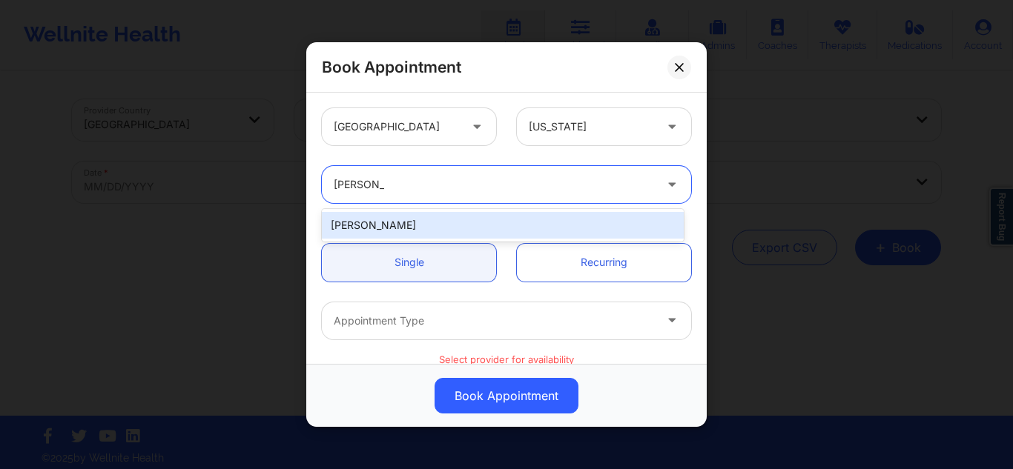
click at [471, 229] on div "Melissa Glenn" at bounding box center [503, 225] width 362 height 27
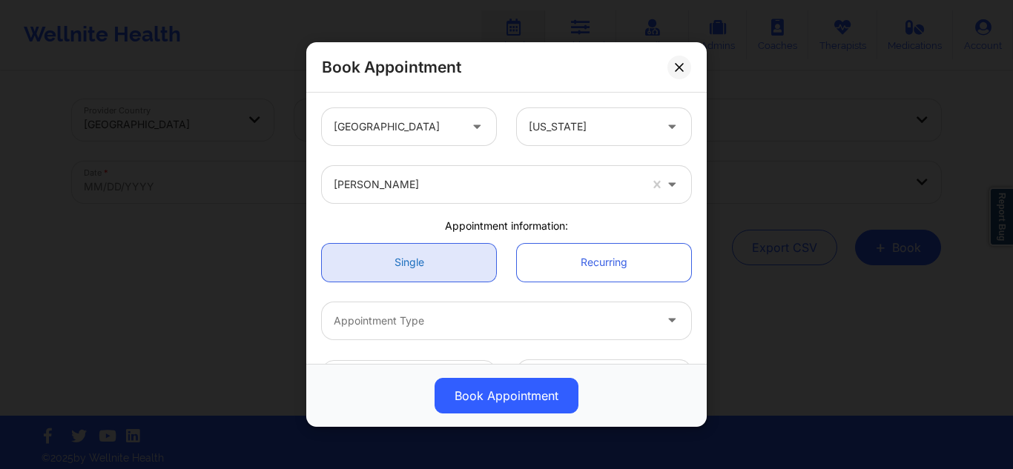
click at [432, 257] on link "Single" at bounding box center [409, 262] width 174 height 38
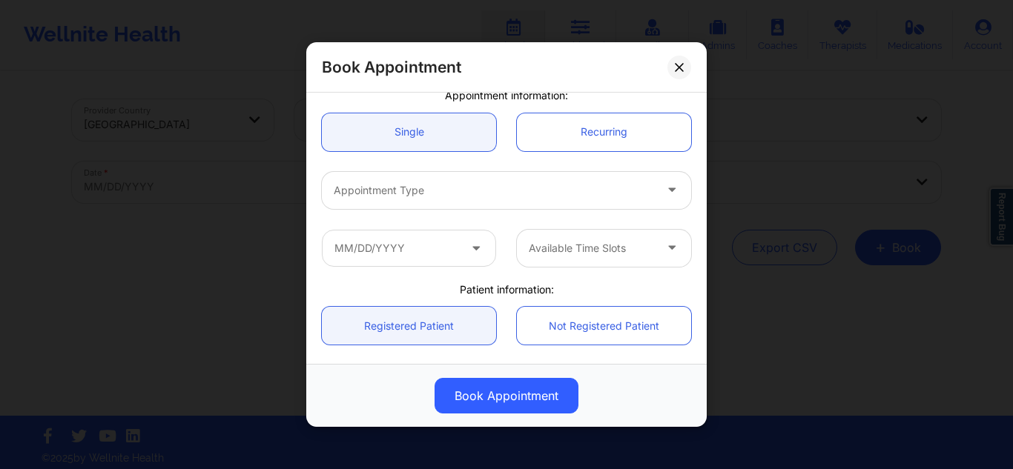
scroll to position [133, 0]
click at [518, 187] on div at bounding box center [494, 188] width 320 height 18
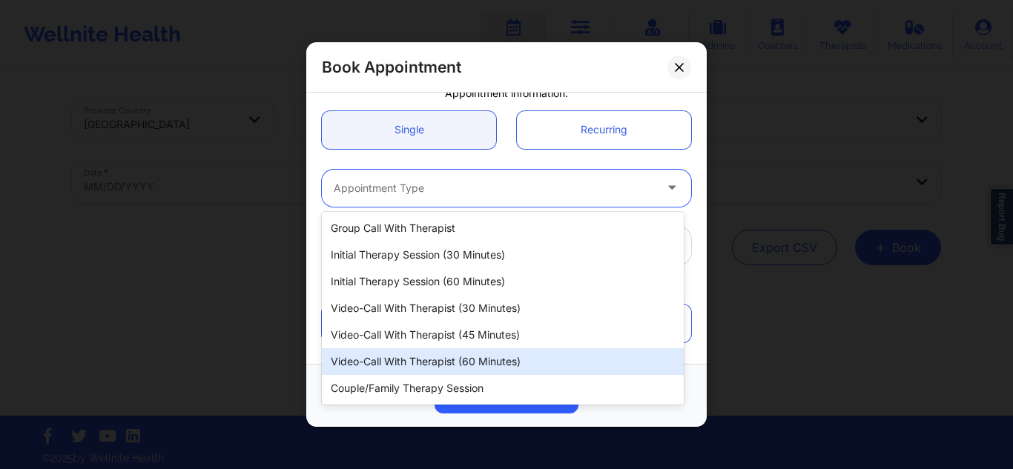
click at [451, 358] on div "Video-Call with Therapist (60 minutes)" at bounding box center [503, 362] width 362 height 27
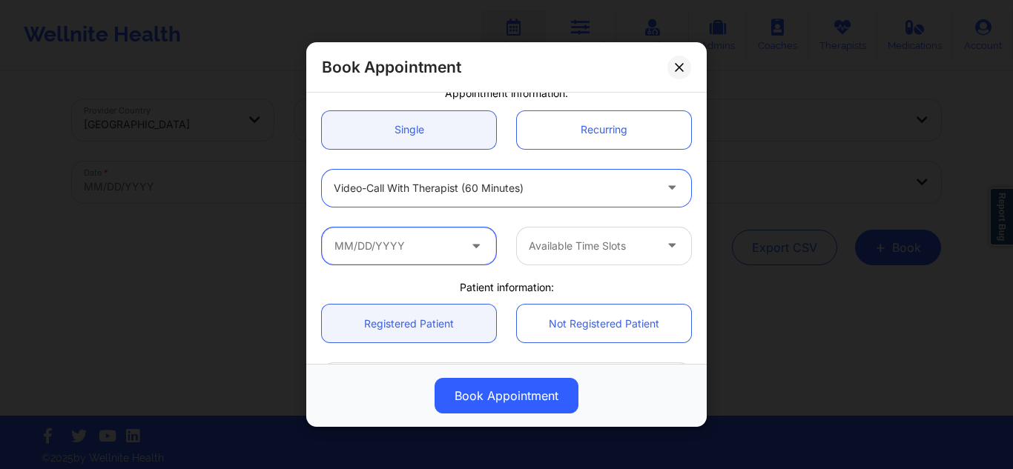
click at [427, 238] on input "text" at bounding box center [409, 245] width 174 height 37
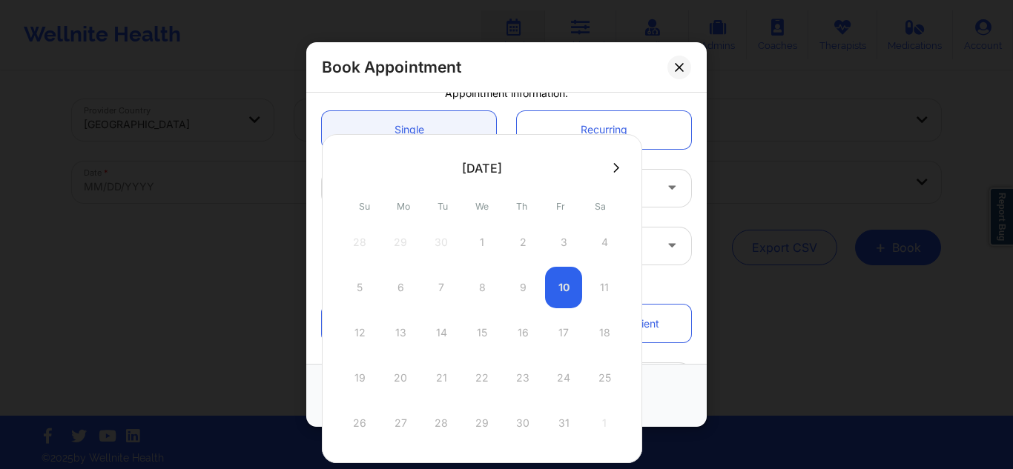
click at [613, 172] on icon at bounding box center [616, 167] width 6 height 11
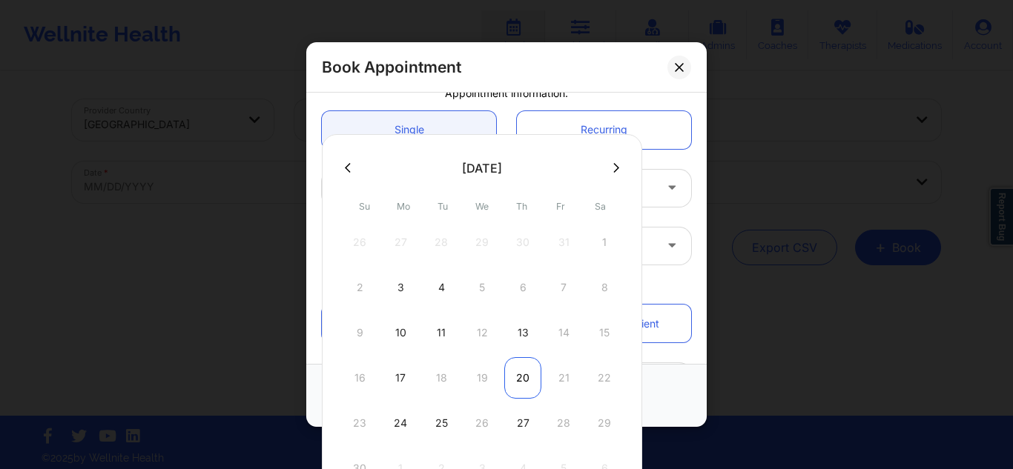
click at [518, 370] on div "20" at bounding box center [522, 378] width 37 height 42
type input "11/20/2025"
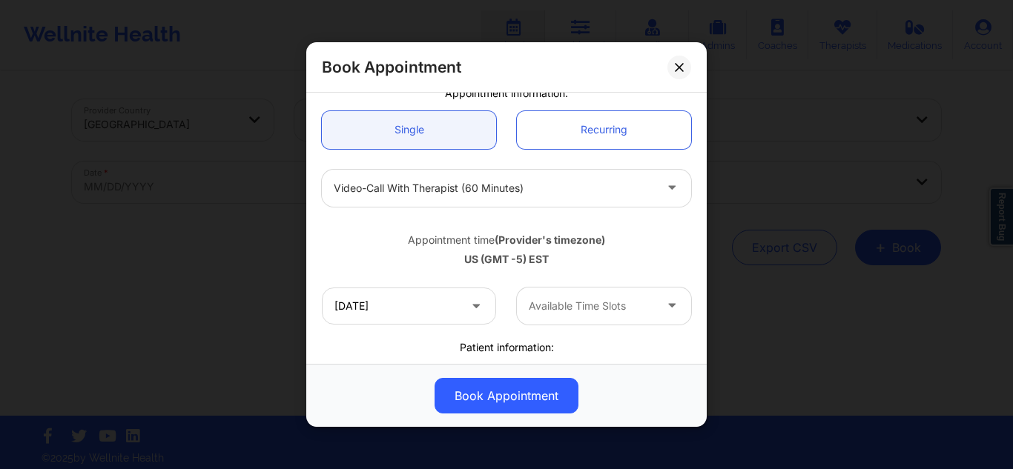
click at [601, 306] on div at bounding box center [591, 306] width 125 height 18
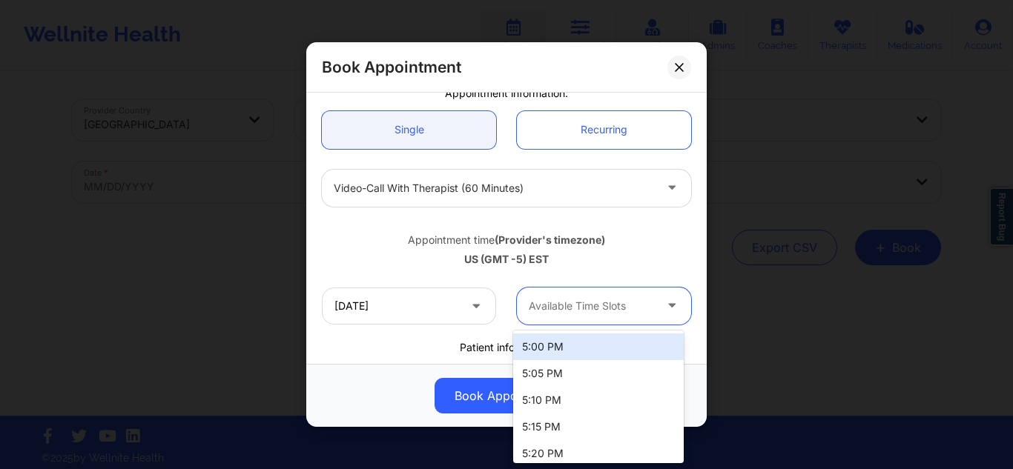
type input "6"
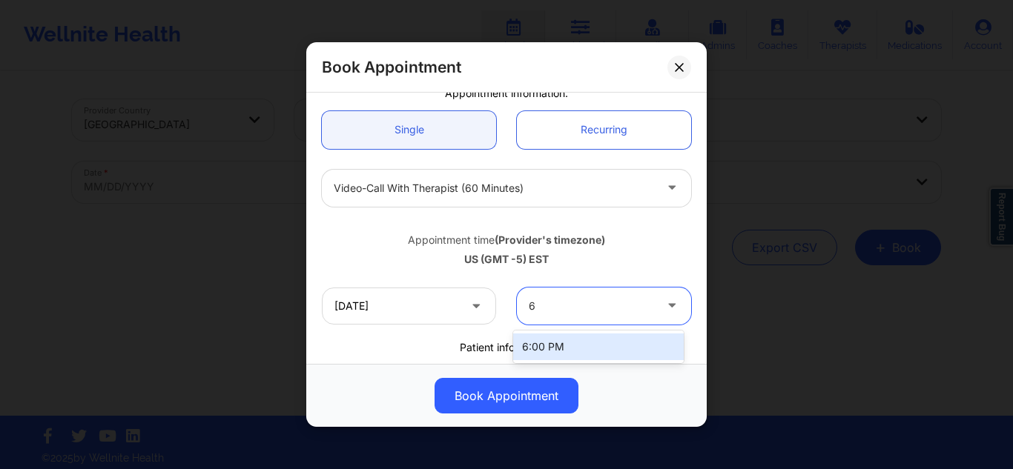
click at [575, 346] on div "6:00 PM" at bounding box center [598, 347] width 171 height 27
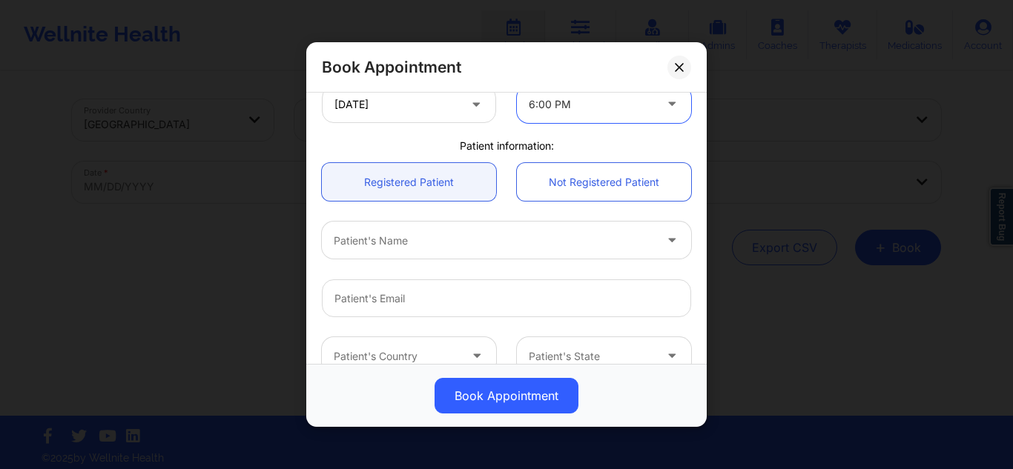
scroll to position [370, 0]
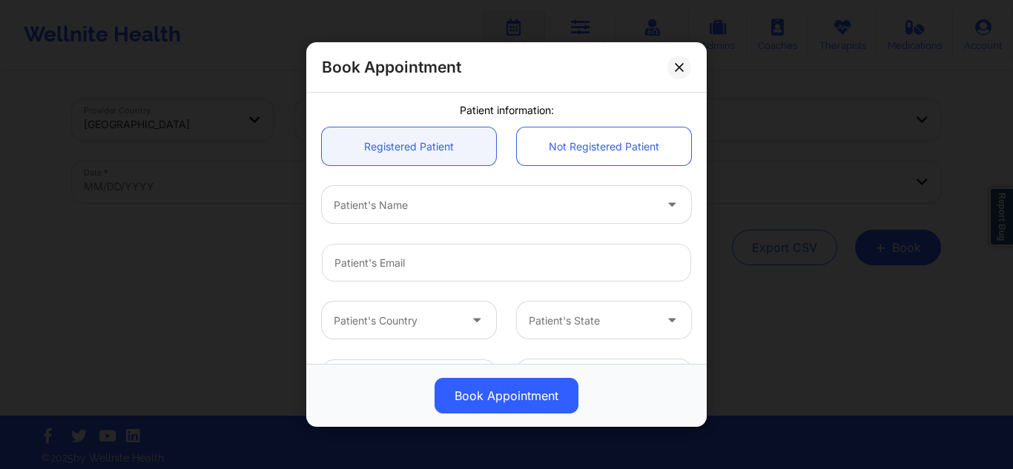
click at [554, 200] on div at bounding box center [494, 205] width 320 height 18
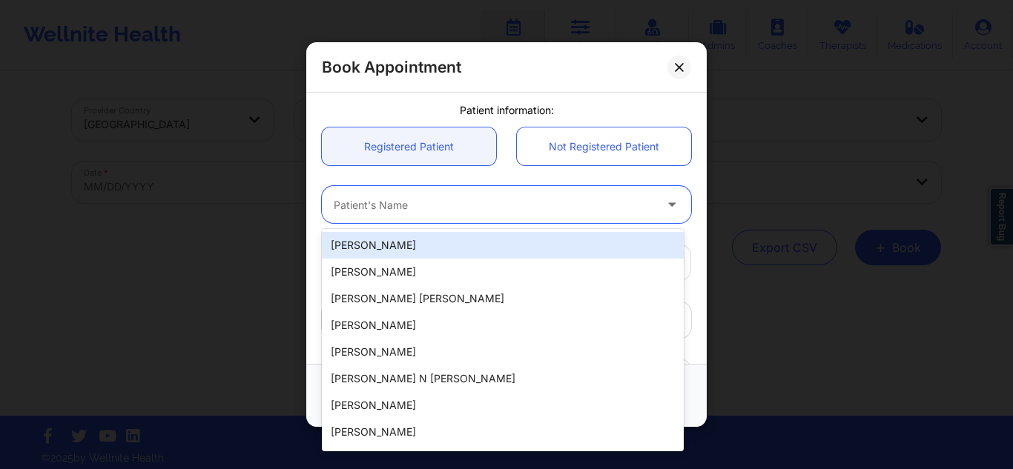
paste input "Amiah Hayes"
type input "Amiah Hayes"
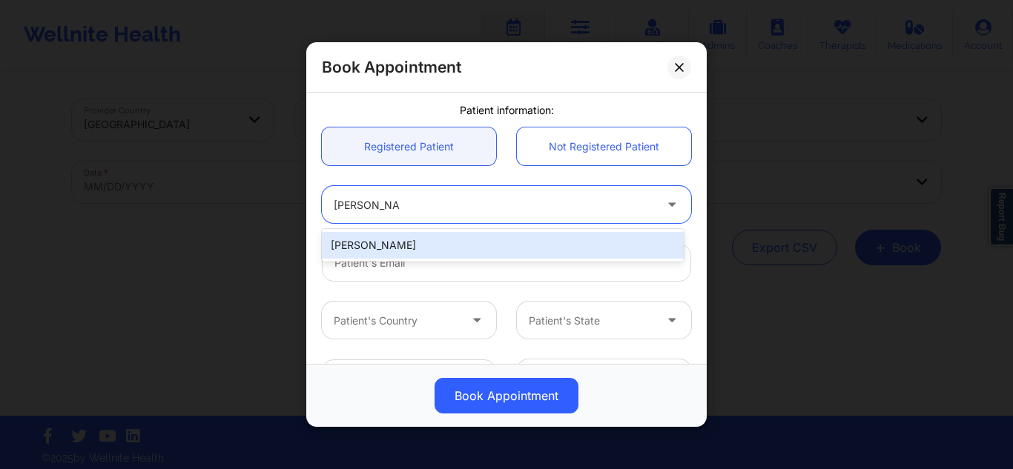
click at [505, 238] on div "Amiah Hayes" at bounding box center [503, 245] width 362 height 27
type input "navahayes@yahoo.com"
type input "+1863-677-1006"
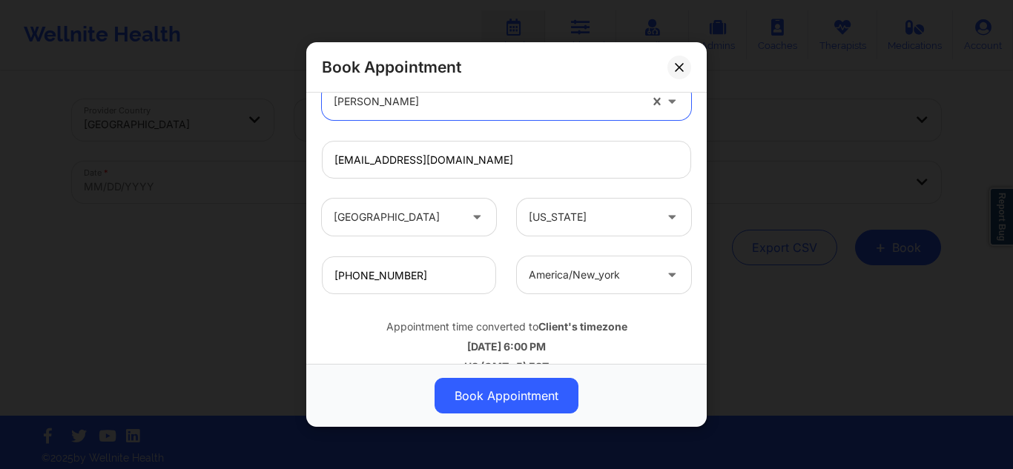
scroll to position [498, 0]
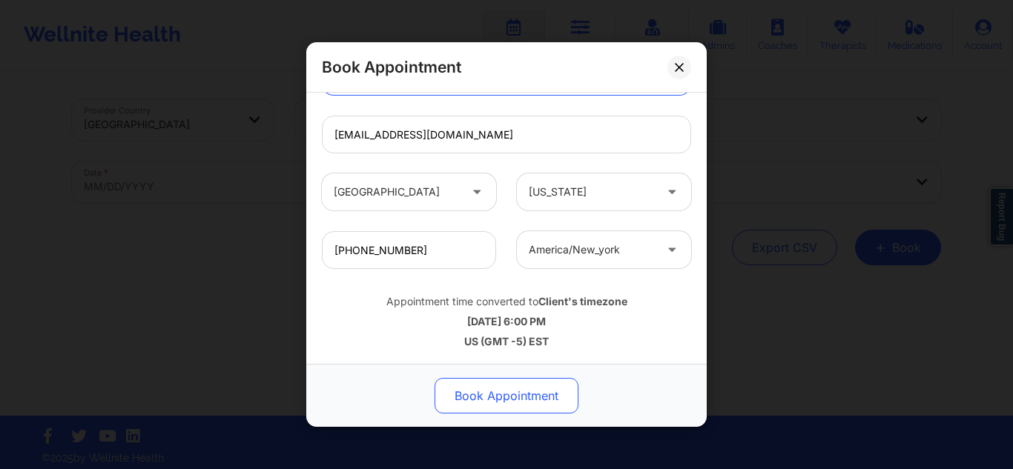
click at [504, 397] on button "Book Appointment" at bounding box center [507, 396] width 144 height 36
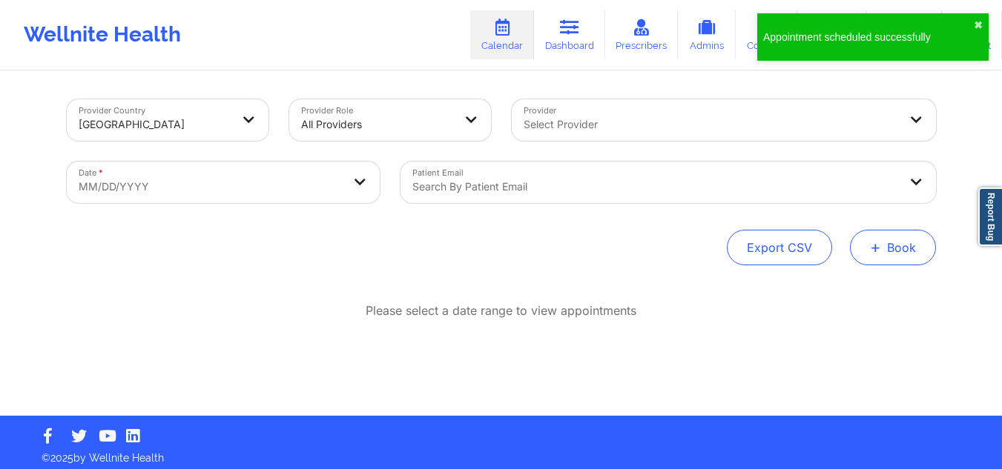
click at [910, 249] on button "+ Book" at bounding box center [893, 248] width 86 height 36
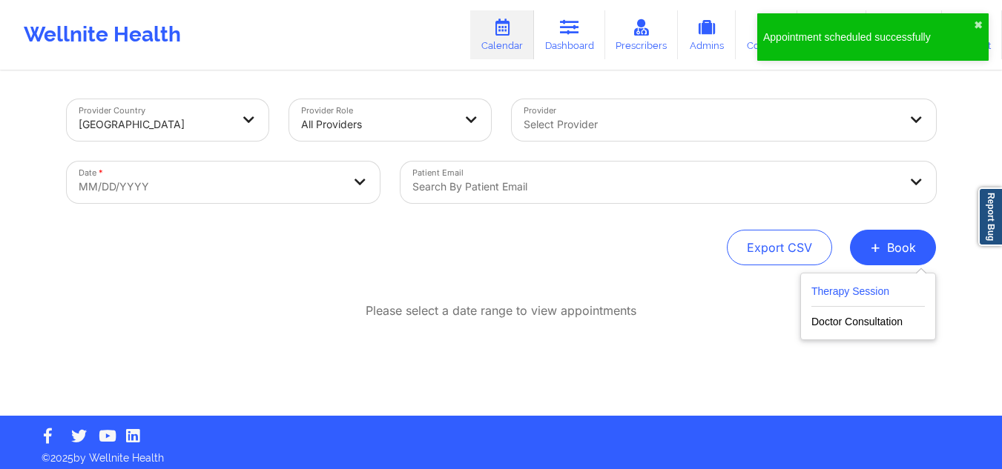
click at [858, 291] on button "Therapy Session" at bounding box center [867, 295] width 113 height 24
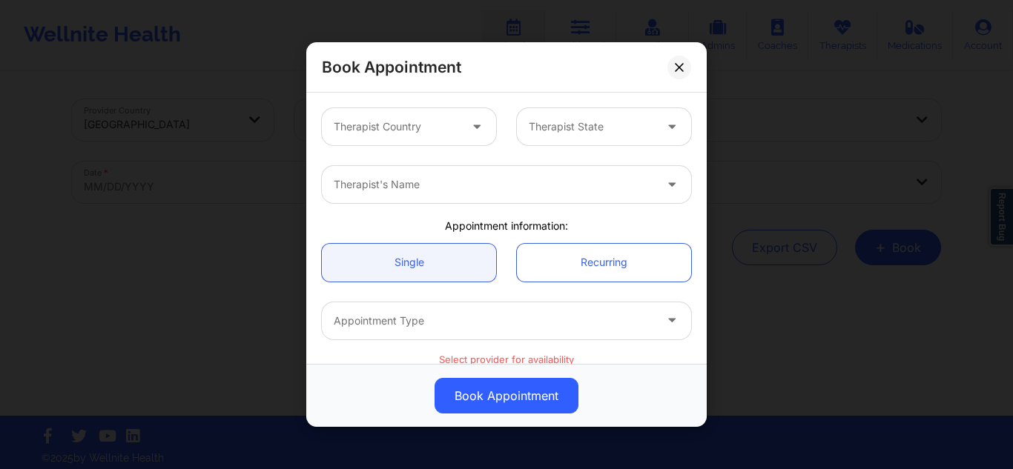
click at [448, 125] on div at bounding box center [396, 127] width 125 height 18
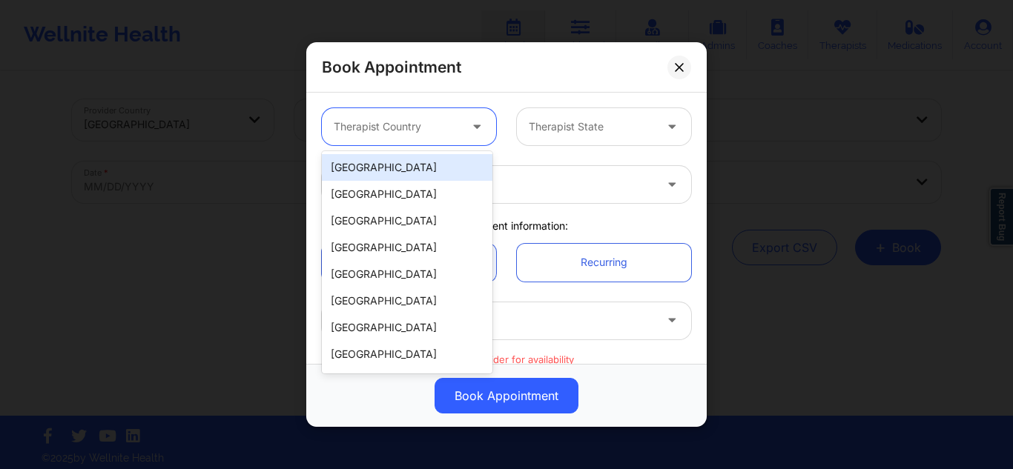
click at [425, 167] on div "[GEOGRAPHIC_DATA]" at bounding box center [407, 167] width 171 height 27
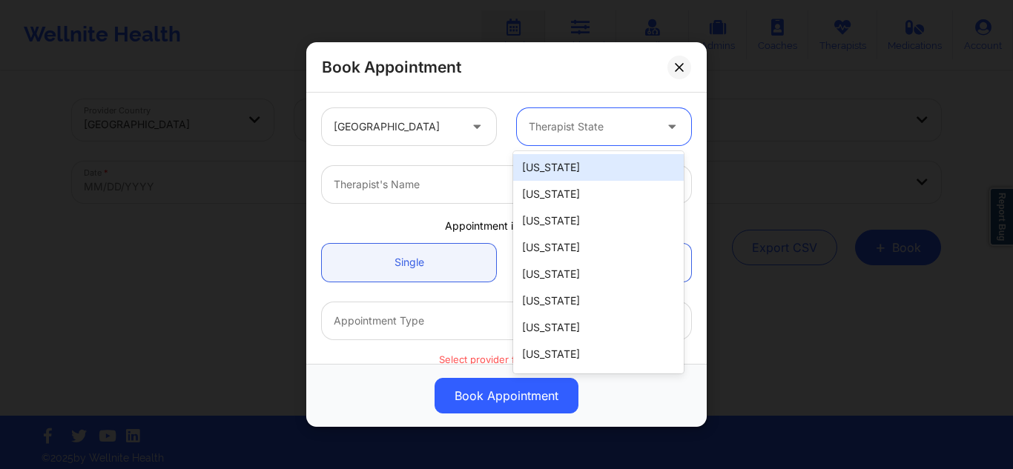
click at [555, 141] on div "Therapist State" at bounding box center [586, 126] width 139 height 37
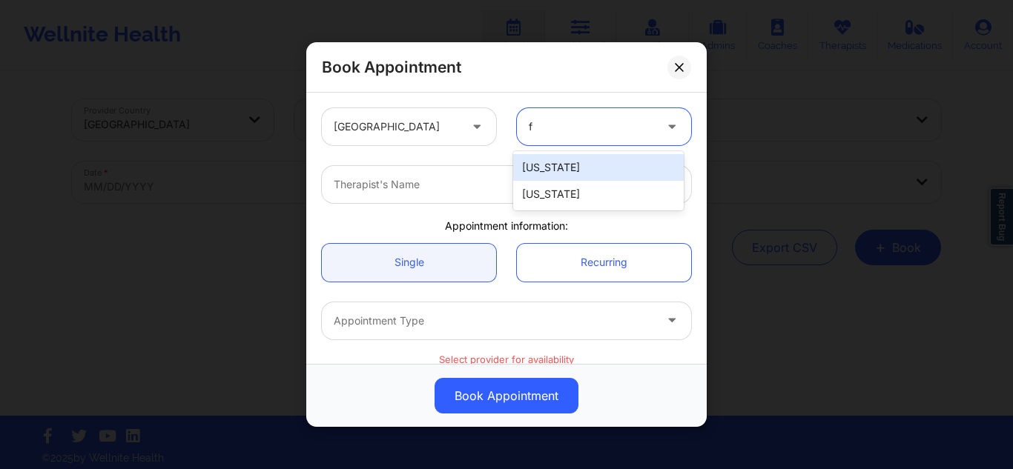
type input "fl"
click at [541, 162] on div "[US_STATE]" at bounding box center [598, 167] width 171 height 27
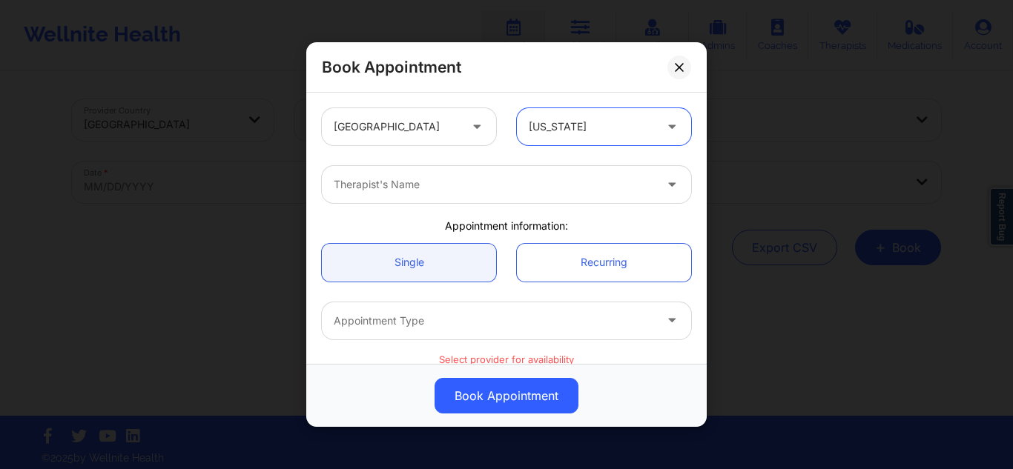
click at [479, 190] on div at bounding box center [494, 185] width 320 height 18
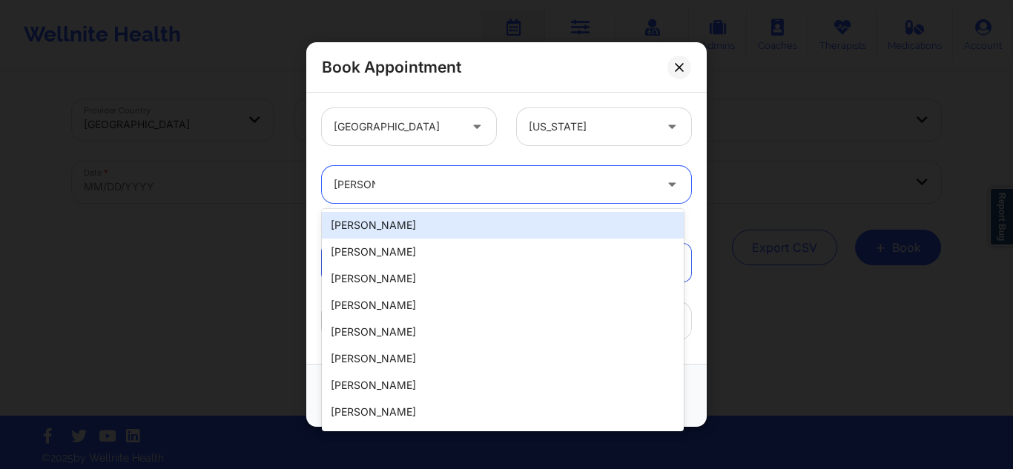
type input "melissa g"
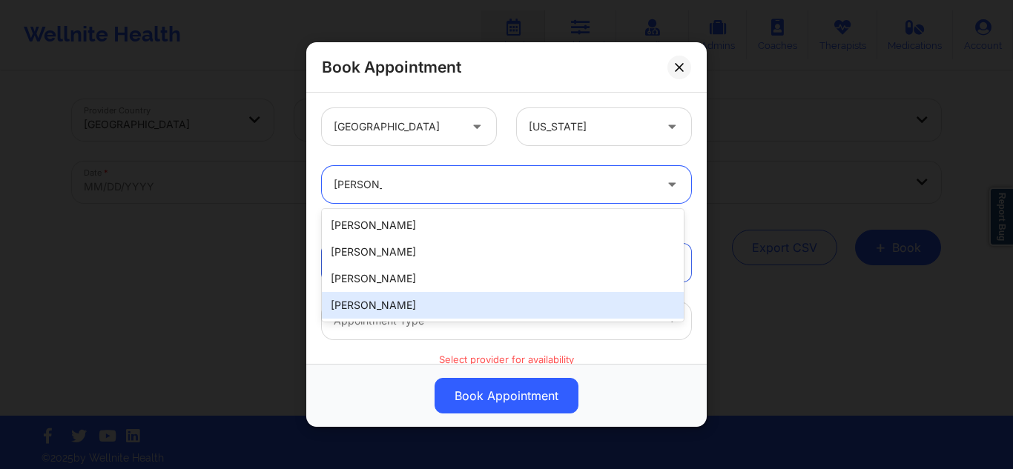
click at [400, 299] on div "Melissa Glenn" at bounding box center [503, 305] width 362 height 27
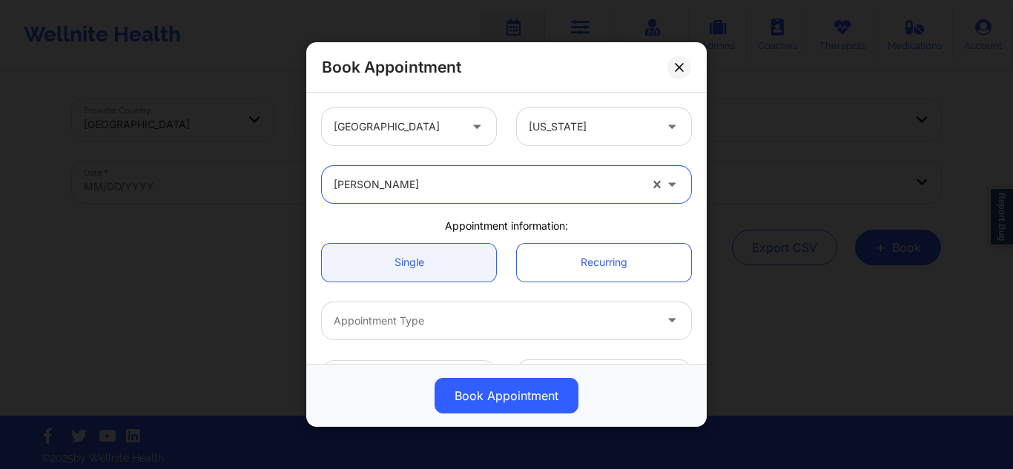
click at [412, 324] on div at bounding box center [494, 321] width 320 height 18
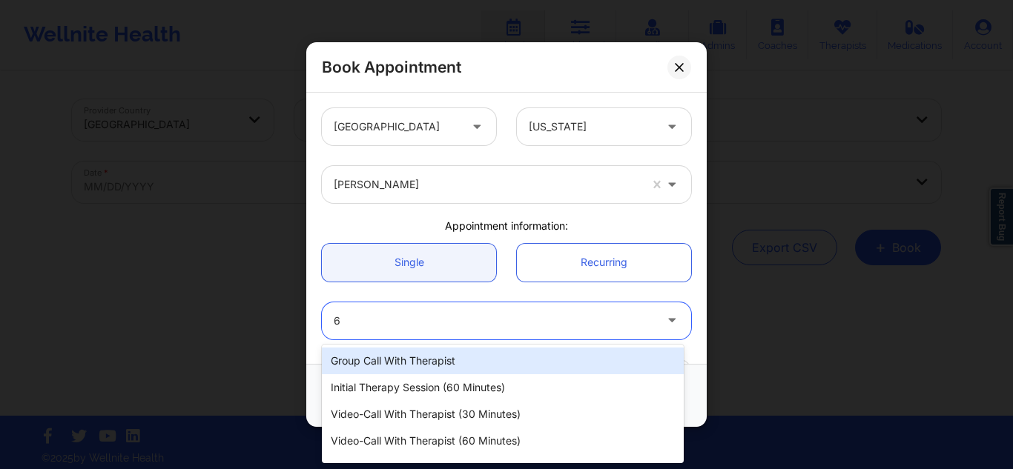
type input "60"
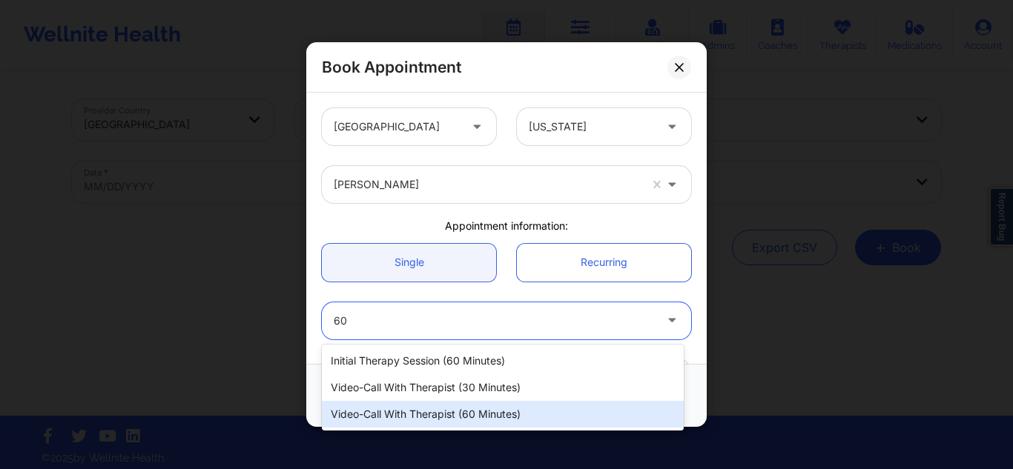
click at [387, 413] on div "Video-Call with Therapist (60 minutes)" at bounding box center [503, 414] width 362 height 27
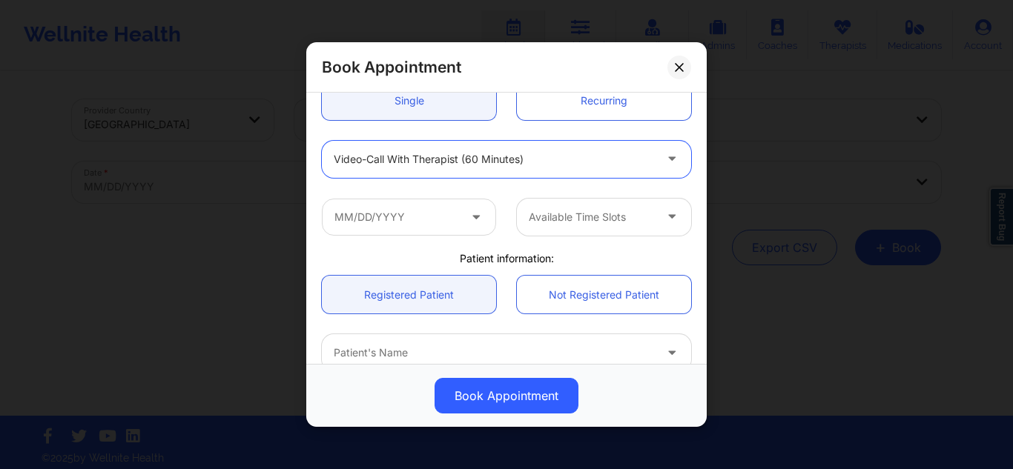
scroll to position [198, 0]
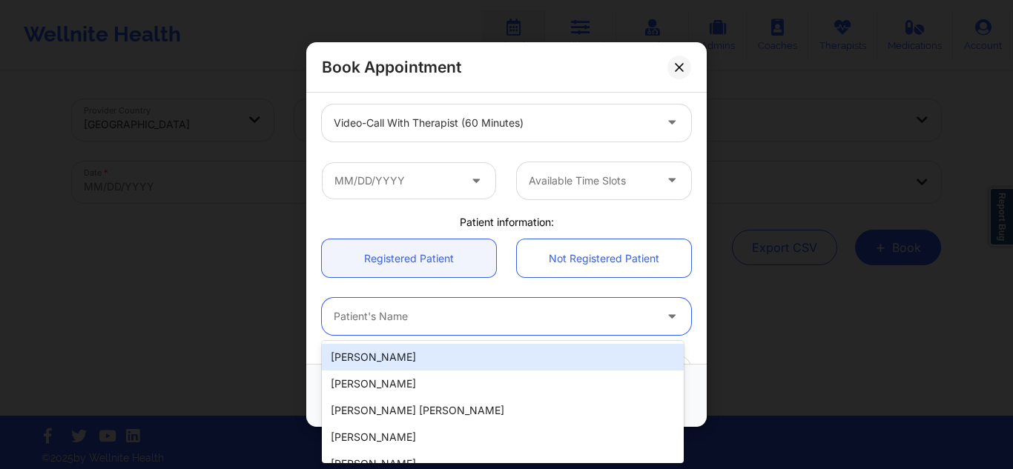
click at [474, 311] on div at bounding box center [494, 317] width 320 height 18
paste input "Amiah Hayes"
type input "Amiah Hayes"
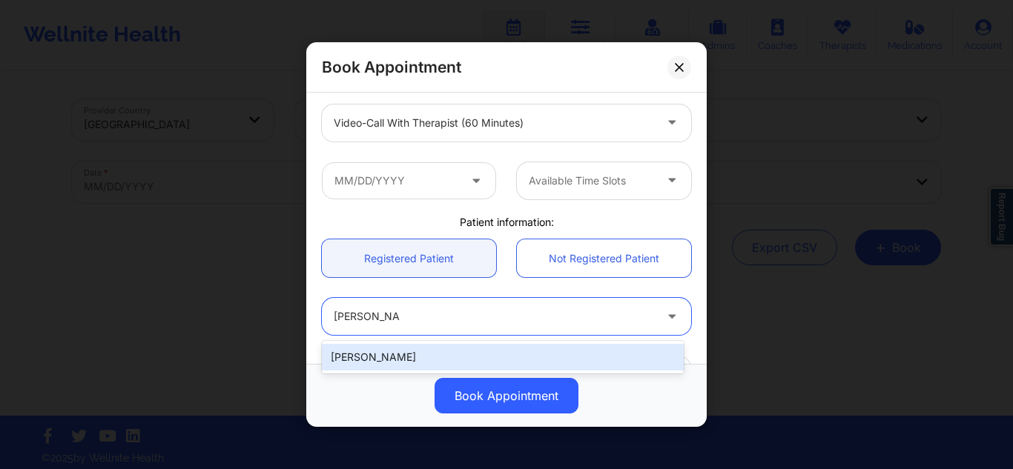
click at [403, 354] on div "Amiah Hayes" at bounding box center [503, 357] width 362 height 27
type input "navahayes@yahoo.com"
type input "+1863-677-1006"
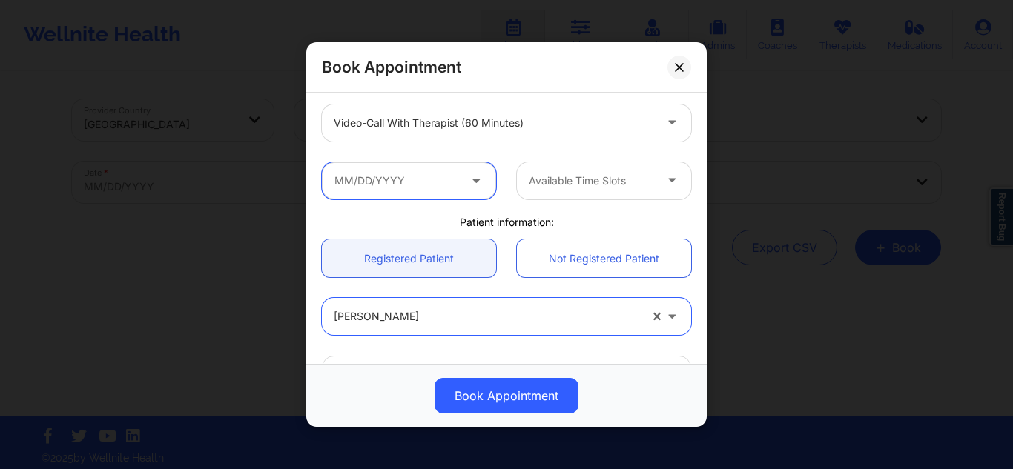
click at [426, 183] on input "text" at bounding box center [409, 180] width 174 height 37
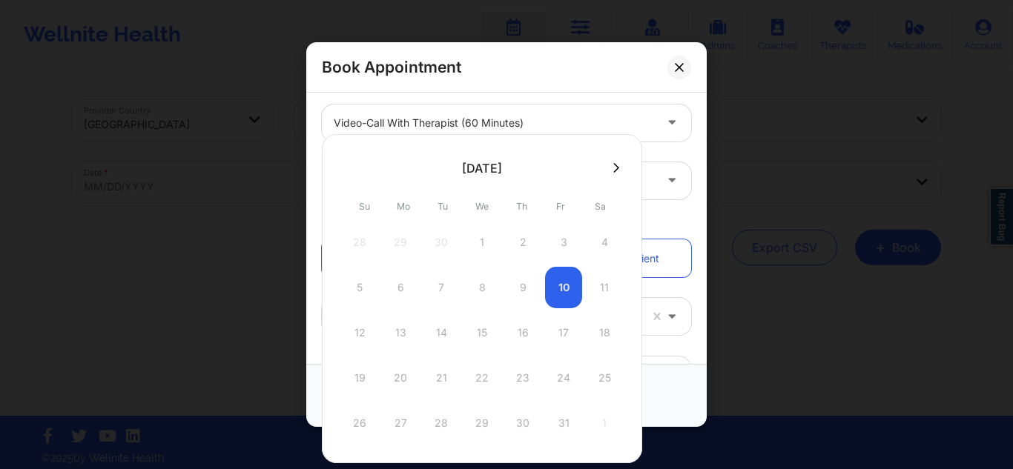
click at [611, 174] on button at bounding box center [616, 168] width 15 height 13
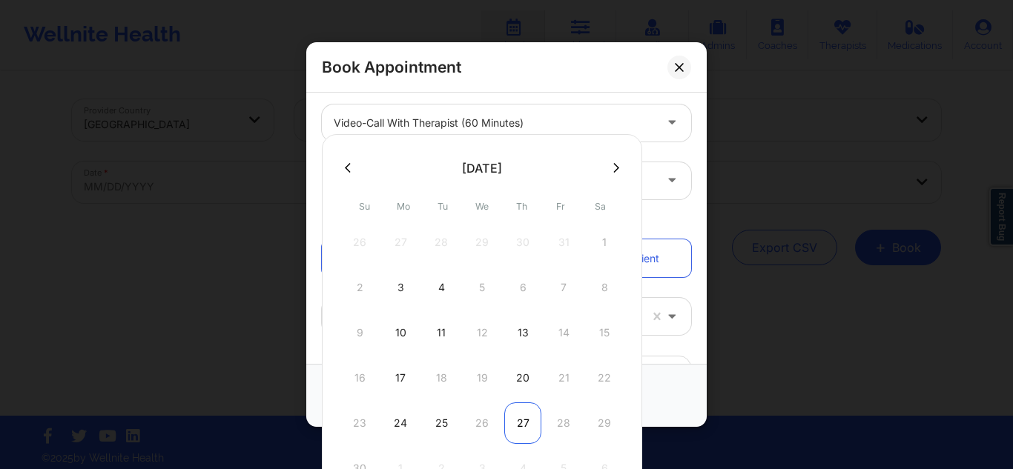
click at [519, 426] on div "27" at bounding box center [522, 424] width 37 height 42
type input "11/27/2025"
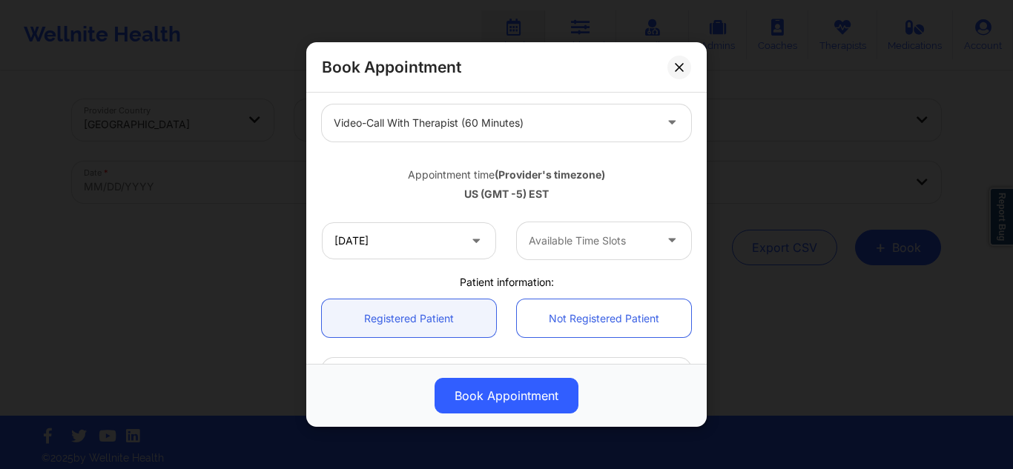
click at [636, 244] on div at bounding box center [591, 241] width 125 height 18
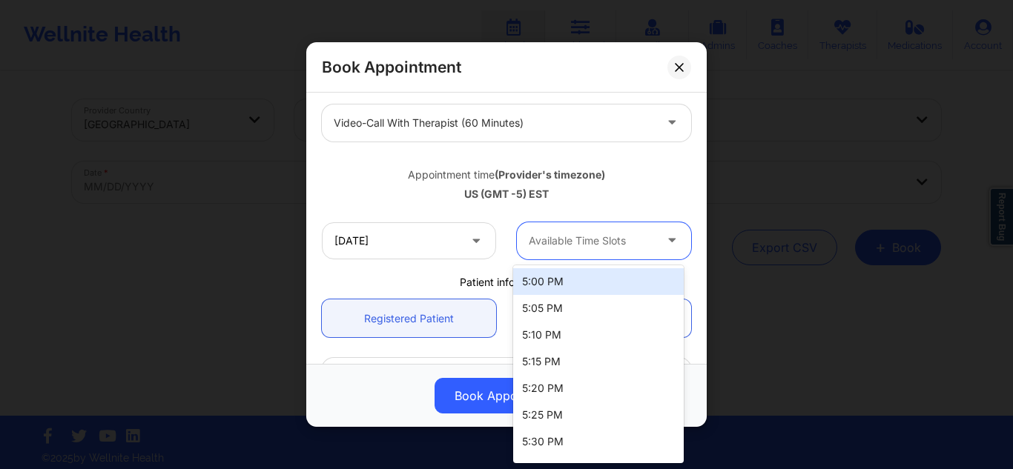
type input "6"
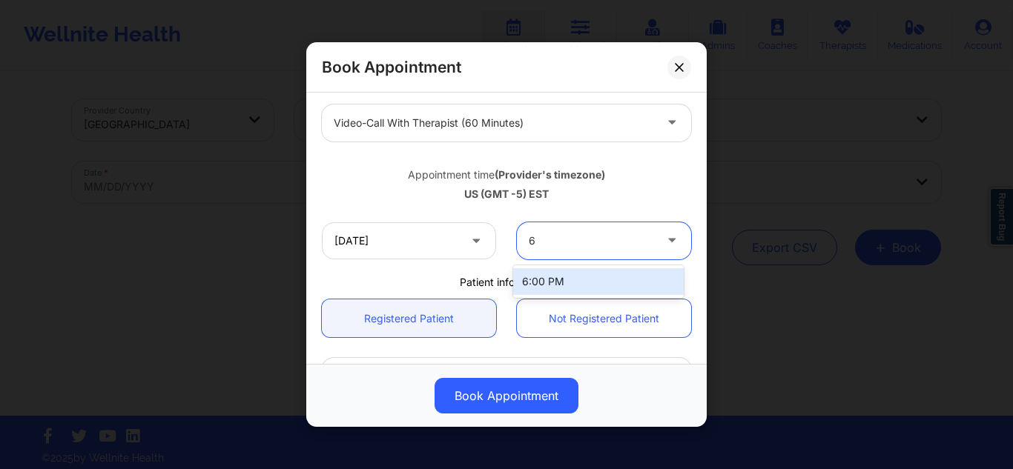
click at [556, 273] on div "6:00 PM" at bounding box center [598, 281] width 171 height 27
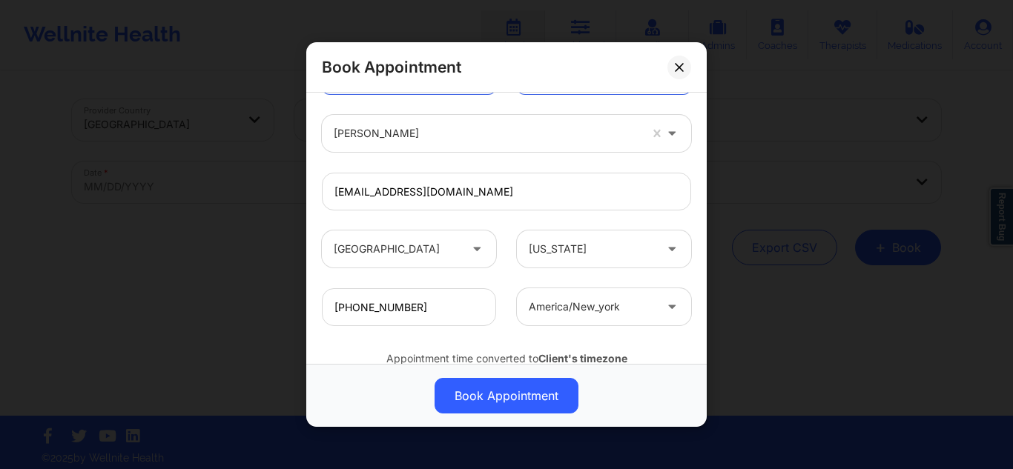
scroll to position [498, 0]
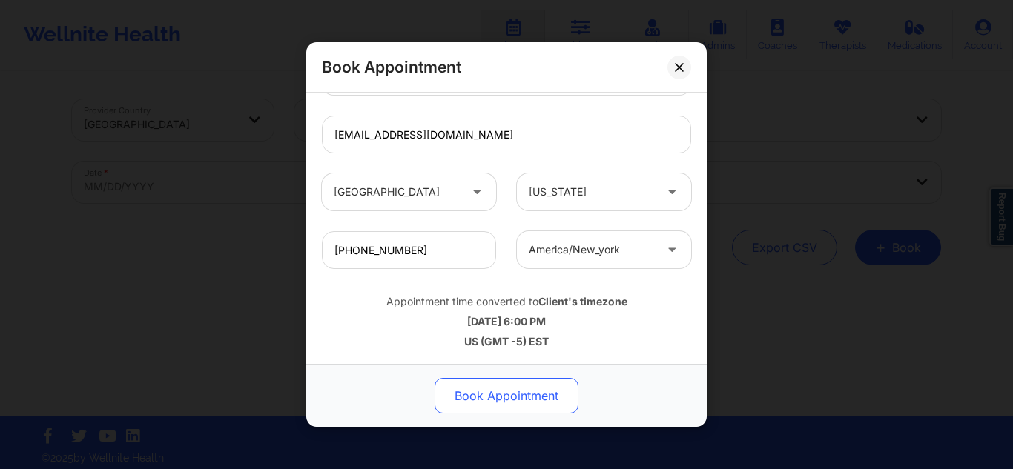
click at [494, 392] on button "Book Appointment" at bounding box center [507, 396] width 144 height 36
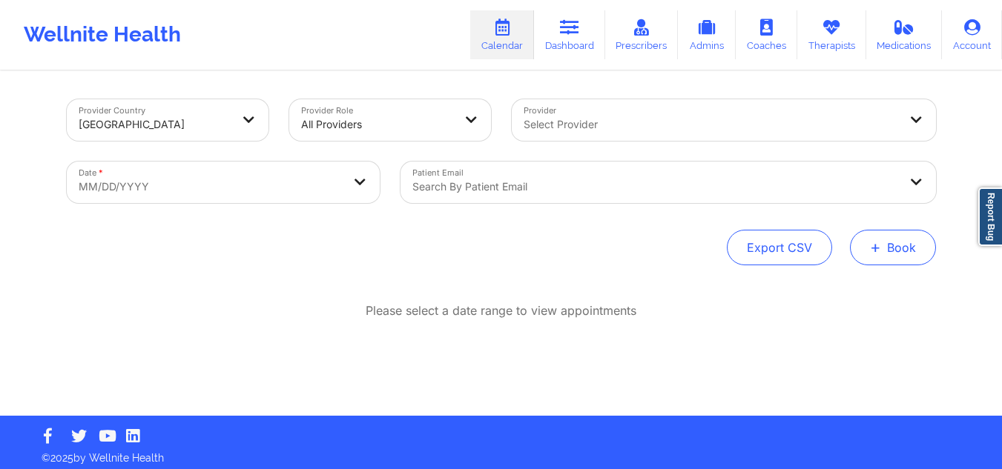
click at [877, 249] on span "+" at bounding box center [875, 247] width 11 height 8
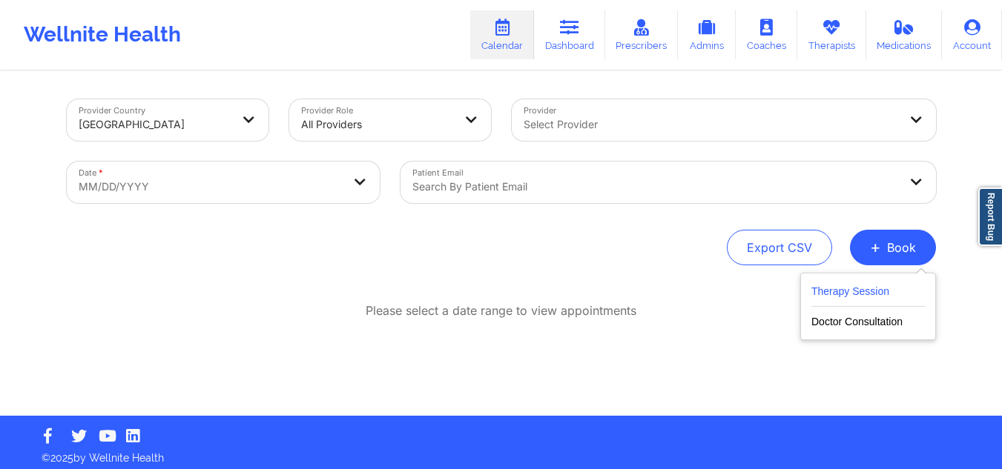
click at [850, 288] on button "Therapy Session" at bounding box center [867, 295] width 113 height 24
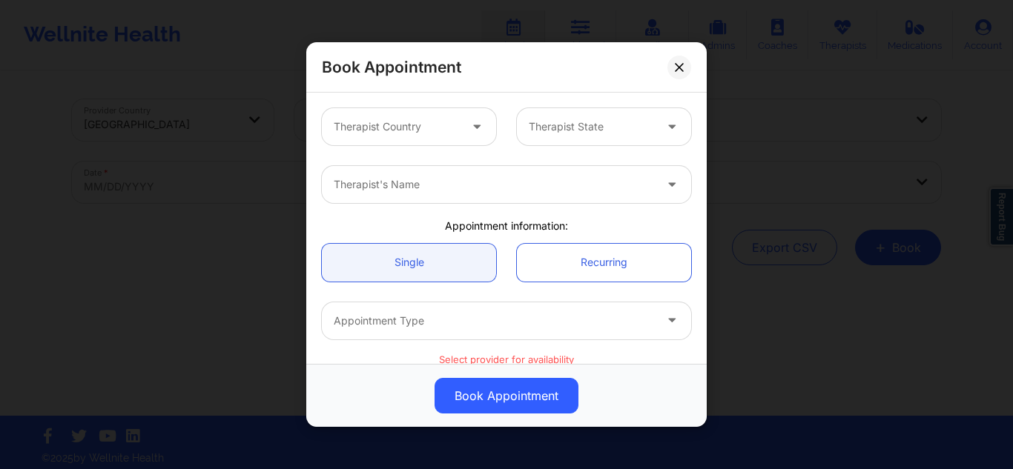
click at [441, 125] on div at bounding box center [396, 127] width 125 height 18
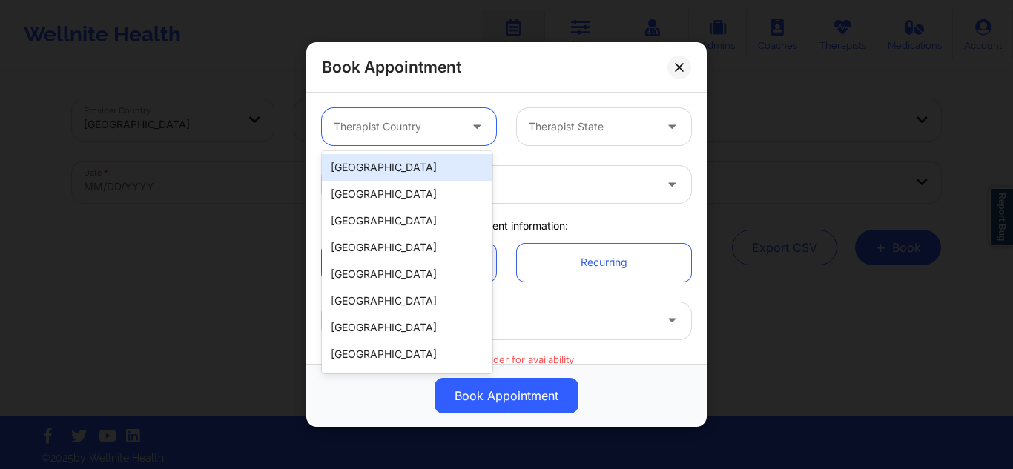
click at [414, 165] on div "[GEOGRAPHIC_DATA]" at bounding box center [407, 167] width 171 height 27
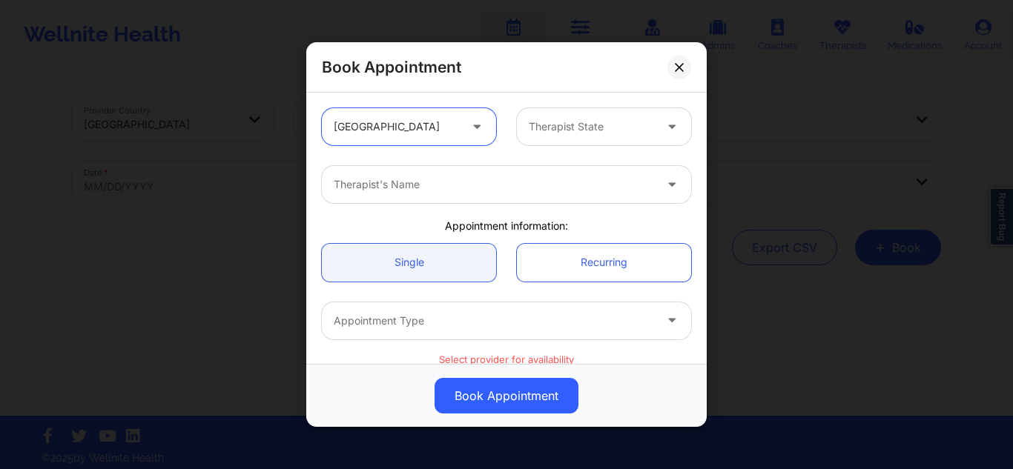
click at [558, 122] on div at bounding box center [591, 127] width 125 height 18
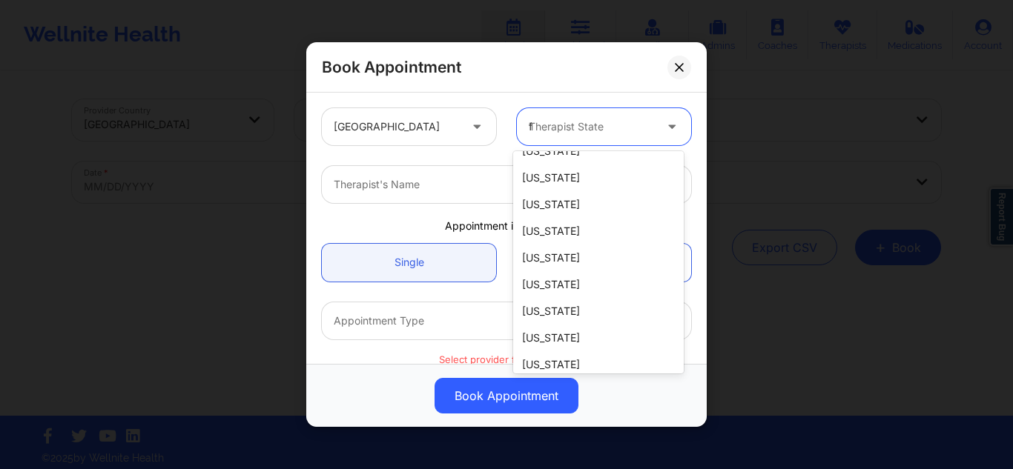
scroll to position [0, 0]
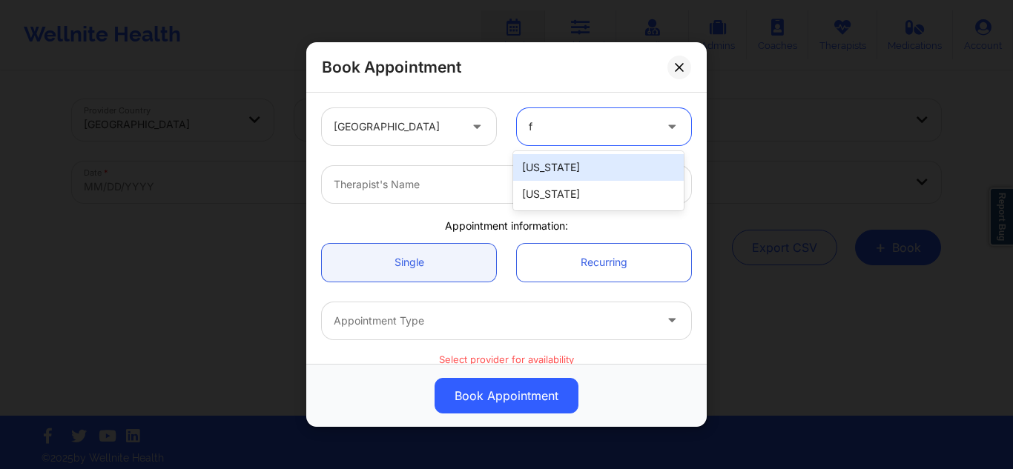
type input "fl"
click at [615, 155] on div "[US_STATE]" at bounding box center [598, 167] width 171 height 27
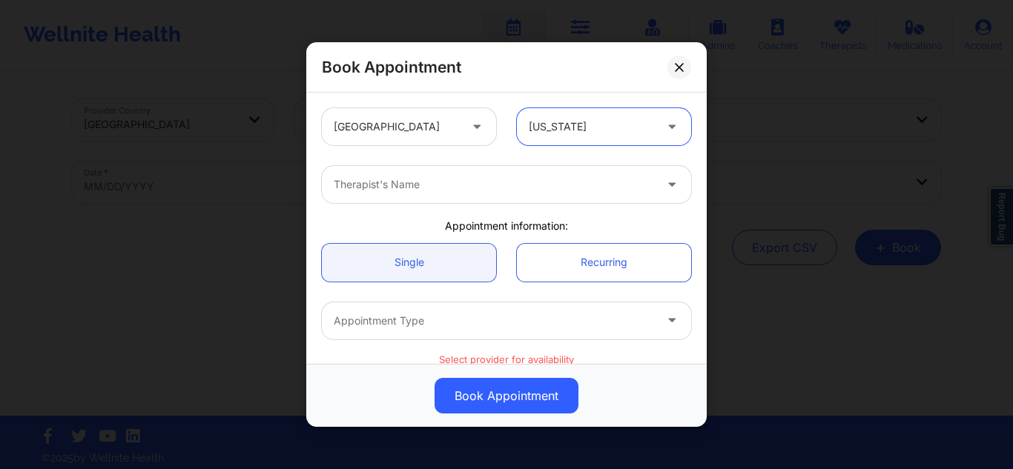
click at [565, 179] on div at bounding box center [494, 185] width 320 height 18
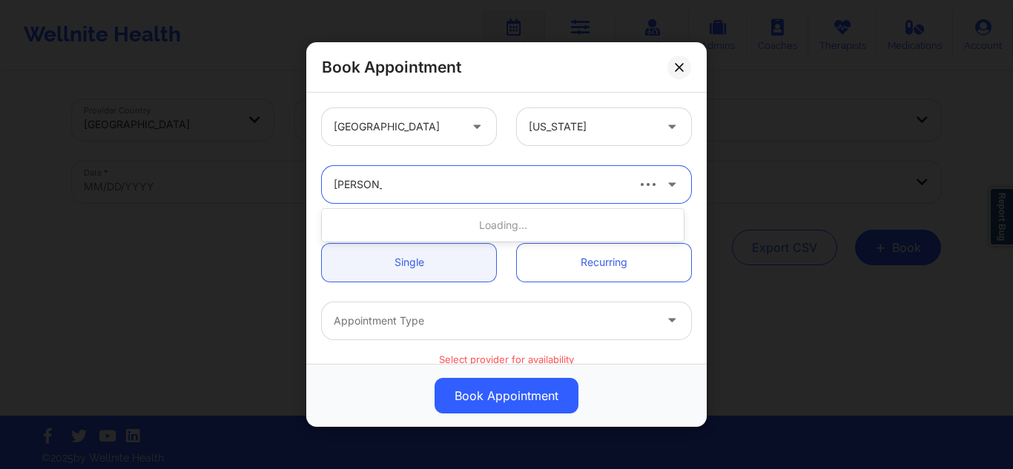
type input "melissa gl"
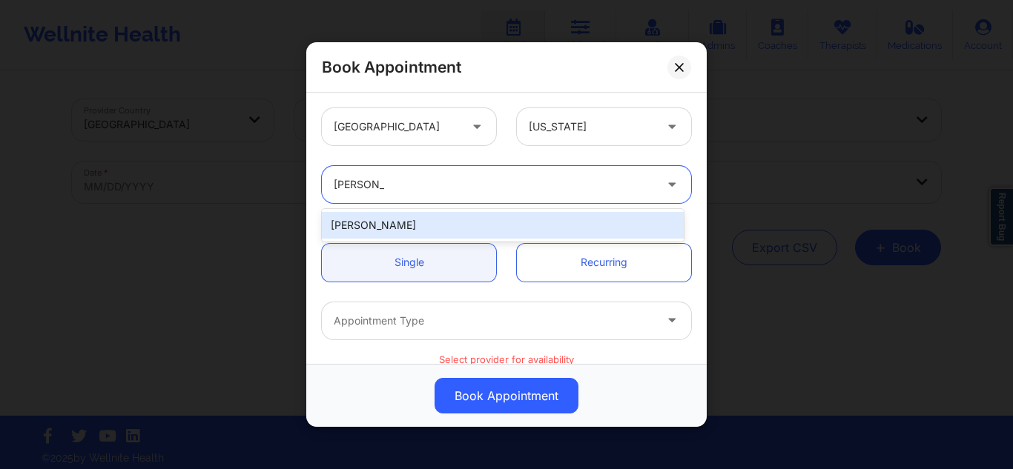
click at [474, 230] on div "Melissa Glenn" at bounding box center [503, 225] width 362 height 27
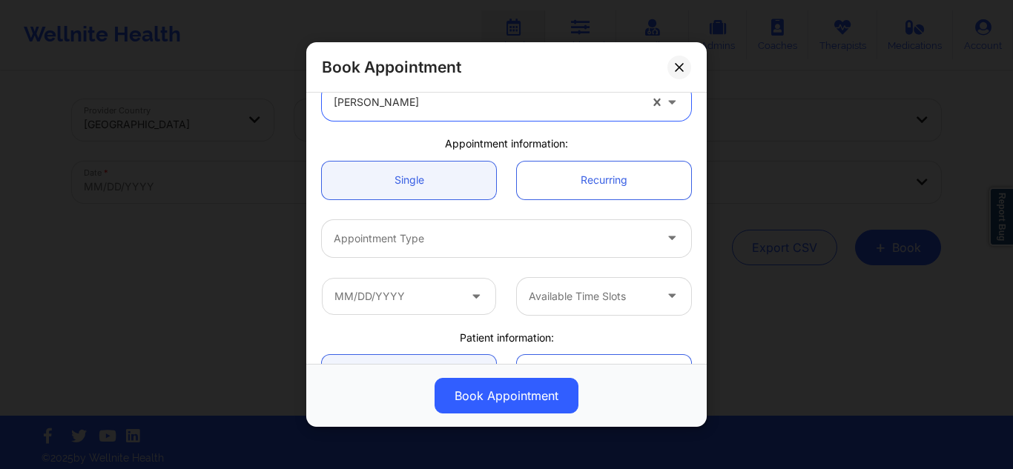
scroll to position [85, 0]
click at [592, 234] on div at bounding box center [494, 237] width 320 height 18
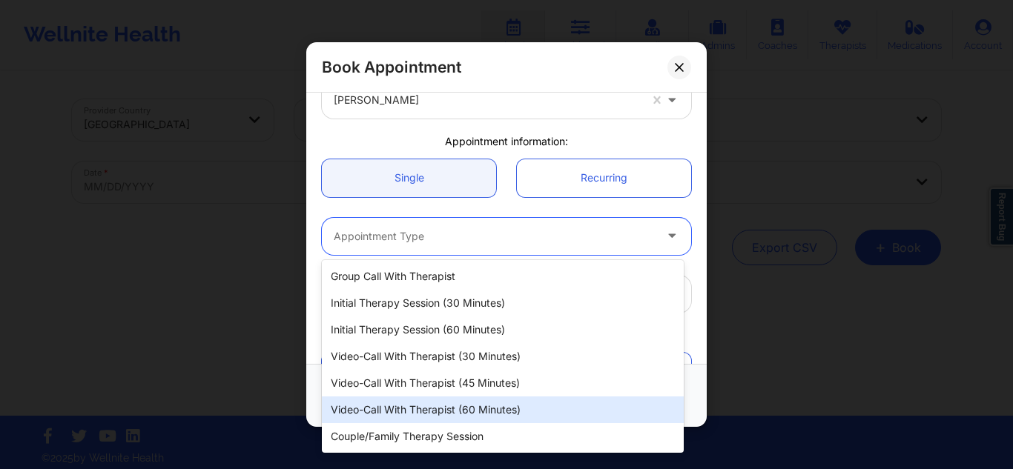
click at [443, 412] on div "Video-Call with Therapist (60 minutes)" at bounding box center [503, 410] width 362 height 27
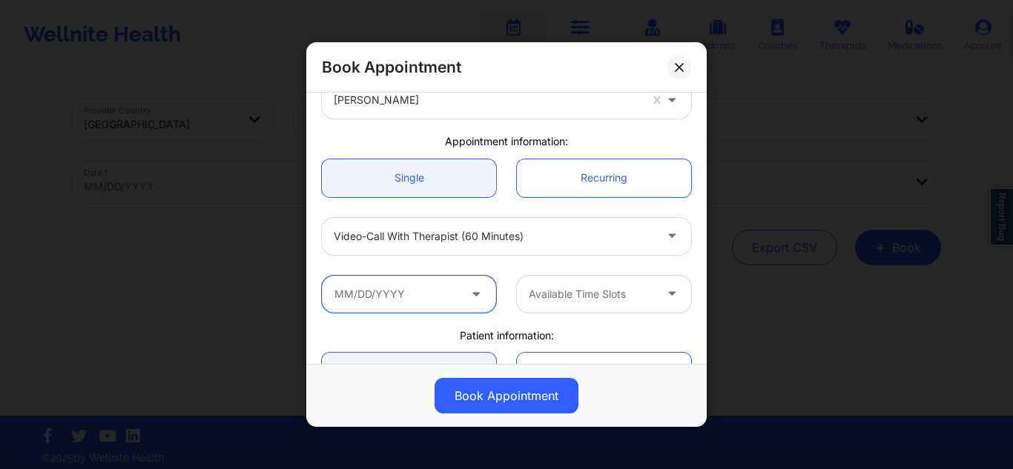
click at [423, 296] on input "text" at bounding box center [409, 293] width 174 height 37
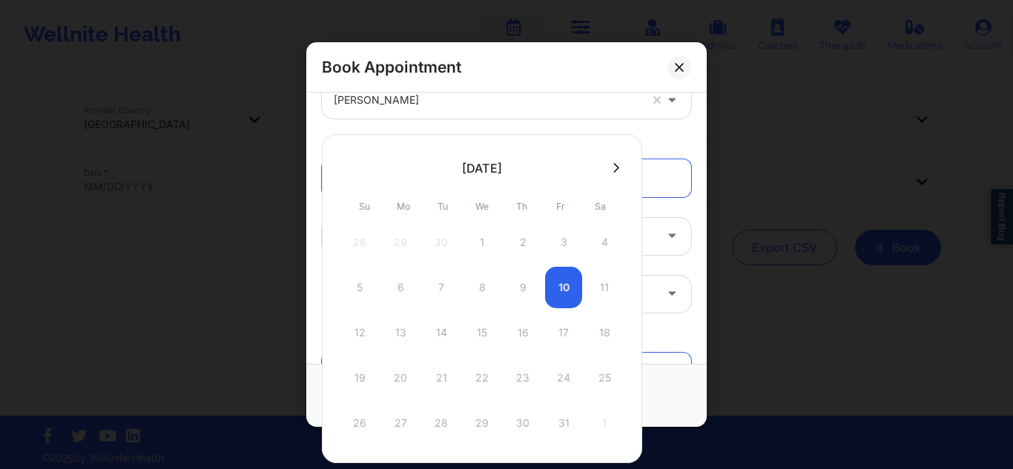
click at [619, 166] on button at bounding box center [616, 168] width 15 height 13
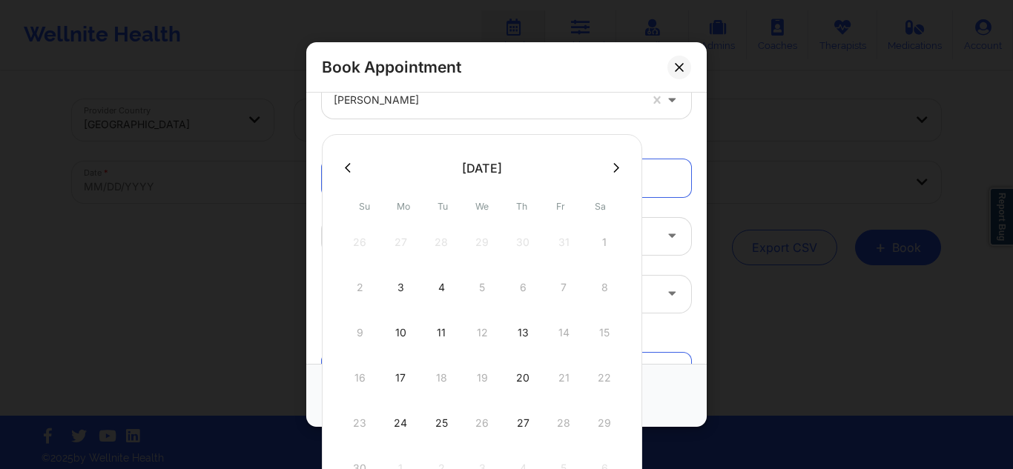
click at [614, 170] on icon at bounding box center [616, 167] width 6 height 10
click at [531, 255] on div "4" at bounding box center [522, 243] width 37 height 42
type input "12/04/2025"
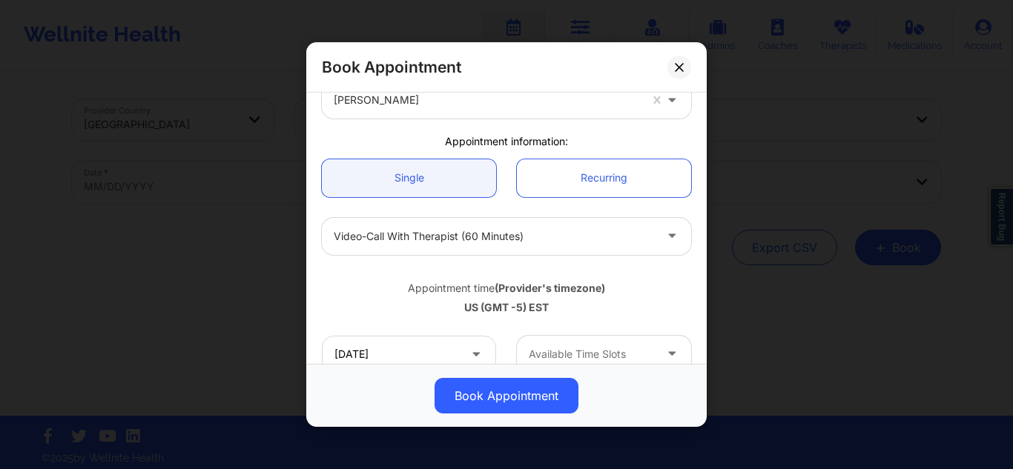
click at [587, 356] on div at bounding box center [591, 355] width 125 height 18
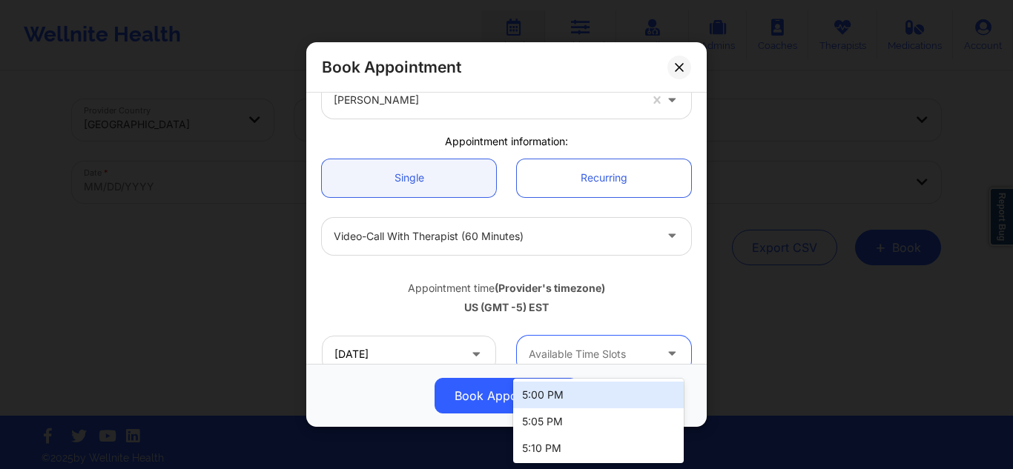
type input "6"
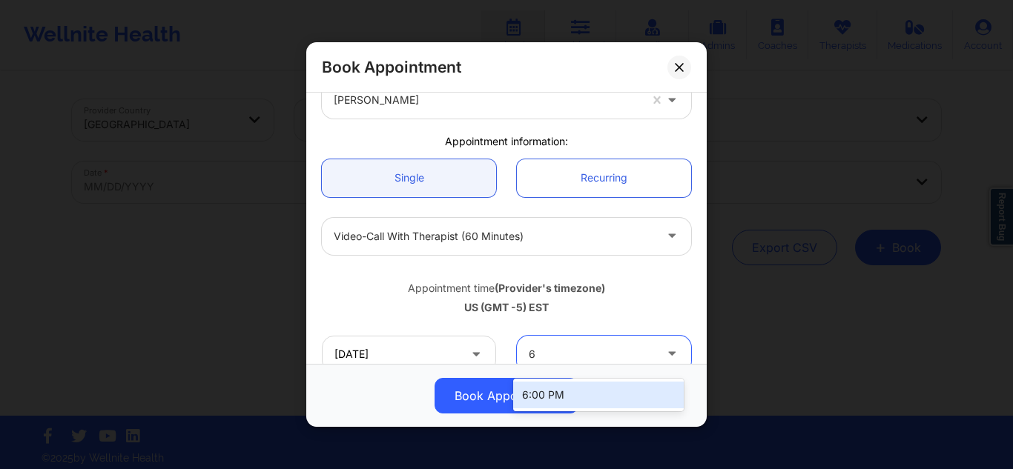
click at [552, 393] on div "6:00 PM" at bounding box center [598, 395] width 171 height 27
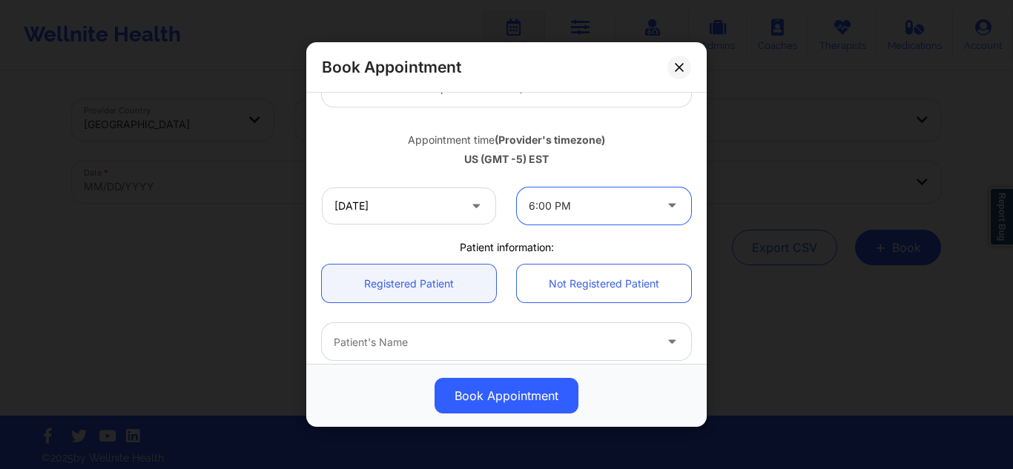
scroll to position [242, 0]
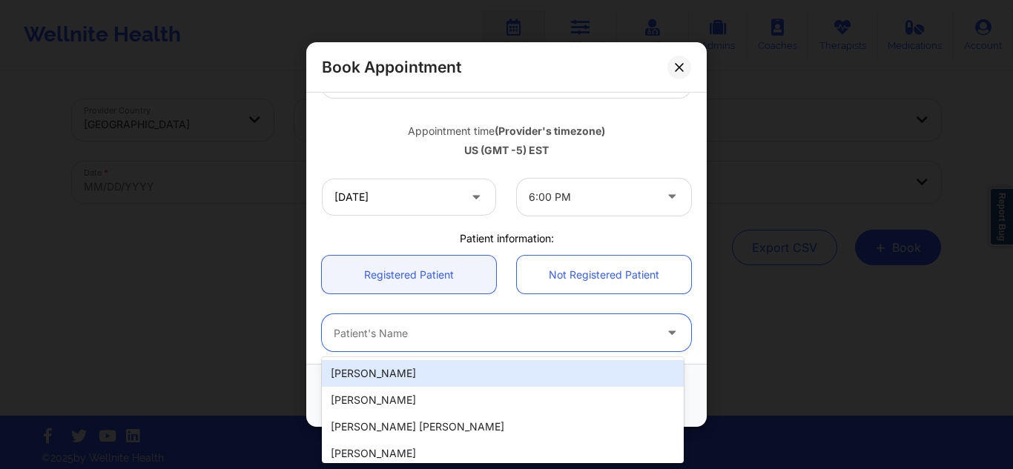
click at [526, 326] on div at bounding box center [494, 333] width 320 height 18
paste input "Amiah Hayes"
type input "Amiah Hayes"
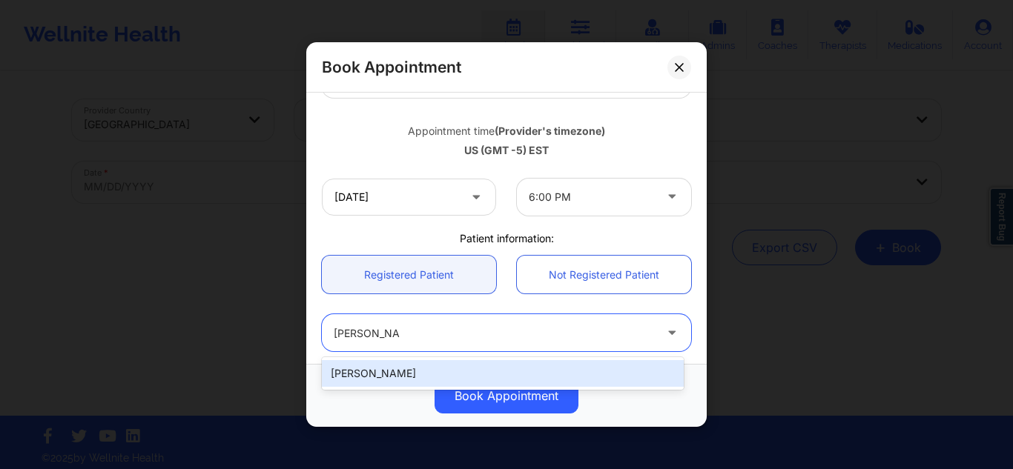
click at [455, 374] on div "Amiah Hayes" at bounding box center [503, 373] width 362 height 27
type input "navahayes@yahoo.com"
type input "+1863-677-1006"
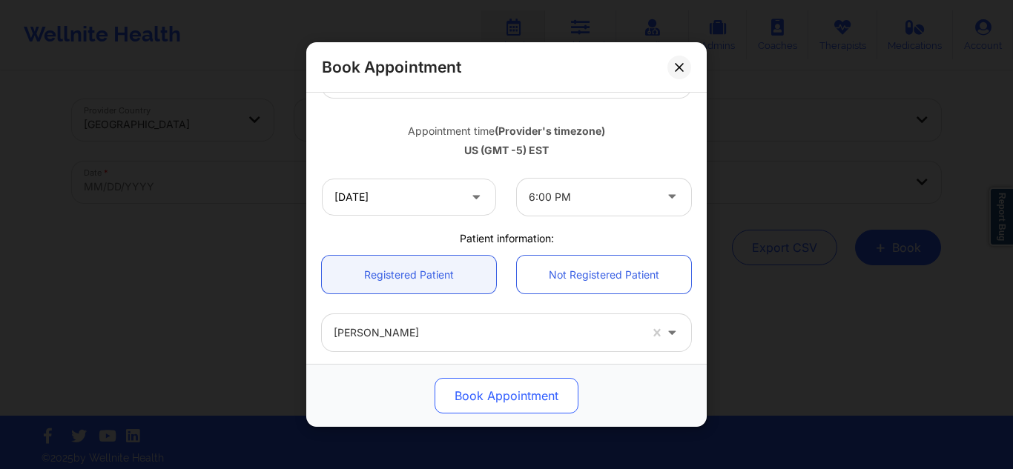
click at [458, 384] on button "Book Appointment" at bounding box center [507, 396] width 144 height 36
click at [458, 384] on div "Booking…" at bounding box center [507, 396] width 380 height 36
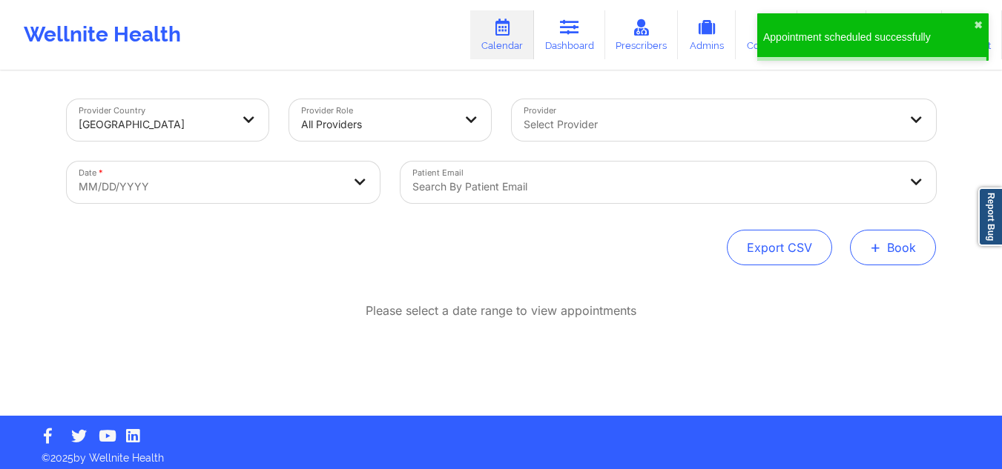
click at [878, 247] on span "+" at bounding box center [875, 247] width 11 height 8
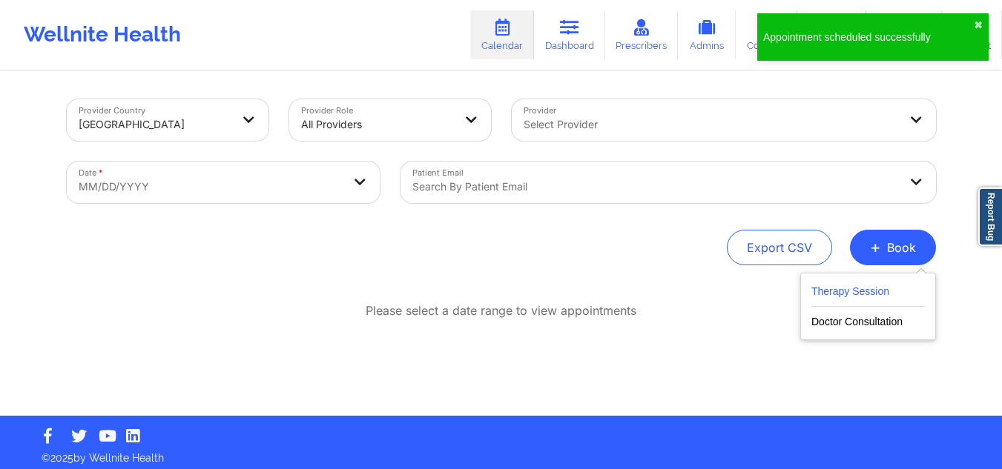
click at [837, 288] on button "Therapy Session" at bounding box center [867, 295] width 113 height 24
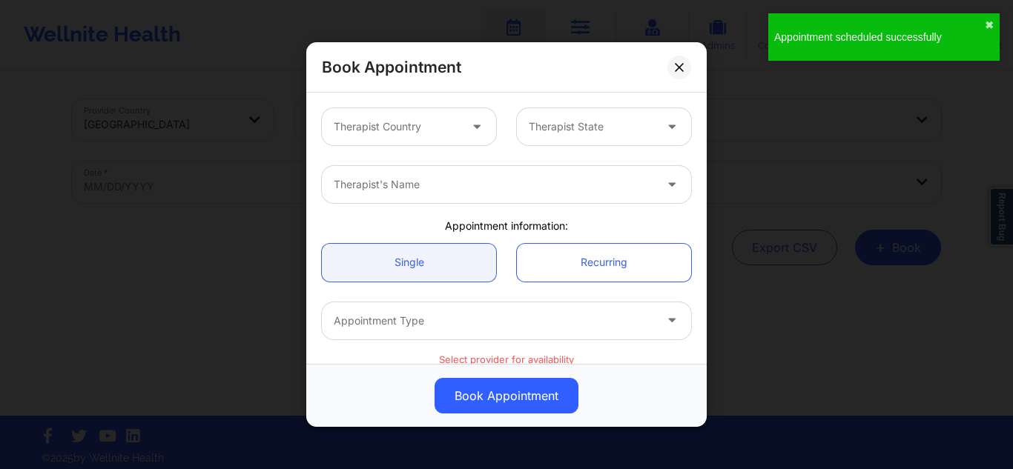
click at [422, 127] on div at bounding box center [396, 127] width 125 height 18
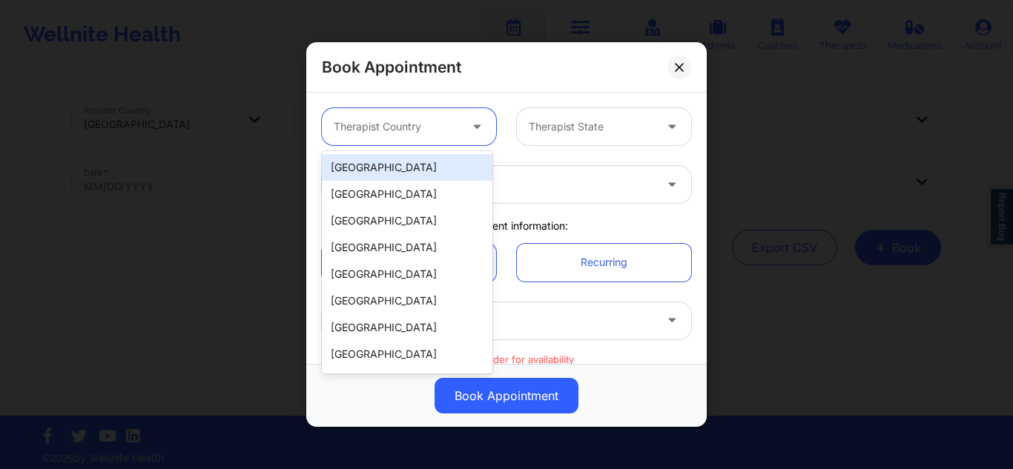
click at [400, 167] on div "[GEOGRAPHIC_DATA]" at bounding box center [407, 167] width 171 height 27
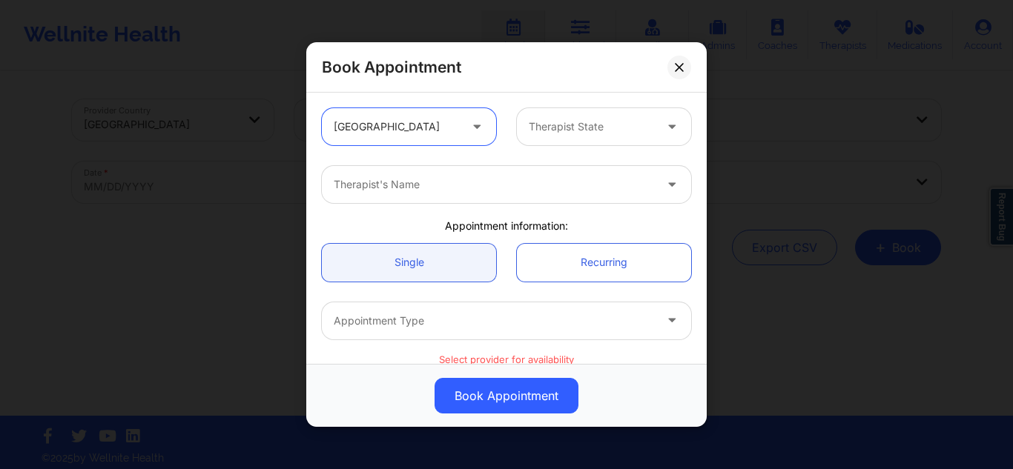
click at [548, 128] on div at bounding box center [591, 127] width 125 height 18
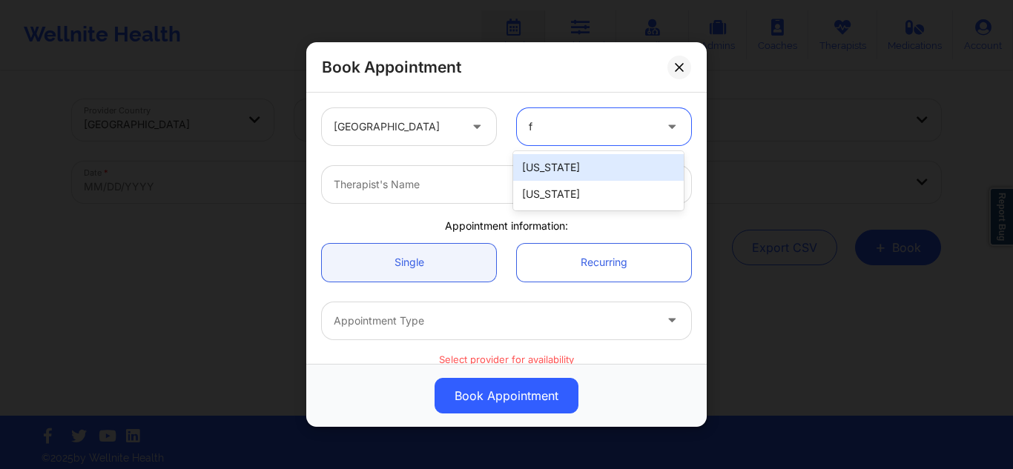
type input "fl"
click at [539, 168] on div "[US_STATE]" at bounding box center [598, 167] width 171 height 27
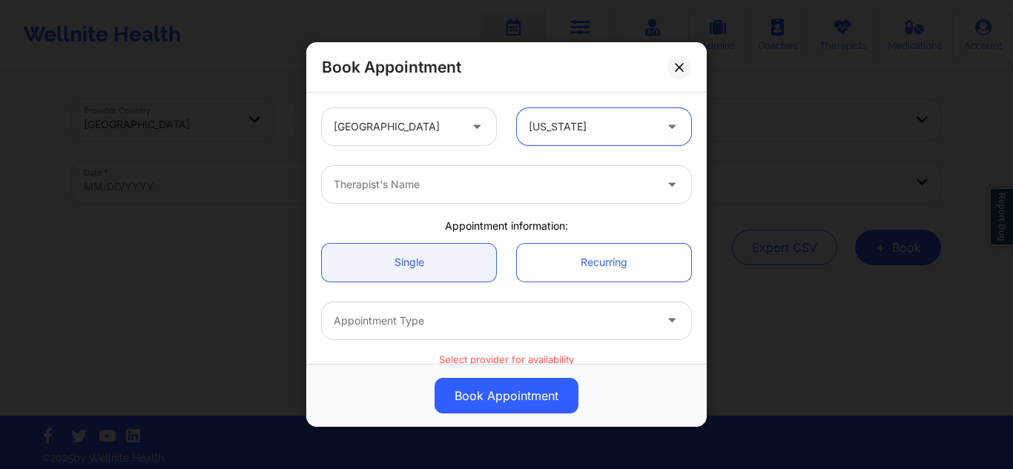
click at [489, 183] on div at bounding box center [494, 185] width 320 height 18
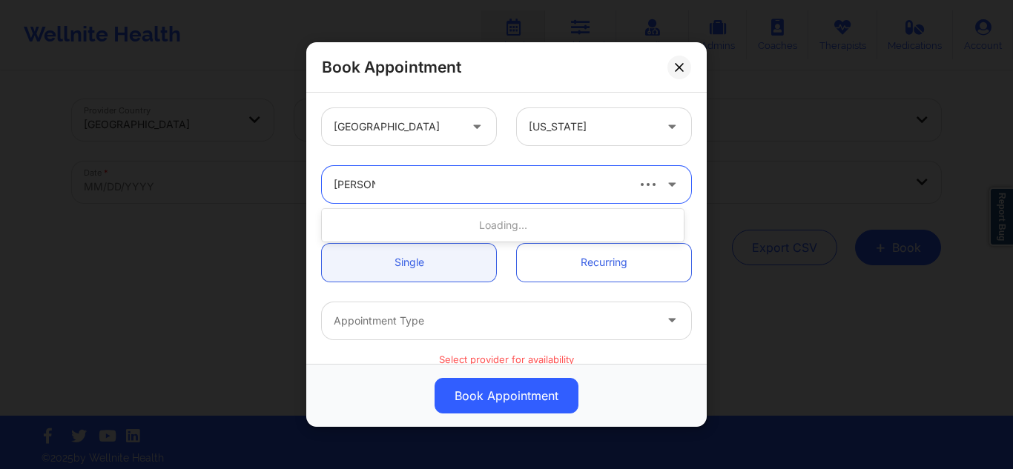
type input "melissa g"
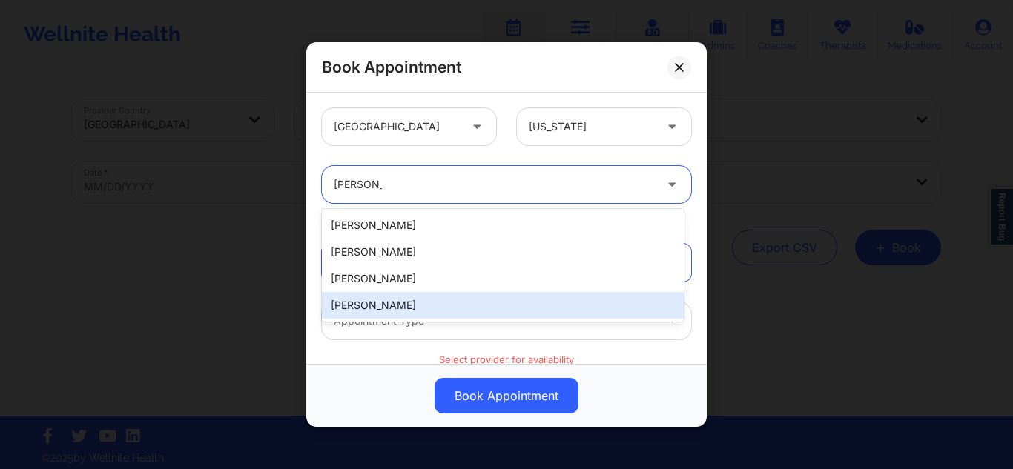
click at [402, 301] on div "Melissa Glenn" at bounding box center [503, 305] width 362 height 27
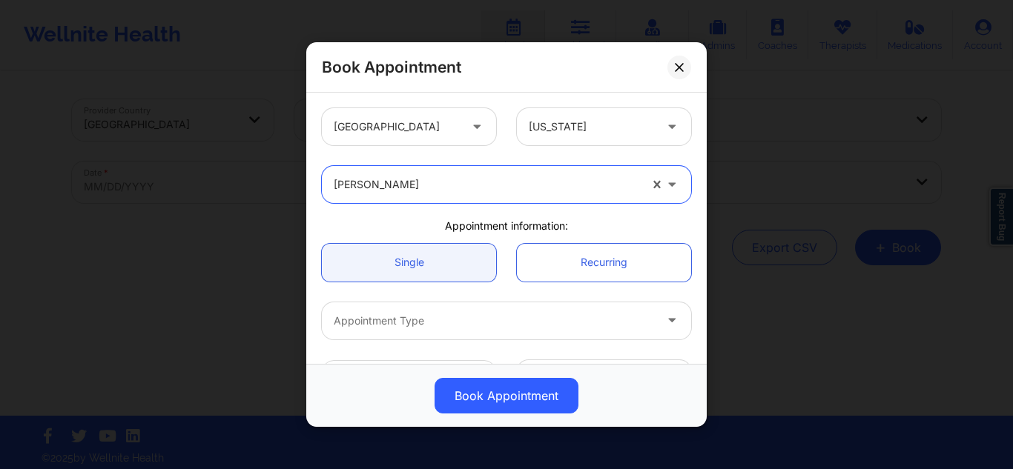
click at [590, 329] on div at bounding box center [494, 321] width 320 height 18
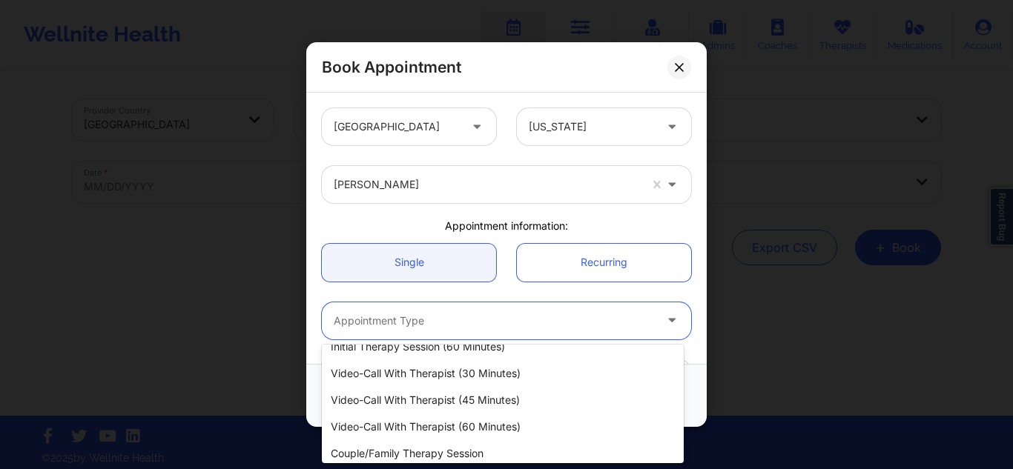
scroll to position [68, 0]
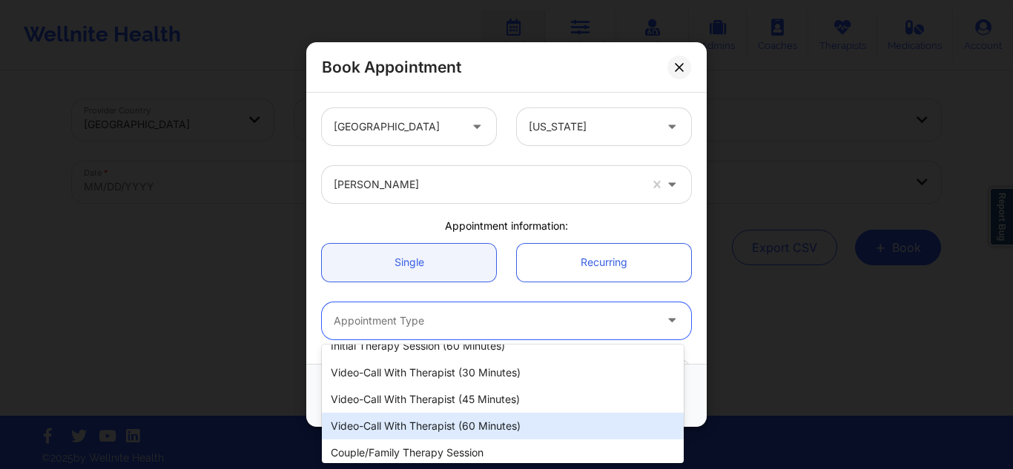
click at [518, 420] on div "Video-Call with Therapist (60 minutes)" at bounding box center [503, 426] width 362 height 27
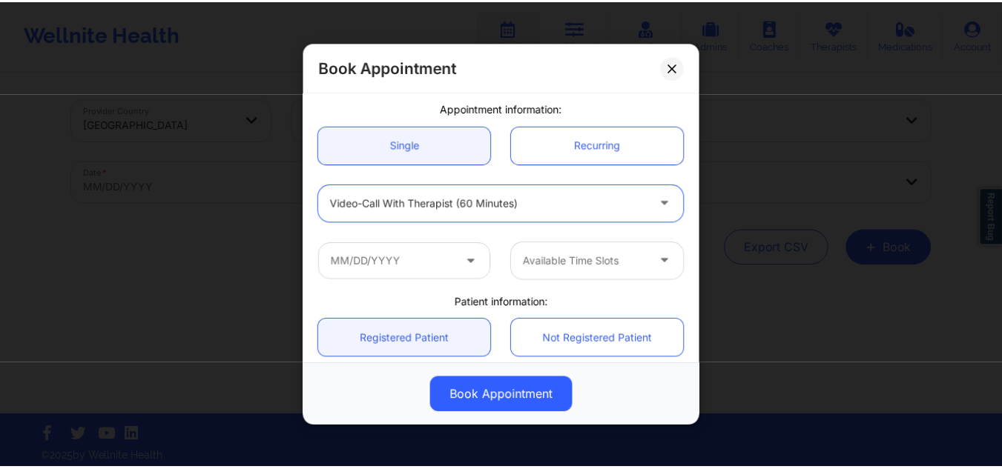
scroll to position [158, 0]
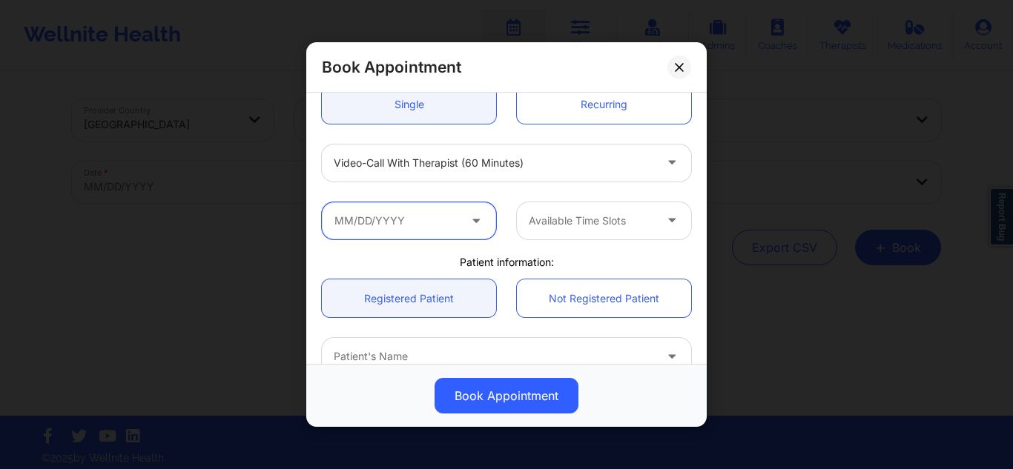
click at [449, 208] on input "text" at bounding box center [409, 220] width 174 height 37
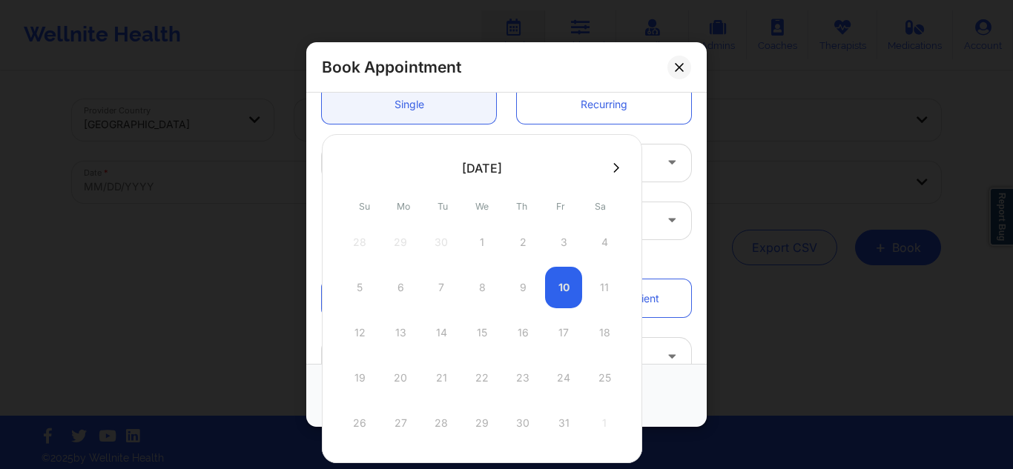
click at [614, 167] on icon at bounding box center [616, 167] width 6 height 11
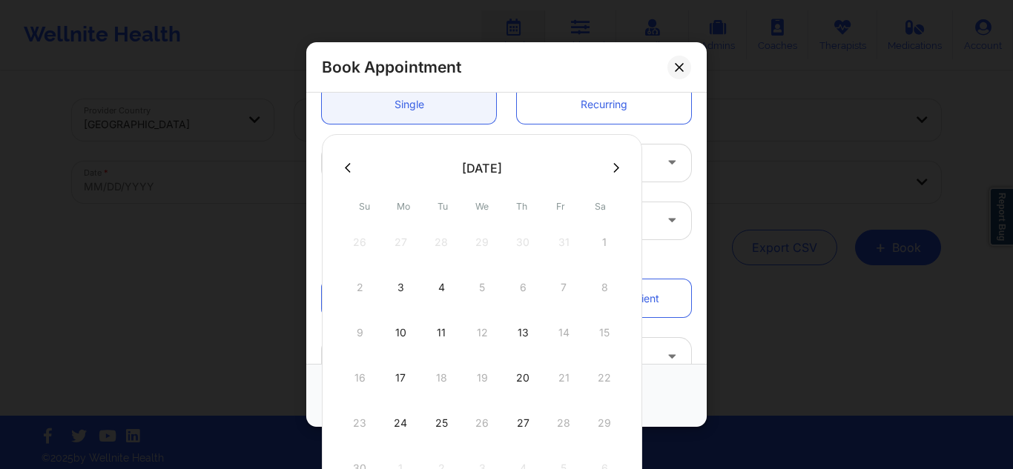
click at [614, 167] on icon at bounding box center [616, 167] width 6 height 11
click at [521, 286] on div "7 8 9 10 11 12 13" at bounding box center [482, 288] width 282 height 42
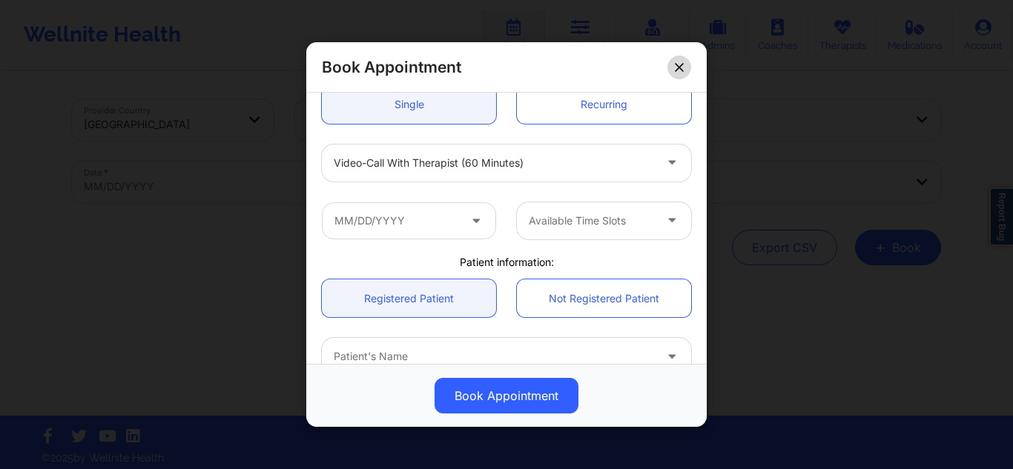
click at [680, 76] on button at bounding box center [679, 67] width 24 height 24
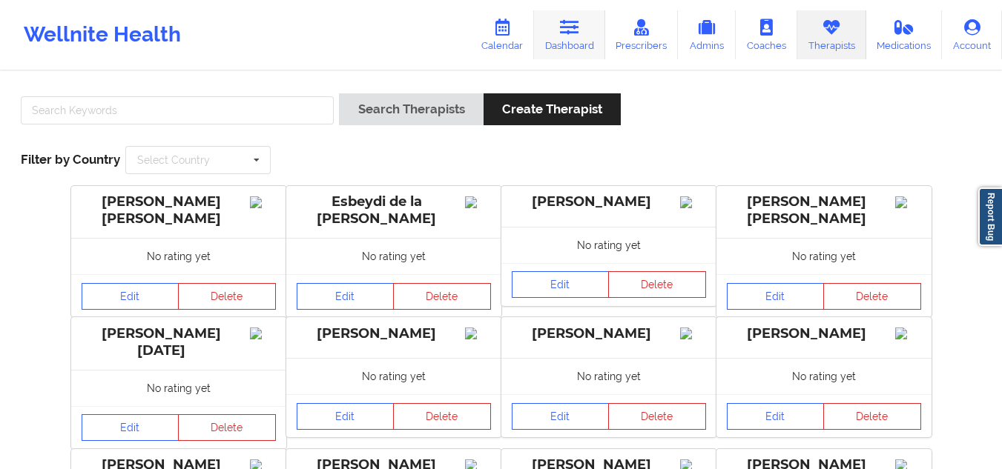
click at [567, 33] on icon at bounding box center [569, 27] width 19 height 16
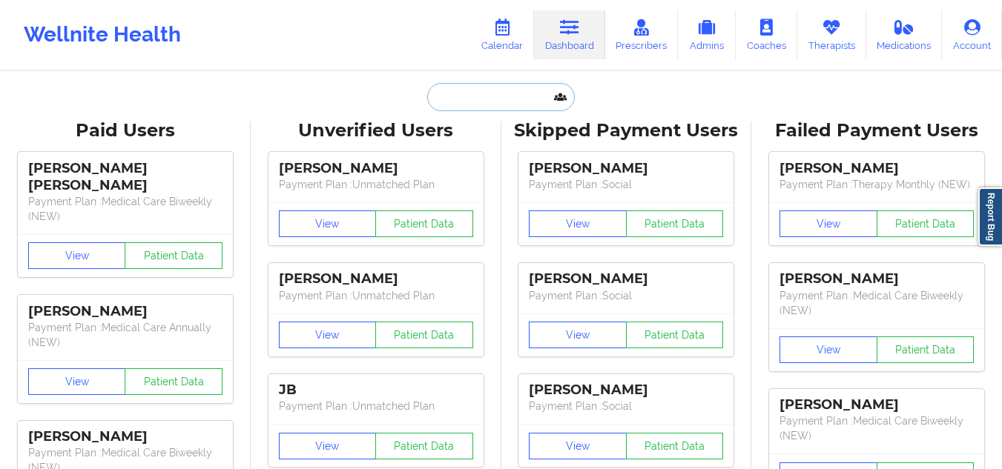
click at [479, 105] on input "text" at bounding box center [500, 97] width 147 height 28
paste input "[PERSON_NAME][EMAIL_ADDRESS][DOMAIN_NAME]"
type input "[PERSON_NAME][EMAIL_ADDRESS][DOMAIN_NAME]"
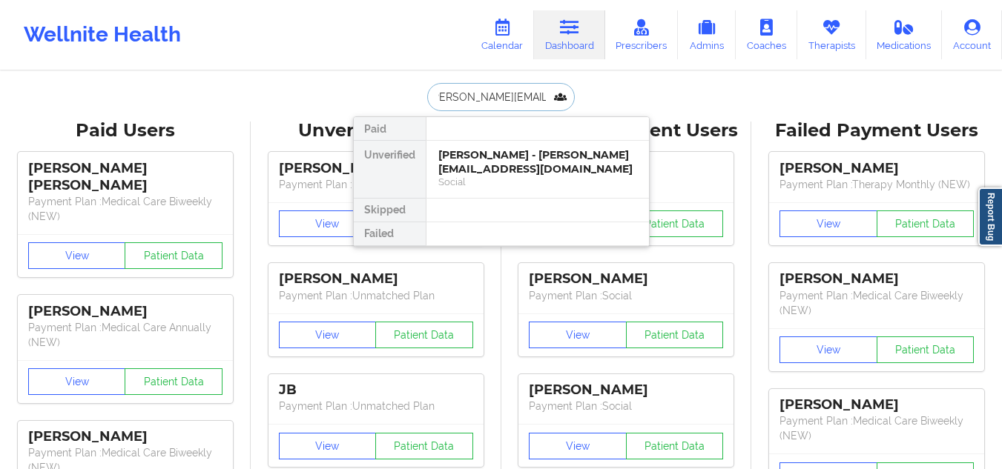
click at [488, 166] on div "[PERSON_NAME] - [PERSON_NAME][EMAIL_ADDRESS][DOMAIN_NAME]" at bounding box center [537, 161] width 199 height 27
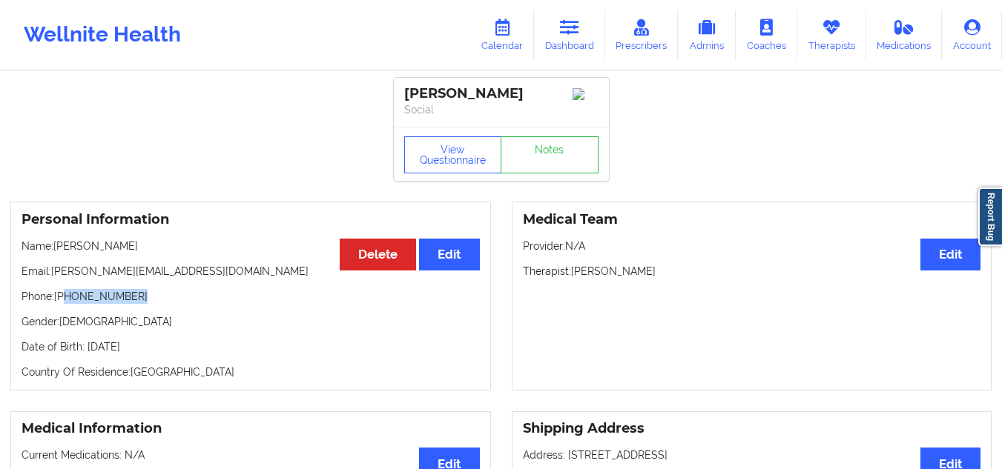
drag, startPoint x: 134, startPoint y: 308, endPoint x: 66, endPoint y: 300, distance: 68.7
click at [66, 300] on p "Phone: [PHONE_NUMBER]" at bounding box center [251, 296] width 458 height 15
copy p "[PHONE_NUMBER]"
click at [557, 36] on link "Dashboard" at bounding box center [569, 34] width 71 height 49
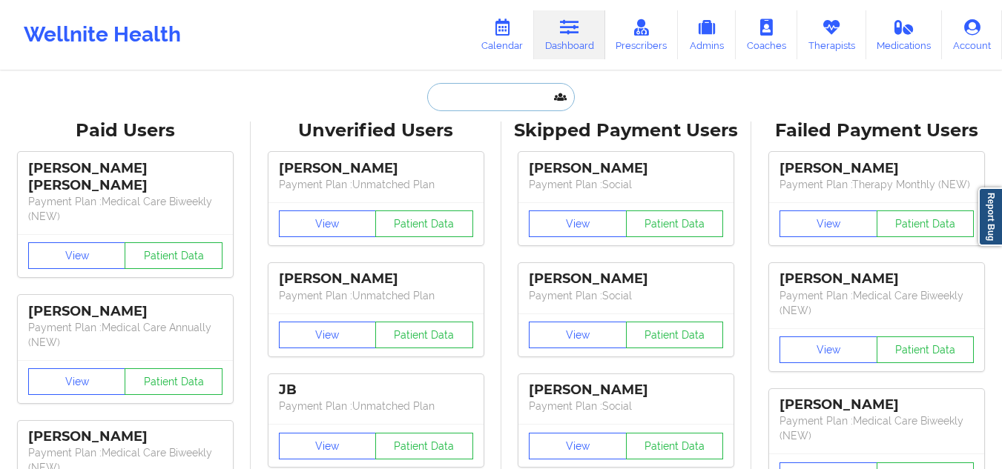
click at [483, 98] on input "text" at bounding box center [500, 97] width 147 height 28
paste input "nancy.reginaa@gmail.com"
type input "nancy.reginaa@gmail.com"
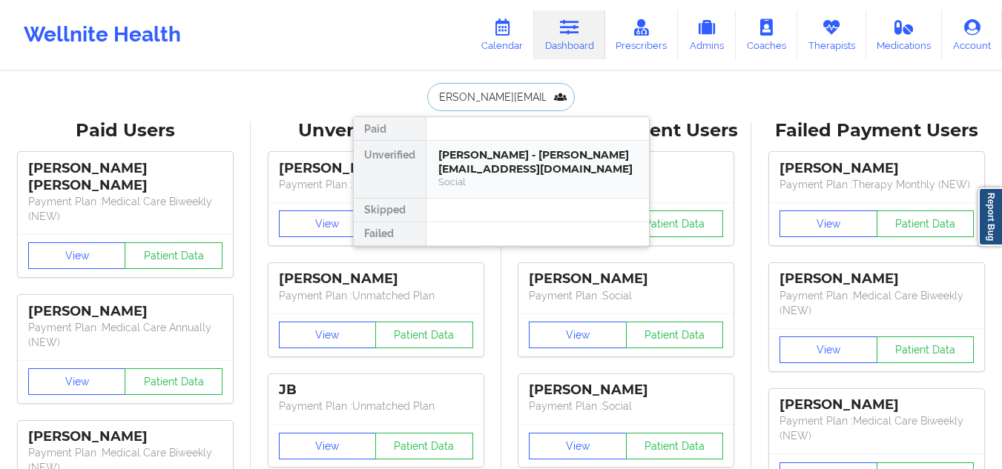
click at [481, 145] on div "Nancy M Smith - nancy.reginaa@gmail.com Social" at bounding box center [537, 169] width 222 height 57
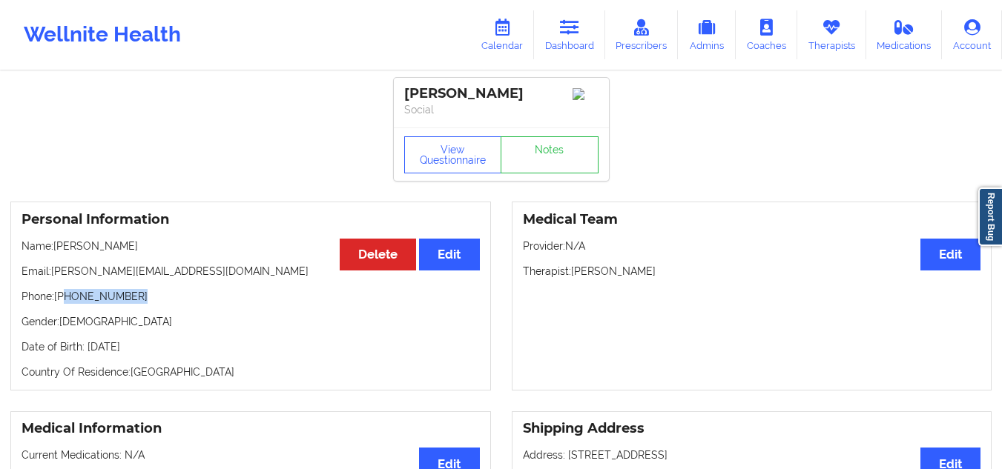
drag, startPoint x: 128, startPoint y: 298, endPoint x: 68, endPoint y: 305, distance: 60.4
click at [68, 304] on p "Phone: +1409-455-1813" at bounding box center [251, 296] width 458 height 15
copy p "409-455-1813"
click at [533, 167] on link "Notes" at bounding box center [550, 154] width 98 height 37
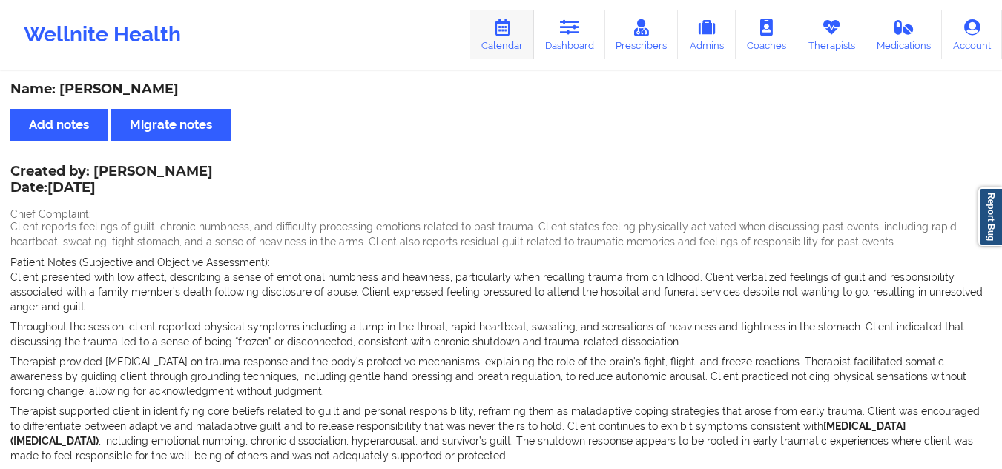
click at [516, 30] on link "Calendar" at bounding box center [502, 34] width 64 height 49
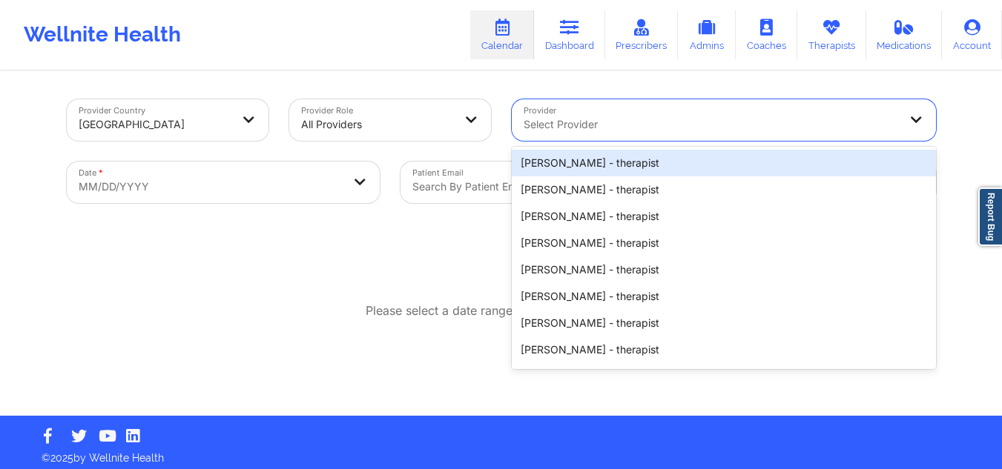
click at [566, 128] on div at bounding box center [711, 125] width 375 height 18
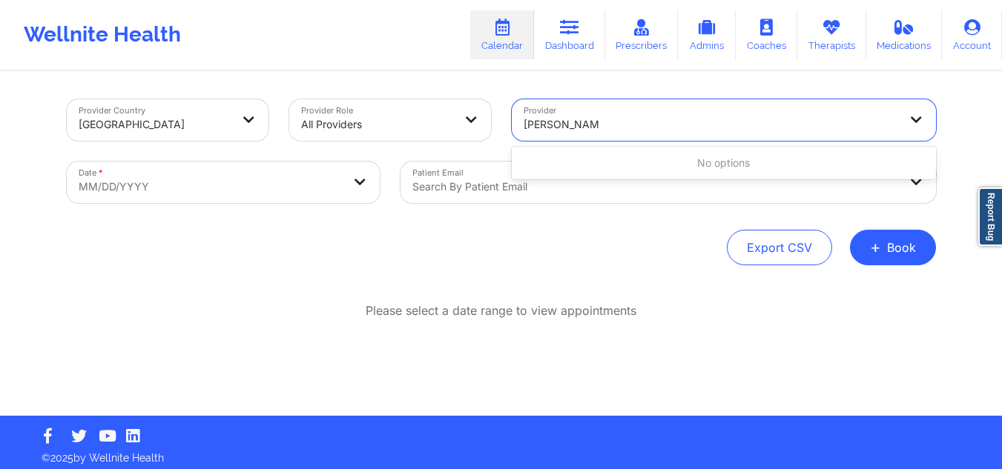
type input "breanna wright"
click at [625, 113] on div "Select Provider" at bounding box center [706, 120] width 389 height 42
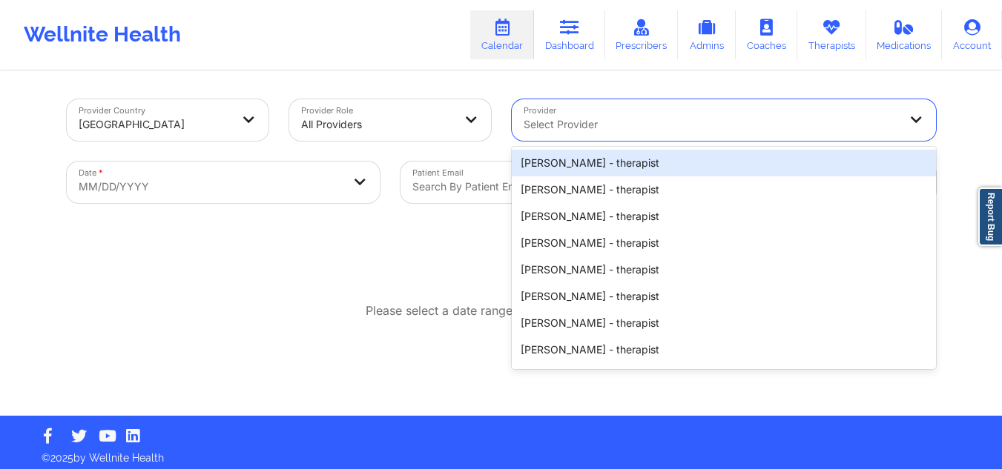
paste input "Breanna Wright"
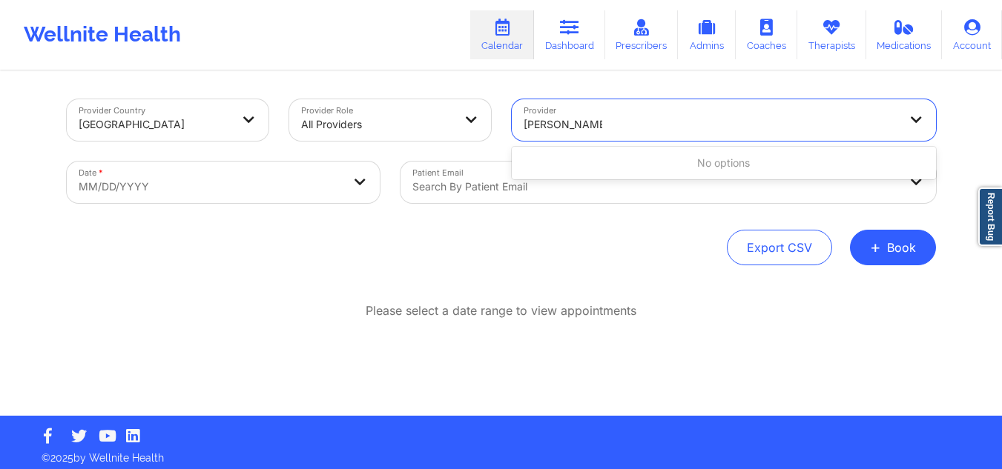
type input "Breanna Wright"
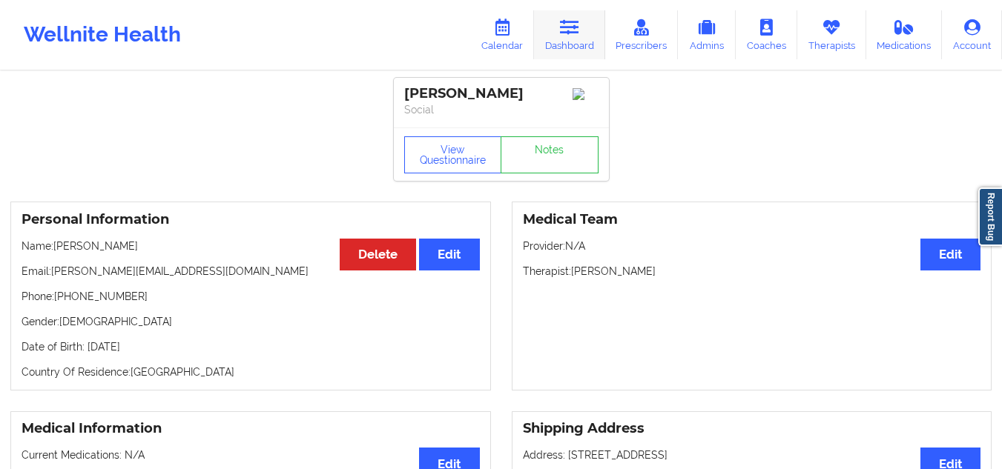
click at [575, 27] on icon at bounding box center [569, 27] width 19 height 16
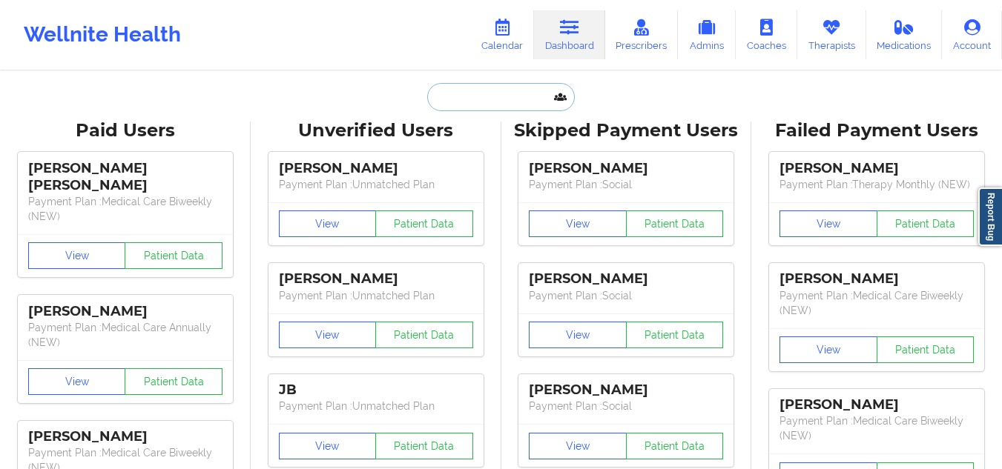
click at [455, 89] on input "text" at bounding box center [500, 97] width 147 height 28
paste input "Amiah Hayes"
type input "Amiah Hayes"
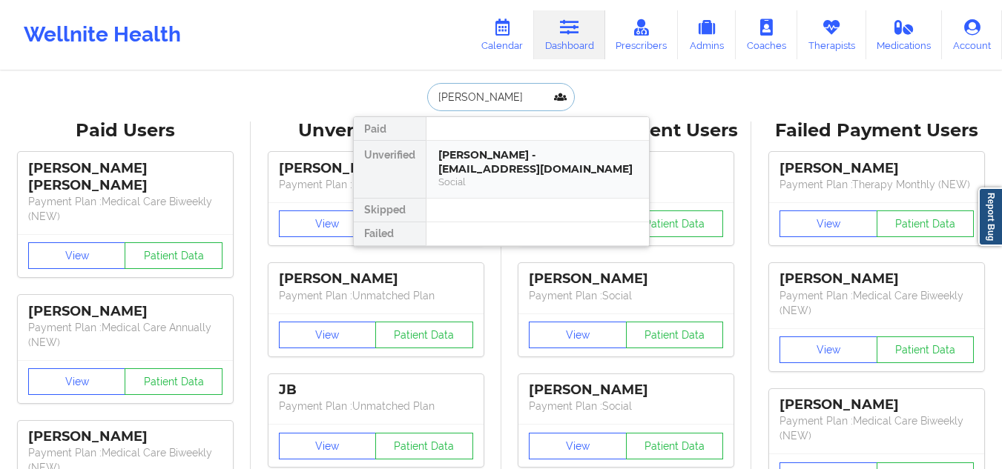
click at [529, 183] on div "Social" at bounding box center [537, 182] width 199 height 13
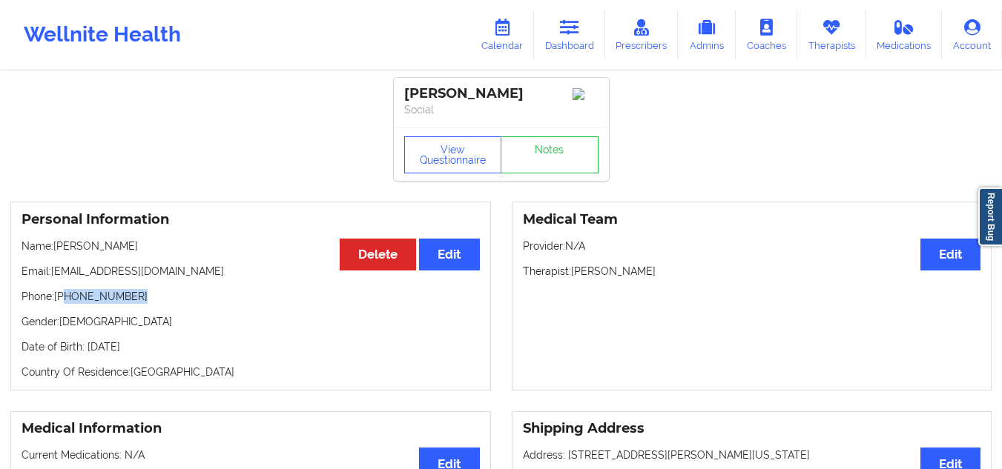
drag, startPoint x: 139, startPoint y: 307, endPoint x: 65, endPoint y: 307, distance: 74.2
click at [65, 304] on p "Phone: +1863-677-1006" at bounding box center [251, 296] width 458 height 15
copy p "863-677-1006"
drag, startPoint x: 165, startPoint y: 281, endPoint x: 51, endPoint y: 275, distance: 114.3
click at [51, 275] on p "Email: navahayes@yahoo.com" at bounding box center [251, 271] width 458 height 15
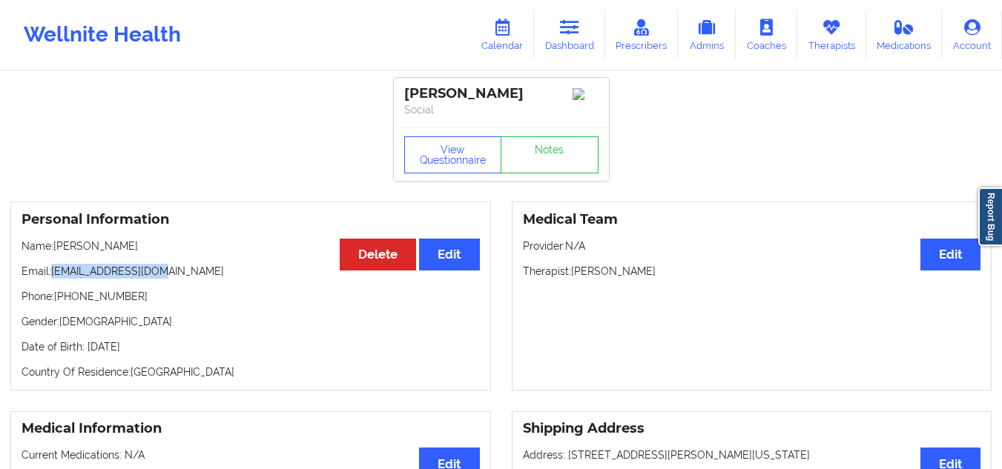
copy p "navahayes@yahoo.com"
drag, startPoint x: 646, startPoint y: 273, endPoint x: 575, endPoint y: 274, distance: 71.2
drag, startPoint x: 640, startPoint y: 276, endPoint x: 571, endPoint y: 276, distance: 69.0
click at [571, 276] on p "Therapist: Melissa Glenn" at bounding box center [752, 271] width 458 height 15
copy p "Melissa Glenn"
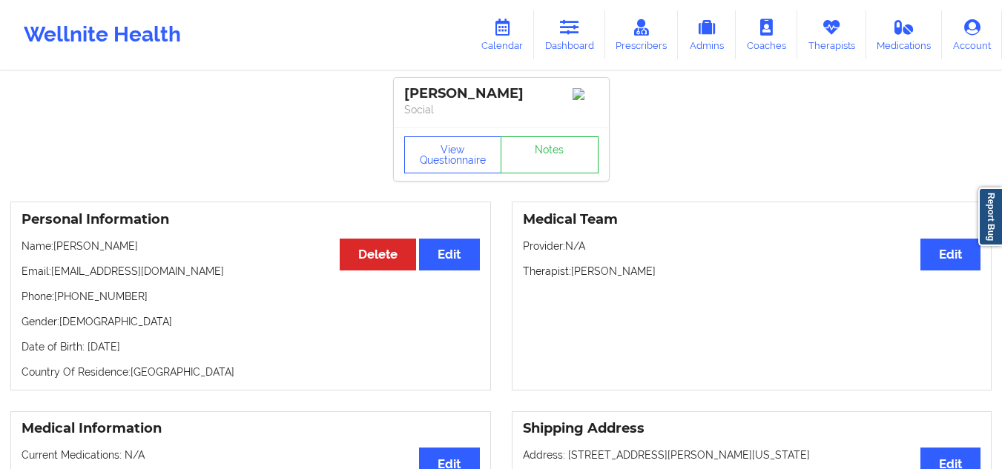
drag, startPoint x: 499, startPoint y: 99, endPoint x: 409, endPoint y: 85, distance: 90.7
drag, startPoint x: 409, startPoint y: 85, endPoint x: 318, endPoint y: 68, distance: 92.8
click at [318, 68] on div "Wellnite Health Calendar Dashboard Prescribers Admins Coaches Therapists Medica…" at bounding box center [501, 35] width 1002 height 70
drag, startPoint x: 495, startPoint y: 90, endPoint x: 405, endPoint y: 92, distance: 90.5
click at [405, 92] on div "Amiah Hayes" at bounding box center [501, 93] width 194 height 17
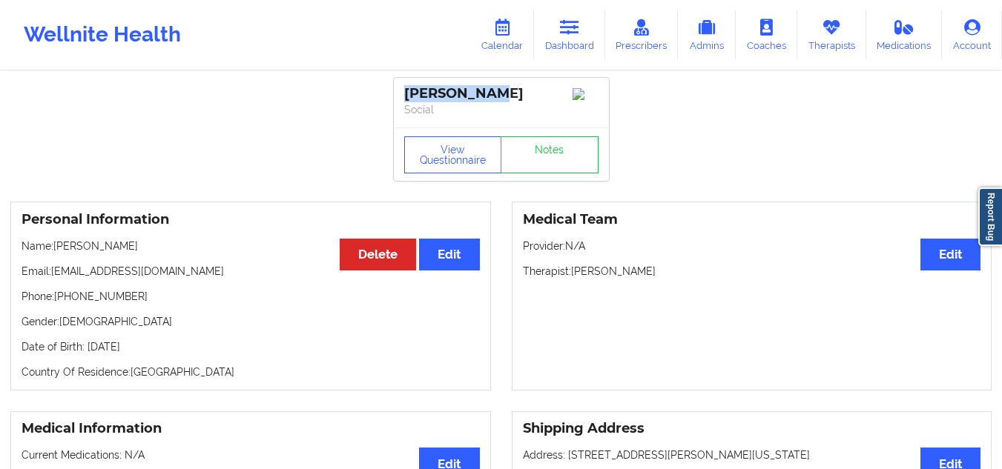
copy div "Amiah Hayes"
drag, startPoint x: 132, startPoint y: 297, endPoint x: 64, endPoint y: 300, distance: 68.3
click at [64, 300] on p "Phone: +1863-677-1006" at bounding box center [251, 296] width 458 height 15
copy p "863-677-1006"
drag, startPoint x: 168, startPoint y: 277, endPoint x: 54, endPoint y: 277, distance: 113.5
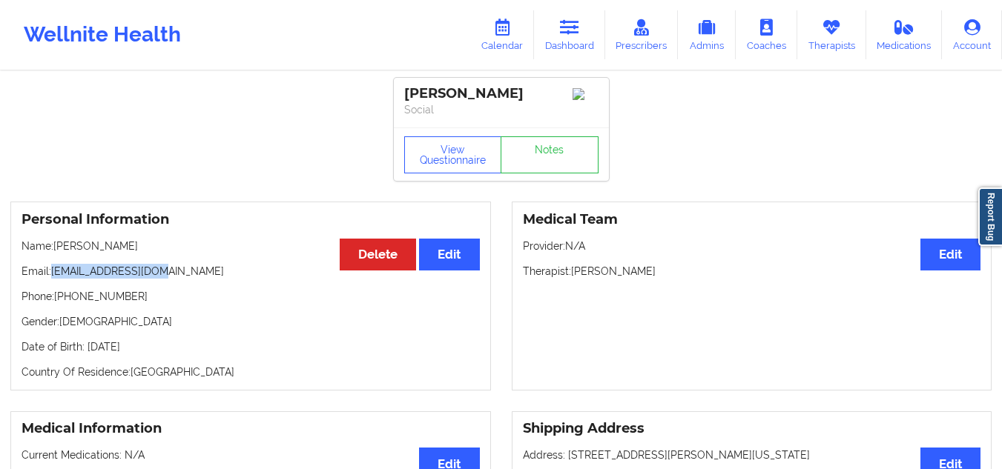
click at [54, 277] on p "Email: navahayes@yahoo.com" at bounding box center [251, 271] width 458 height 15
copy p "navahayes@yahoo.com"
drag, startPoint x: 637, startPoint y: 277, endPoint x: 569, endPoint y: 275, distance: 68.3
drag, startPoint x: 569, startPoint y: 275, endPoint x: 849, endPoint y: 261, distance: 280.6
drag, startPoint x: 644, startPoint y: 277, endPoint x: 573, endPoint y: 276, distance: 70.5
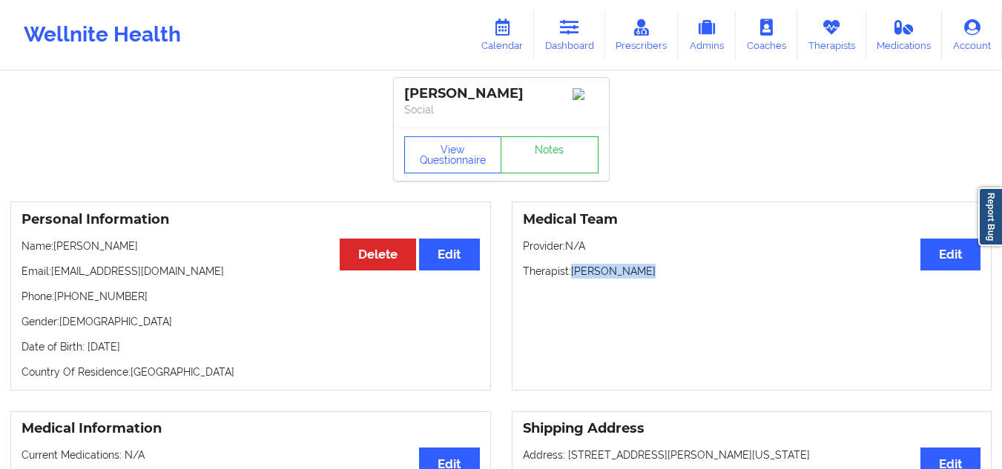
click at [573, 276] on p "Therapist: Melissa Glenn" at bounding box center [752, 271] width 458 height 15
copy p "Melissa Glenn"
click at [584, 26] on link "Dashboard" at bounding box center [569, 34] width 71 height 49
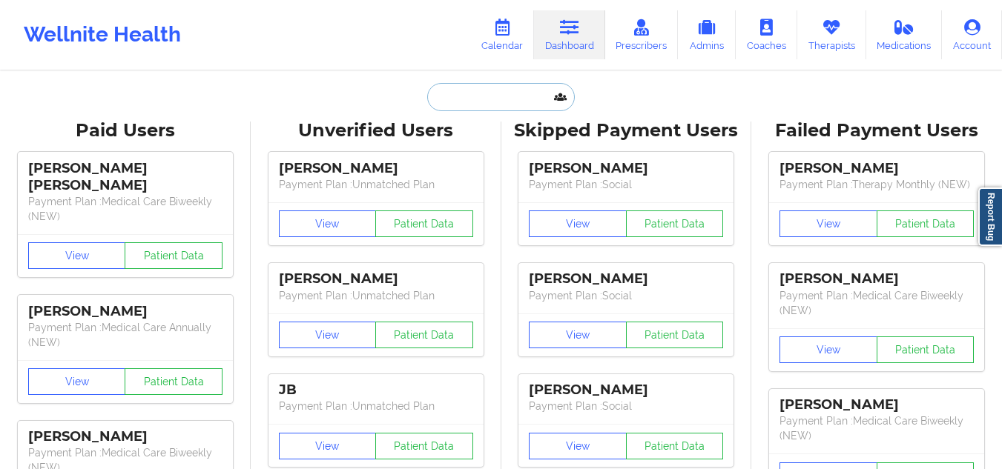
click at [518, 105] on input "text" at bounding box center [500, 97] width 147 height 28
paste input "[PERSON_NAME] [PERSON_NAME]"
type input "[PERSON_NAME] [PERSON_NAME]"
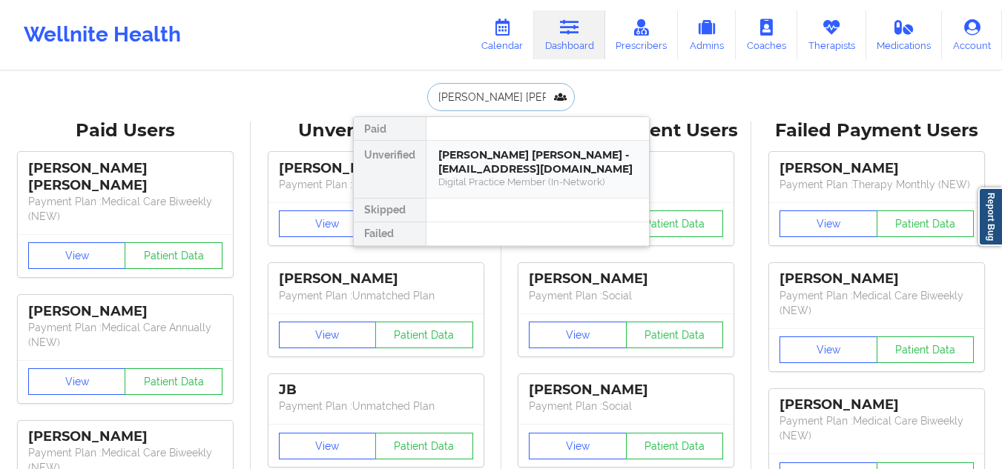
click at [490, 162] on div "Zachary Storm Lynch - zacharyslynch@gmail.com" at bounding box center [537, 161] width 199 height 27
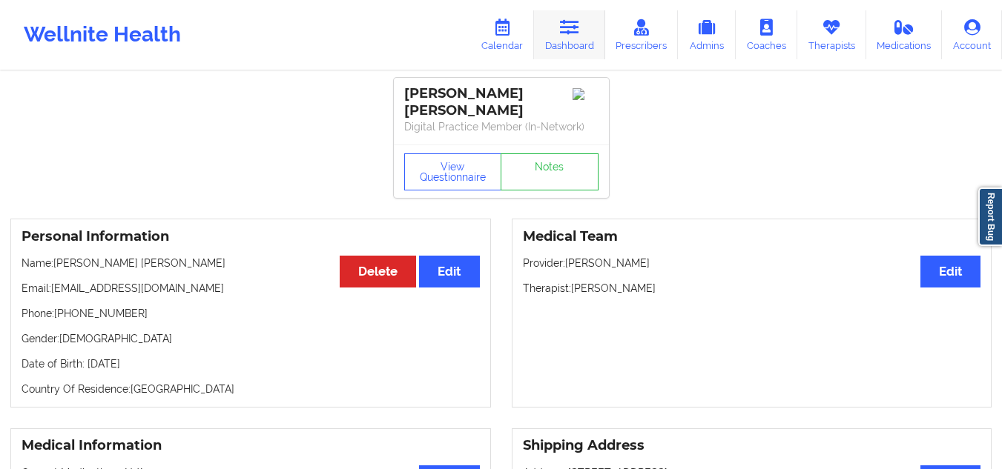
click at [561, 33] on link "Dashboard" at bounding box center [569, 34] width 71 height 49
drag, startPoint x: 554, startPoint y: 89, endPoint x: 406, endPoint y: 82, distance: 148.5
click at [406, 82] on div "Zachary Storm Lynch Digital Practice Member (In-Network)" at bounding box center [501, 111] width 215 height 67
copy div "[PERSON_NAME] [PERSON_NAME]"
drag, startPoint x: 137, startPoint y: 316, endPoint x: 65, endPoint y: 307, distance: 73.2
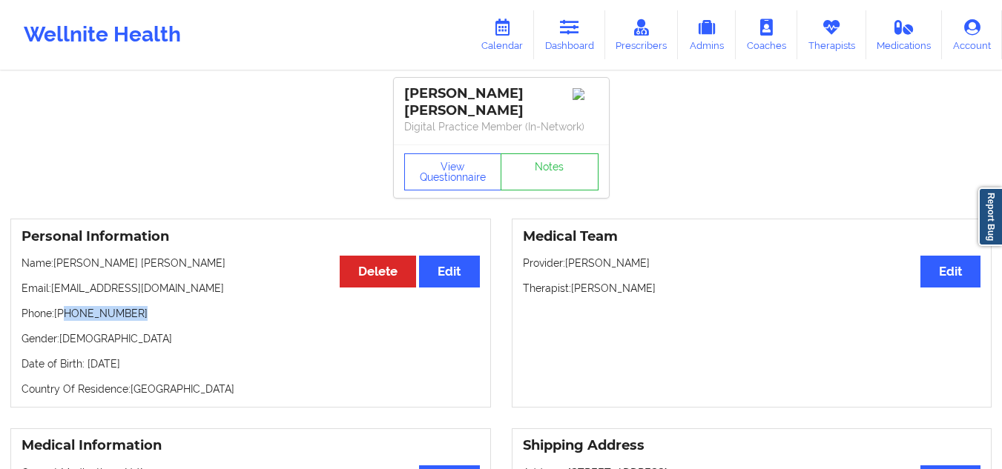
click at [65, 307] on p "Phone: +1631-560-9566" at bounding box center [251, 313] width 458 height 15
drag, startPoint x: 179, startPoint y: 286, endPoint x: 52, endPoint y: 283, distance: 127.6
click at [52, 283] on p "Email: zacharyslynch@gmail.com" at bounding box center [251, 288] width 458 height 15
click at [580, 39] on link "Dashboard" at bounding box center [569, 34] width 71 height 49
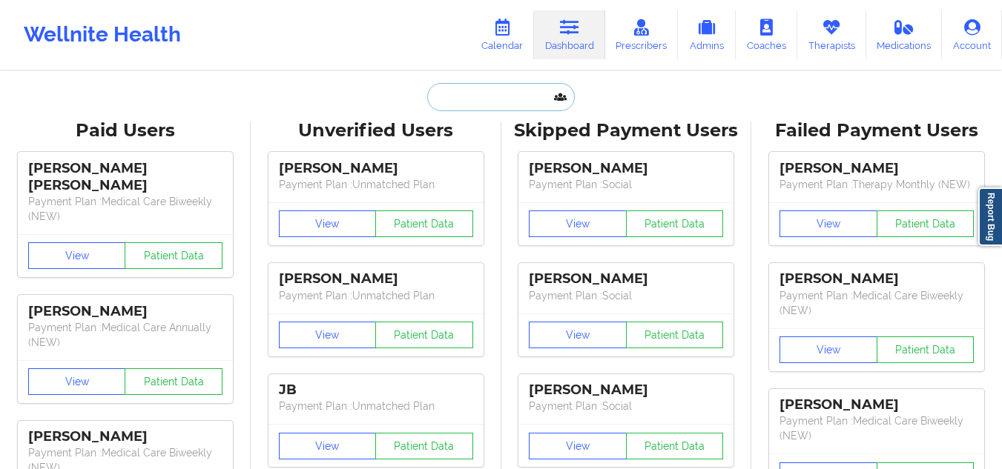
click at [492, 100] on input "text" at bounding box center [500, 97] width 147 height 28
paste input "[PERSON_NAME]"
type input "[PERSON_NAME]"
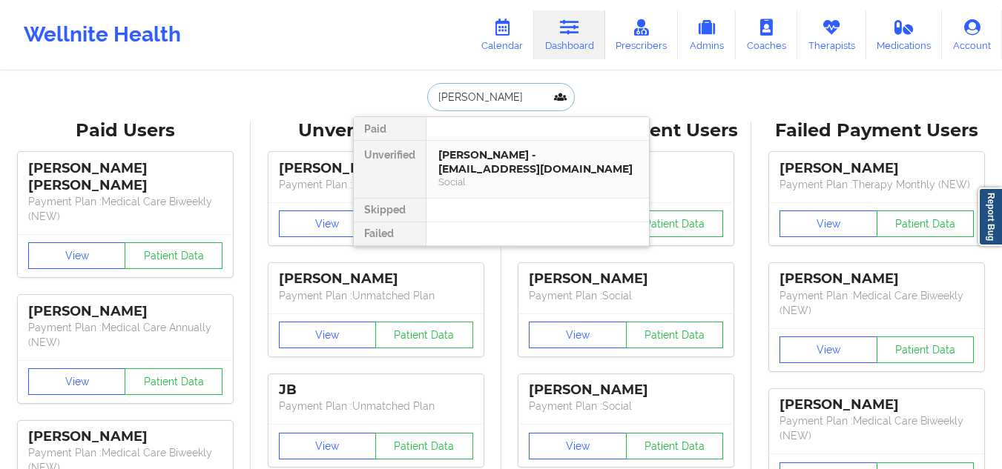
click at [490, 162] on div "Arielle Atkinson - arielleratkinson@gmail.com" at bounding box center [537, 161] width 199 height 27
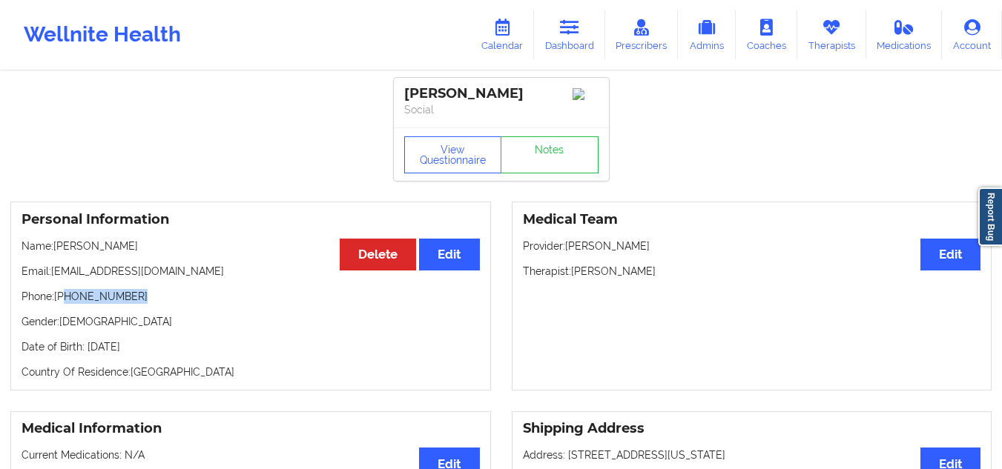
drag, startPoint x: 133, startPoint y: 307, endPoint x: 67, endPoint y: 298, distance: 66.6
click at [67, 298] on p "Phone: +1480-202-4799" at bounding box center [251, 296] width 458 height 15
drag, startPoint x: 191, startPoint y: 275, endPoint x: 53, endPoint y: 280, distance: 138.0
click at [53, 279] on p "Email: arielleratkinson@gmail.com" at bounding box center [251, 271] width 458 height 15
click at [564, 45] on link "Dashboard" at bounding box center [569, 34] width 71 height 49
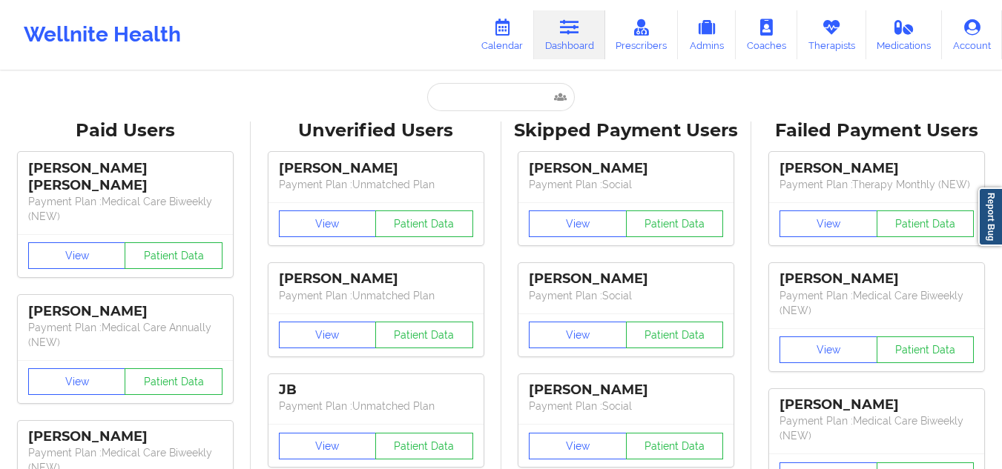
click at [463, 93] on input "text" at bounding box center [500, 97] width 147 height 28
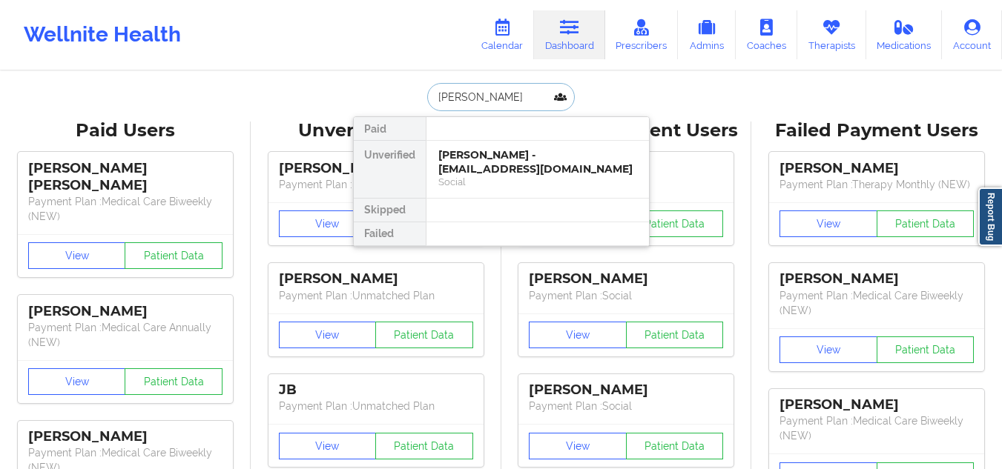
type input "amiah hayes"
click at [474, 166] on div "Amiah Hayes - navahayes@yahoo.com" at bounding box center [537, 161] width 199 height 27
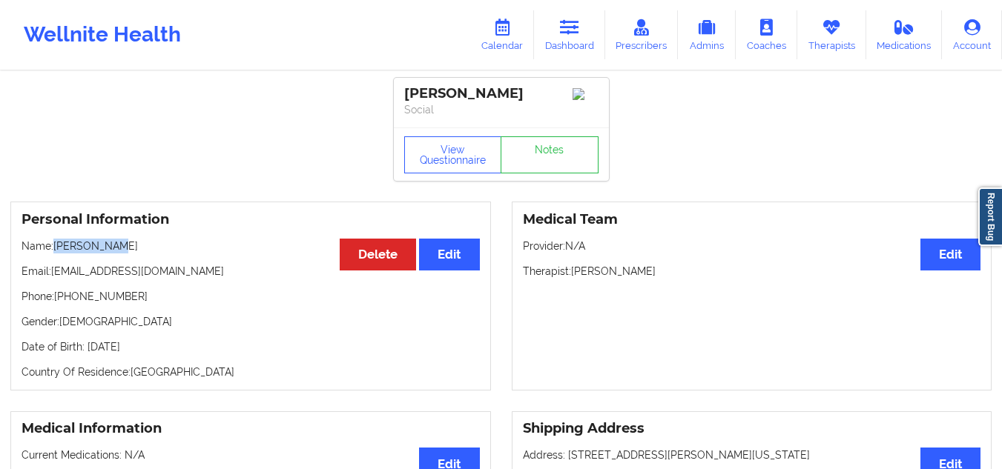
drag, startPoint x: 118, startPoint y: 252, endPoint x: 55, endPoint y: 251, distance: 63.0
click at [55, 251] on p "Name: Amiah Hayes" at bounding box center [251, 246] width 458 height 15
drag, startPoint x: 134, startPoint y: 306, endPoint x: 67, endPoint y: 300, distance: 66.9
click at [67, 300] on p "Phone: +1863-677-1006" at bounding box center [251, 296] width 458 height 15
drag, startPoint x: 170, startPoint y: 275, endPoint x: 55, endPoint y: 278, distance: 115.0
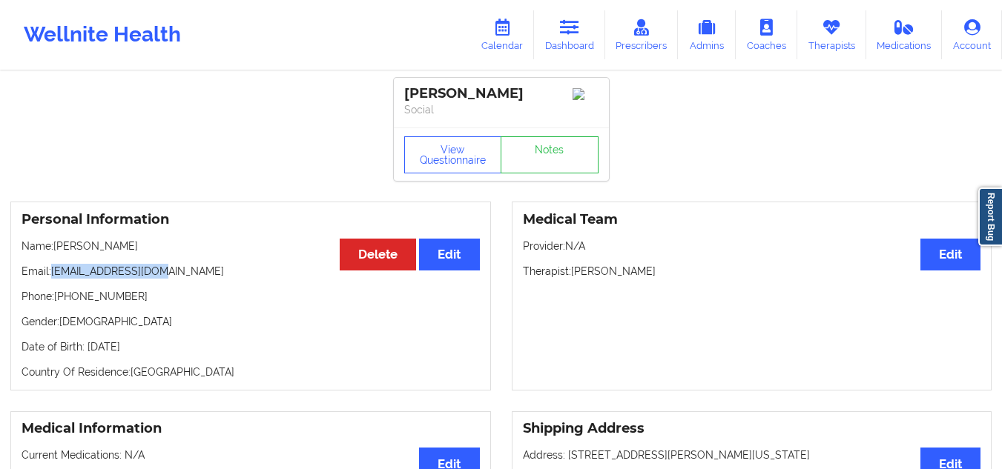
click at [55, 278] on p "Email: navahayes@yahoo.com" at bounding box center [251, 271] width 458 height 15
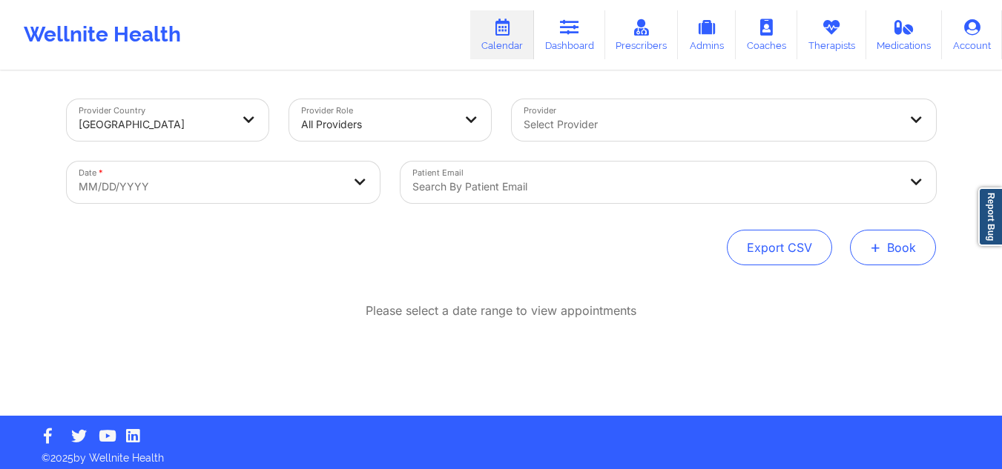
click at [874, 250] on span "+" at bounding box center [875, 247] width 11 height 8
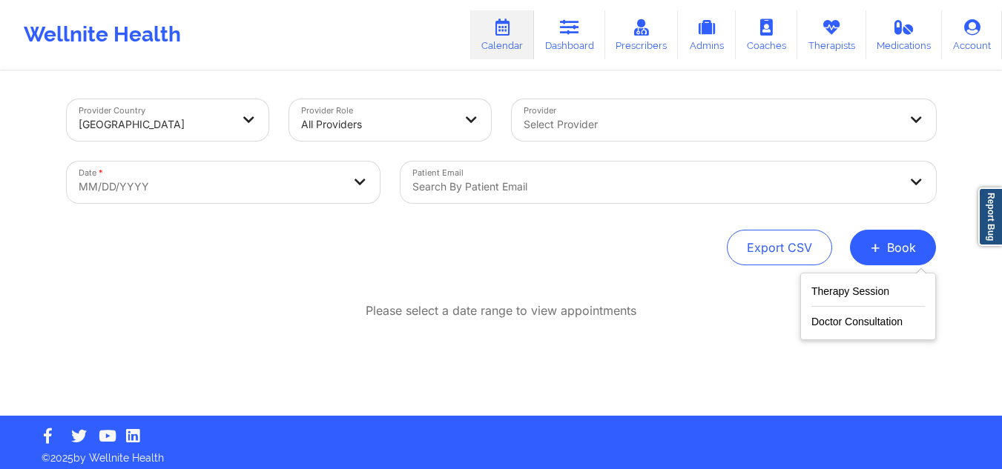
click at [828, 281] on div "Therapy Session Doctor Consultation" at bounding box center [868, 306] width 136 height 67
click at [818, 296] on button "Therapy Session" at bounding box center [867, 295] width 113 height 24
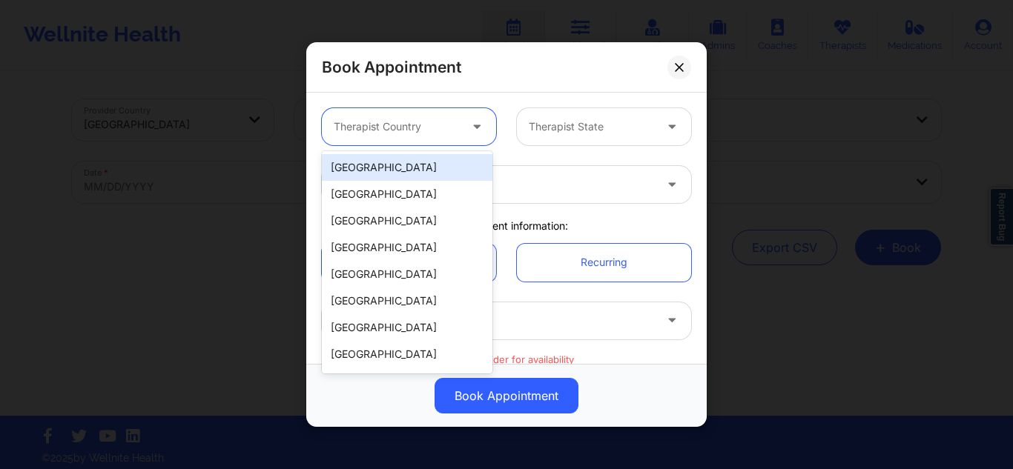
click at [404, 131] on div at bounding box center [396, 127] width 125 height 18
click at [383, 168] on div "[GEOGRAPHIC_DATA]" at bounding box center [407, 167] width 171 height 27
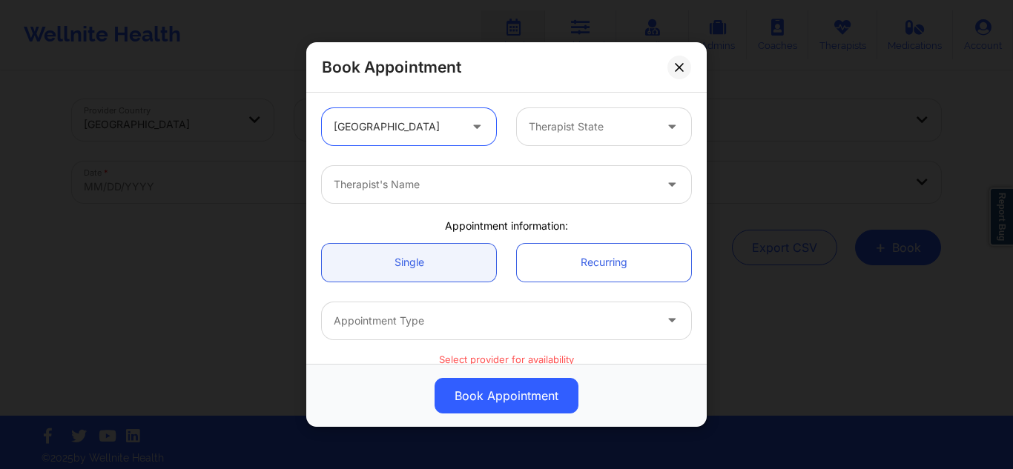
click at [541, 127] on div at bounding box center [591, 127] width 125 height 18
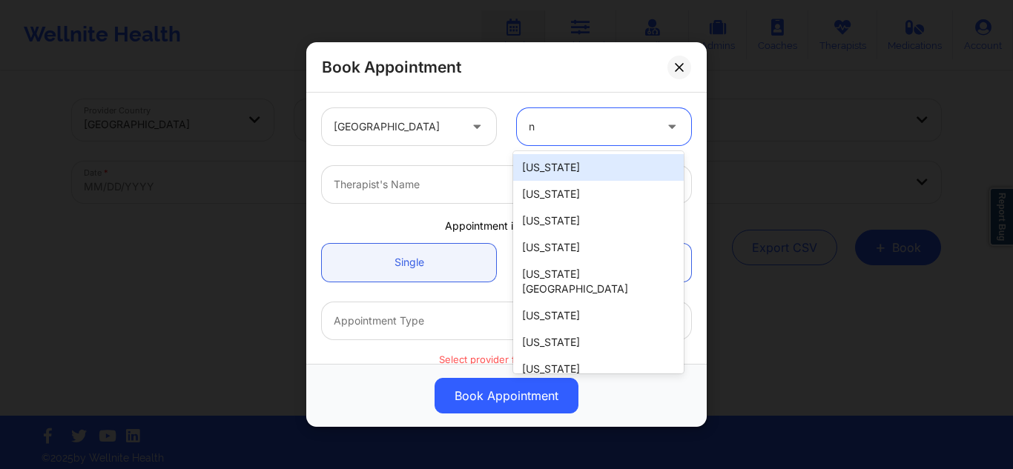
type input "ny"
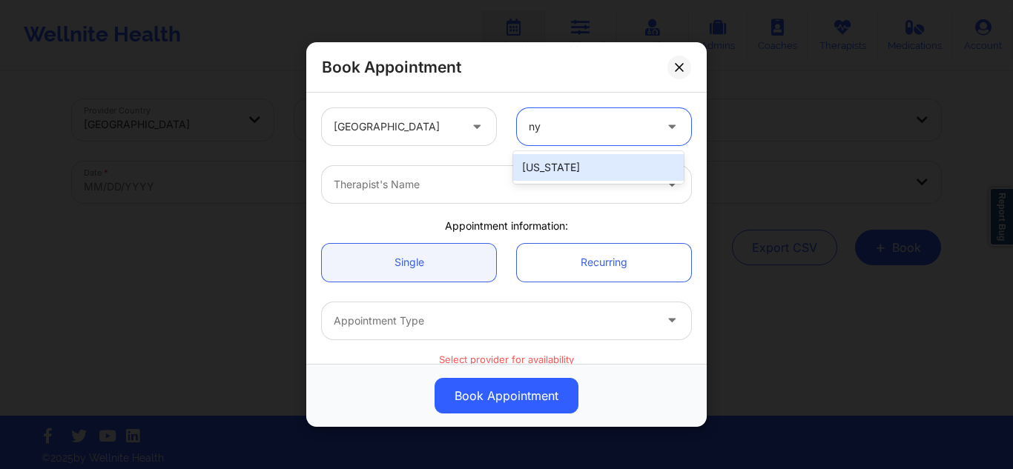
click at [538, 158] on div "[US_STATE]" at bounding box center [598, 167] width 171 height 27
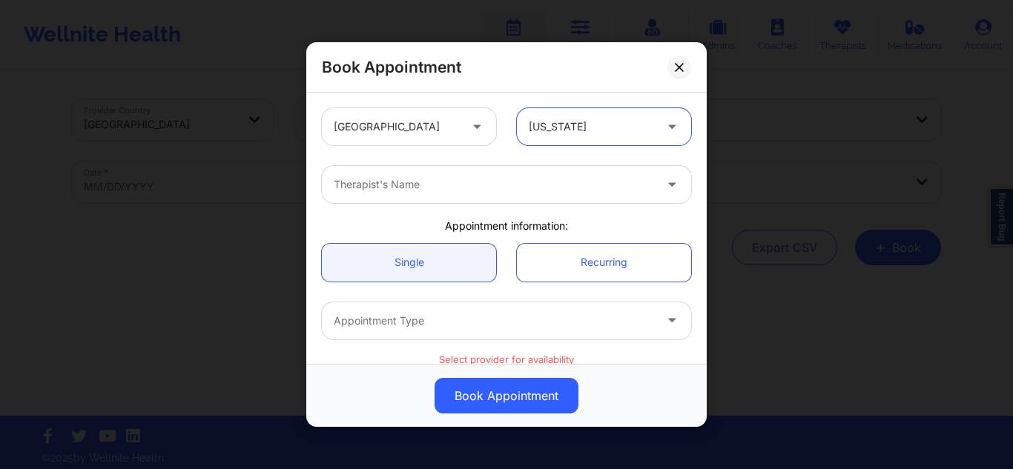
click at [472, 188] on div at bounding box center [494, 185] width 320 height 18
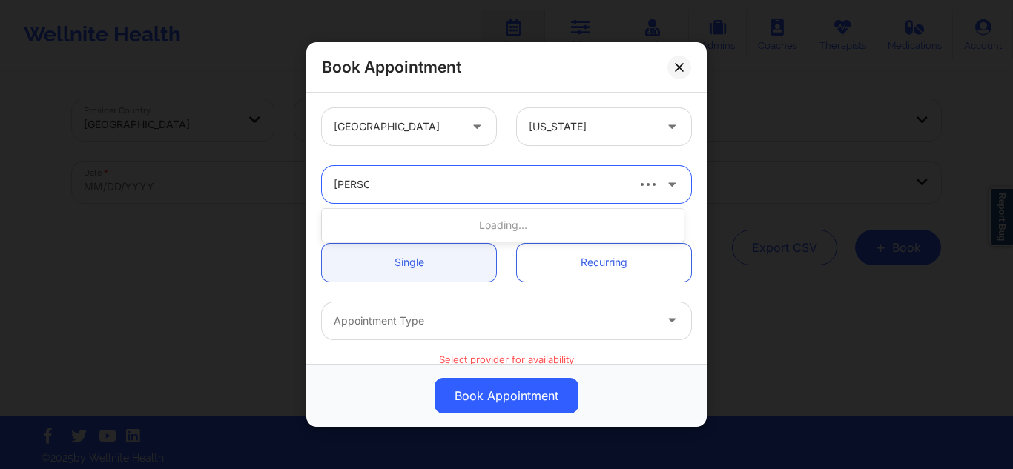
type input "[PERSON_NAME]"
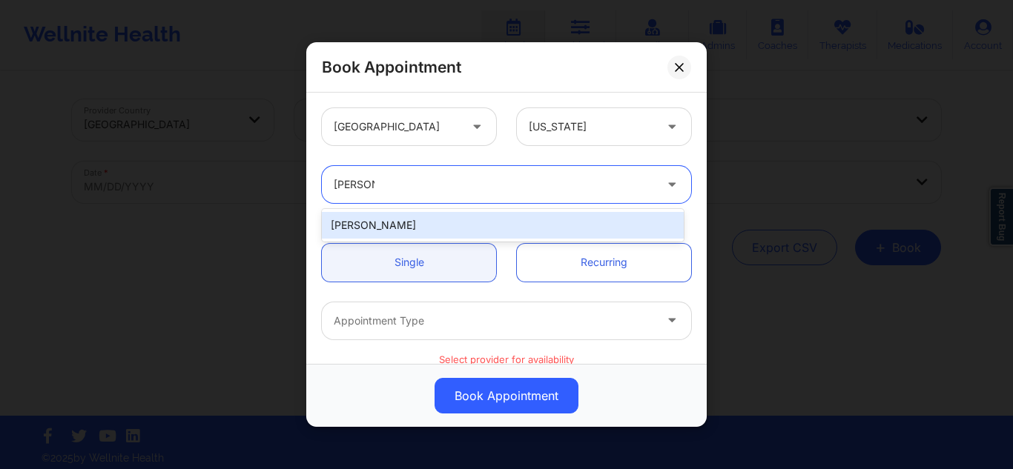
click at [437, 219] on div "[PERSON_NAME]" at bounding box center [503, 225] width 362 height 27
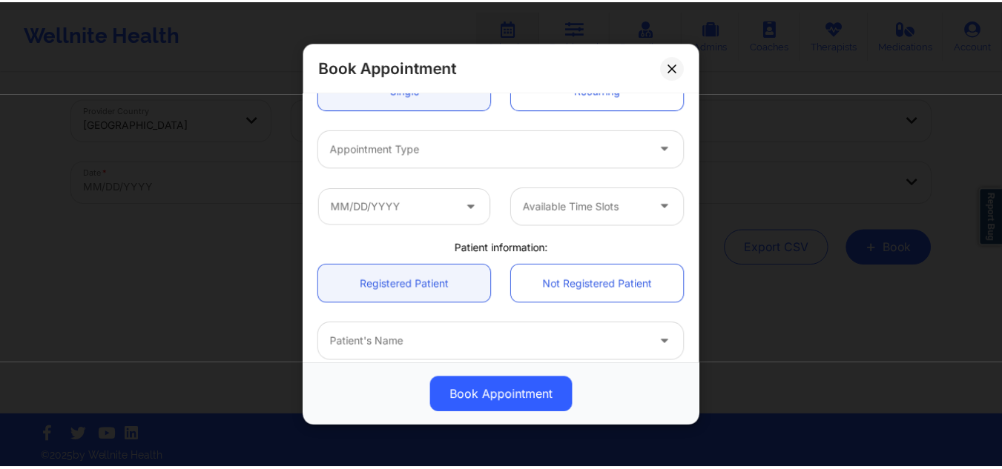
scroll to position [176, 0]
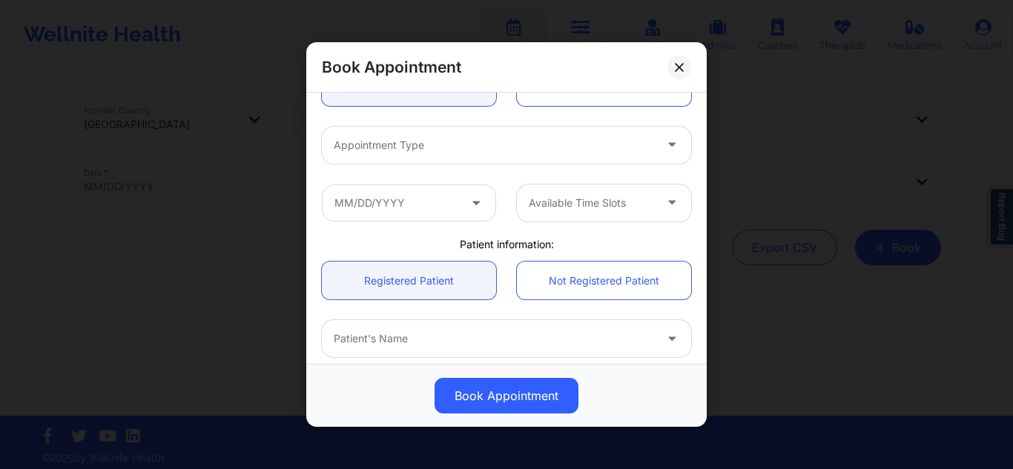
click at [387, 151] on div at bounding box center [494, 145] width 320 height 18
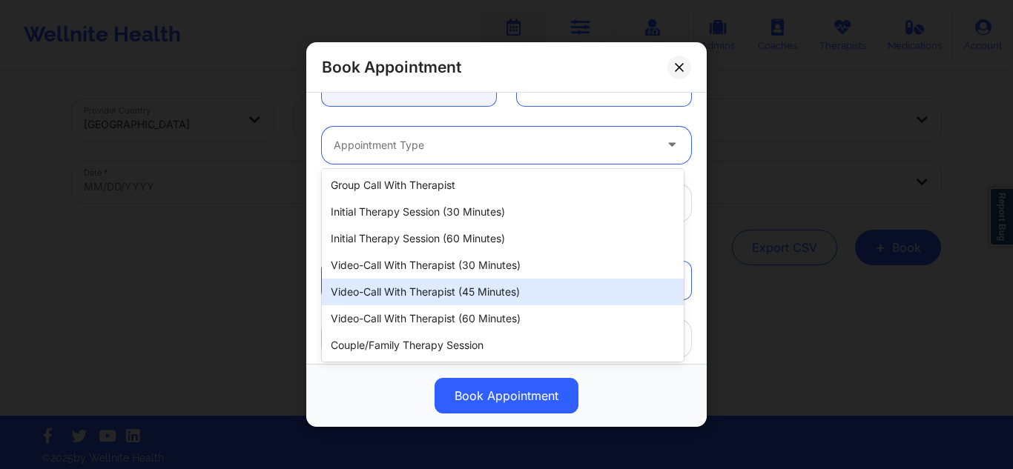
click at [387, 300] on div "Video-Call with Therapist (45 minutes)" at bounding box center [503, 292] width 362 height 27
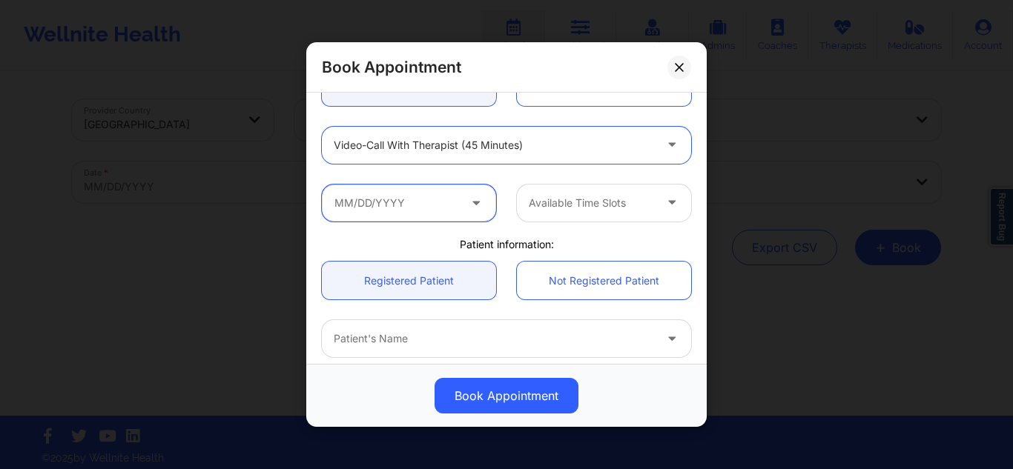
click at [394, 202] on input "text" at bounding box center [409, 202] width 174 height 37
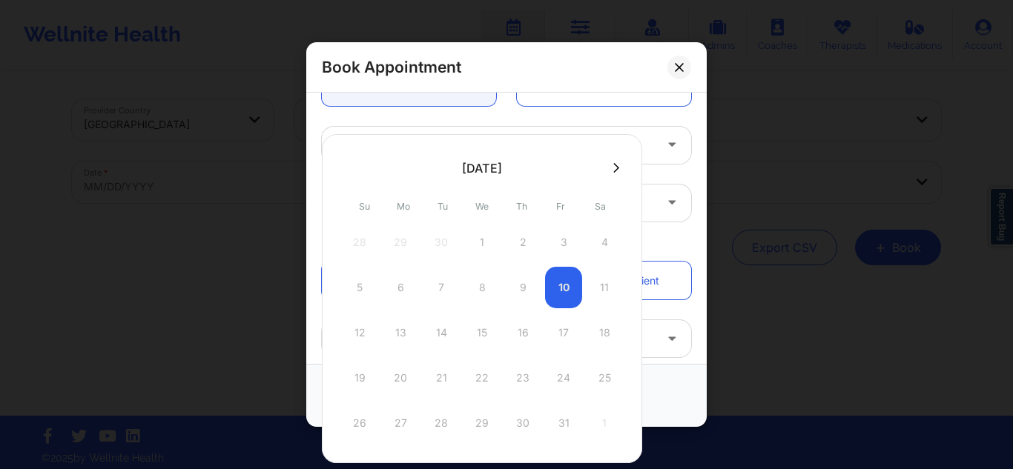
click at [572, 291] on div "5 6 7 8 9 10 11" at bounding box center [482, 288] width 282 height 42
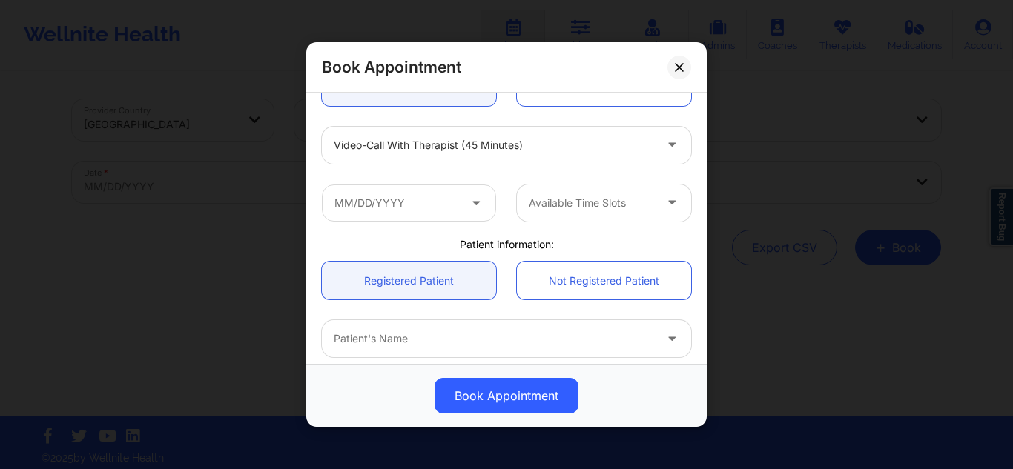
click at [676, 166] on div "Video-Call with Therapist (45 minutes)" at bounding box center [506, 145] width 390 height 58
click at [681, 64] on icon at bounding box center [679, 66] width 9 height 9
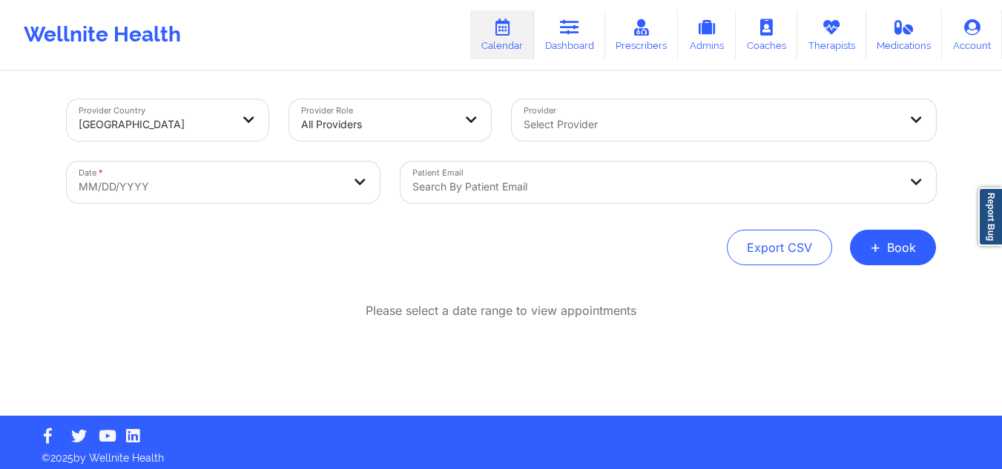
click at [625, 114] on div "Select Provider" at bounding box center [706, 120] width 389 height 42
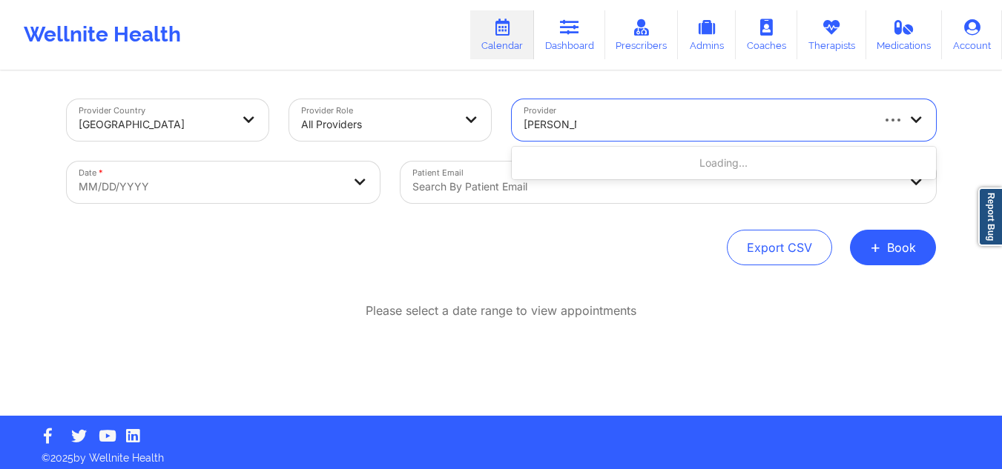
type input "[PERSON_NAME]"
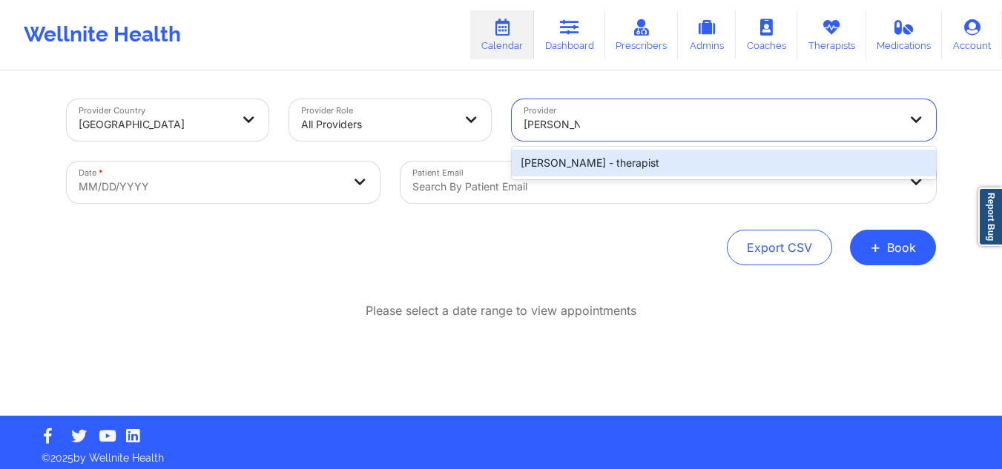
click at [593, 159] on div "[PERSON_NAME] - therapist" at bounding box center [724, 163] width 424 height 27
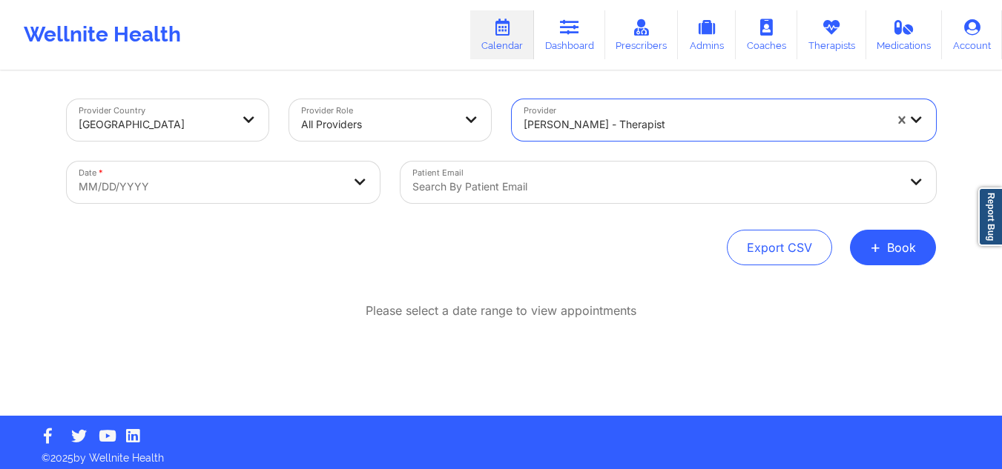
click at [288, 182] on body "Wellnite Health Calendar Dashboard Prescribers Admins Coaches Therapists Medica…" at bounding box center [501, 234] width 1002 height 469
select select "2025-8"
select select "2025-9"
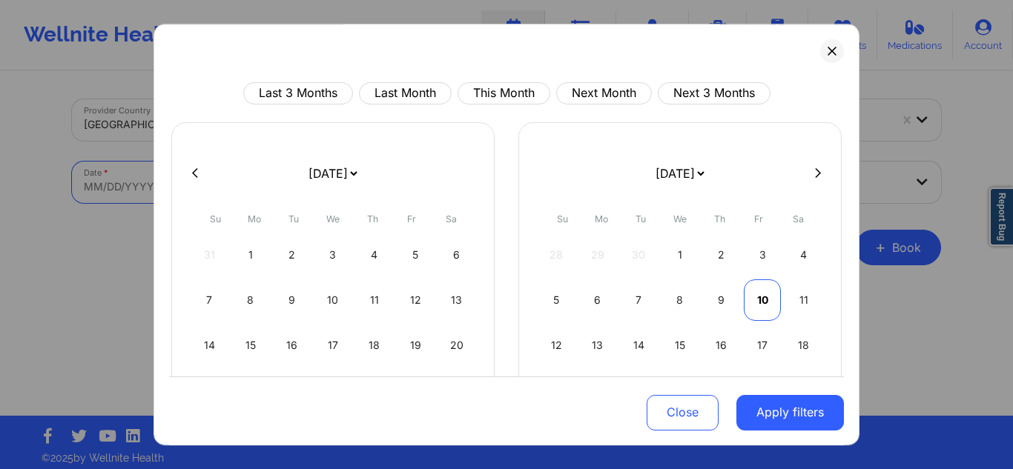
click at [759, 304] on div "10" at bounding box center [763, 301] width 38 height 42
select select "2025-9"
select select "2025-10"
select select "2025-9"
select select "2025-10"
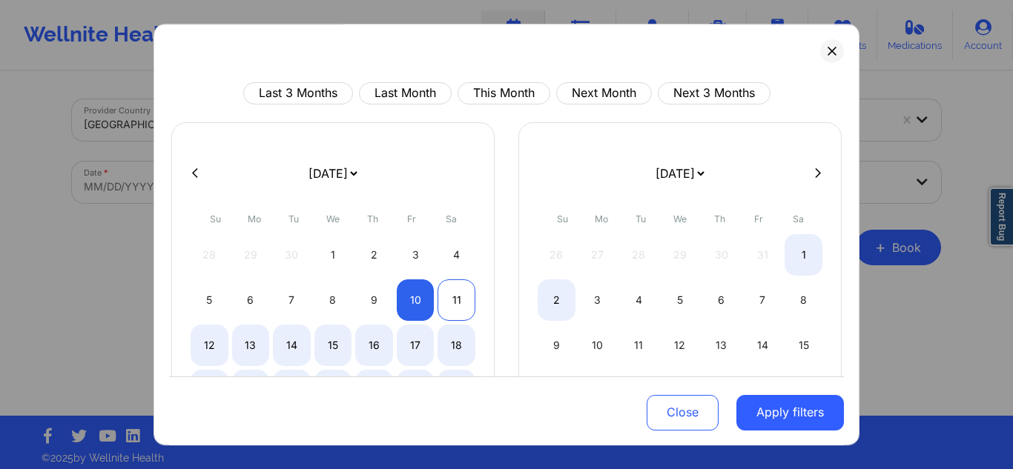
select select "2025-9"
select select "2025-10"
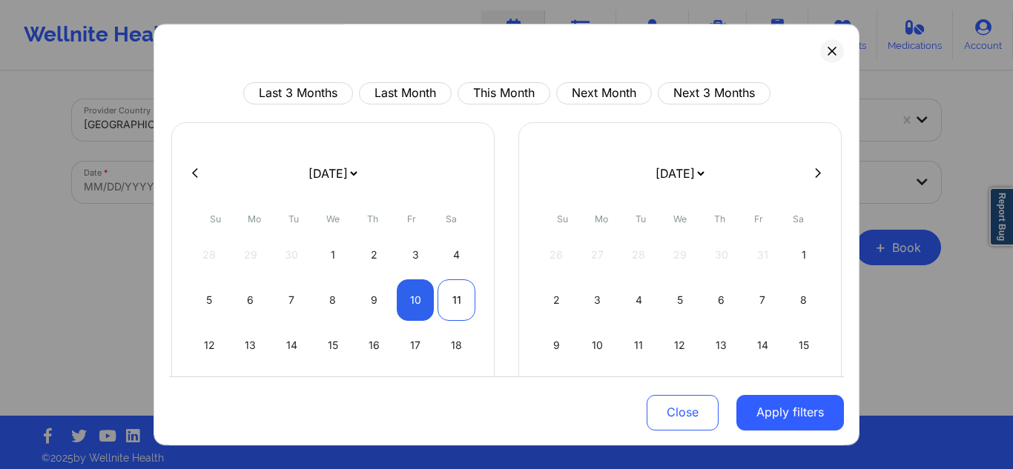
click at [468, 291] on div "11" at bounding box center [456, 301] width 38 height 42
select select "2025-9"
select select "2025-10"
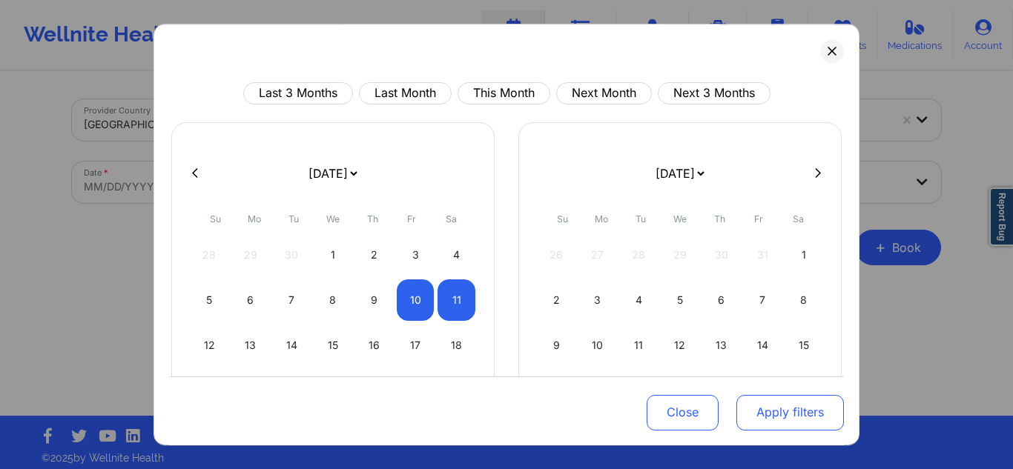
click at [768, 400] on button "Apply filters" at bounding box center [790, 412] width 108 height 36
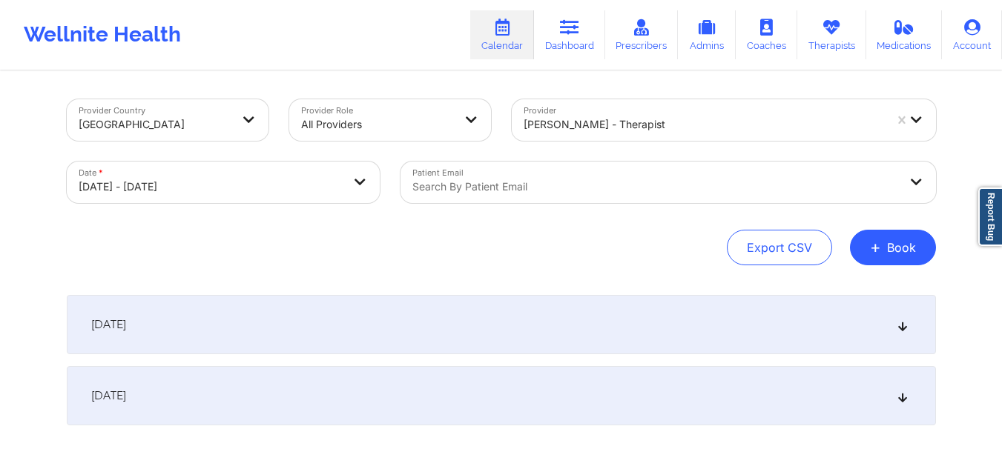
click at [405, 306] on div "[DATE]" at bounding box center [501, 324] width 869 height 59
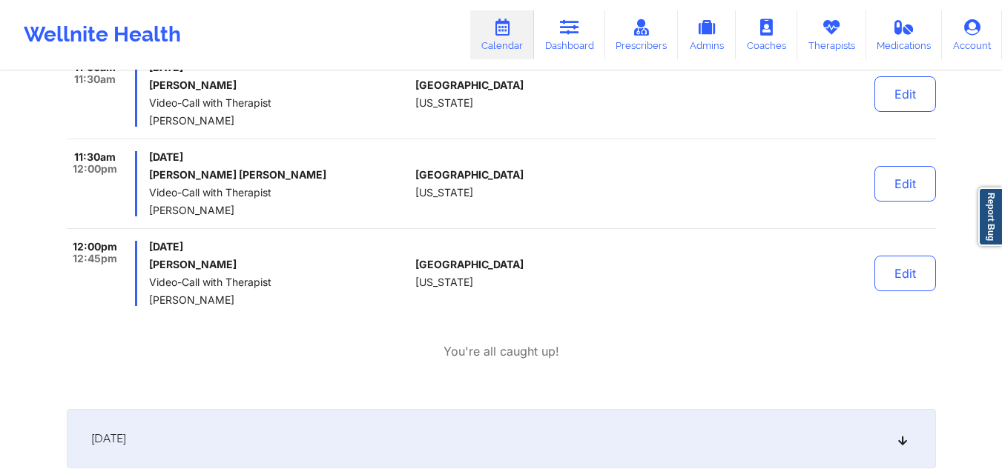
scroll to position [490, 0]
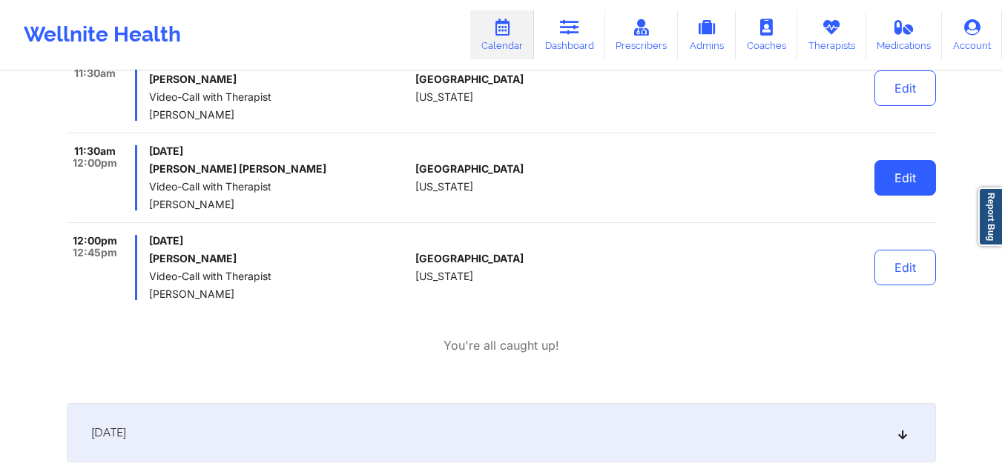
click at [879, 182] on button "Edit" at bounding box center [905, 178] width 62 height 36
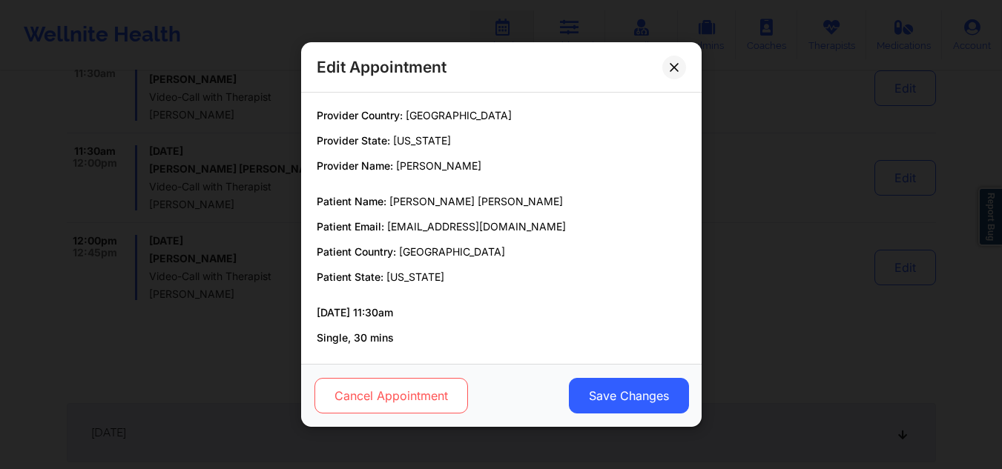
click at [389, 400] on button "Cancel Appointment" at bounding box center [390, 396] width 153 height 36
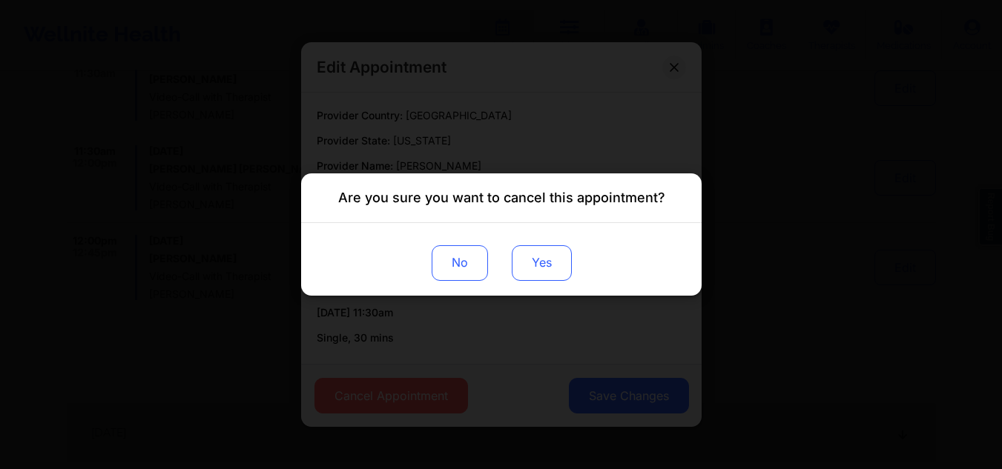
click at [533, 270] on button "Yes" at bounding box center [541, 263] width 60 height 36
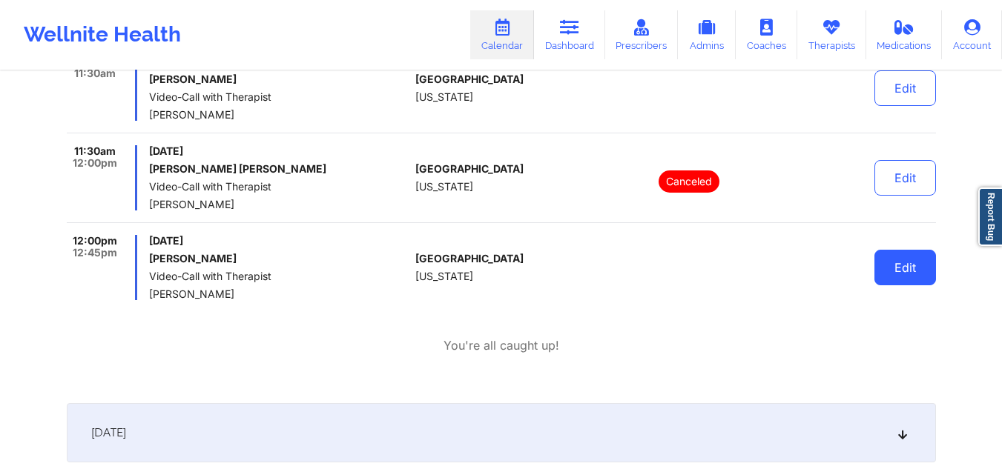
click at [908, 273] on button "Edit" at bounding box center [905, 268] width 62 height 36
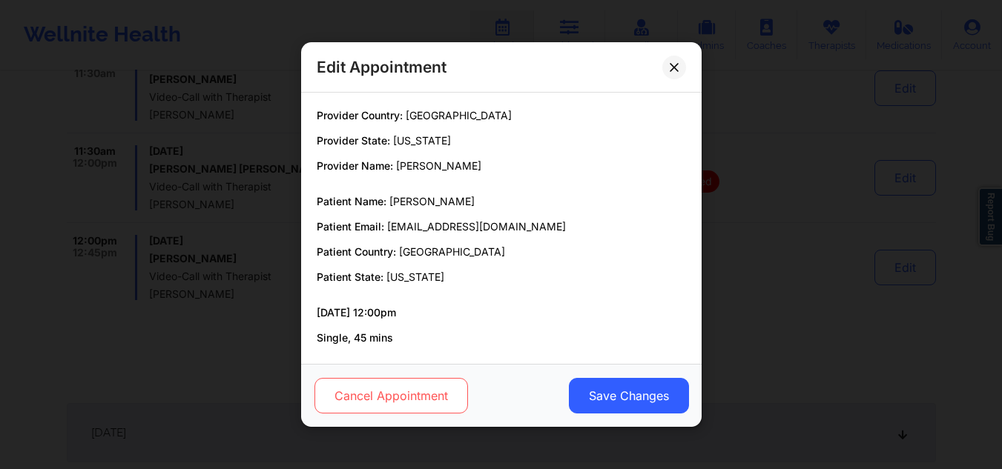
click at [331, 396] on button "Cancel Appointment" at bounding box center [390, 396] width 153 height 36
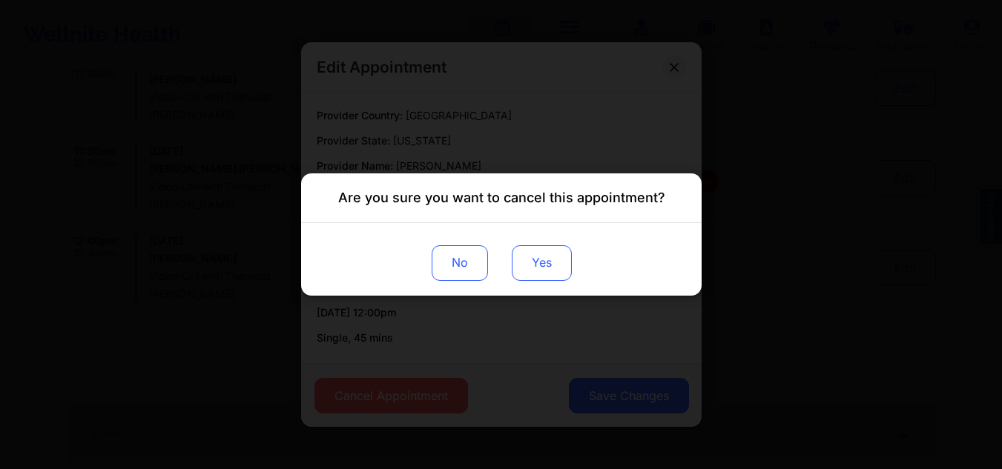
click at [541, 268] on button "Yes" at bounding box center [541, 263] width 60 height 36
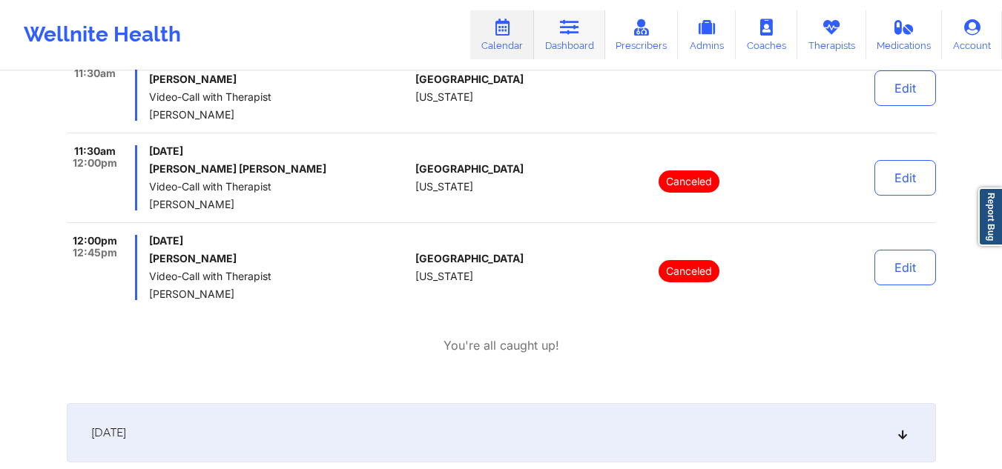
click at [565, 47] on link "Dashboard" at bounding box center [569, 34] width 71 height 49
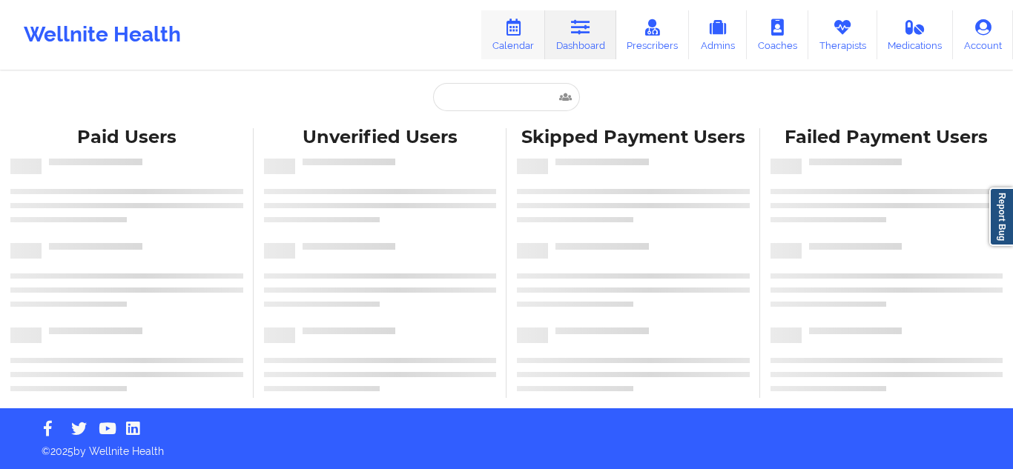
click at [490, 24] on link "Calendar" at bounding box center [513, 34] width 64 height 49
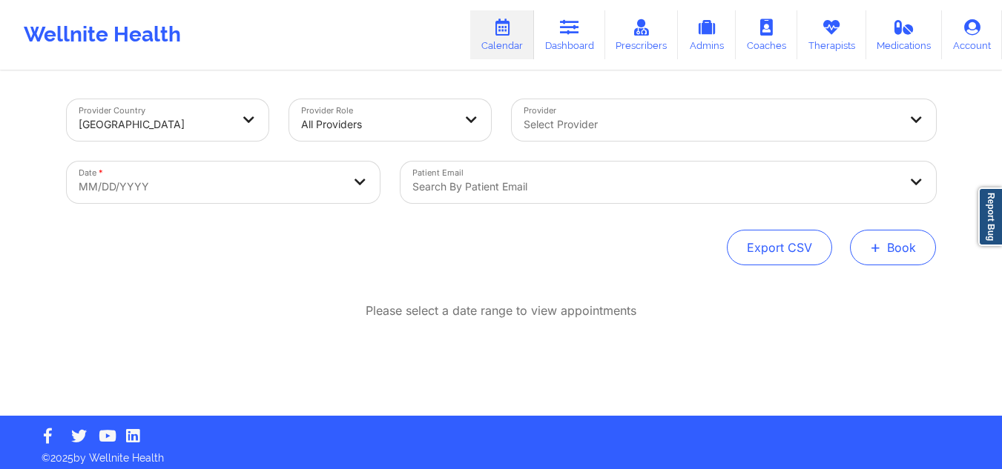
click at [876, 249] on span "+" at bounding box center [875, 247] width 11 height 8
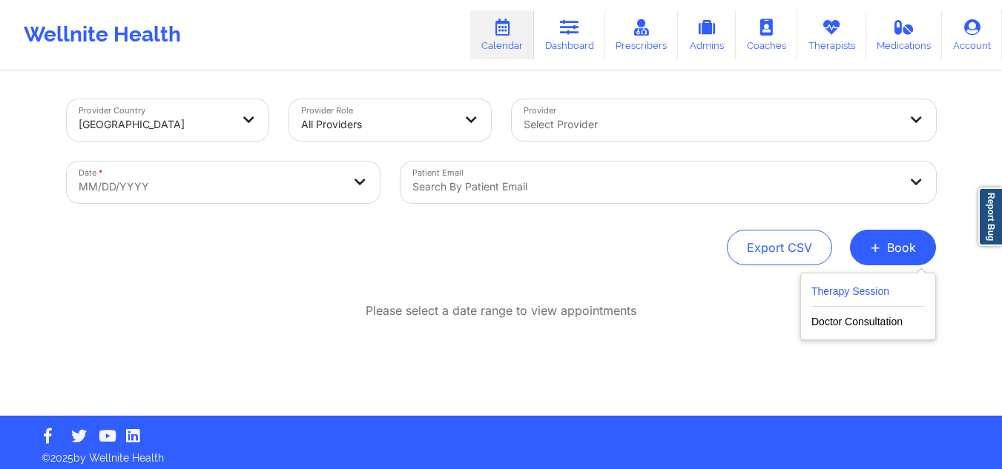
click at [836, 287] on button "Therapy Session" at bounding box center [867, 295] width 113 height 24
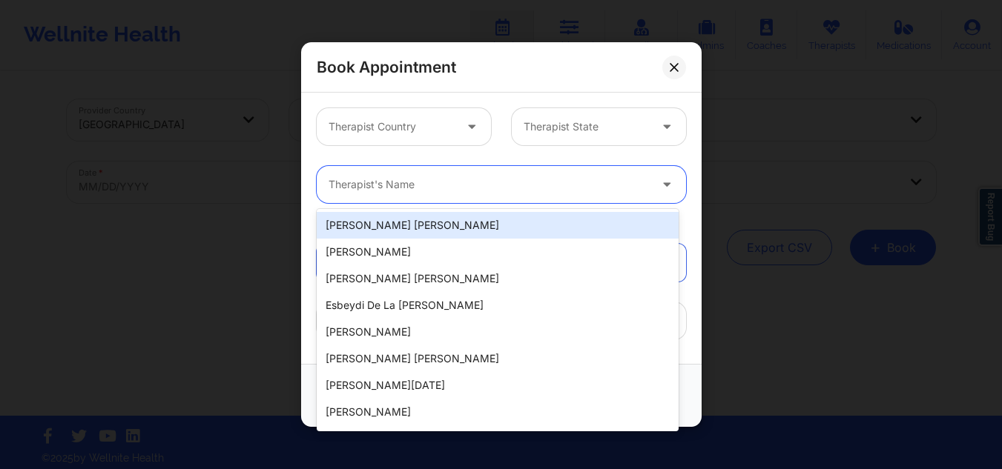
click at [409, 171] on div "Therapist's Name" at bounding box center [484, 184] width 334 height 37
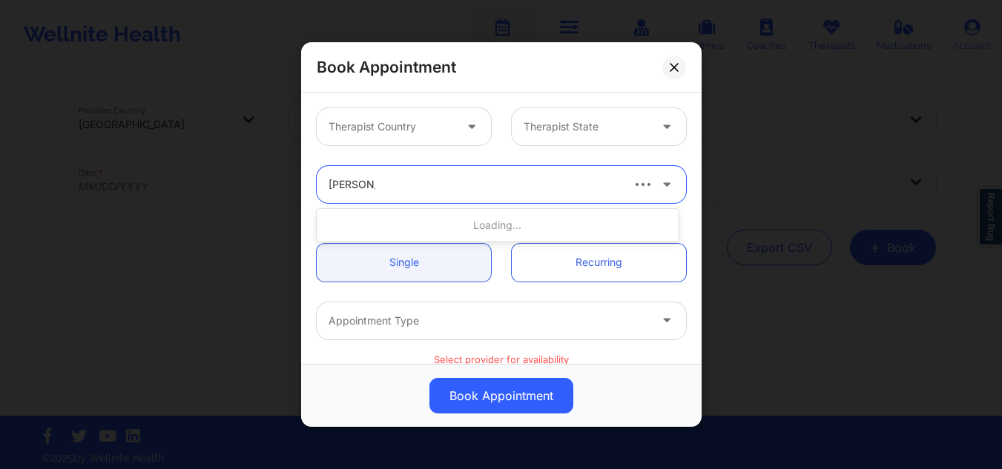
type input "[PERSON_NAME]"
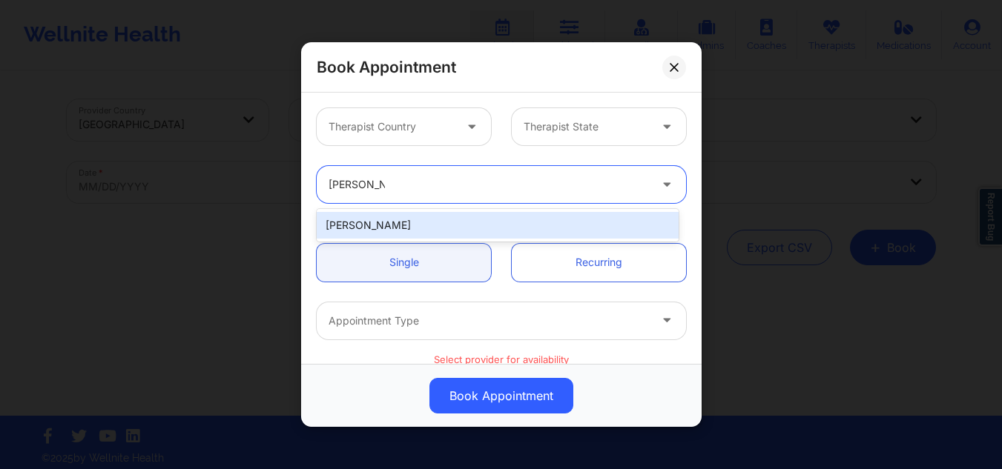
click at [371, 228] on div "[PERSON_NAME]" at bounding box center [498, 225] width 362 height 27
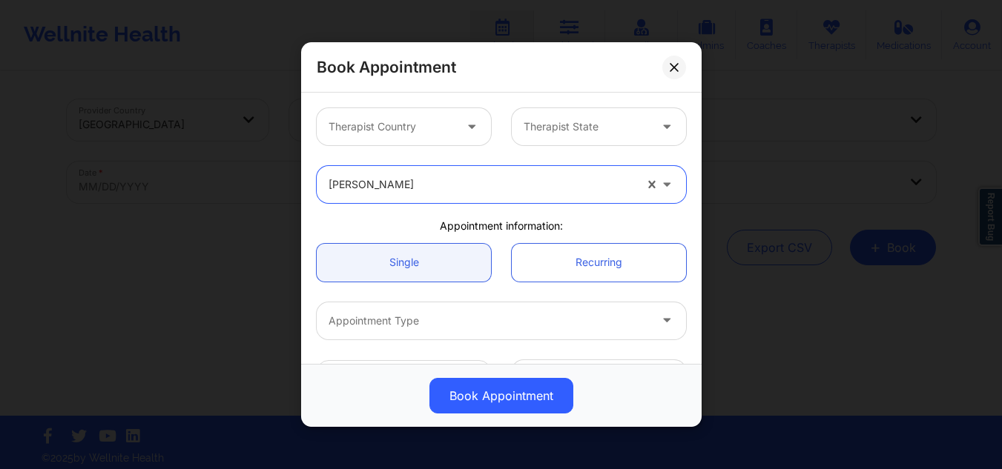
click at [387, 131] on div at bounding box center [390, 127] width 125 height 18
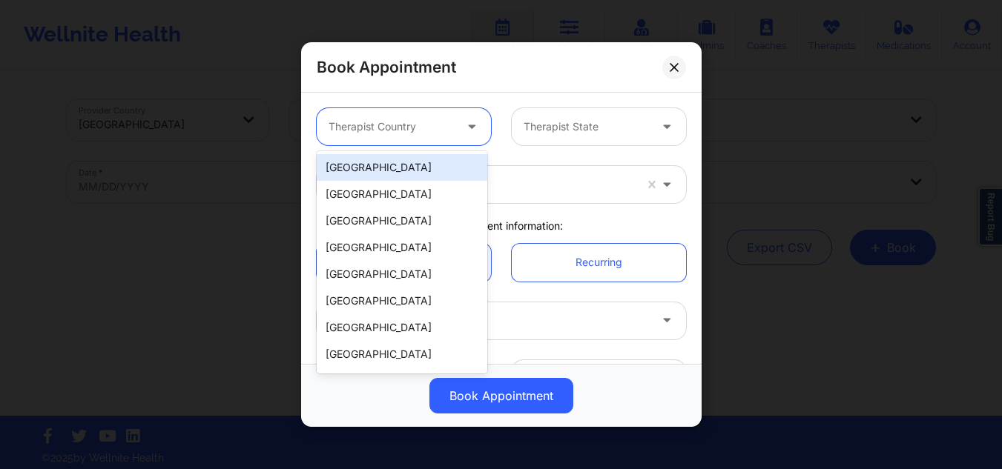
click at [367, 170] on div "[GEOGRAPHIC_DATA]" at bounding box center [402, 167] width 171 height 27
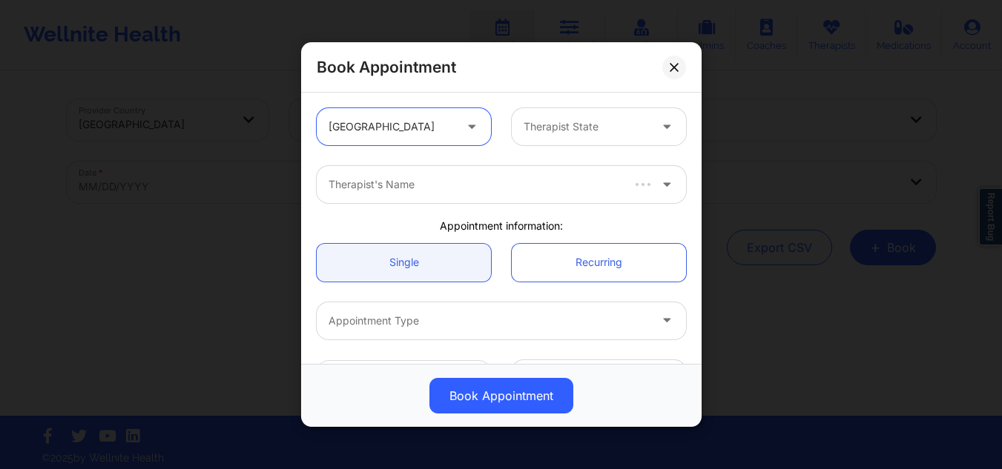
click at [367, 170] on div "Therapist's Name" at bounding box center [469, 184] width 304 height 37
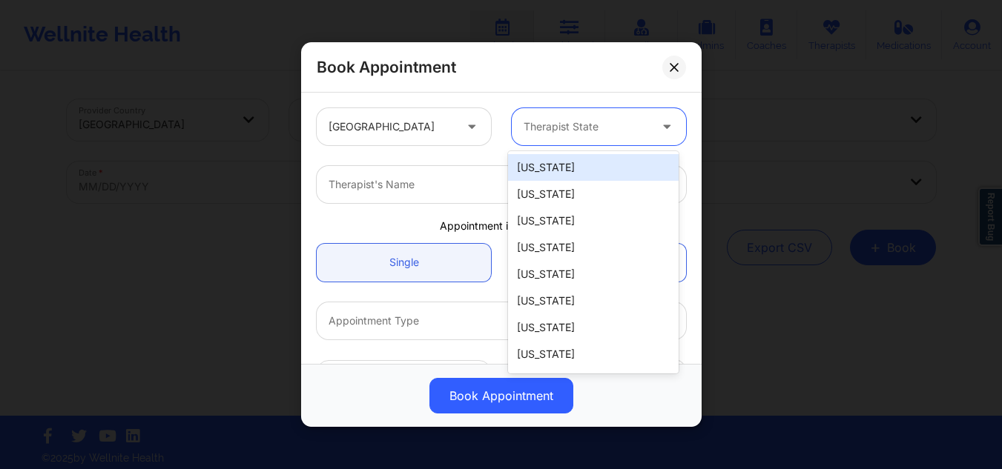
click at [585, 134] on div at bounding box center [586, 127] width 125 height 18
type input "ny"
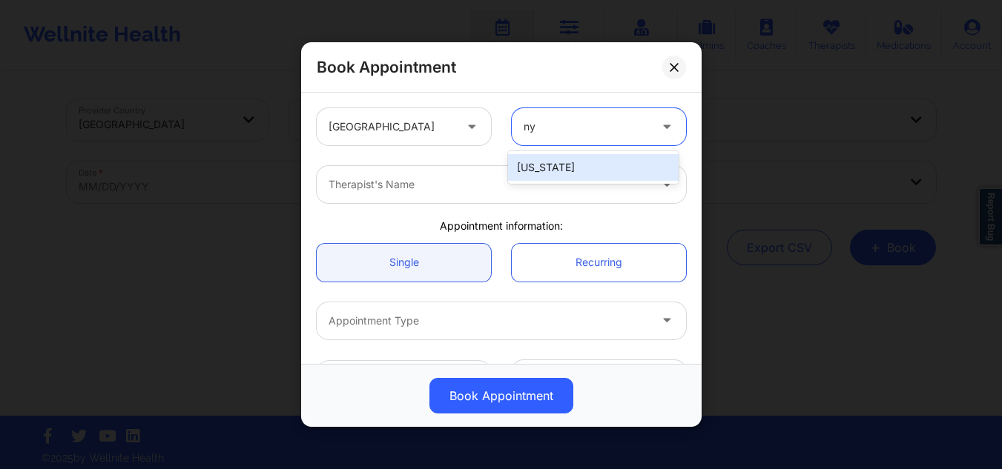
click at [560, 160] on div "[US_STATE]" at bounding box center [593, 167] width 171 height 27
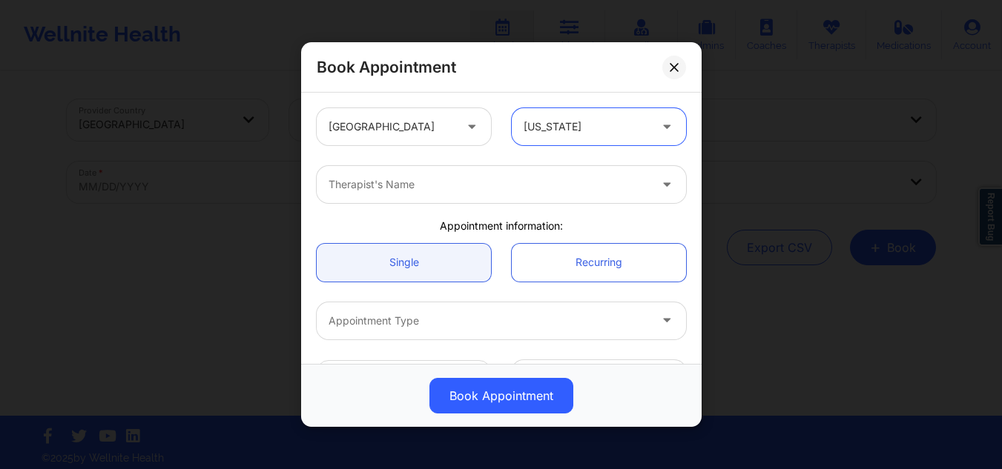
click at [509, 180] on div at bounding box center [488, 185] width 320 height 18
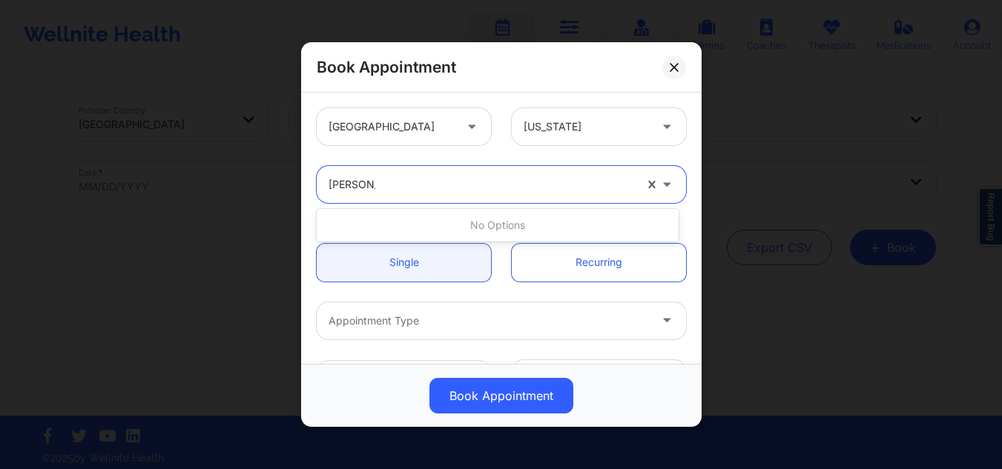
type input "[PERSON_NAME]"
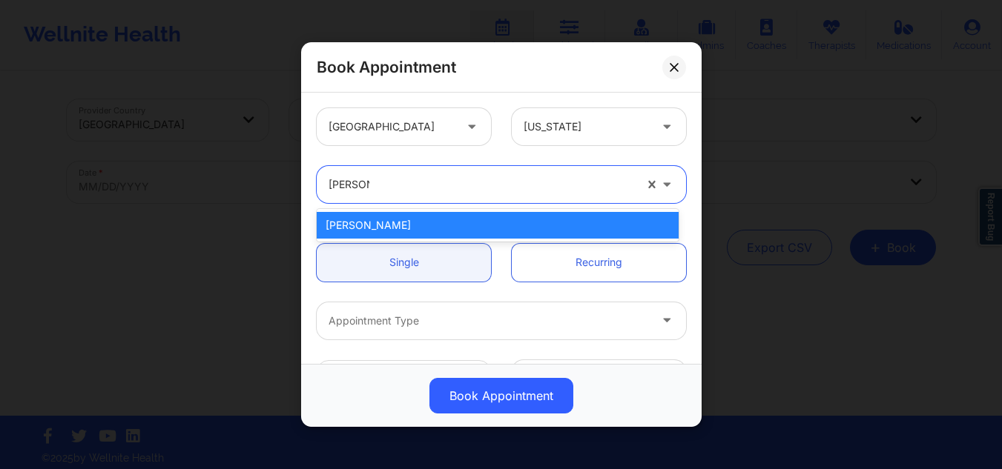
click at [480, 221] on div "[PERSON_NAME]" at bounding box center [498, 225] width 362 height 27
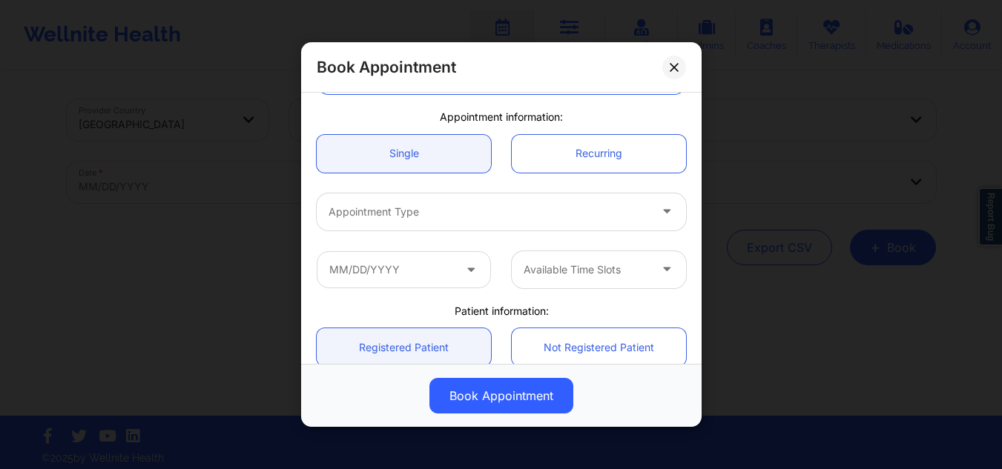
scroll to position [110, 0]
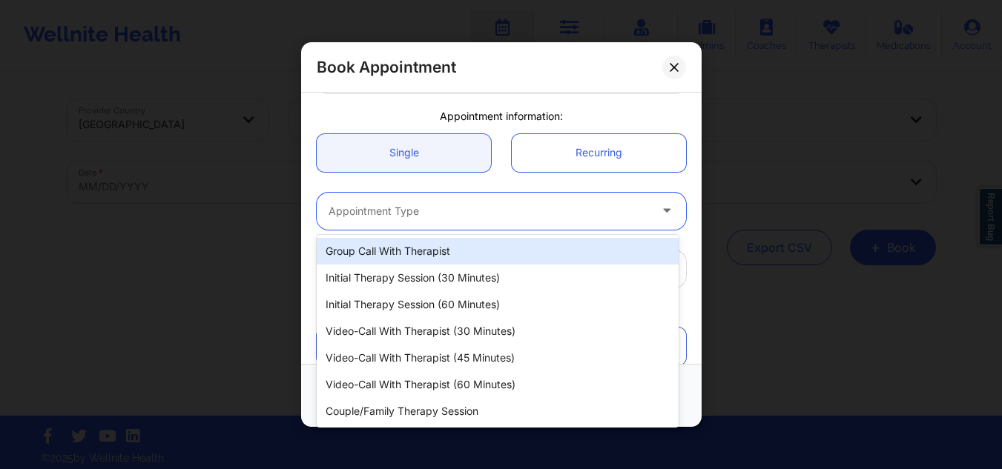
click at [568, 212] on div at bounding box center [488, 211] width 320 height 18
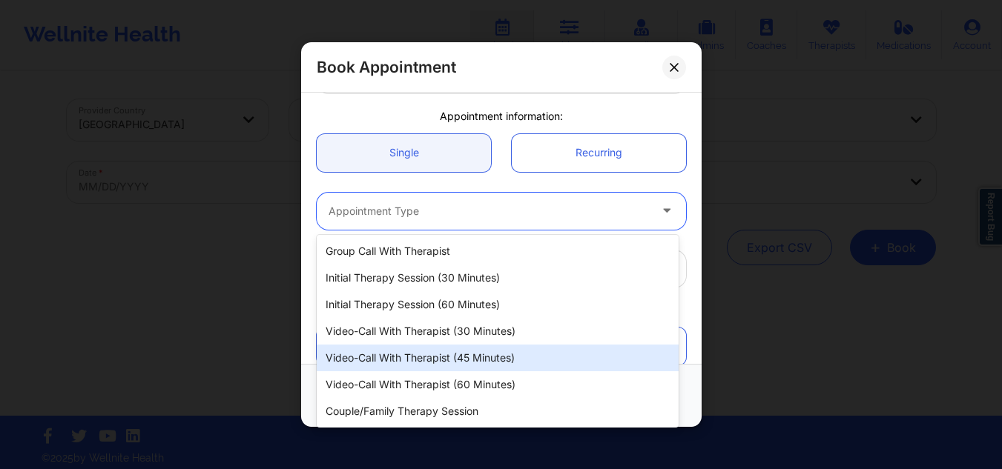
click at [453, 352] on div "Video-Call with Therapist (45 minutes)" at bounding box center [498, 358] width 362 height 27
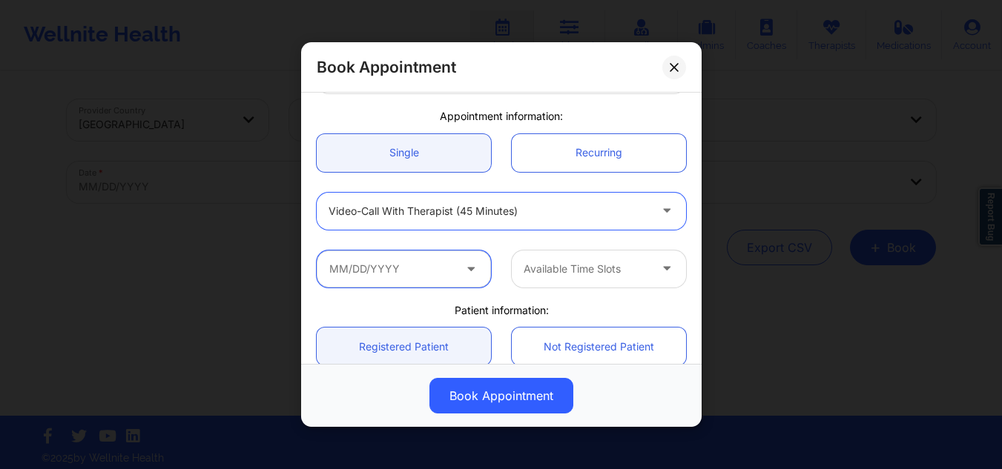
click at [421, 275] on input "text" at bounding box center [404, 268] width 174 height 37
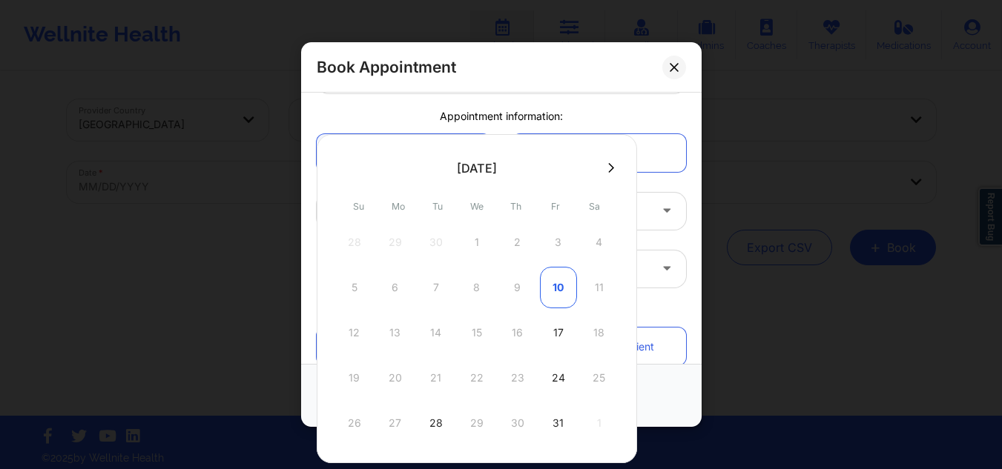
click at [549, 290] on div "10" at bounding box center [558, 288] width 37 height 42
type input "[DATE]"
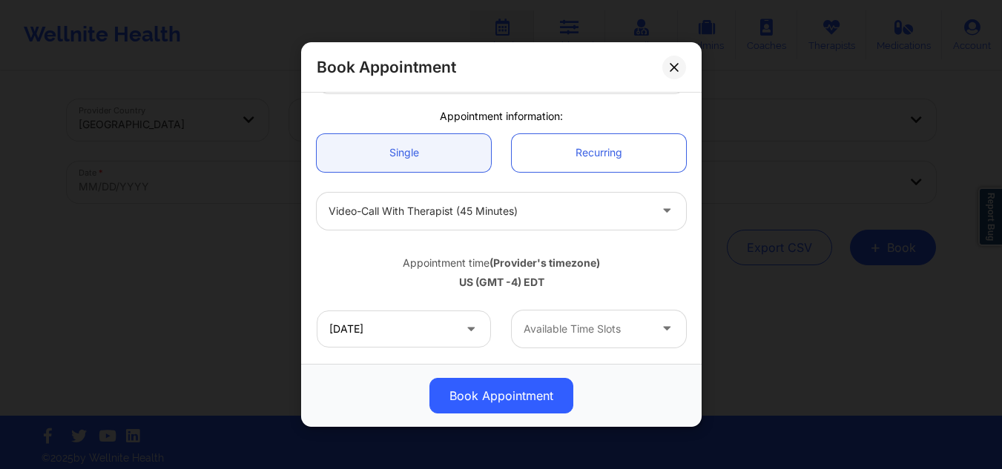
click at [540, 317] on div "Available Time Slots" at bounding box center [581, 329] width 139 height 37
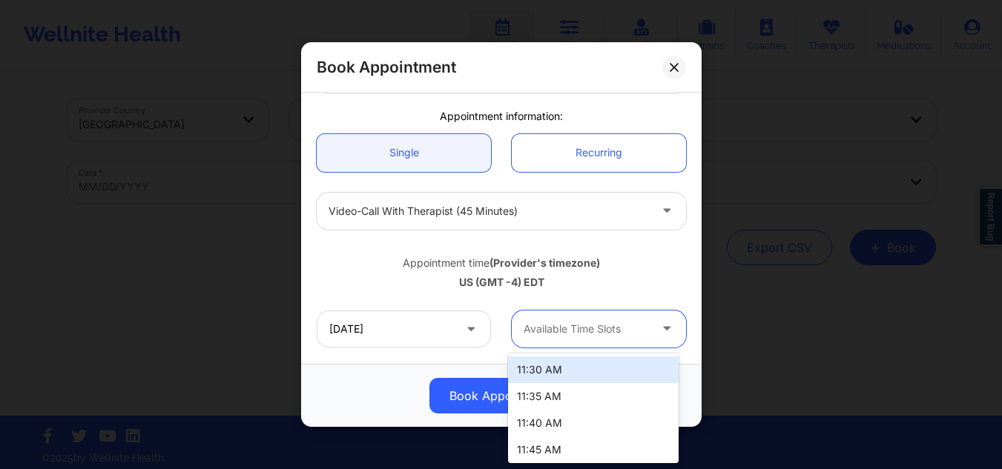
click at [541, 371] on div "11:30 AM" at bounding box center [593, 370] width 171 height 27
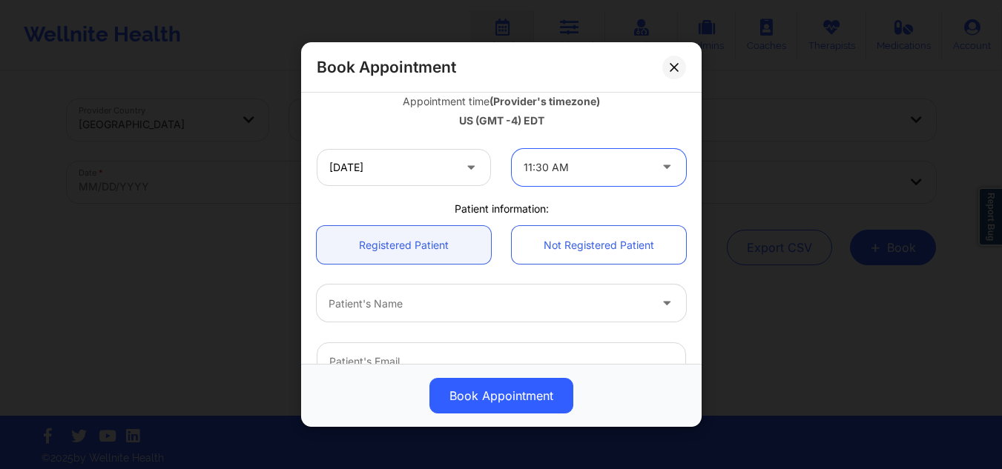
scroll to position [343, 0]
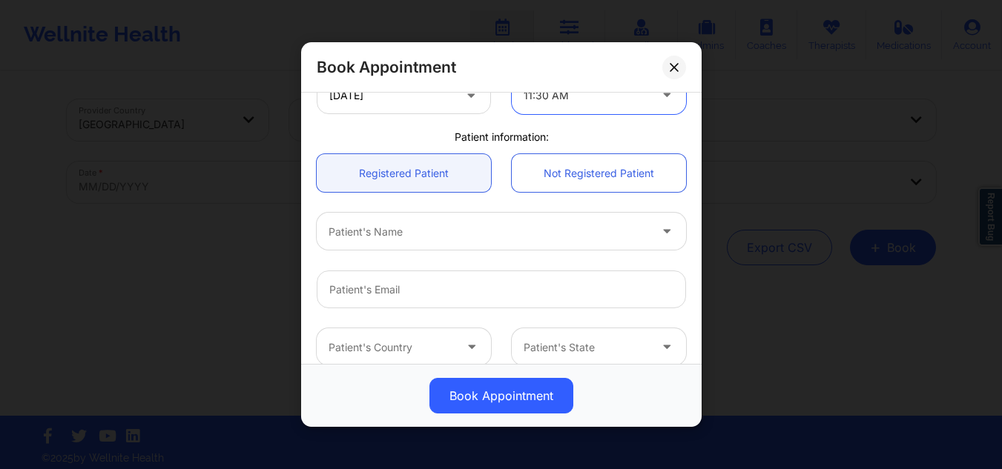
click at [459, 230] on div at bounding box center [488, 231] width 320 height 18
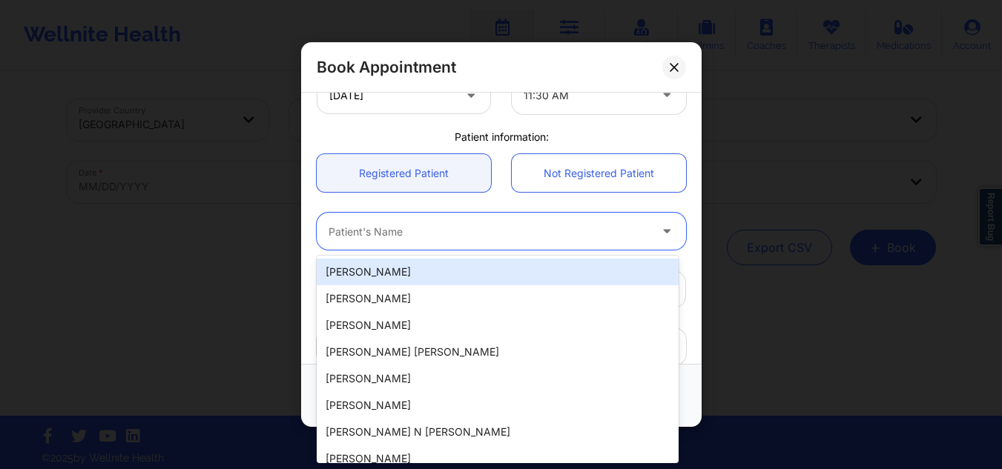
paste input "[PERSON_NAME] [PERSON_NAME]"
type input "[PERSON_NAME] [PERSON_NAME]"
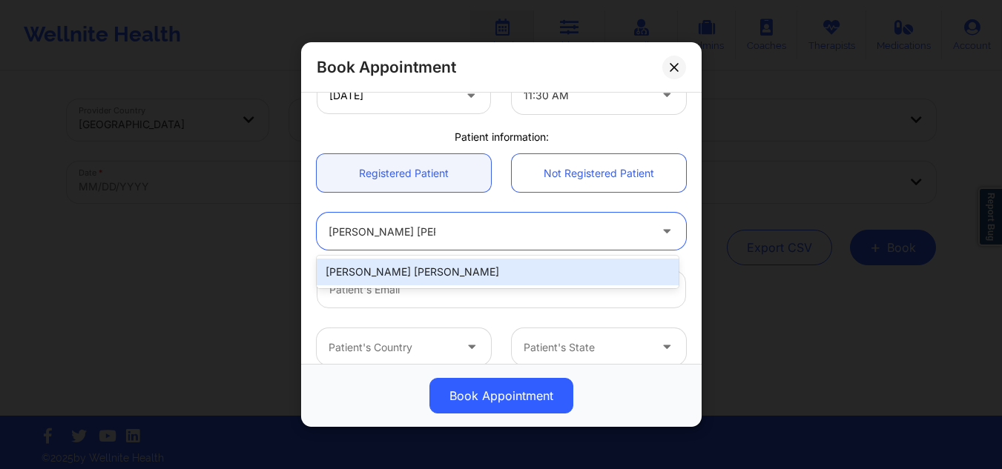
click at [431, 261] on div "[PERSON_NAME] [PERSON_NAME]" at bounding box center [498, 272] width 362 height 27
type input "[EMAIL_ADDRESS][DOMAIN_NAME]"
type input "[PHONE_NUMBER]"
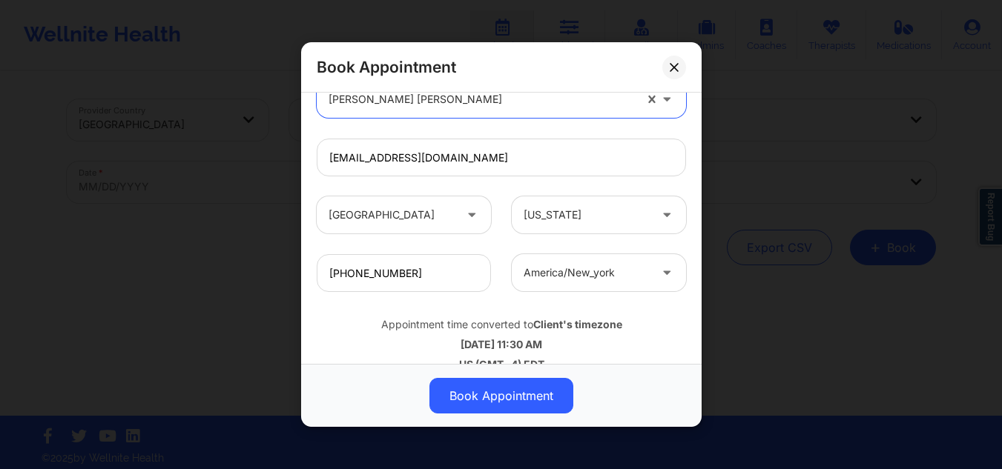
scroll to position [498, 0]
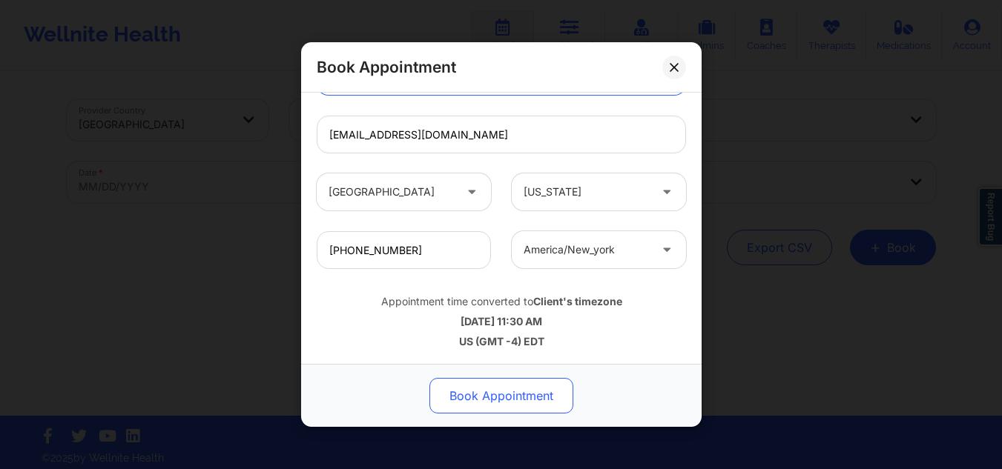
click at [500, 385] on button "Book Appointment" at bounding box center [501, 396] width 144 height 36
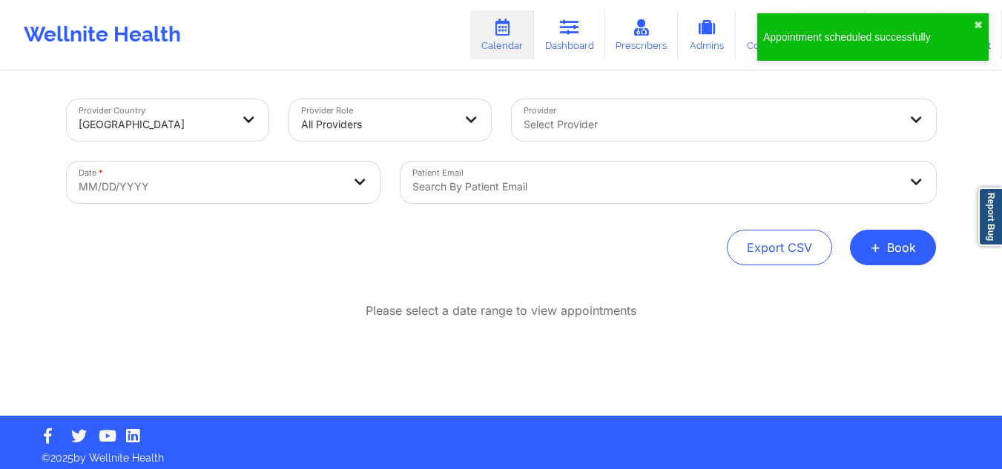
click at [517, 240] on div "Export CSV + Book" at bounding box center [501, 248] width 869 height 36
click at [891, 256] on button "+ Book" at bounding box center [893, 248] width 86 height 36
click at [842, 294] on button "Therapy Session" at bounding box center [867, 295] width 113 height 24
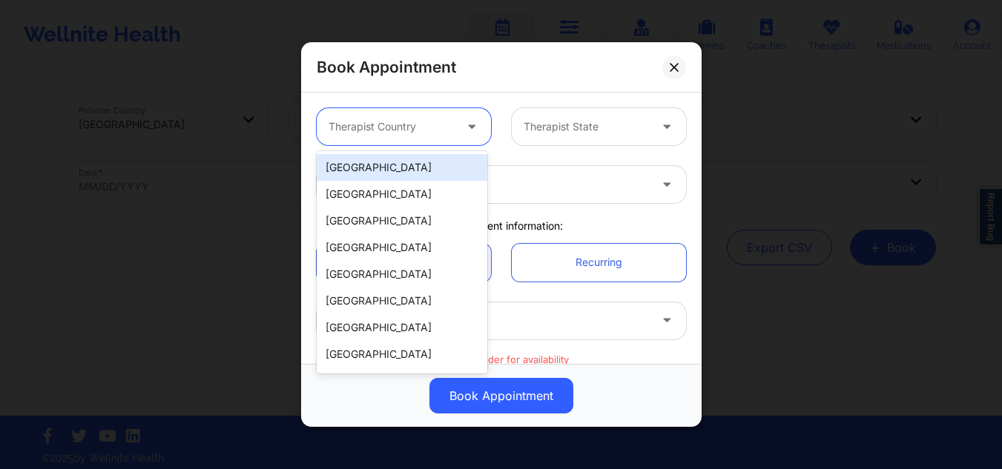
click at [426, 131] on div at bounding box center [390, 127] width 125 height 18
click at [394, 158] on div "[GEOGRAPHIC_DATA]" at bounding box center [402, 167] width 171 height 27
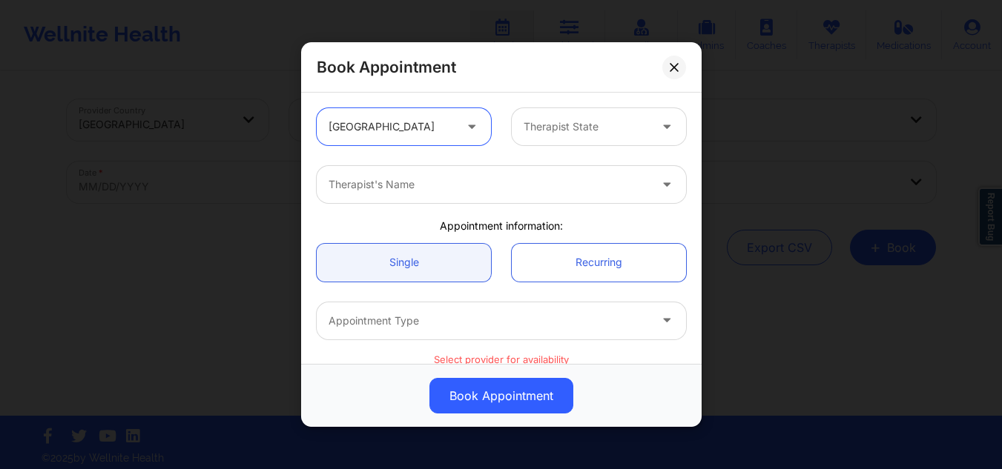
click at [524, 130] on div at bounding box center [586, 127] width 125 height 18
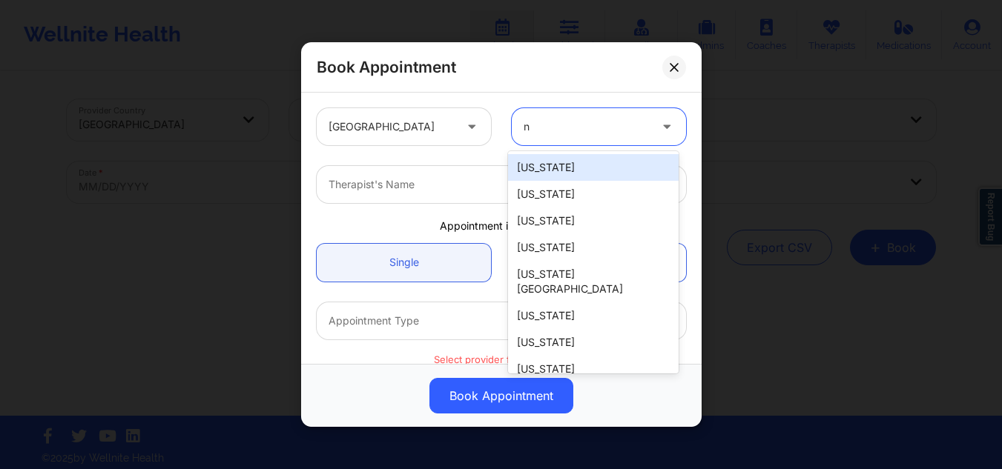
type input "ny"
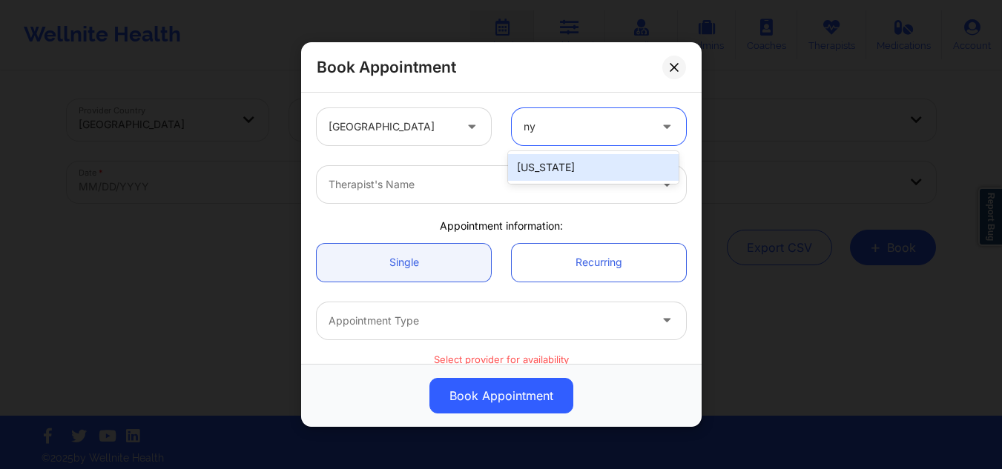
click at [552, 173] on div "[US_STATE]" at bounding box center [593, 167] width 171 height 27
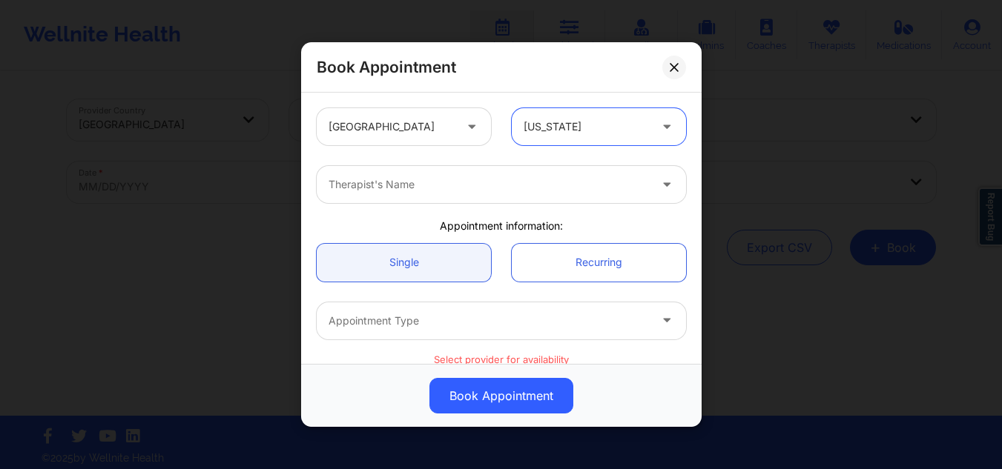
click at [505, 176] on div at bounding box center [488, 185] width 320 height 18
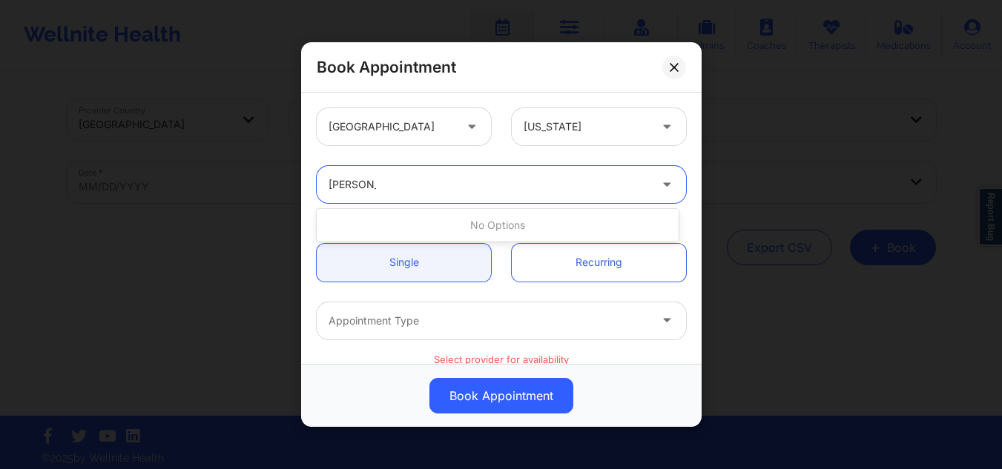
type input "[PERSON_NAME]"
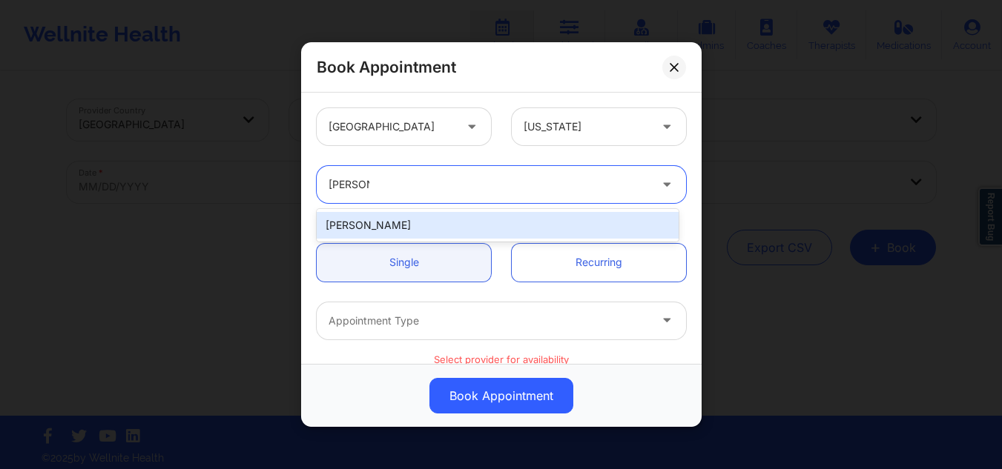
click at [469, 218] on div "[PERSON_NAME]" at bounding box center [498, 225] width 362 height 27
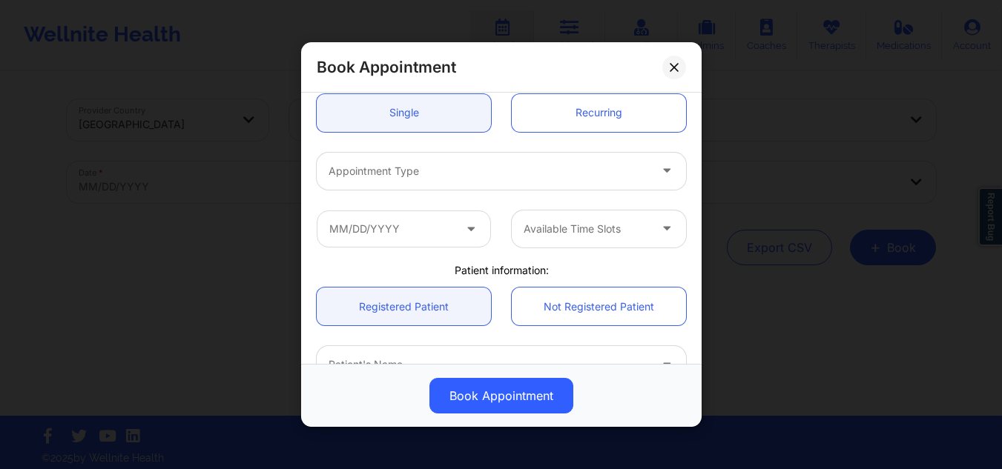
scroll to position [153, 0]
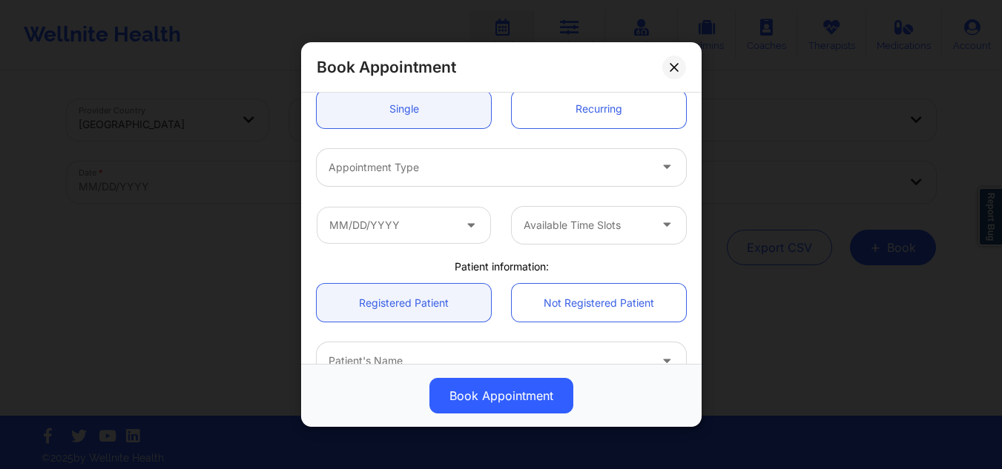
click at [500, 170] on div at bounding box center [488, 168] width 320 height 18
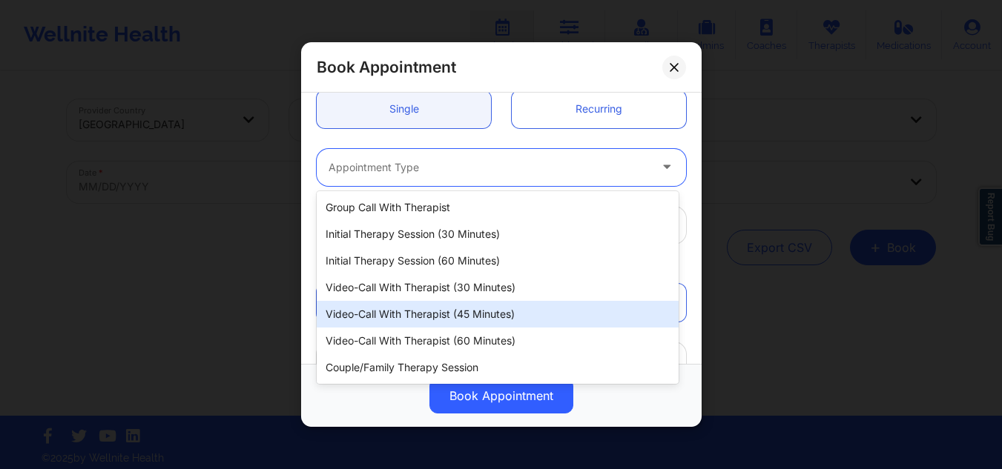
click at [441, 313] on div "Video-Call with Therapist (45 minutes)" at bounding box center [498, 314] width 362 height 27
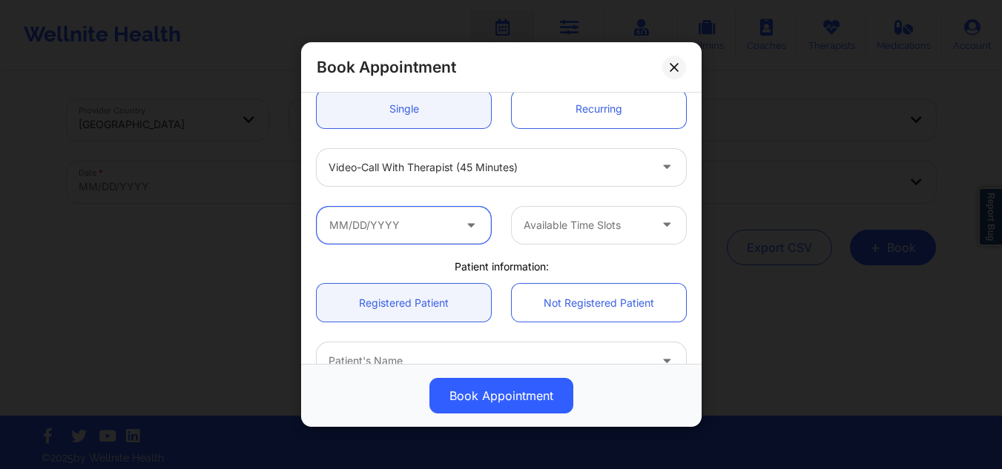
click at [416, 221] on input "text" at bounding box center [404, 224] width 174 height 37
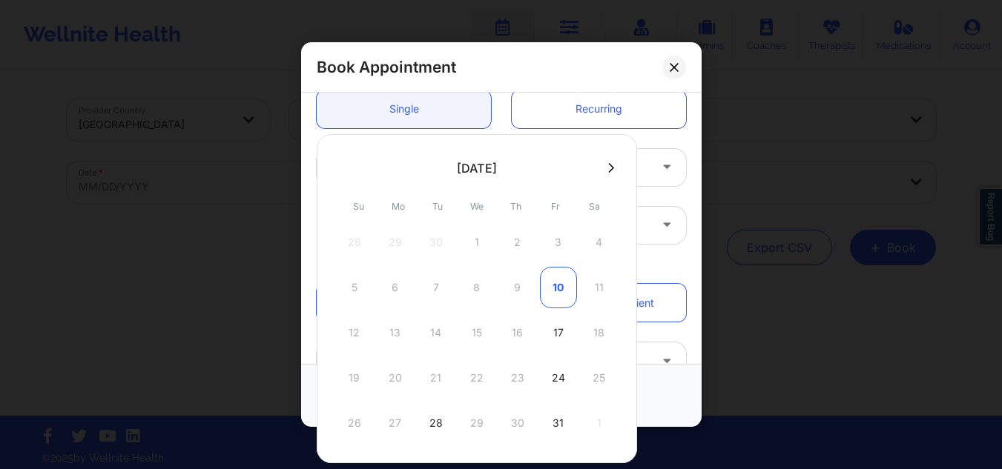
click at [547, 277] on div "10" at bounding box center [558, 288] width 37 height 42
type input "[DATE]"
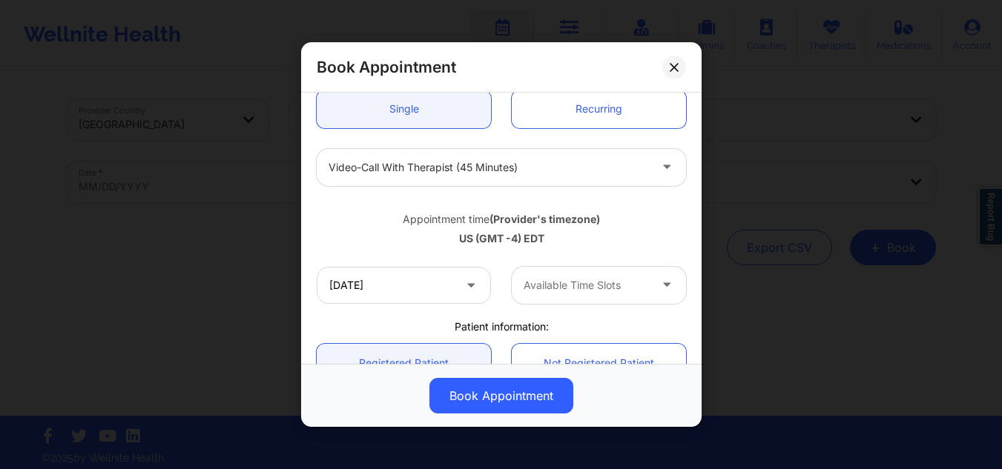
click at [573, 282] on div at bounding box center [586, 286] width 125 height 18
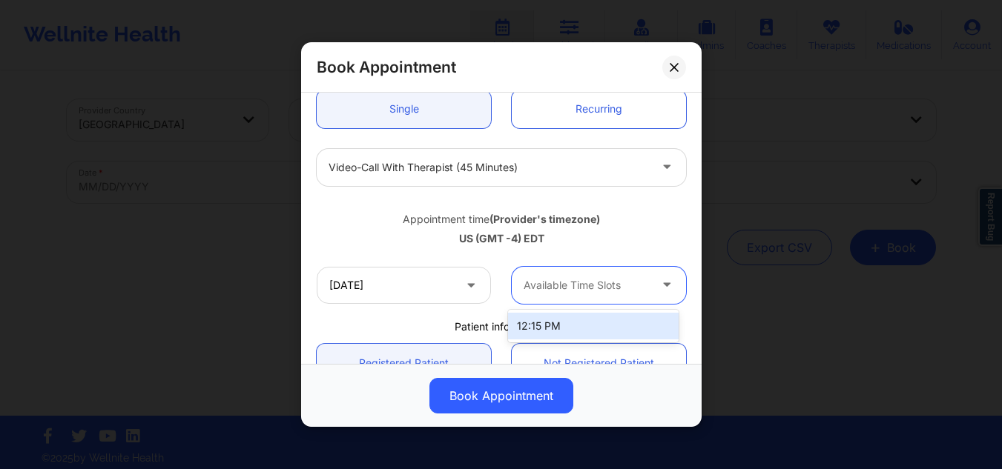
click at [538, 328] on div "12:15 PM" at bounding box center [593, 326] width 171 height 27
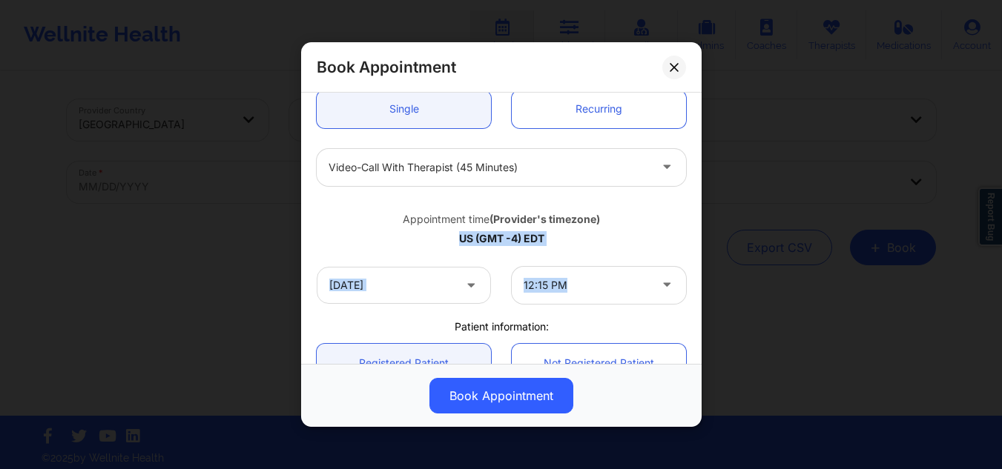
drag, startPoint x: 693, startPoint y: 225, endPoint x: 693, endPoint y: 294, distance: 69.0
click at [693, 294] on div "[GEOGRAPHIC_DATA] [US_STATE] [PERSON_NAME] Appointment information: Single Recu…" at bounding box center [501, 228] width 400 height 271
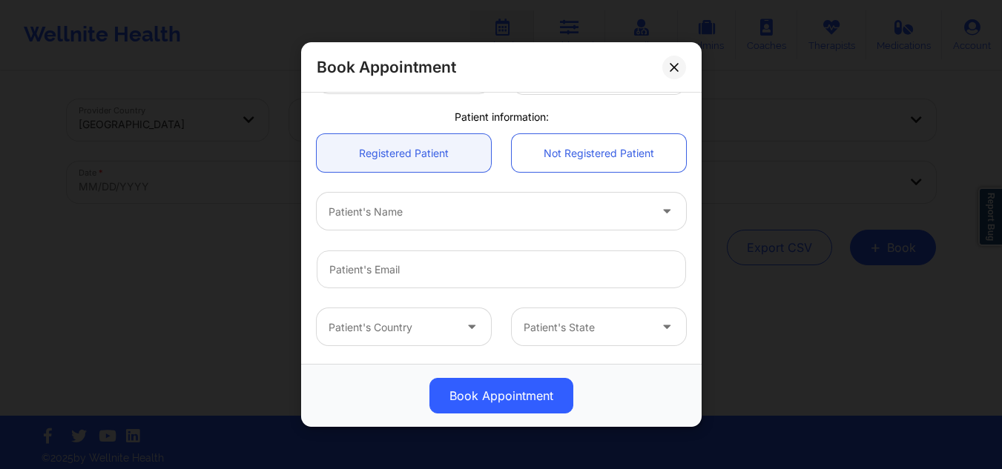
scroll to position [368, 0]
click at [464, 208] on div at bounding box center [488, 207] width 320 height 18
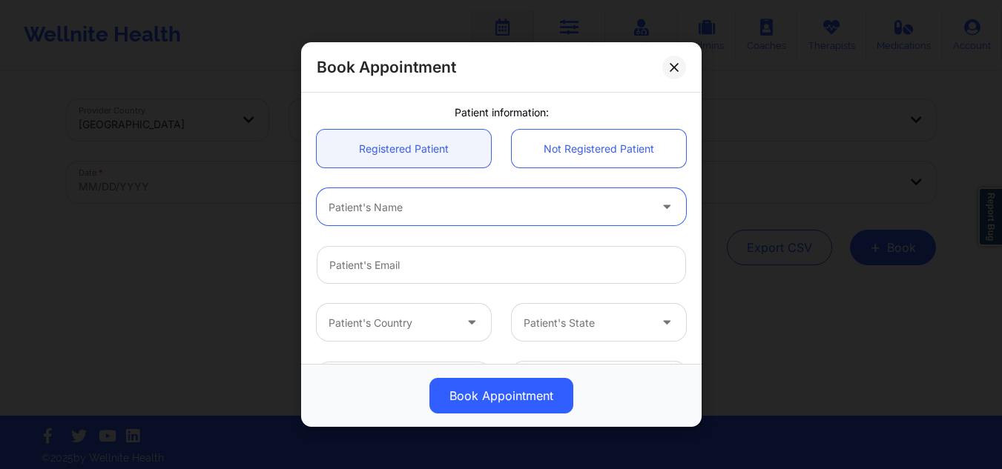
click at [464, 208] on div at bounding box center [488, 207] width 320 height 18
paste input "[PERSON_NAME]"
type input "[PERSON_NAME]"
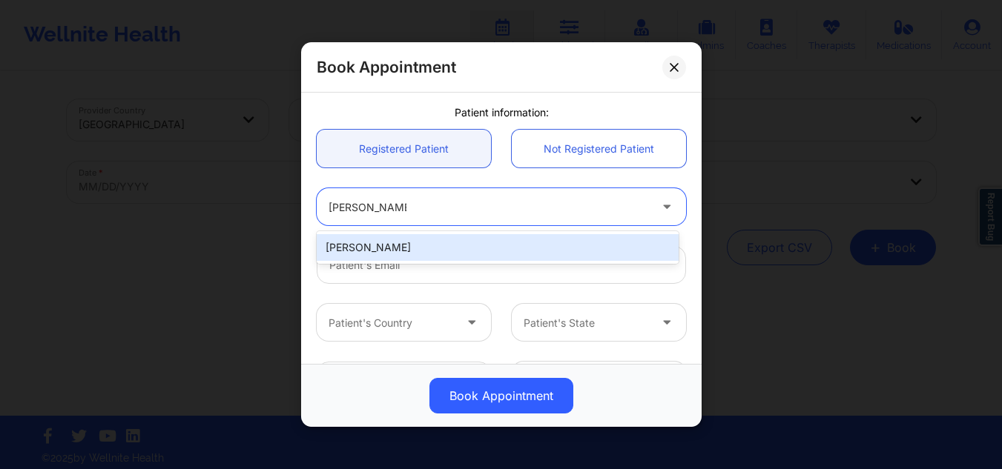
click at [443, 248] on div "[PERSON_NAME]" at bounding box center [498, 247] width 362 height 27
type input "[EMAIL_ADDRESS][DOMAIN_NAME]"
type input "[PHONE_NUMBER]"
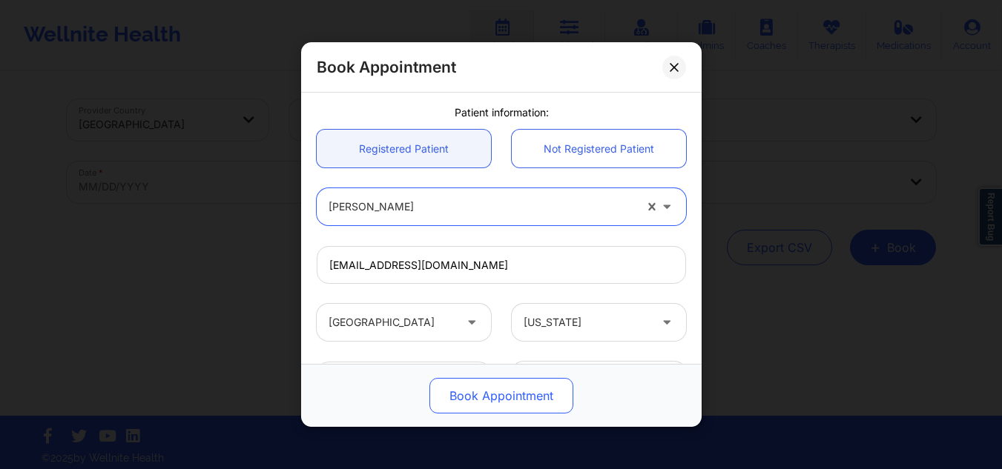
click at [489, 396] on button "Book Appointment" at bounding box center [501, 396] width 144 height 36
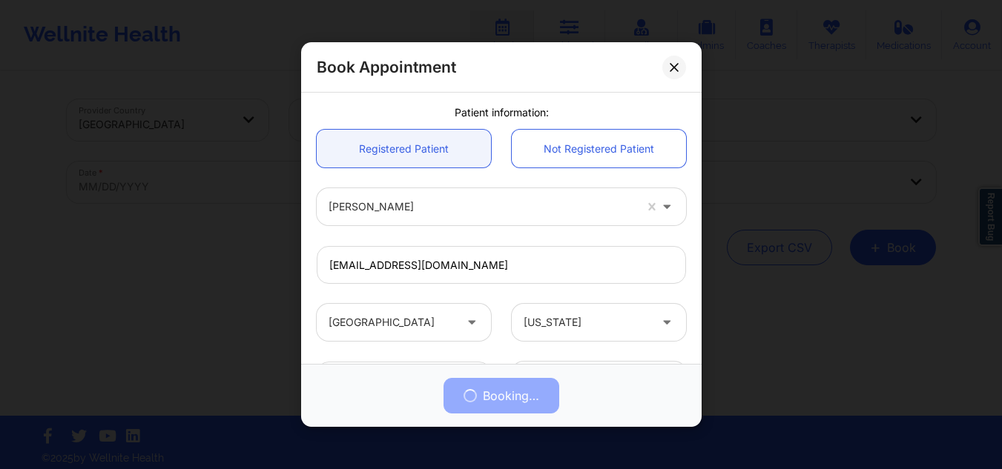
scroll to position [498, 0]
